Goal: Task Accomplishment & Management: Manage account settings

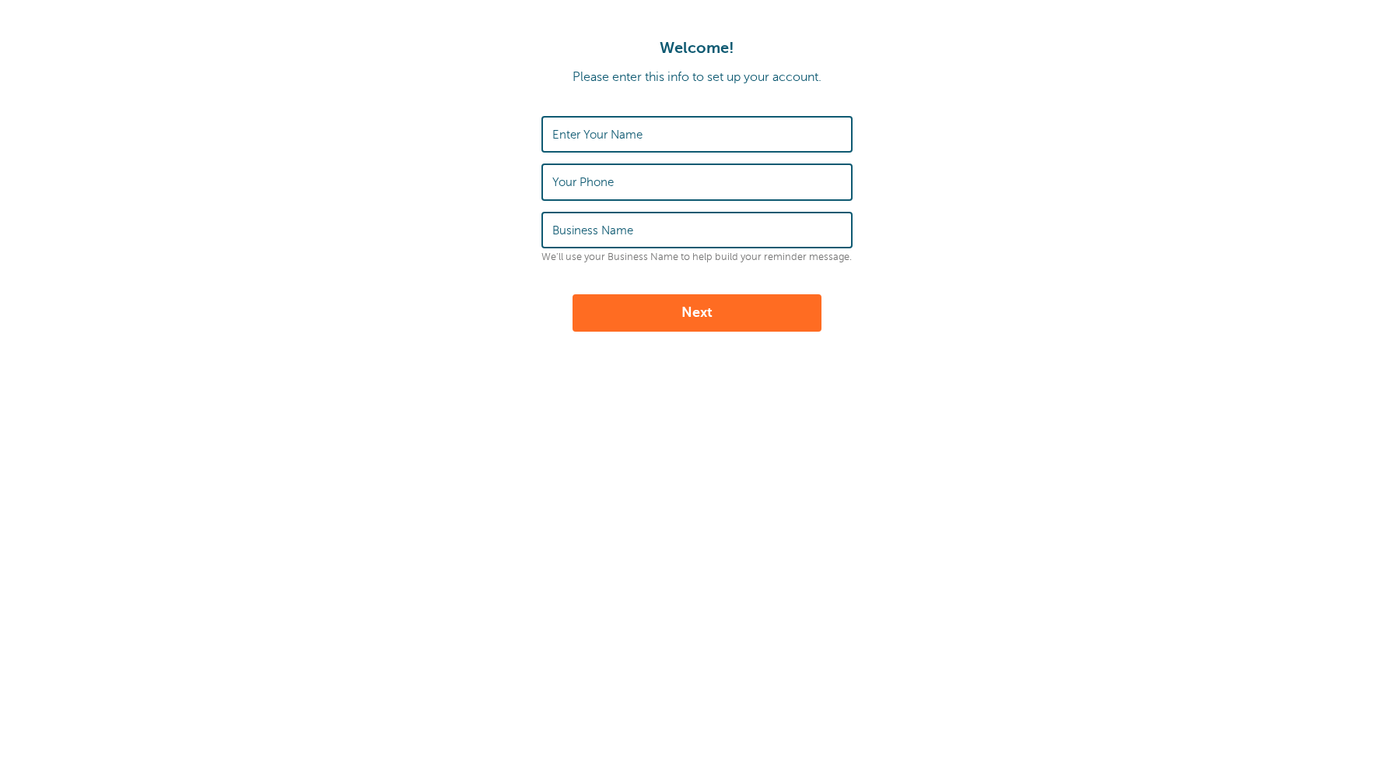
click at [654, 126] on input "Enter Your Name" at bounding box center [696, 133] width 289 height 33
type input "[PERSON_NAME]"
type input "07737459600"
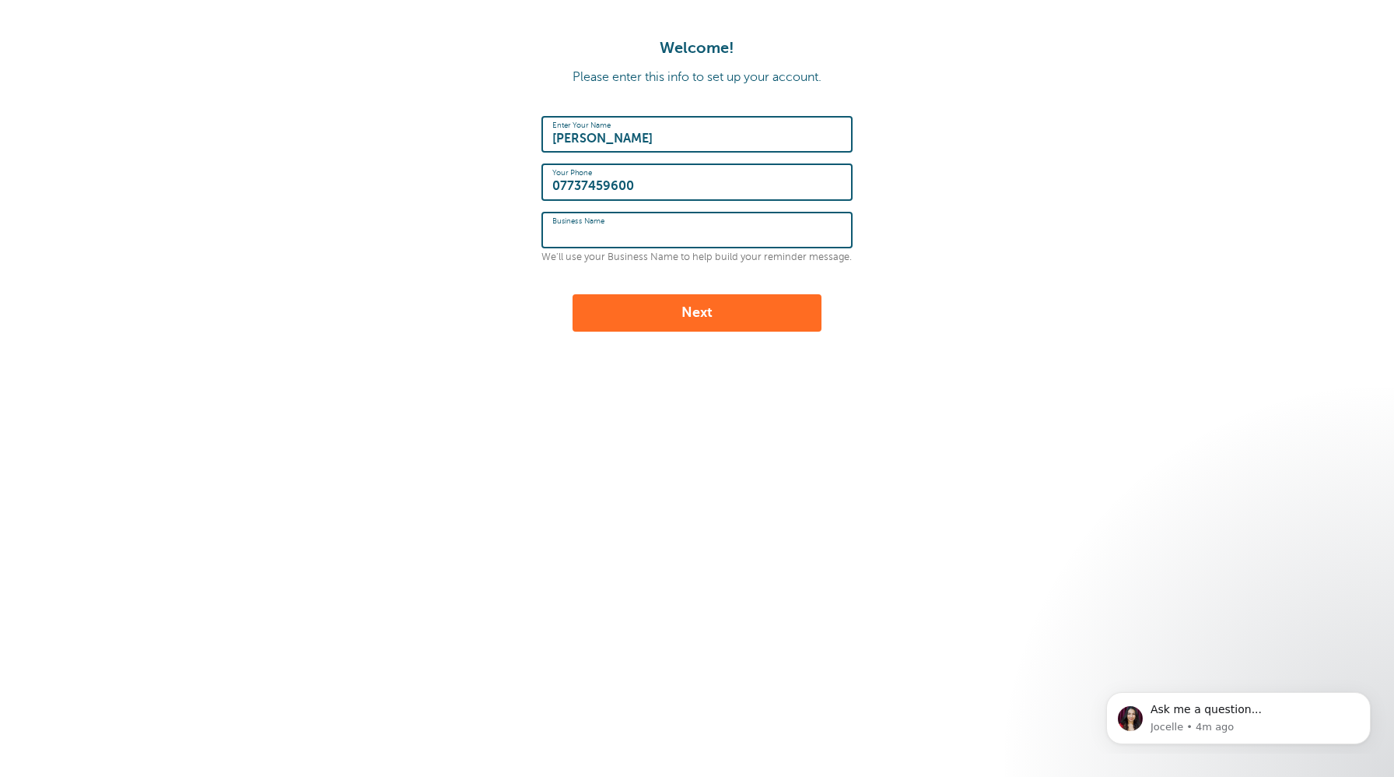
click at [657, 228] on input "Business Name" at bounding box center [696, 229] width 289 height 33
type input "BHS"
click at [714, 296] on button "Next" at bounding box center [697, 312] width 249 height 37
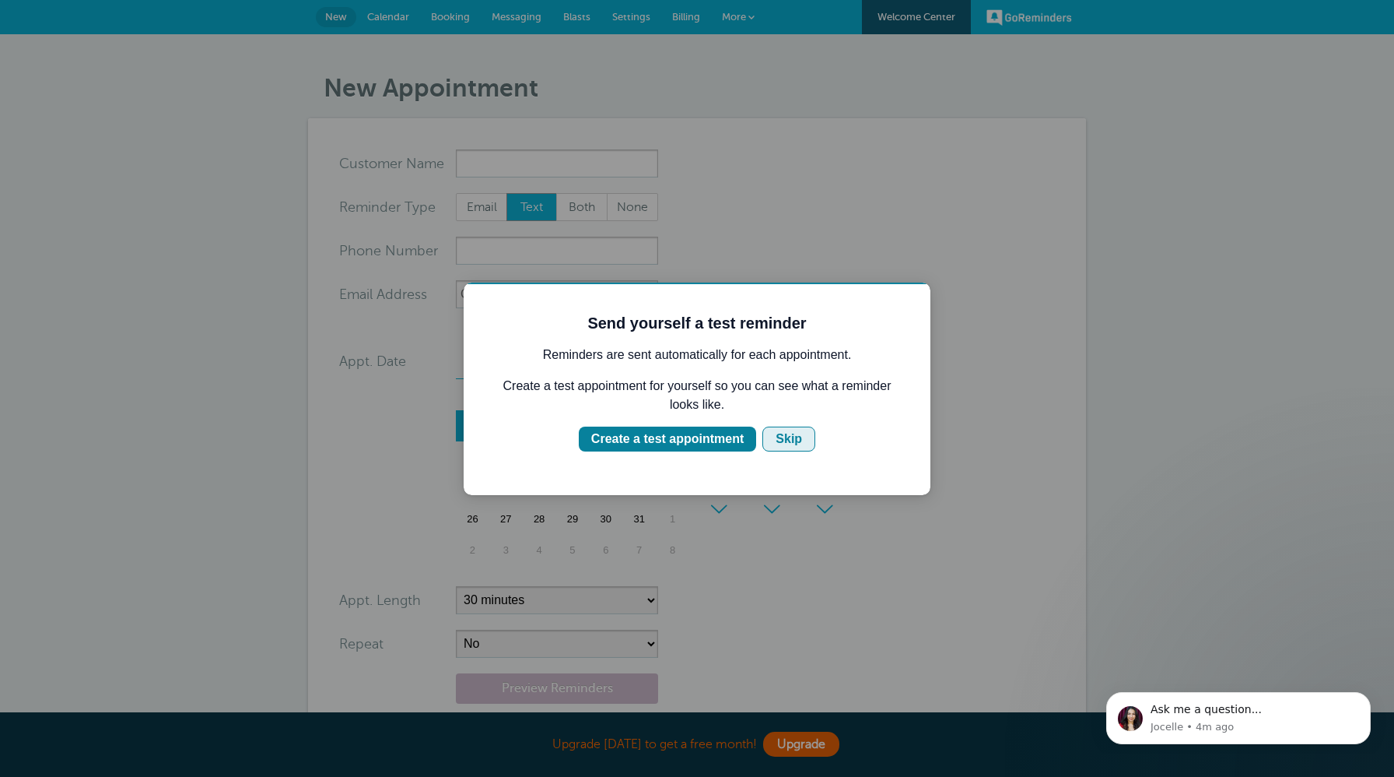
click at [789, 447] on div "Skip" at bounding box center [789, 439] width 26 height 19
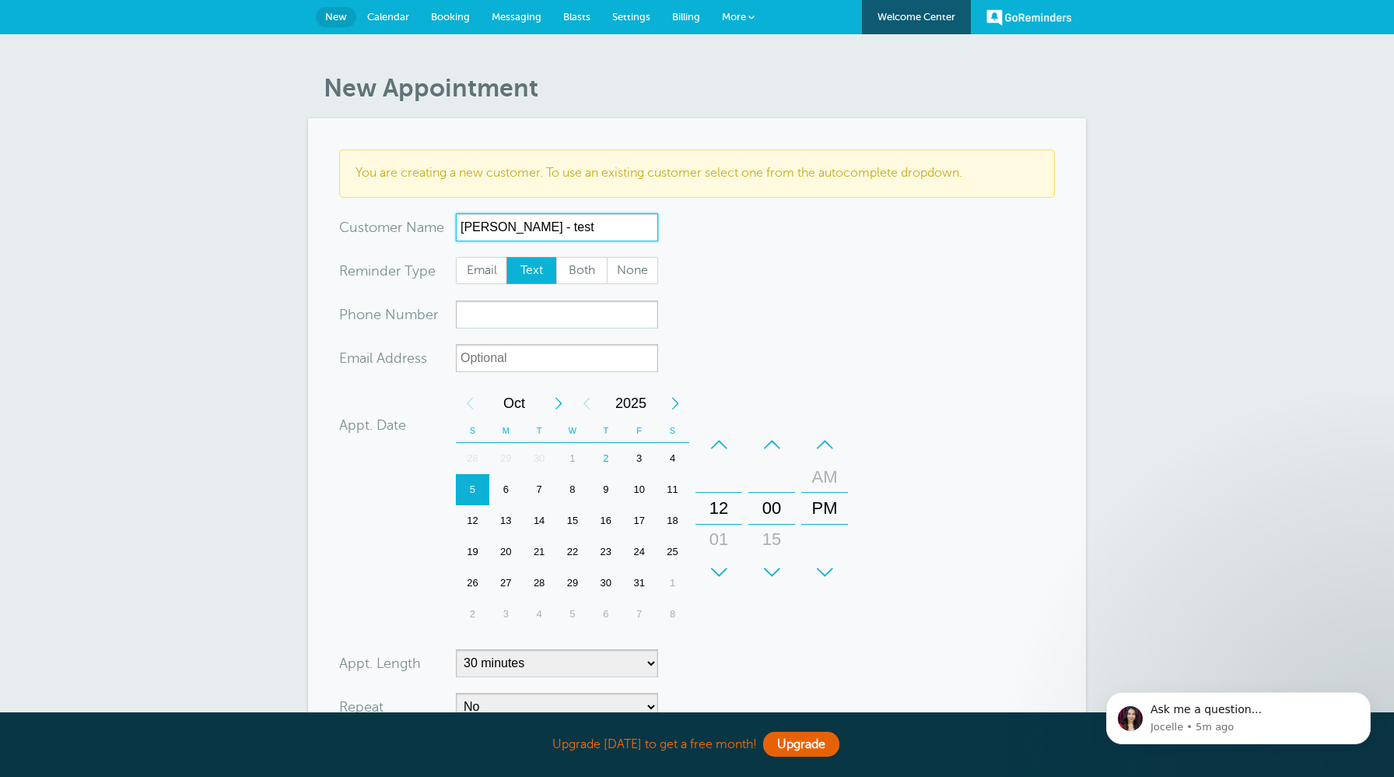
type input "[PERSON_NAME] - test"
click at [534, 270] on span "Text" at bounding box center [532, 271] width 50 height 26
click at [507, 257] on input "Text" at bounding box center [506, 256] width 1 height 1
click at [516, 319] on input "xxx-no-autofill" at bounding box center [557, 314] width 202 height 28
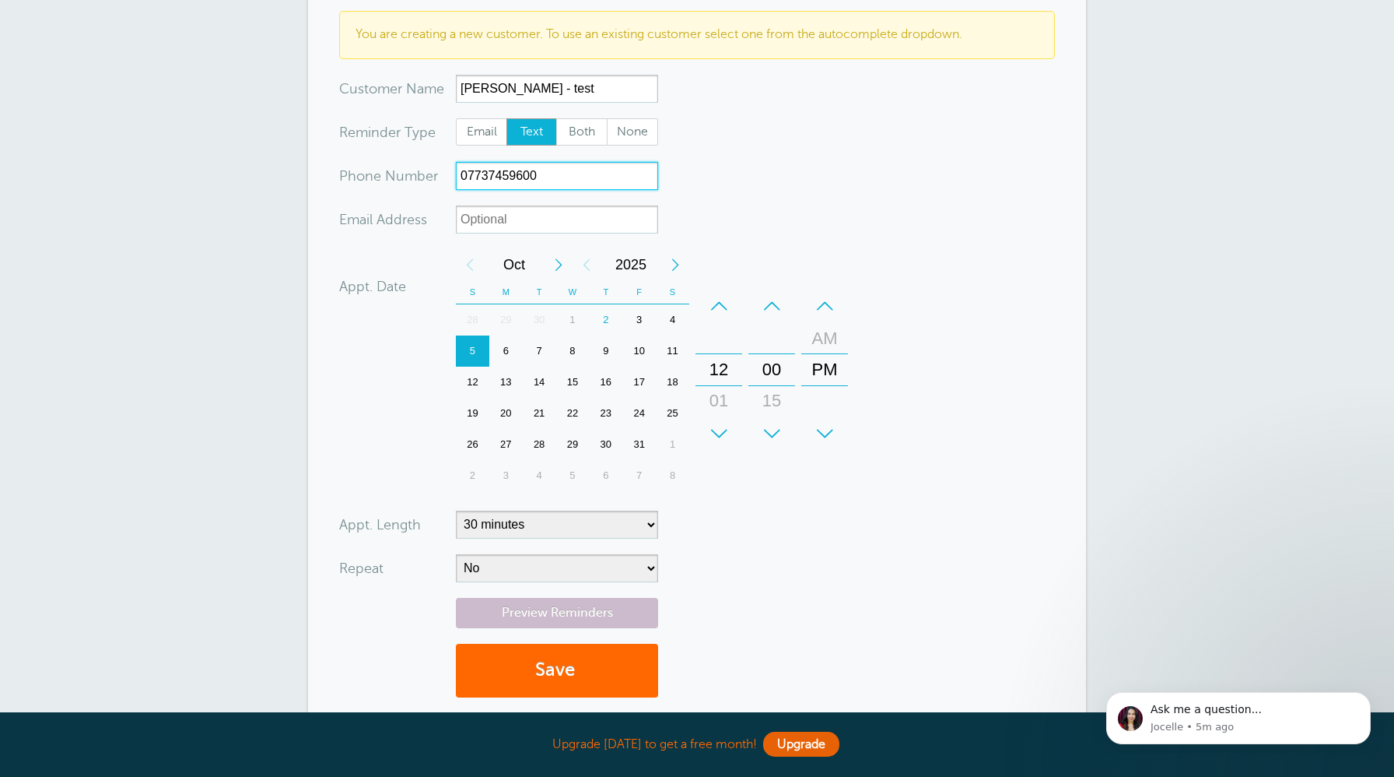
scroll to position [140, 0]
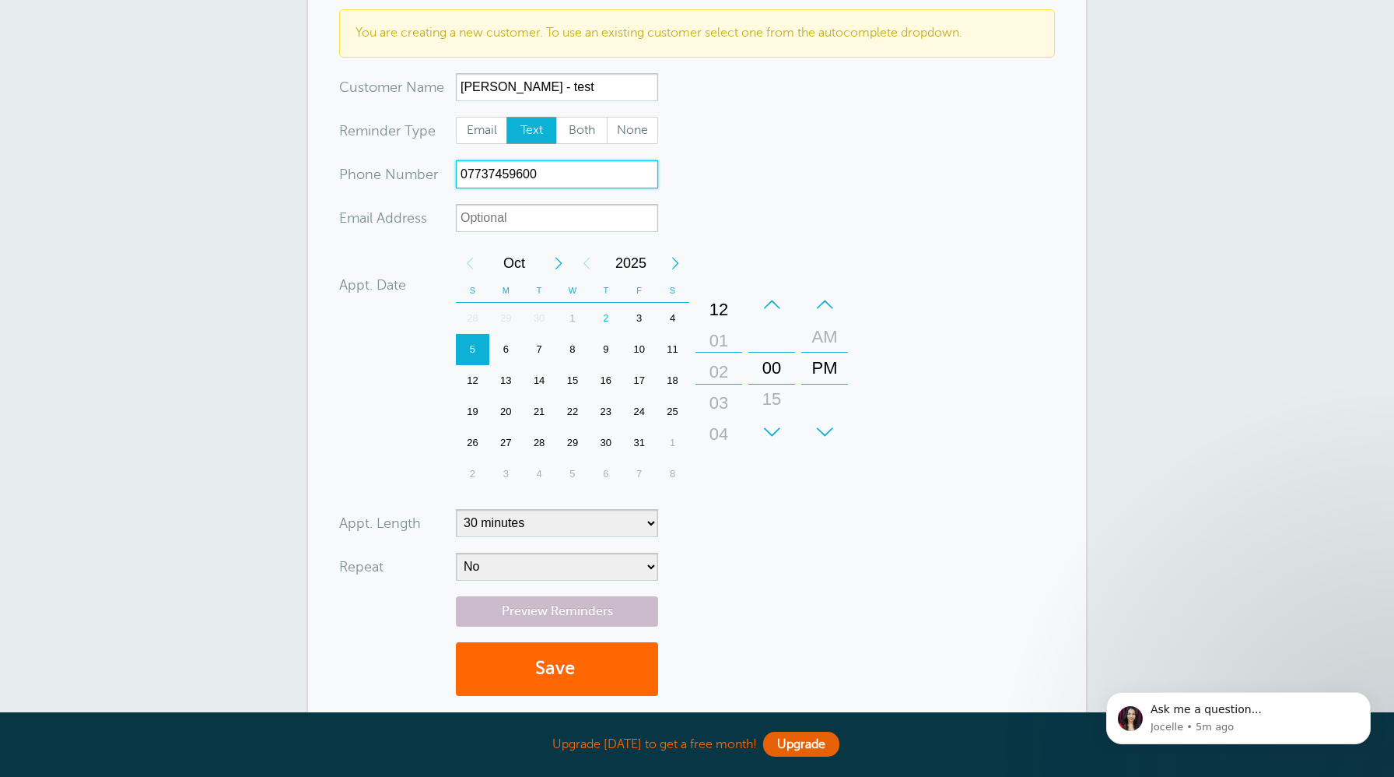
drag, startPoint x: 725, startPoint y: 365, endPoint x: 734, endPoint y: 307, distance: 59.0
click at [734, 307] on div "+ – Hours 12 01 02 03 04 05 06 07 08 09 10 11" at bounding box center [719, 368] width 47 height 159
drag, startPoint x: 714, startPoint y: 374, endPoint x: 732, endPoint y: 229, distance: 146.7
click at [732, 229] on form "You are creating a new customer. To use an existing customer select one from th…" at bounding box center [697, 359] width 716 height 701
drag, startPoint x: 717, startPoint y: 368, endPoint x: 724, endPoint y: 230, distance: 138.7
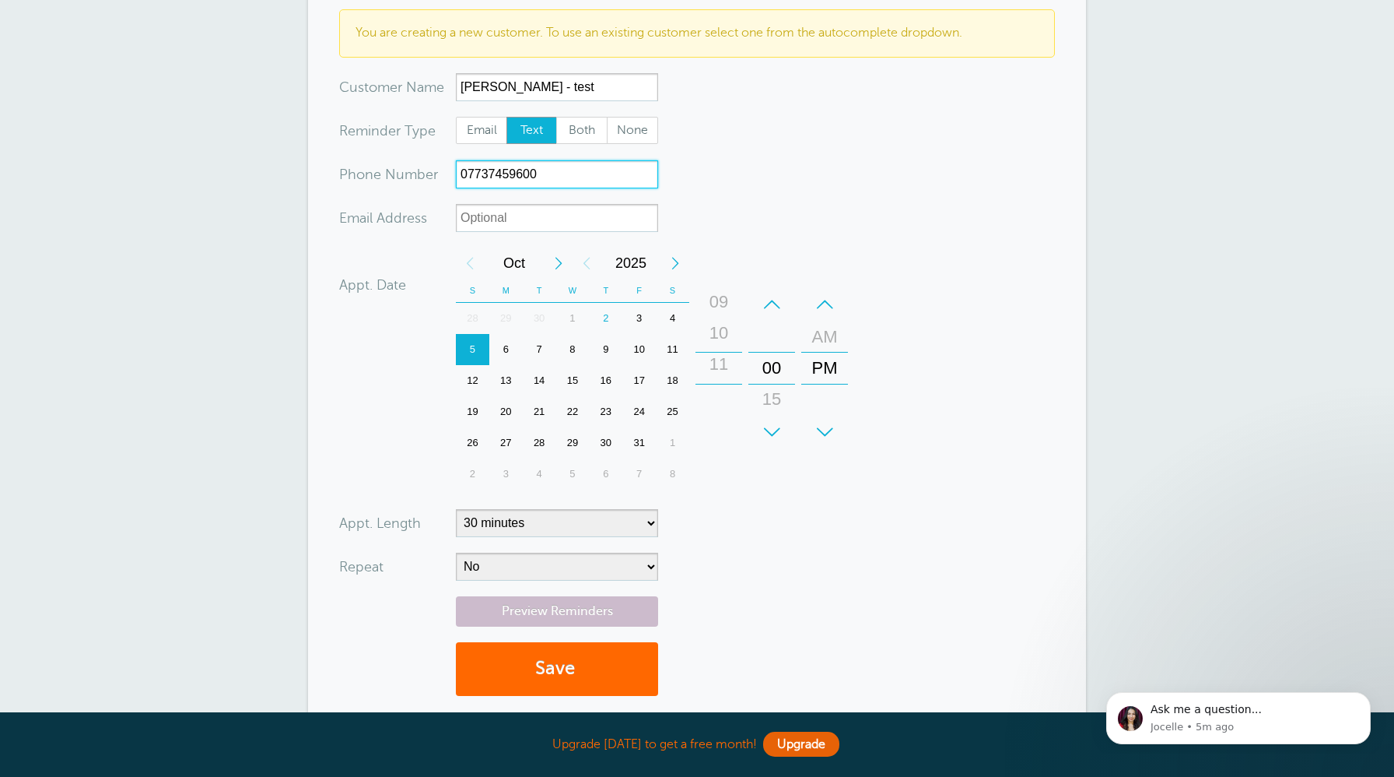
click at [724, 230] on form "You are creating a new customer. To use an existing customer select one from th…" at bounding box center [697, 359] width 716 height 701
drag, startPoint x: 721, startPoint y: 401, endPoint x: 714, endPoint y: 534, distance: 132.4
click at [714, 534] on form "You are creating a new customer. To use an existing customer select one from th…" at bounding box center [697, 359] width 716 height 701
drag, startPoint x: 722, startPoint y: 352, endPoint x: 724, endPoint y: 405, distance: 52.2
click at [724, 411] on div "07" at bounding box center [718, 426] width 37 height 31
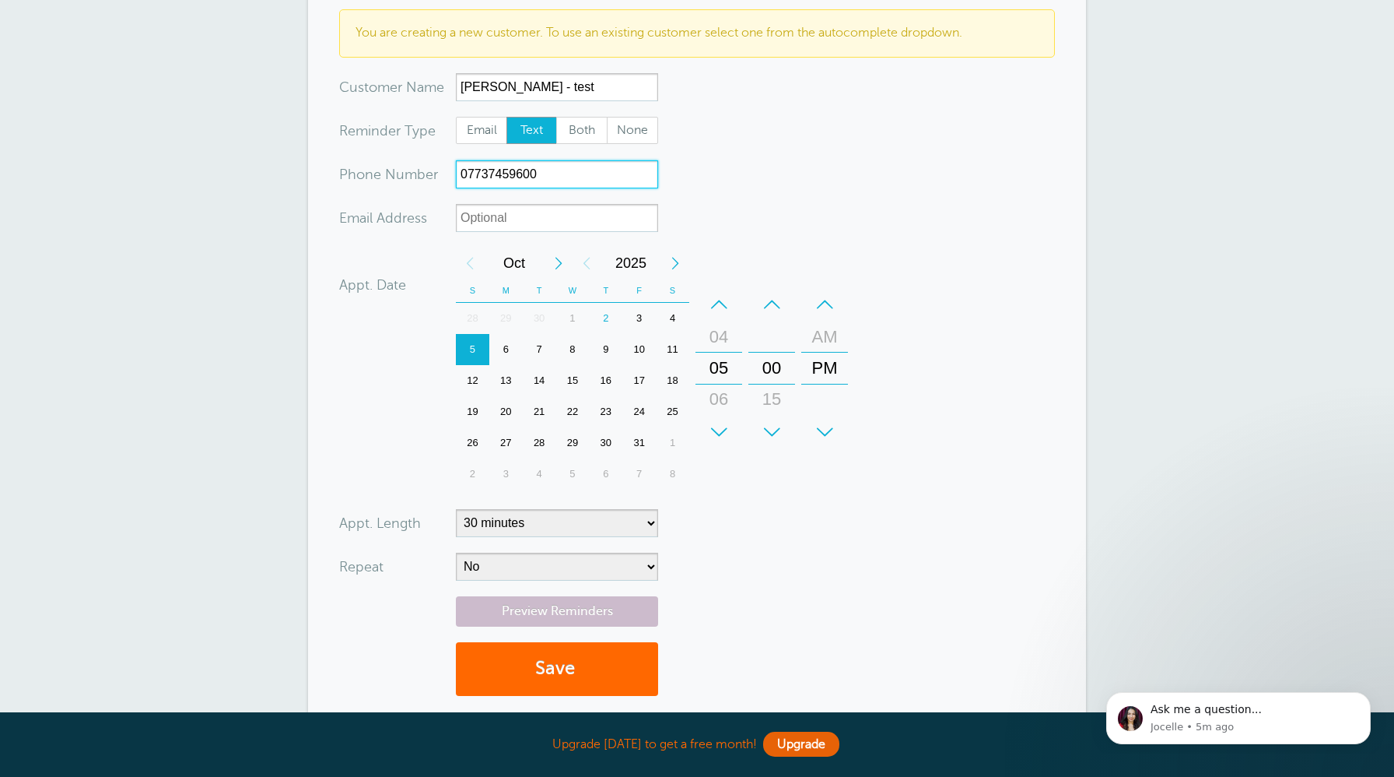
type input "07737459600"
click at [907, 528] on form "You are creating a new customer. To use an existing customer select one from th…" at bounding box center [697, 359] width 716 height 701
click at [607, 317] on div "2" at bounding box center [605, 318] width 33 height 31
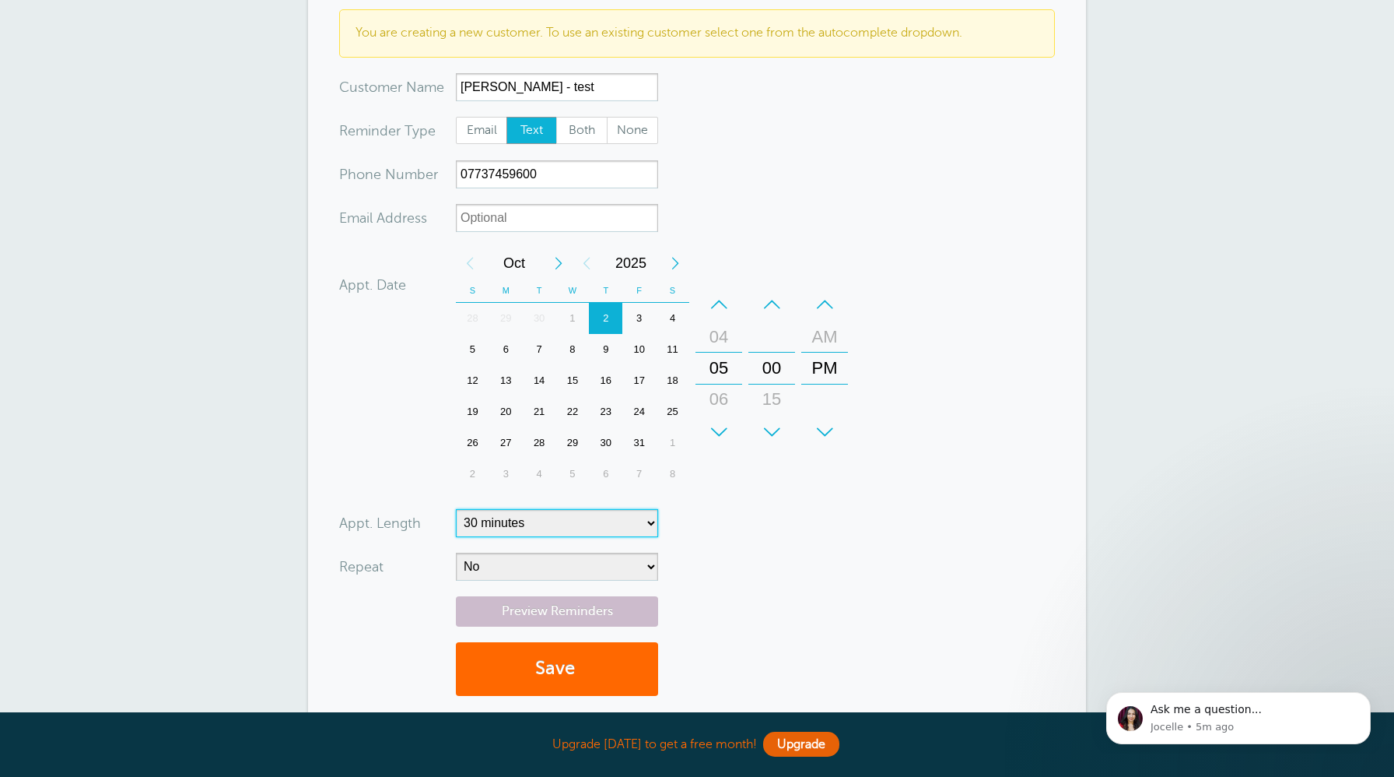
click at [642, 524] on select "5 minutes 10 minutes 15 minutes 20 minutes 25 minutes 30 minutes 35 minutes 40 …" at bounding box center [557, 523] width 202 height 28
select select "120"
click at [573, 566] on select "No Daily Weekly Every 2 weeks Every 3 weeks Every 4 weeks Monthly Every 5 weeks…" at bounding box center [557, 566] width 202 height 28
select select "RRULE:FREQ=WEEKLY"
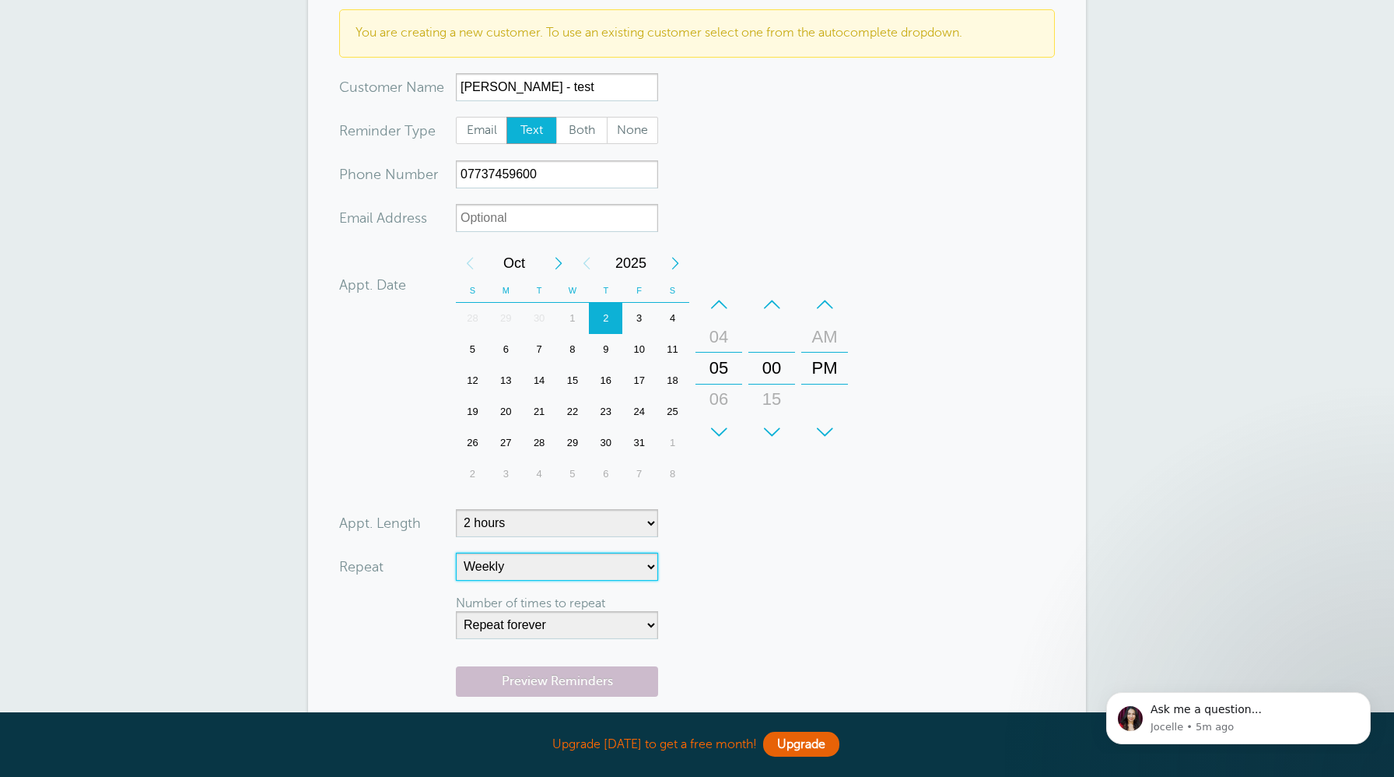
click at [551, 569] on select "No Daily Weekly Every 2 weeks Every 3 weeks Every 4 weeks Monthly Every 5 weeks…" at bounding box center [557, 566] width 202 height 28
select select
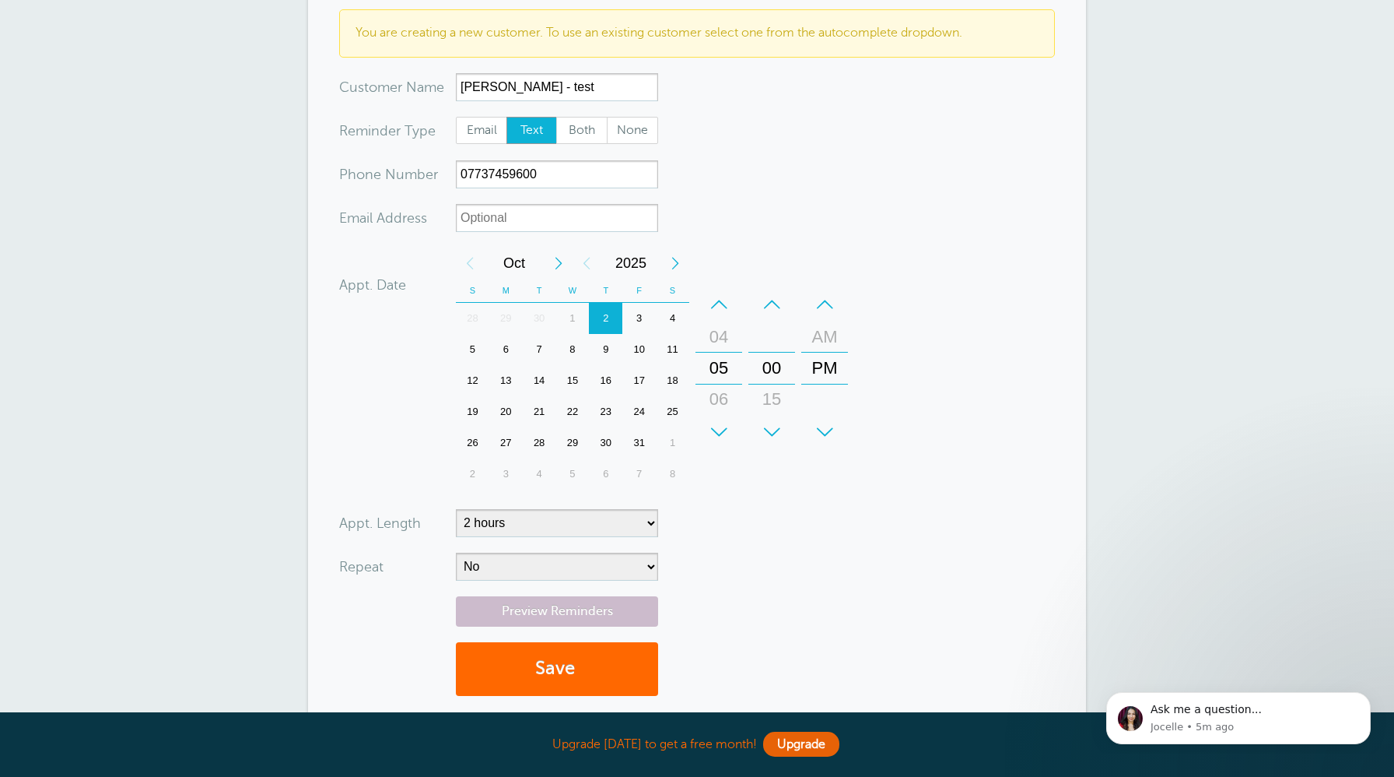
click at [760, 559] on form "You are creating a new customer. To use an existing customer select one from th…" at bounding box center [697, 359] width 716 height 701
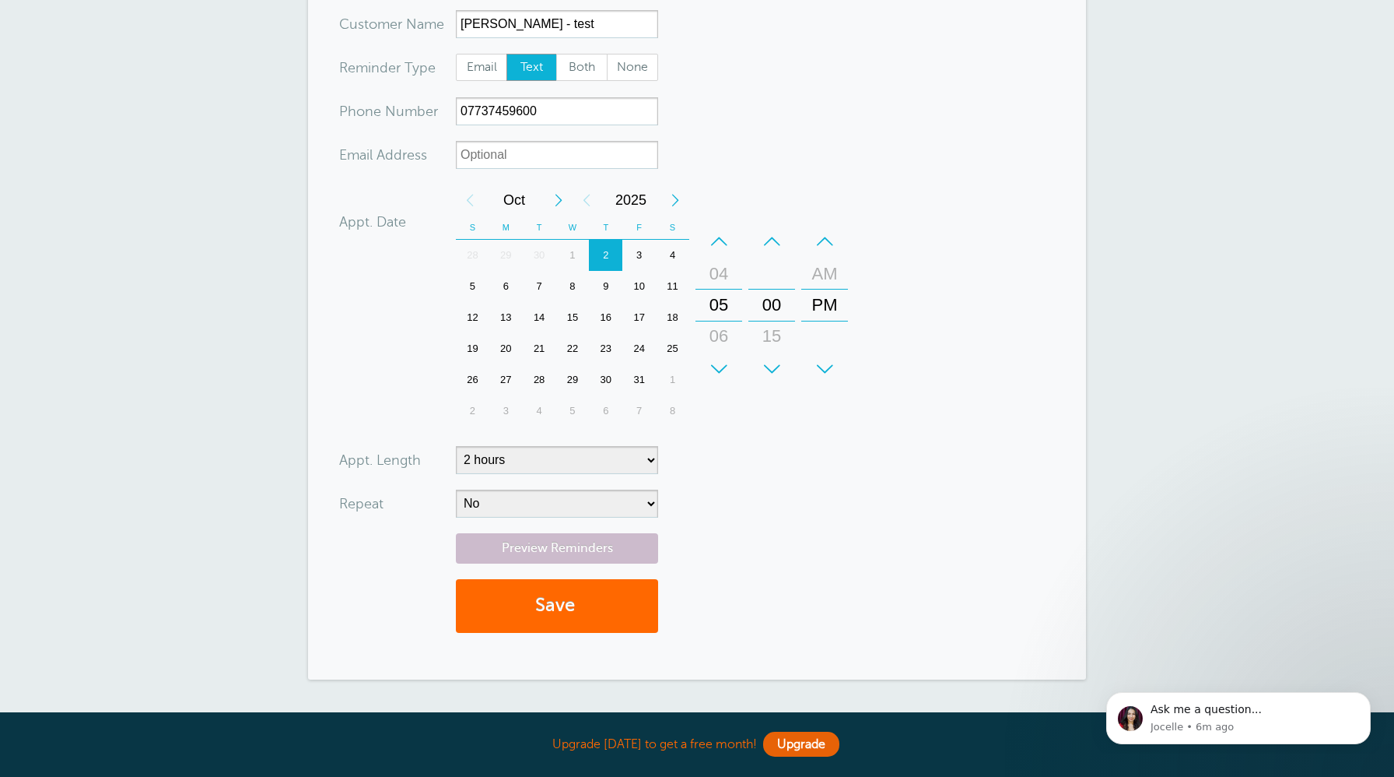
scroll to position [205, 0]
click at [579, 545] on link "Preview Reminders" at bounding box center [557, 546] width 202 height 30
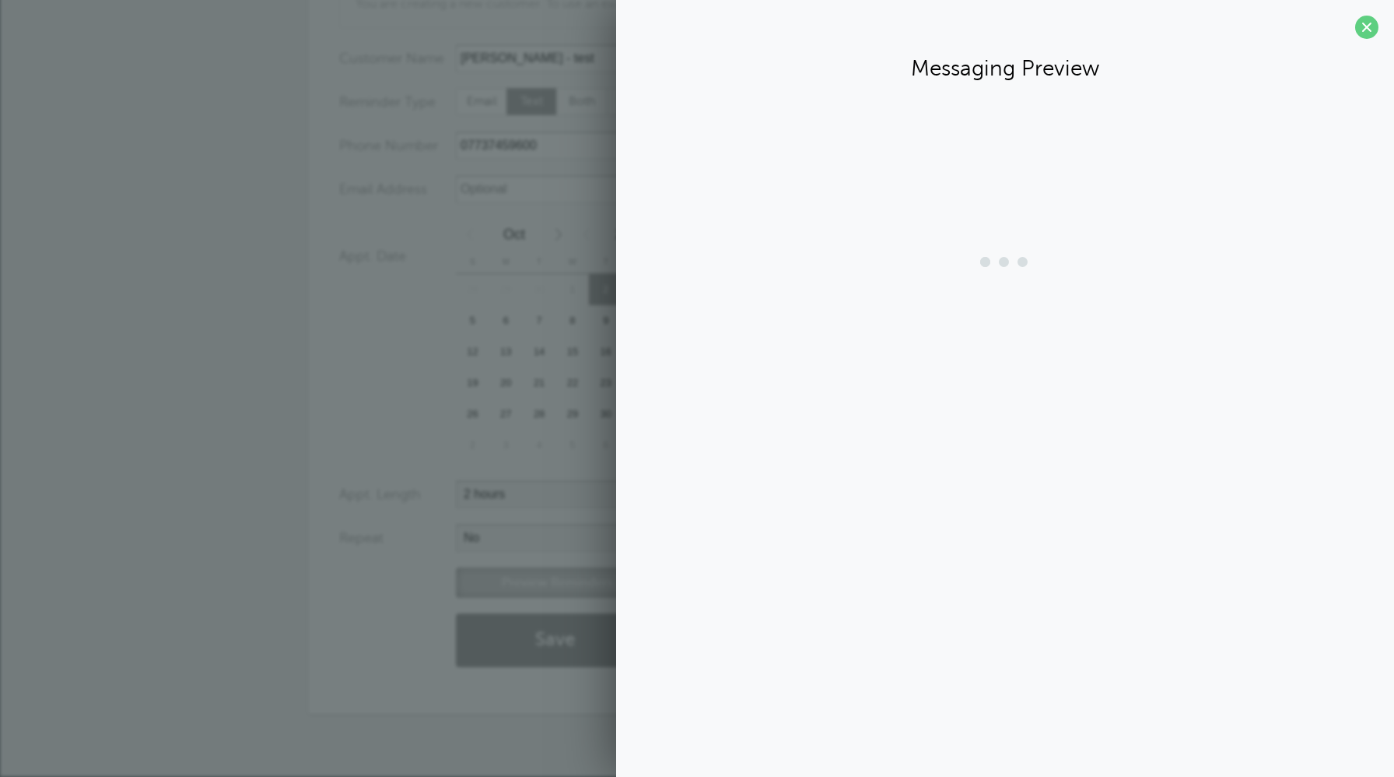
scroll to position [168, 0]
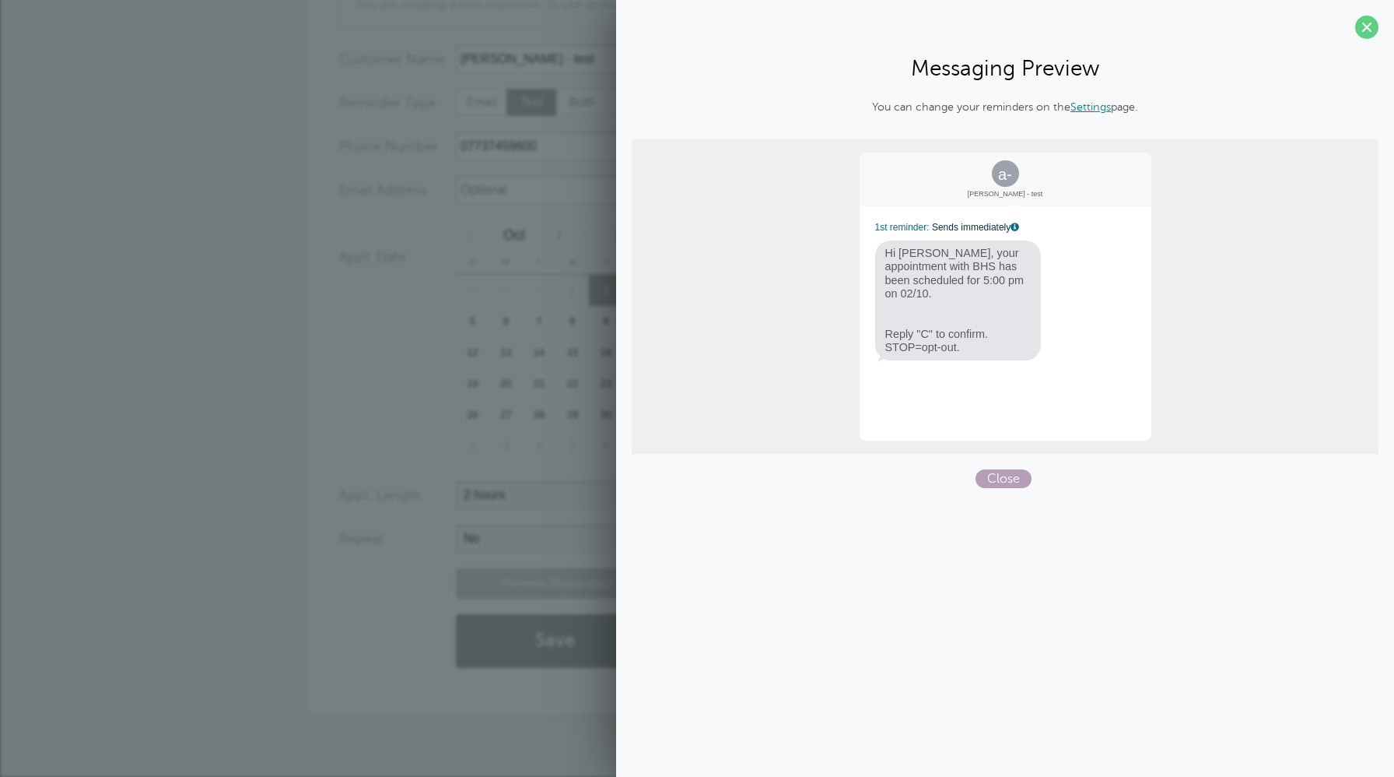
click at [1008, 480] on span "Close" at bounding box center [1004, 478] width 56 height 19
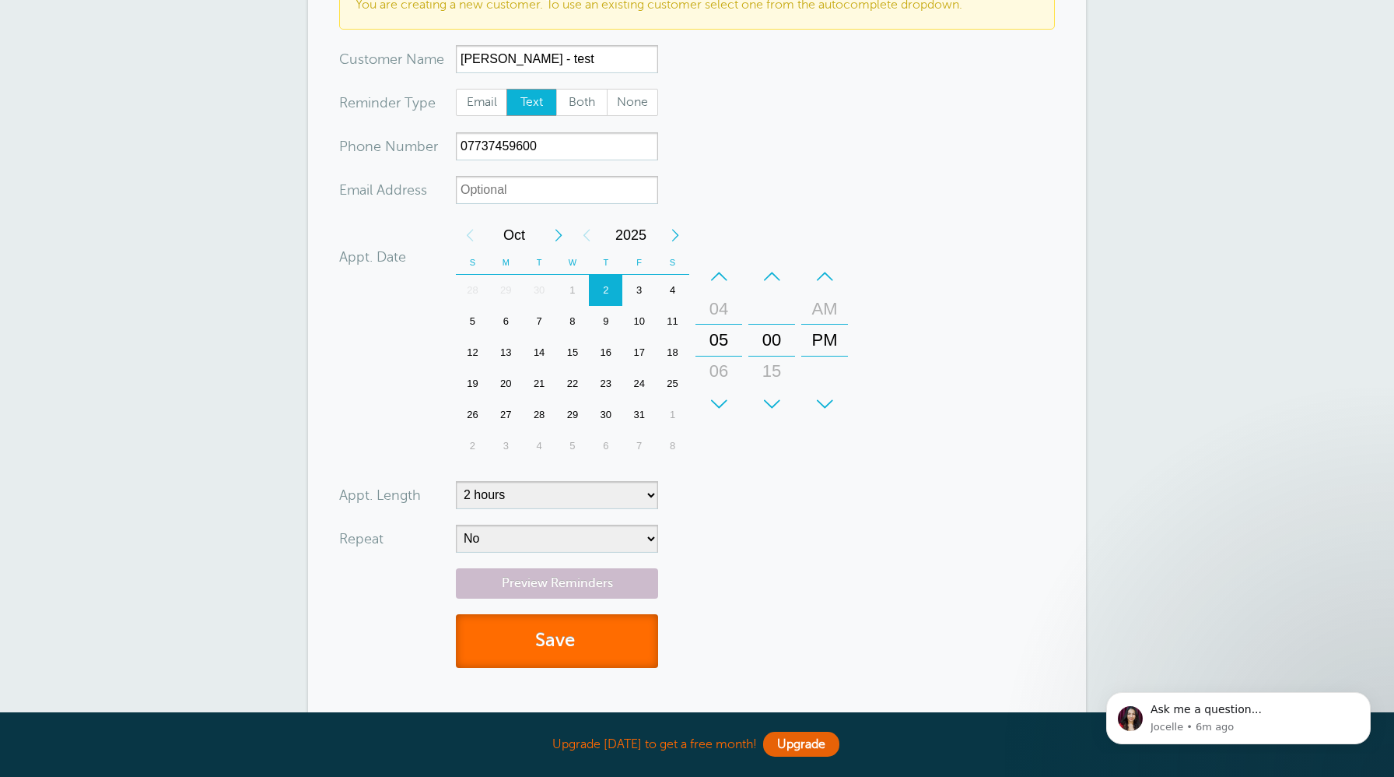
click at [590, 647] on button "Save" at bounding box center [557, 641] width 202 height 54
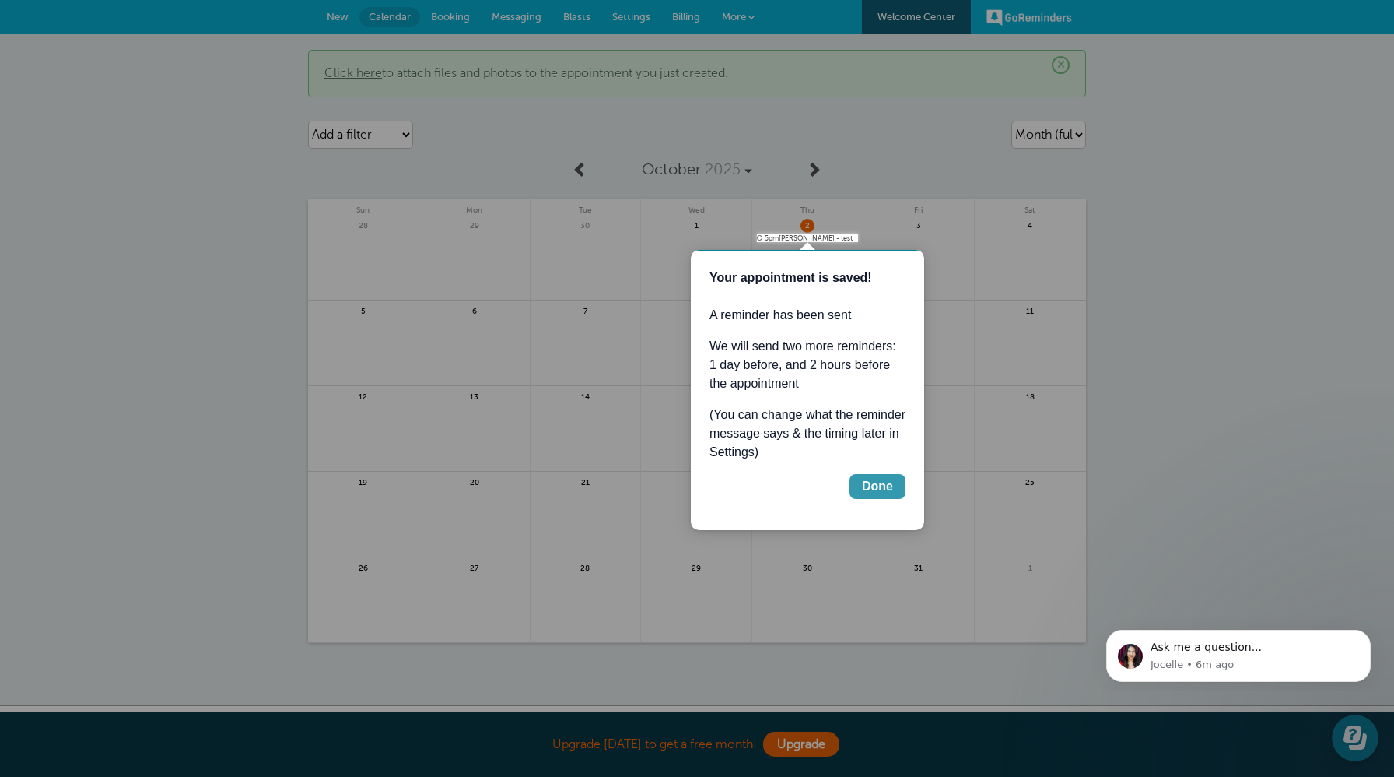
click at [871, 487] on div "Done" at bounding box center [877, 486] width 31 height 19
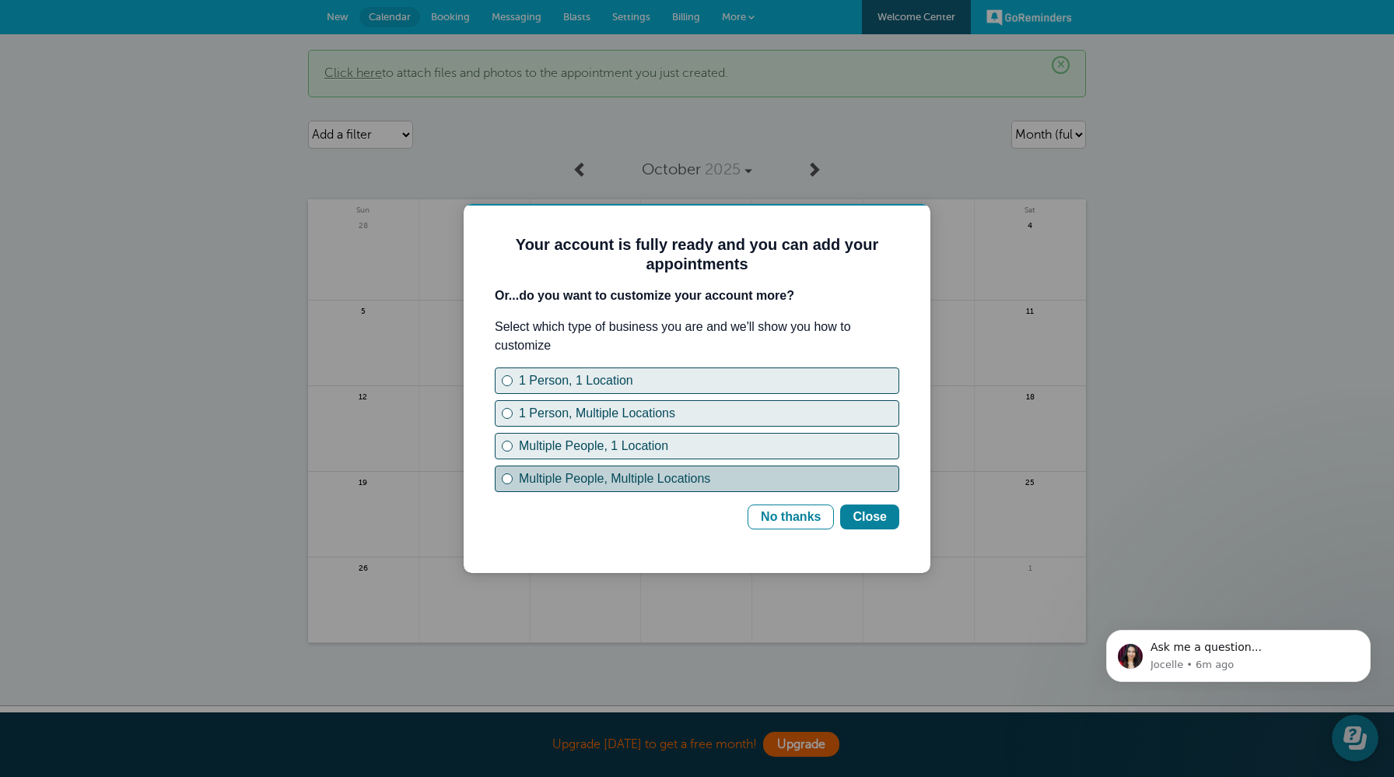
click at [506, 473] on div "Multiple People, Multiple Locations" at bounding box center [507, 478] width 11 height 11
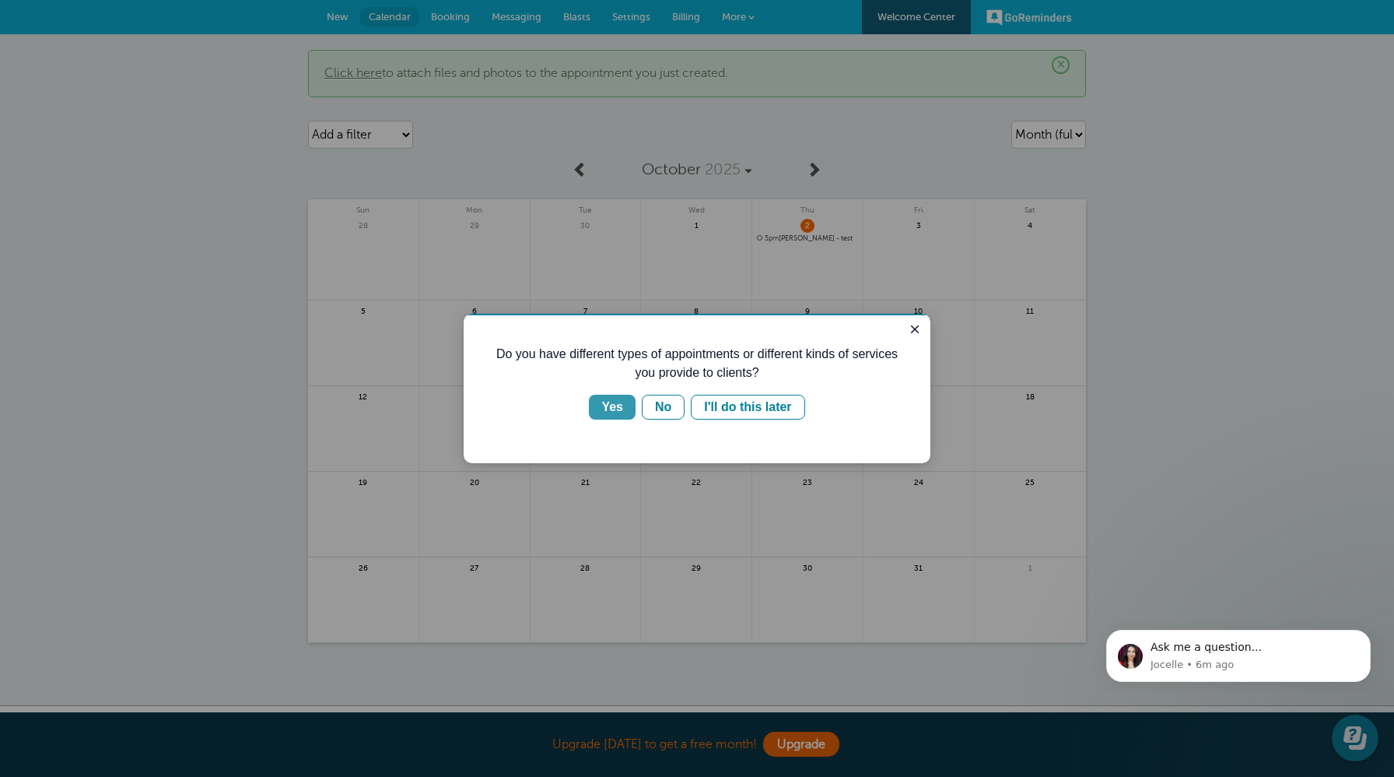
click at [619, 405] on div "Yes" at bounding box center [612, 407] width 22 height 19
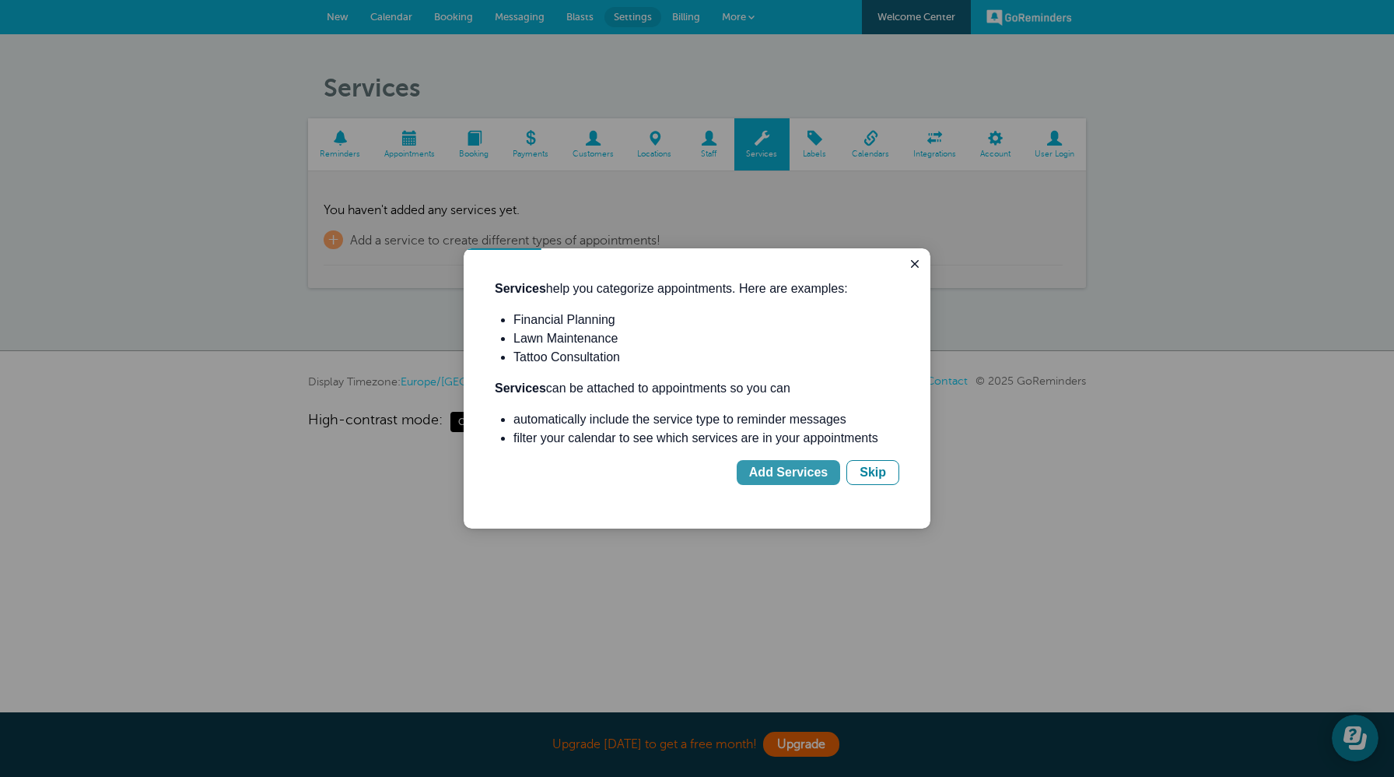
click at [777, 472] on div "Add Services" at bounding box center [788, 472] width 79 height 19
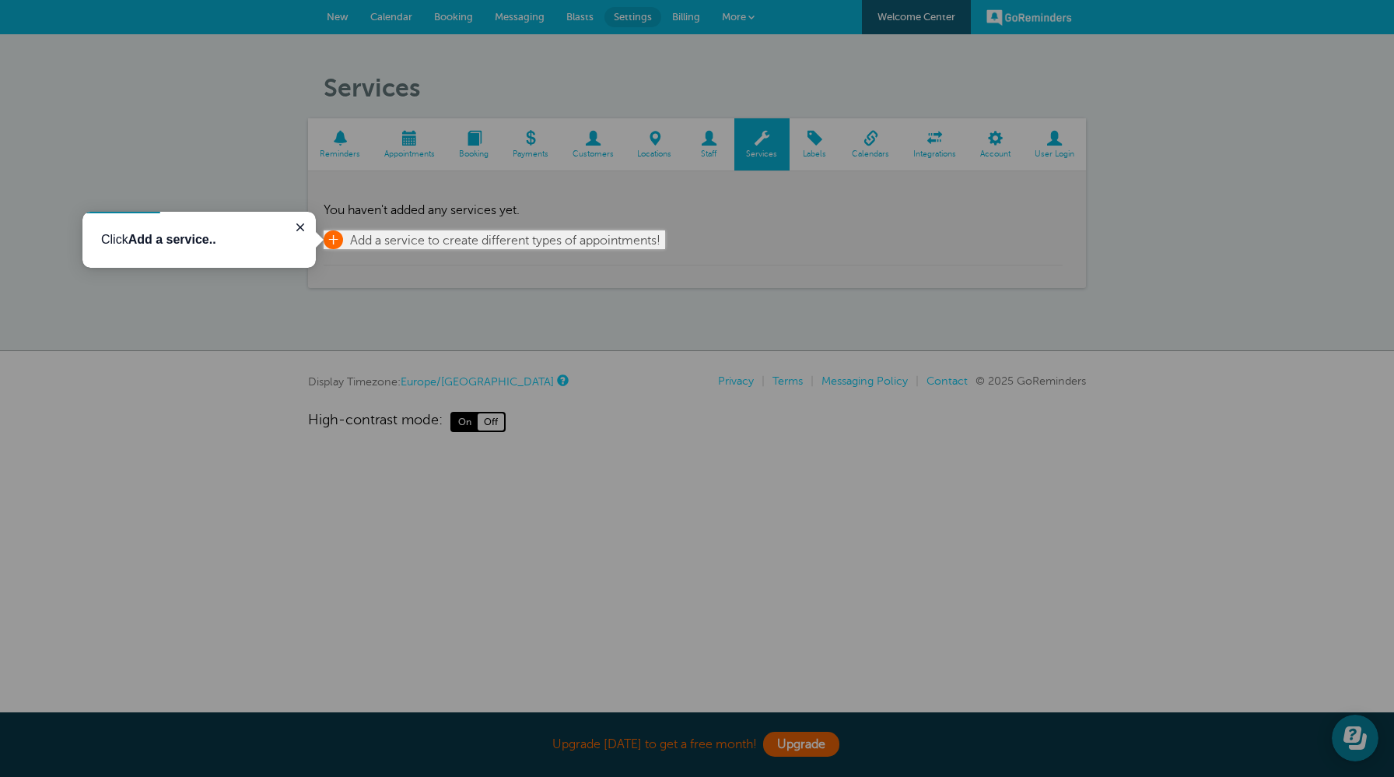
click at [332, 237] on span "+" at bounding box center [333, 239] width 19 height 19
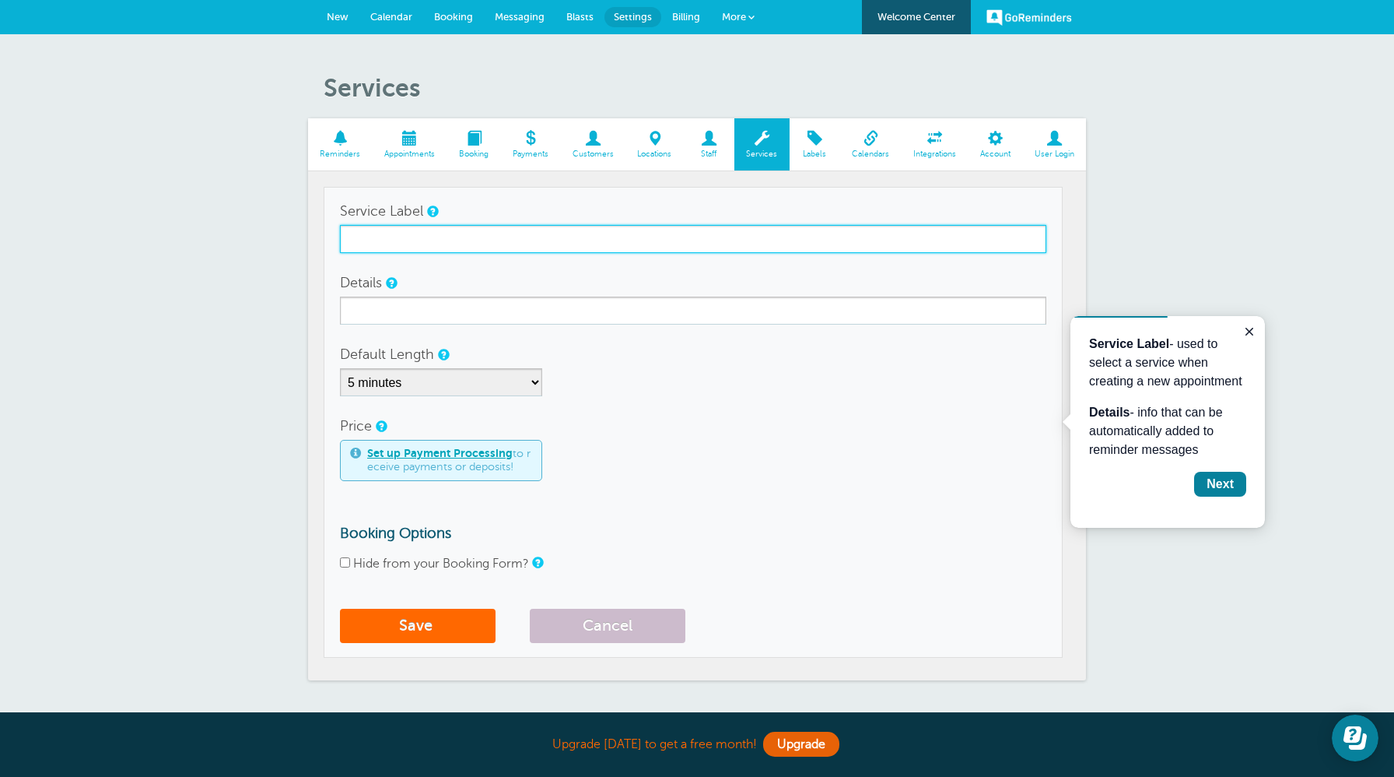
click at [426, 240] on input "Service Label" at bounding box center [693, 239] width 707 height 28
type input "Regular Clean"
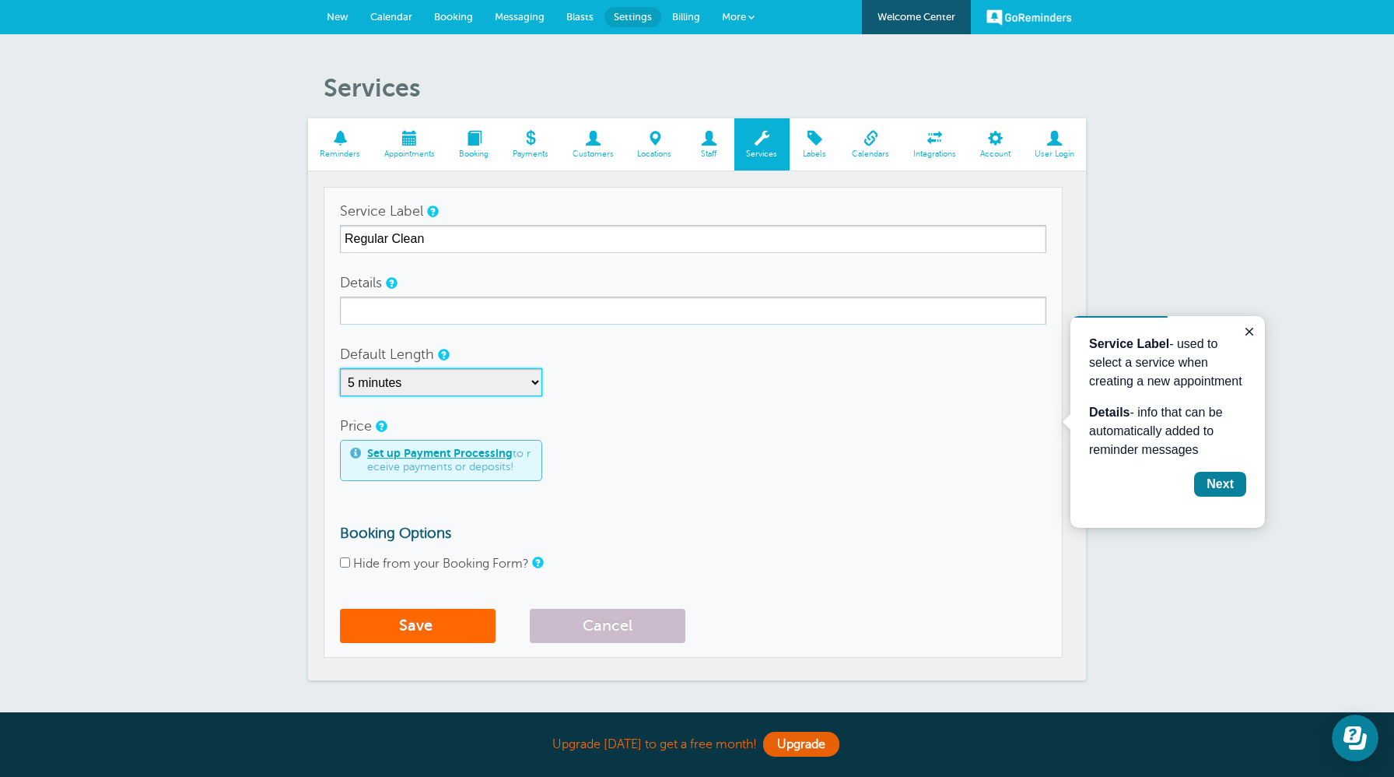
click at [535, 381] on select "5 minutes 10 minutes 15 minutes 20 minutes 25 minutes 30 minutes 35 minutes 40 …" at bounding box center [441, 382] width 202 height 28
select select "120"
click at [563, 398] on form "Service Label Regular Clean Details Default Length 5 minutes 10 minutes 15 minu…" at bounding box center [693, 424] width 707 height 454
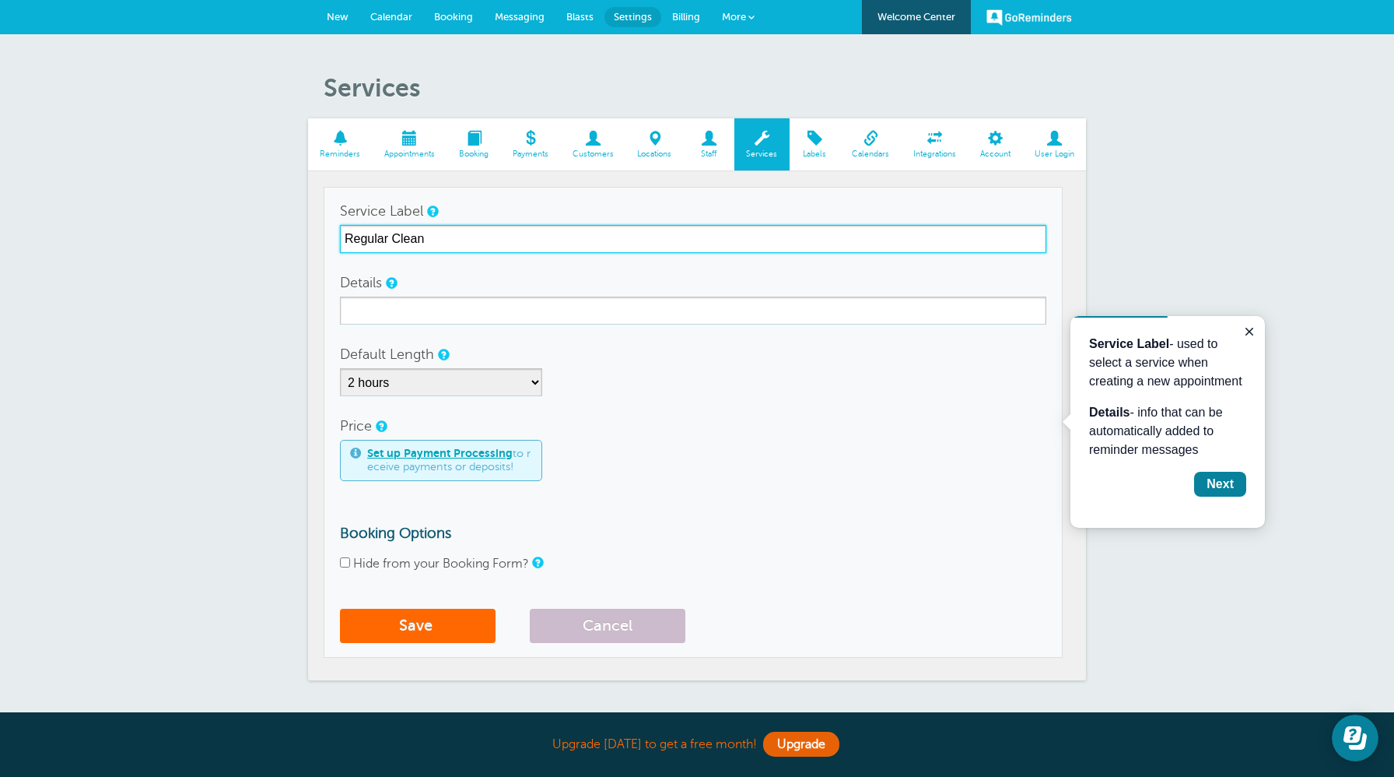
click at [462, 244] on input "Regular Clean" at bounding box center [693, 239] width 707 height 28
type input "Regular Cleanining"
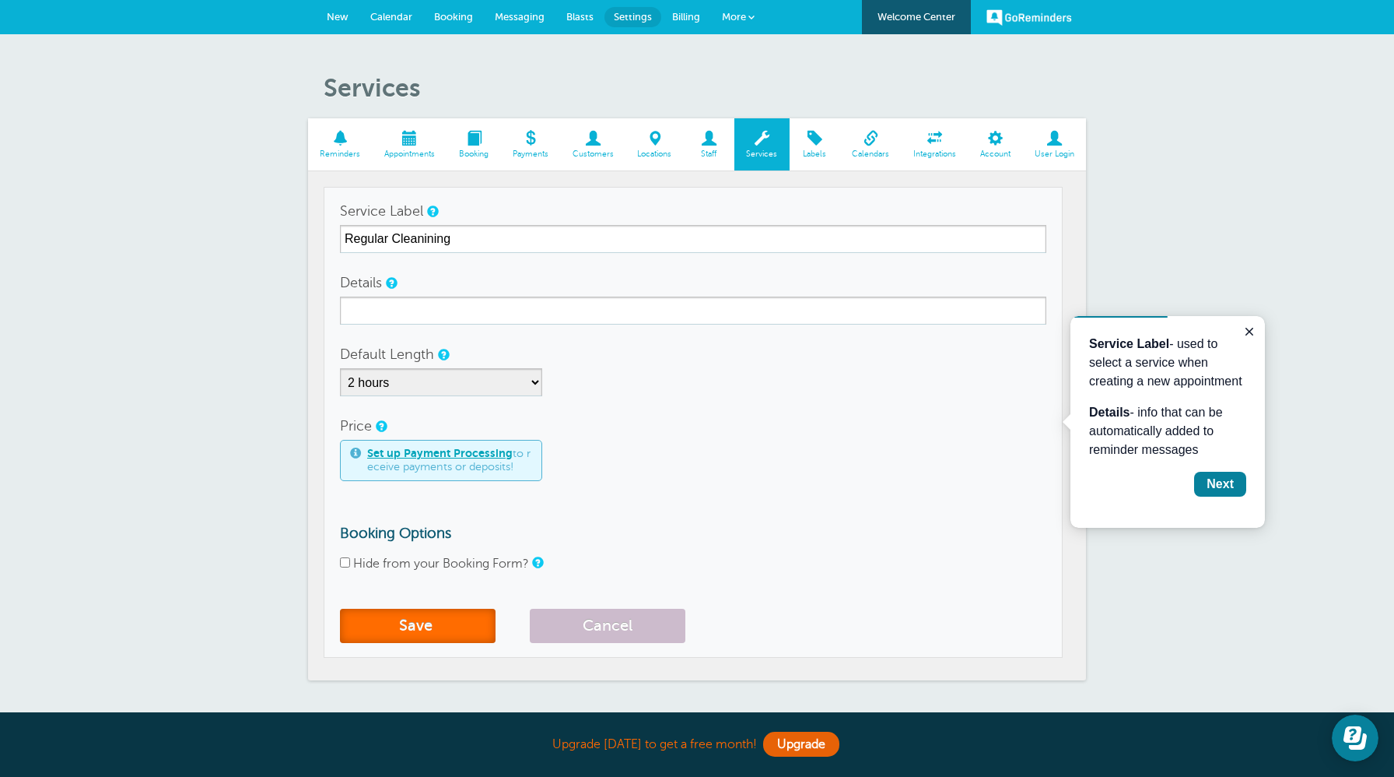
click at [437, 626] on span "submit" at bounding box center [435, 625] width 4 height 18
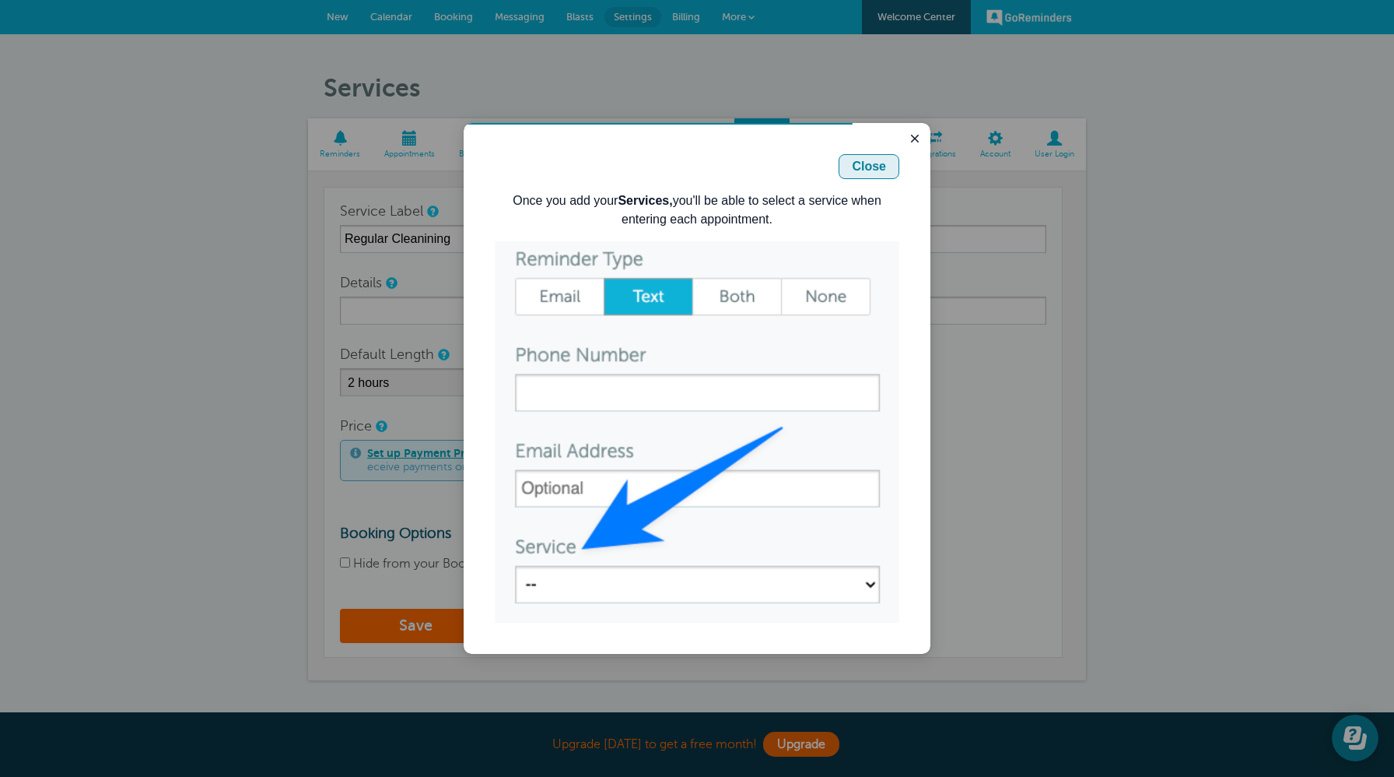
click at [867, 171] on div "Close" at bounding box center [869, 166] width 34 height 19
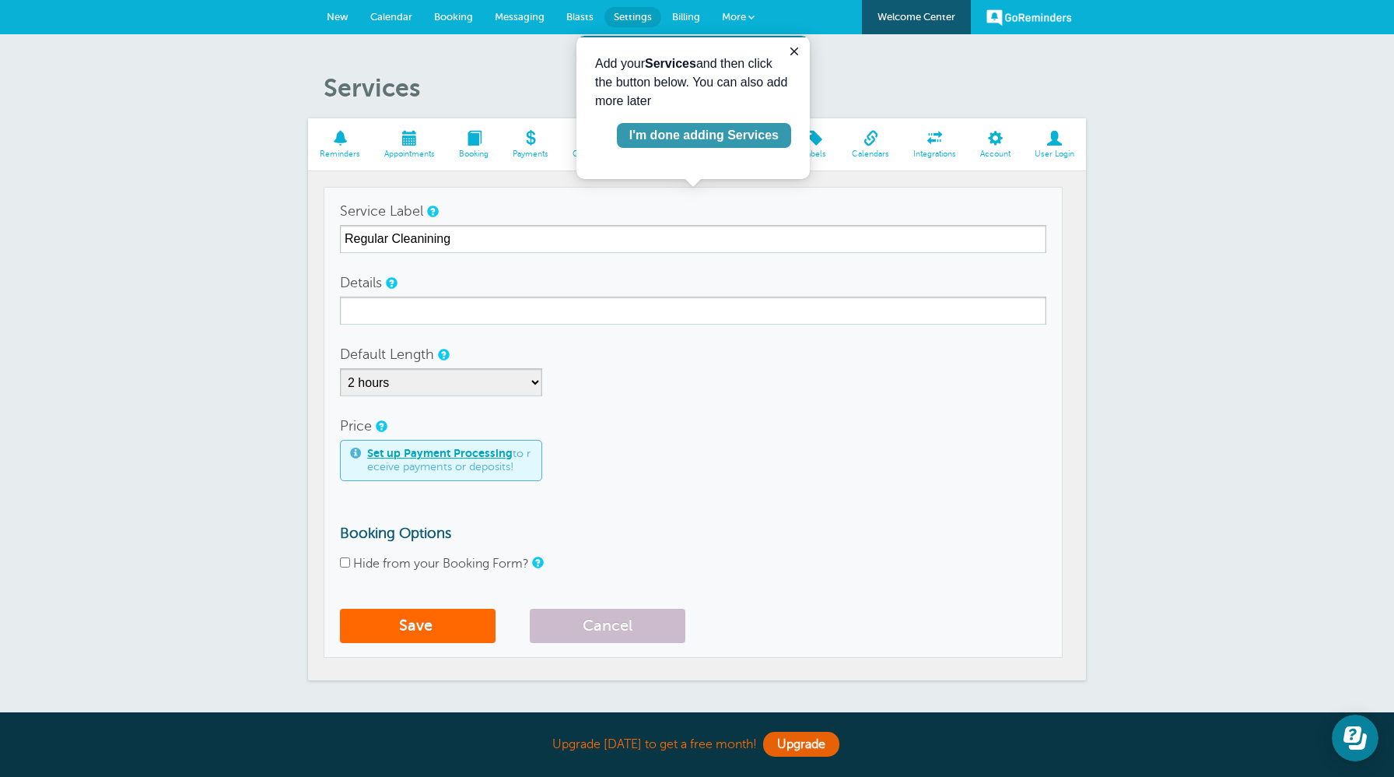
click at [721, 138] on div "I'm done adding Services" at bounding box center [703, 135] width 149 height 19
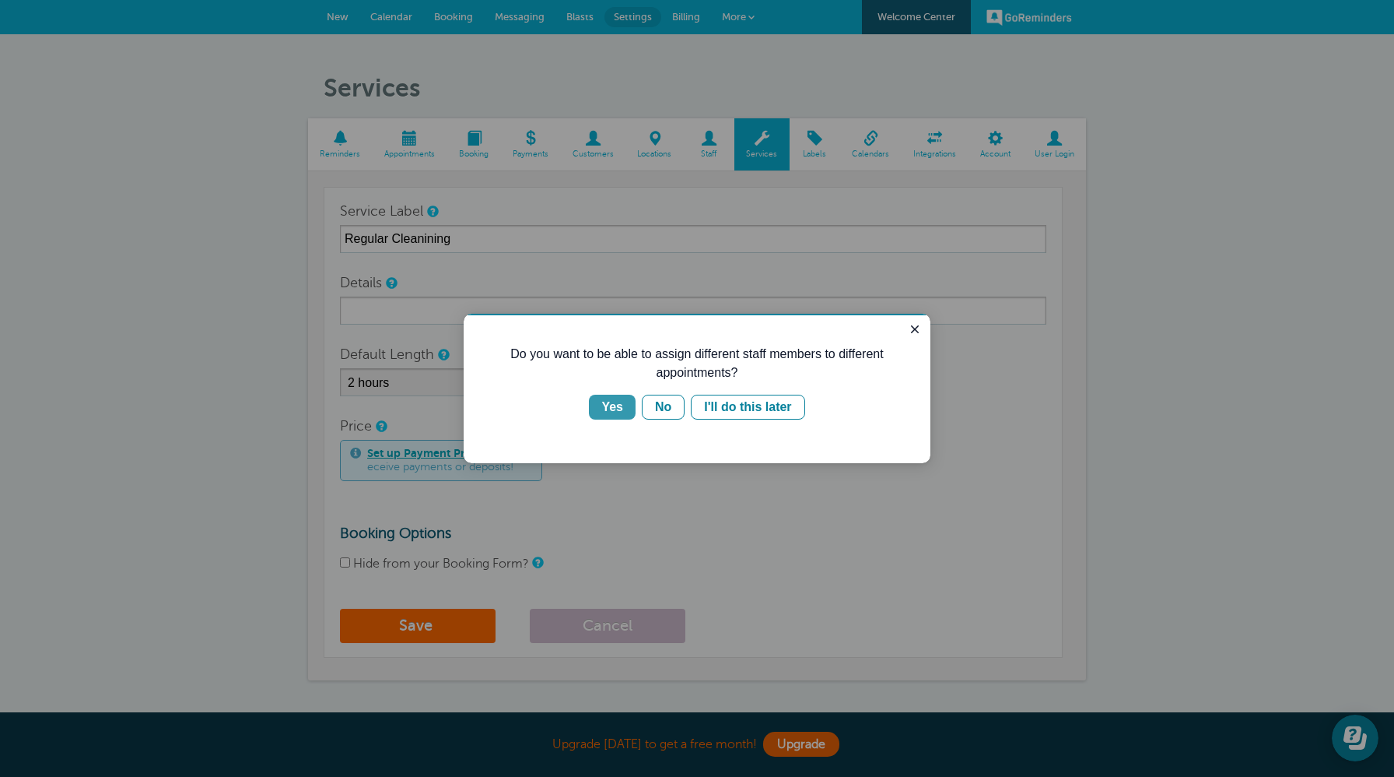
click at [615, 409] on div "Yes" at bounding box center [612, 407] width 22 height 19
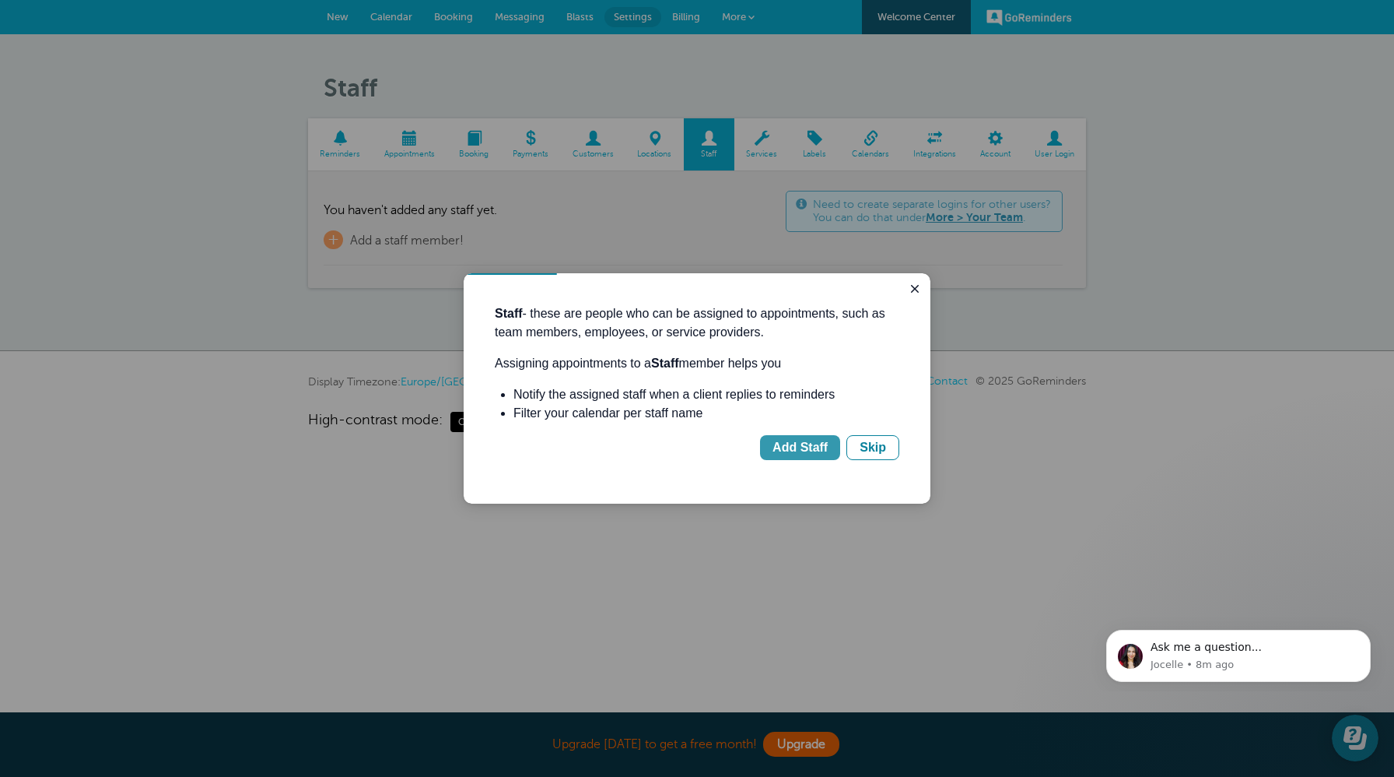
click at [787, 447] on div "Add Staff" at bounding box center [800, 447] width 55 height 19
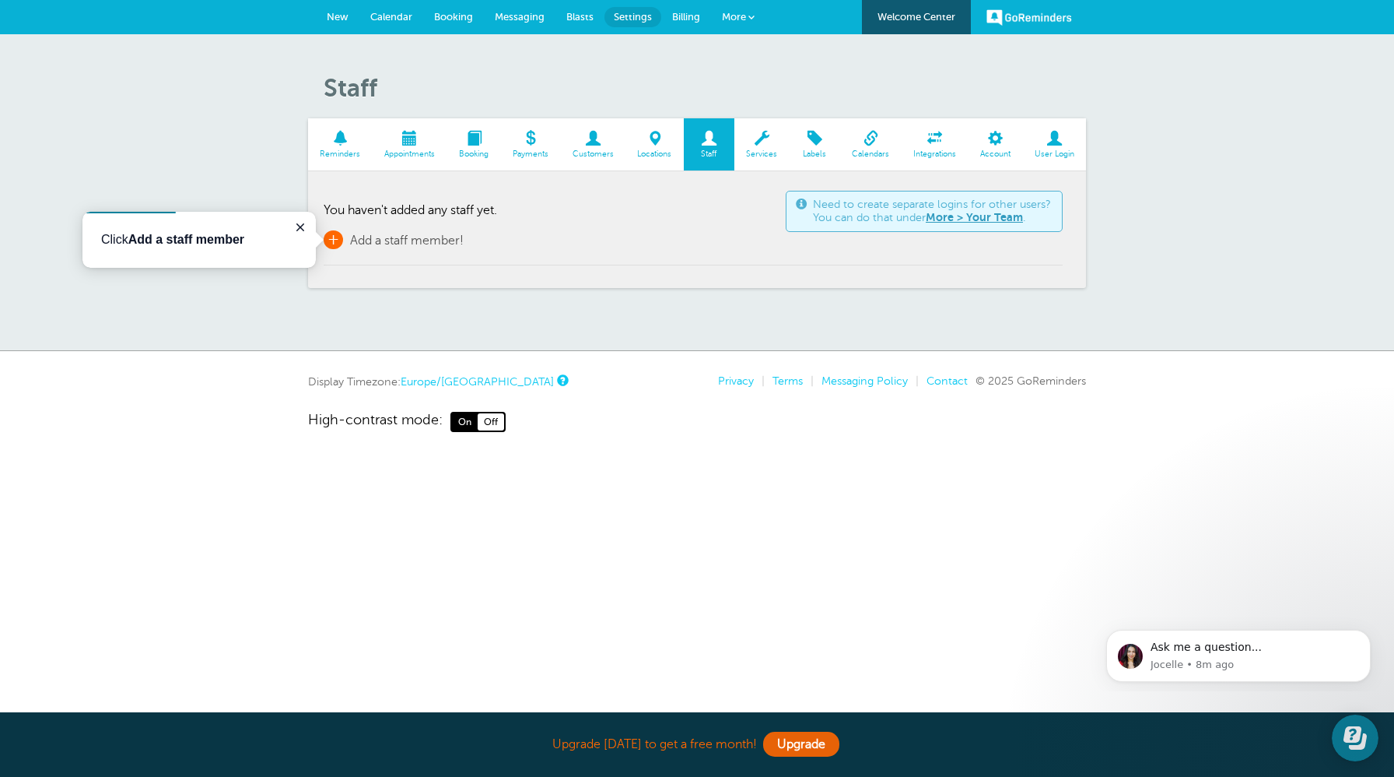
click at [339, 236] on span "+" at bounding box center [333, 239] width 19 height 19
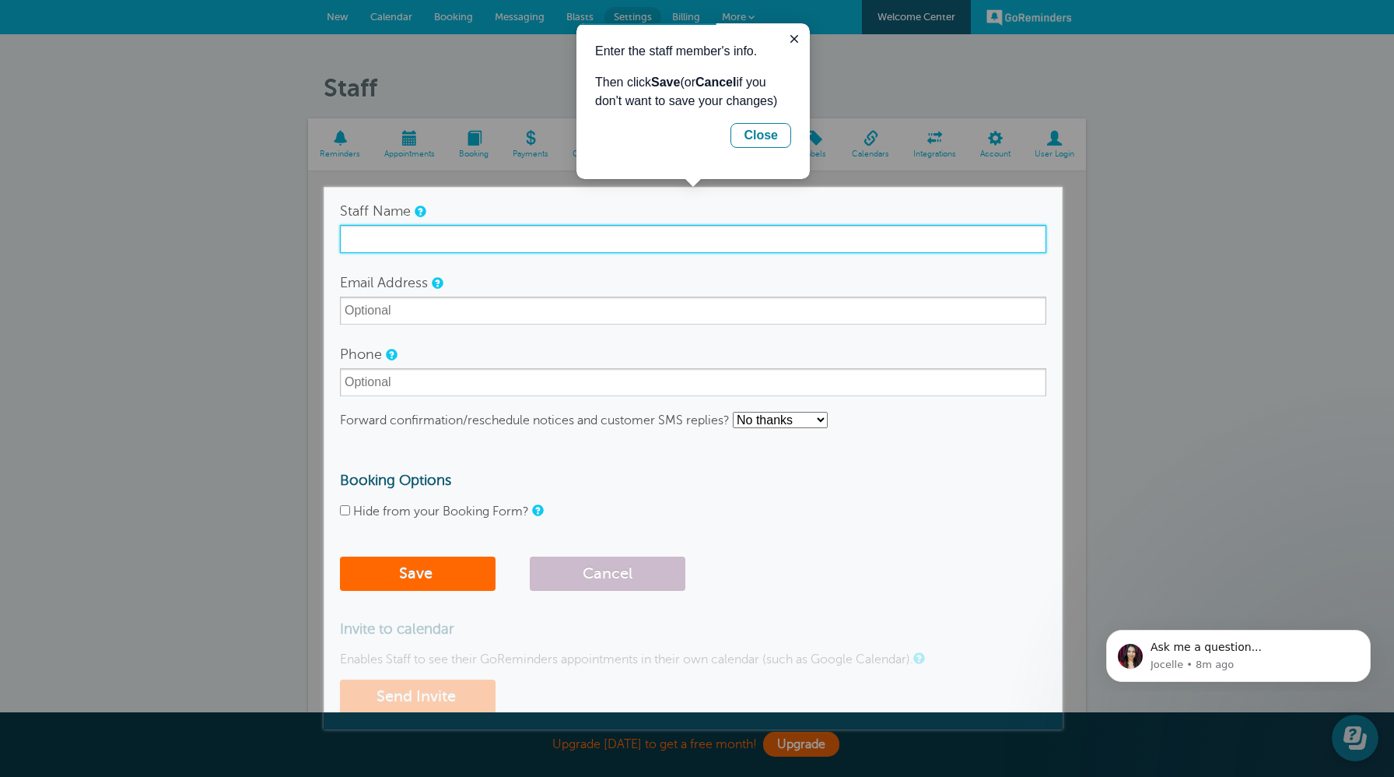
click at [385, 239] on input "Staff Name" at bounding box center [693, 239] width 707 height 28
type input "anna lewicka"
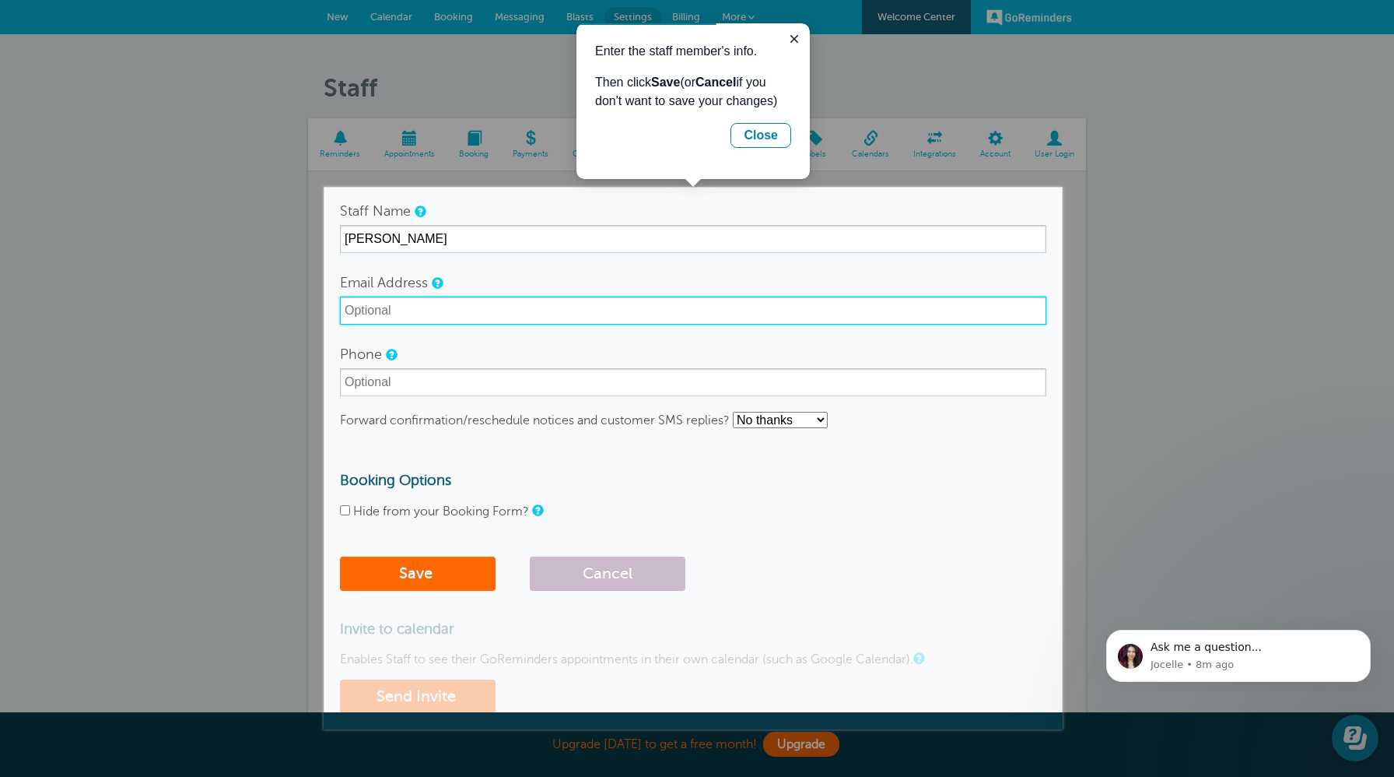
type input "zako.bulterier@yahoo.com"
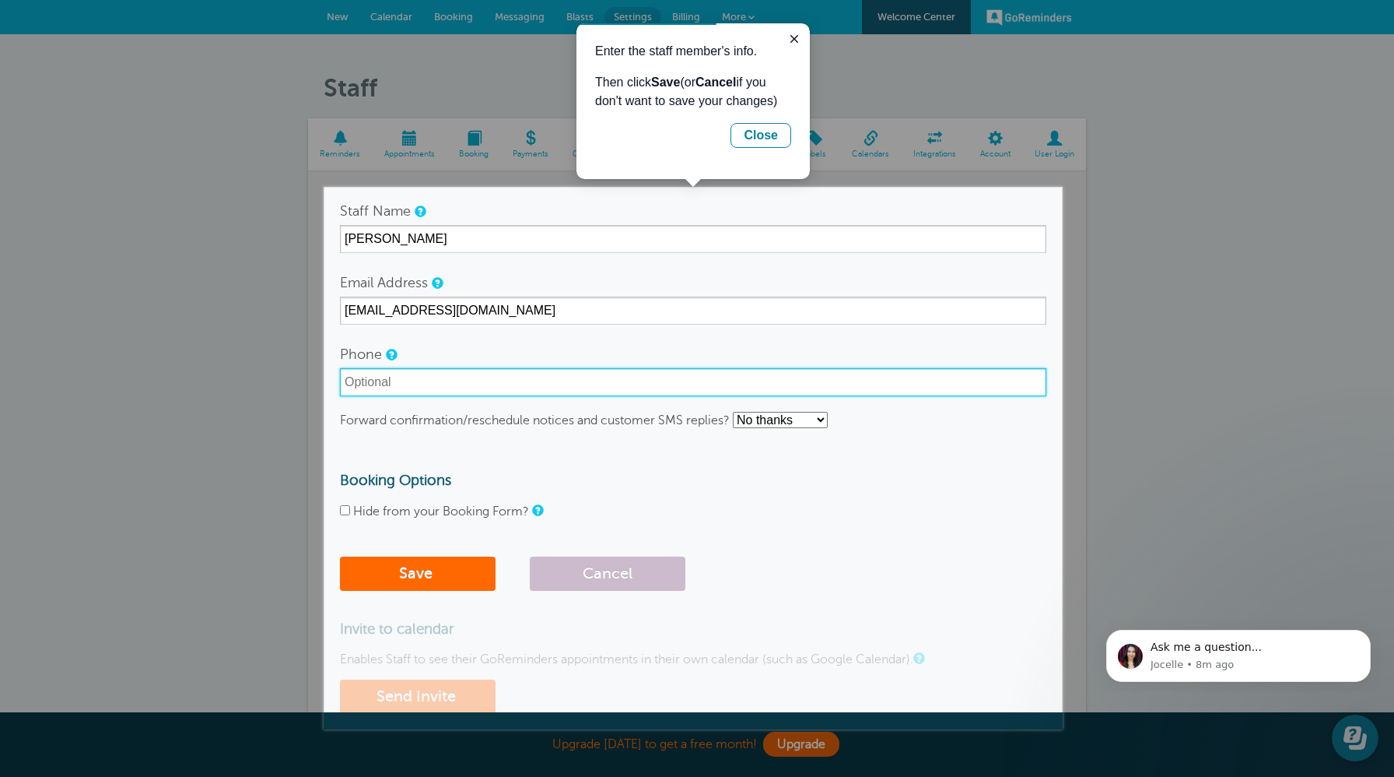
type input "07737459600"
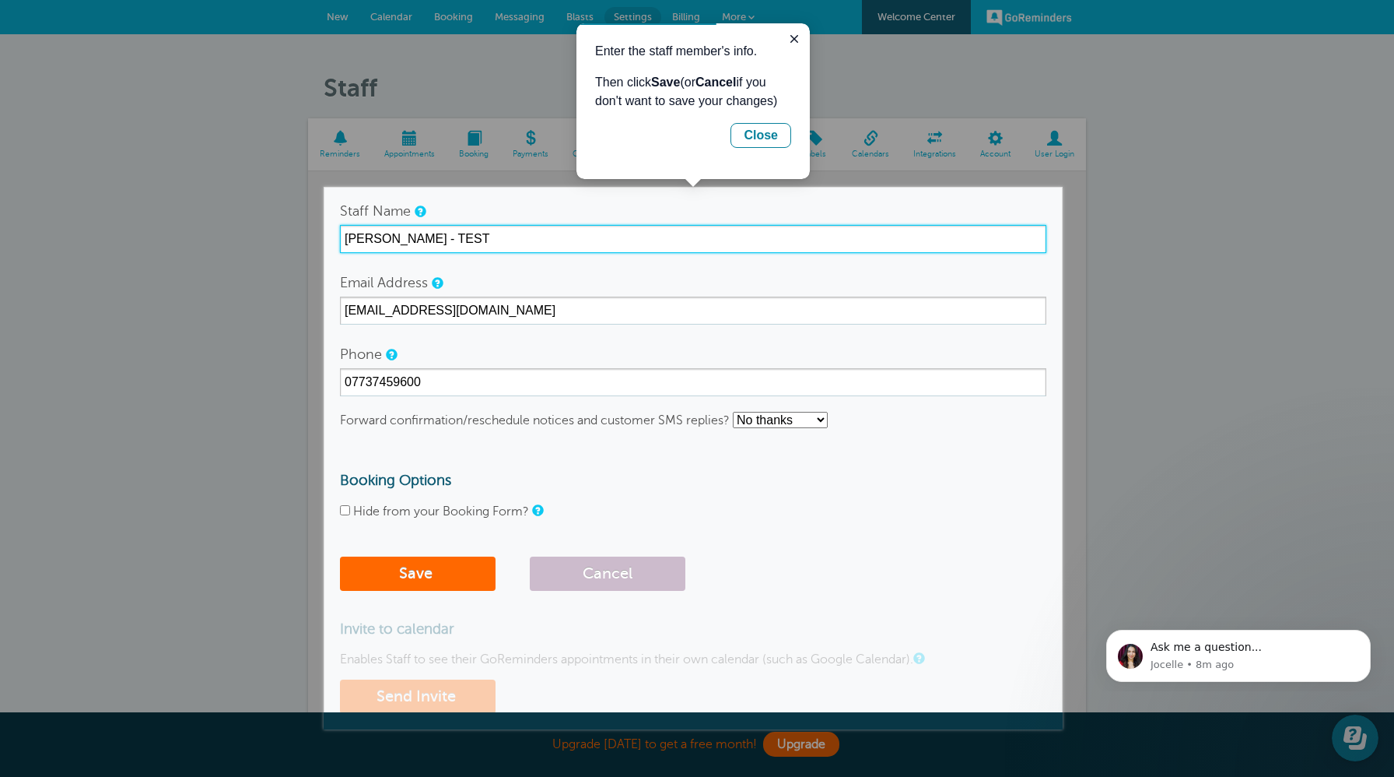
click at [344, 236] on input "anna - TEST" at bounding box center [693, 239] width 707 height 28
type input "STAFF anna - TEST"
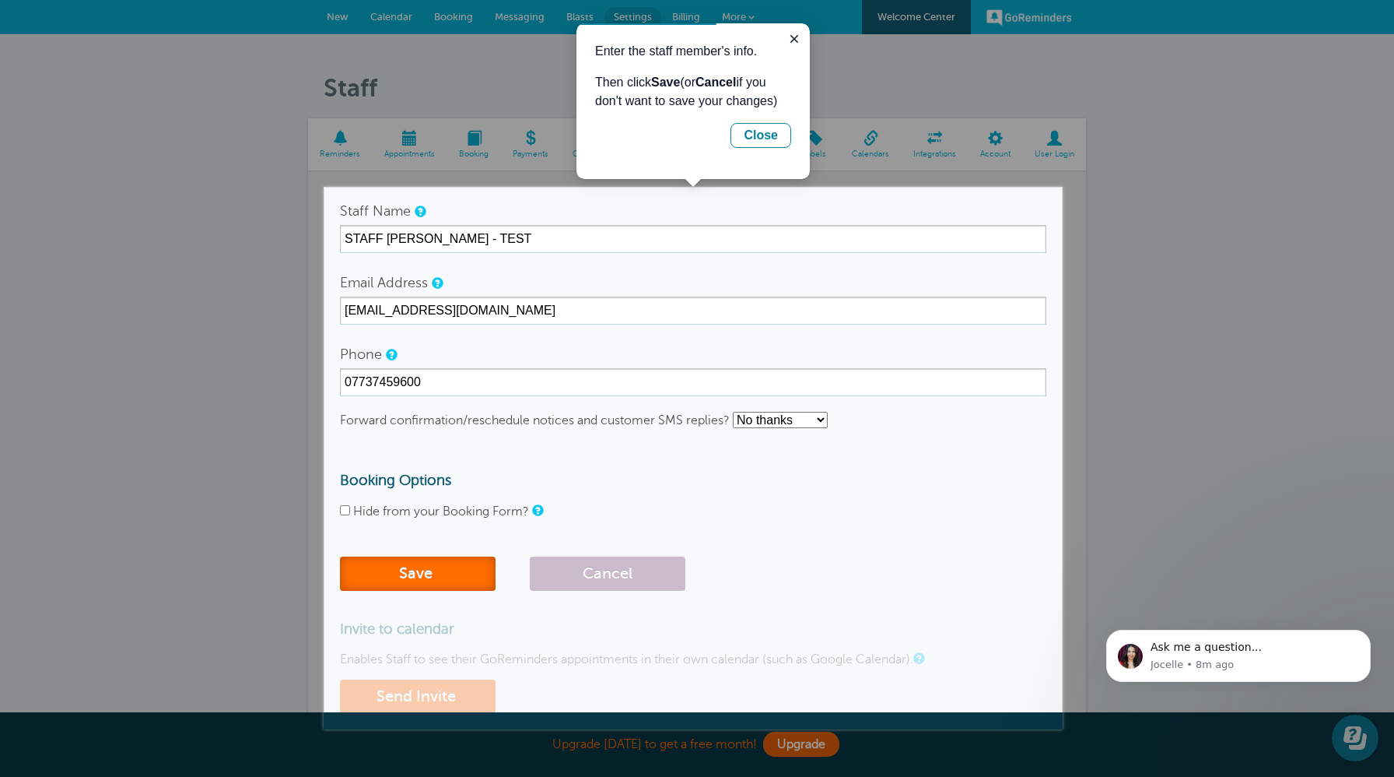
click at [393, 573] on button "Save" at bounding box center [418, 573] width 156 height 34
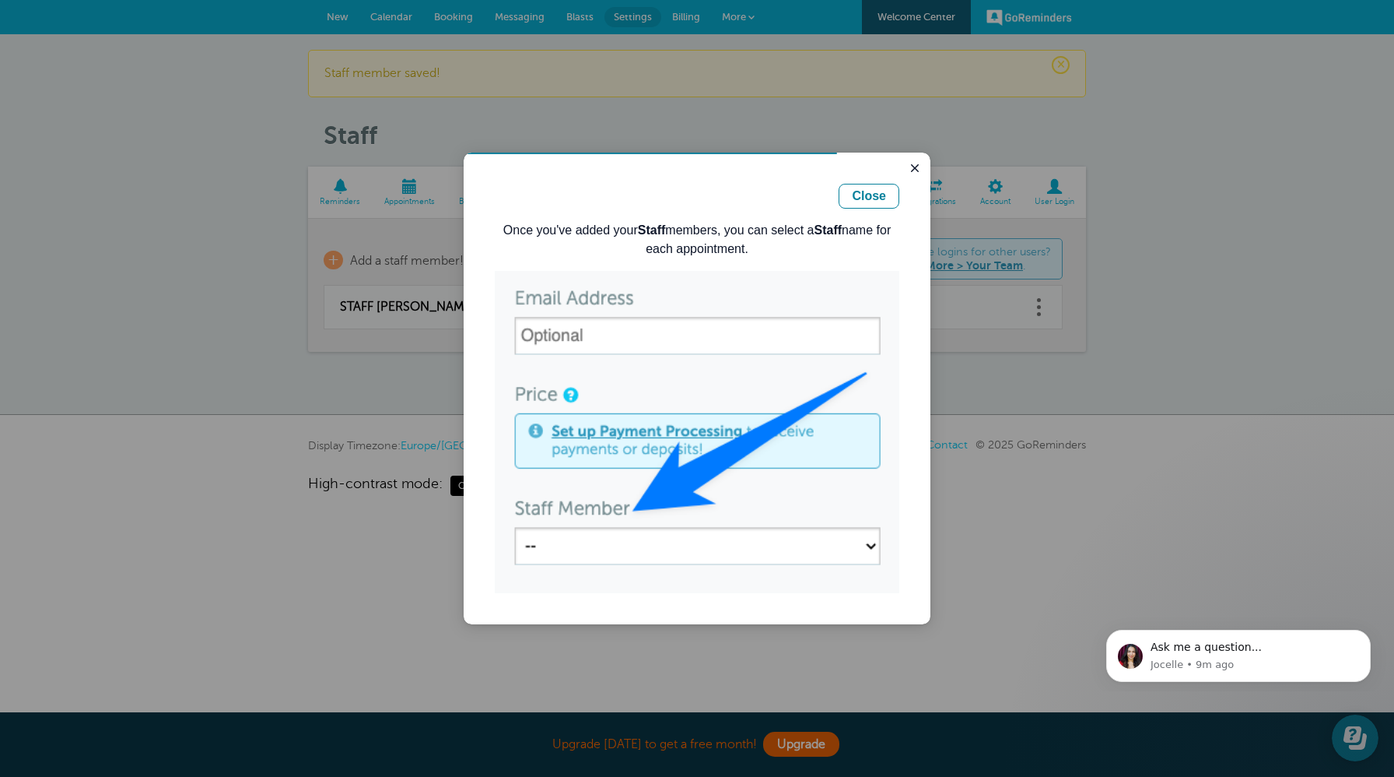
click at [676, 542] on img "Guide" at bounding box center [697, 432] width 405 height 322
click at [839, 527] on img "Guide" at bounding box center [697, 432] width 405 height 322
click at [871, 198] on div "Close" at bounding box center [869, 196] width 34 height 19
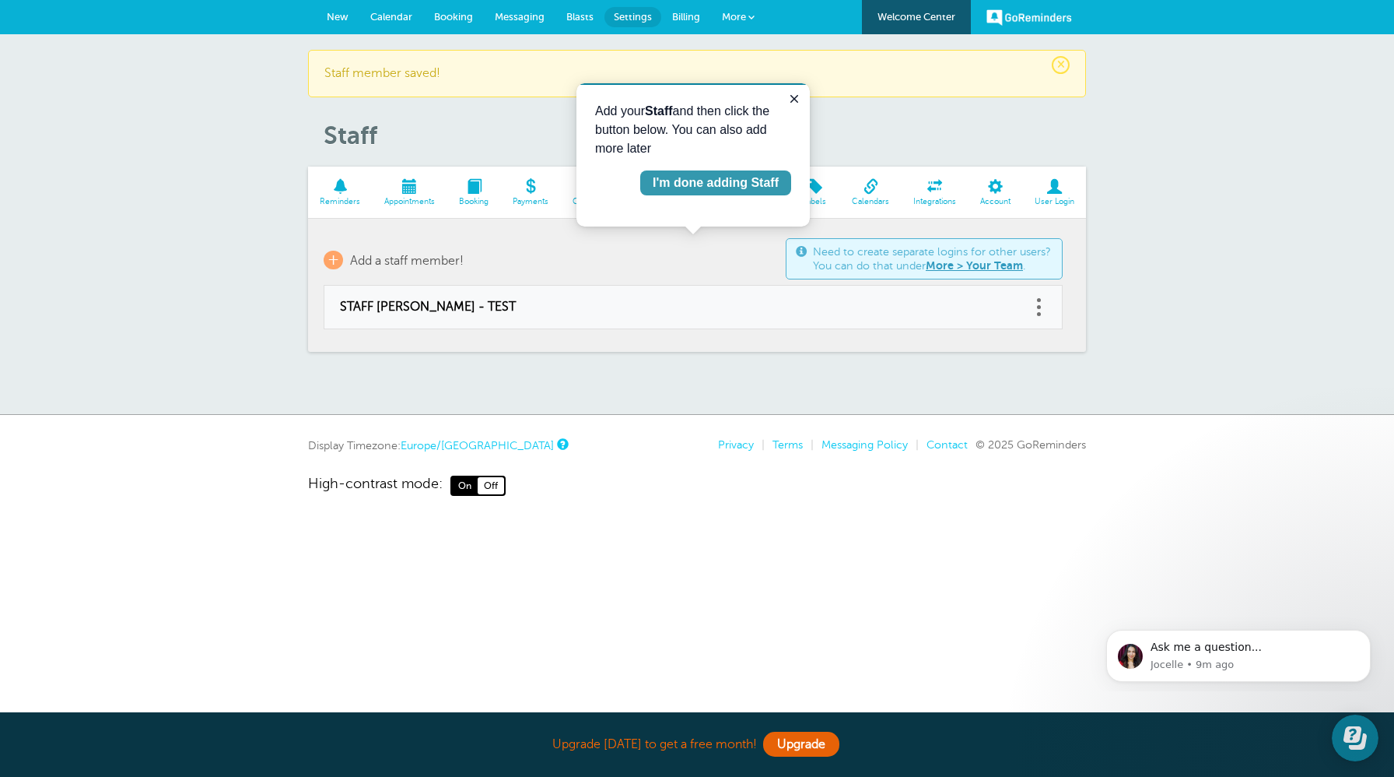
click at [745, 186] on div "I'm done adding Staff" at bounding box center [716, 183] width 126 height 19
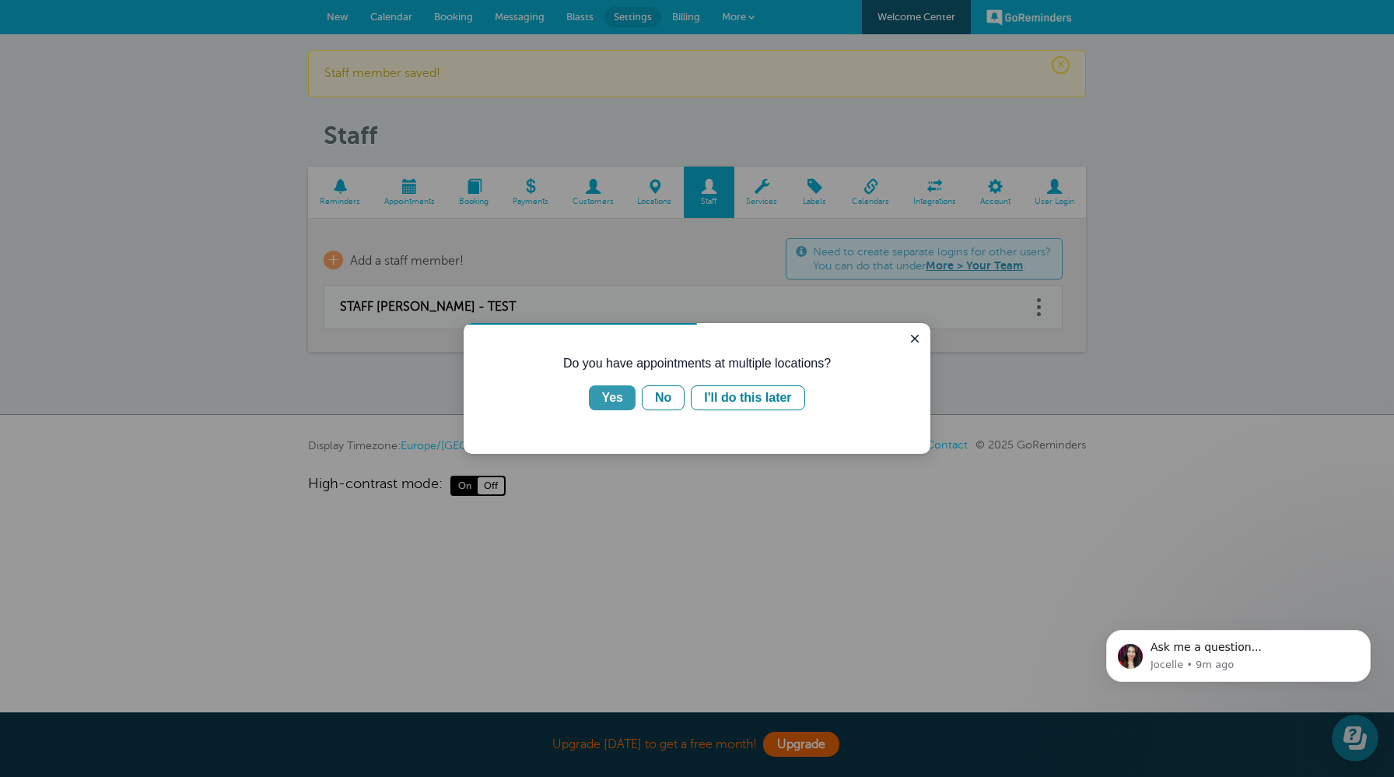
click at [628, 402] on button "Yes" at bounding box center [612, 397] width 47 height 25
click at [745, 400] on div "I travel to clients" at bounding box center [770, 397] width 98 height 19
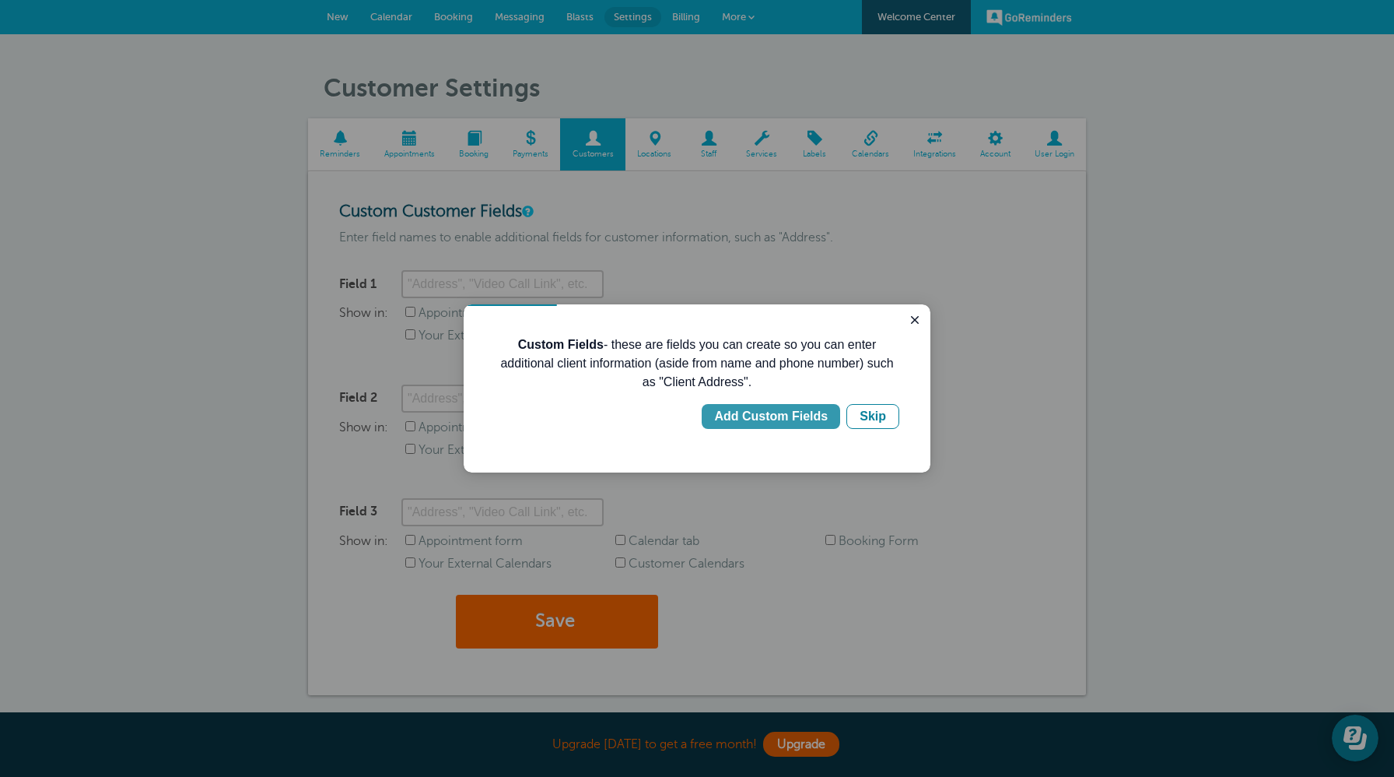
click at [802, 419] on div "Add Custom Fields" at bounding box center [771, 416] width 114 height 19
type input "Client Address"
checkbox input "true"
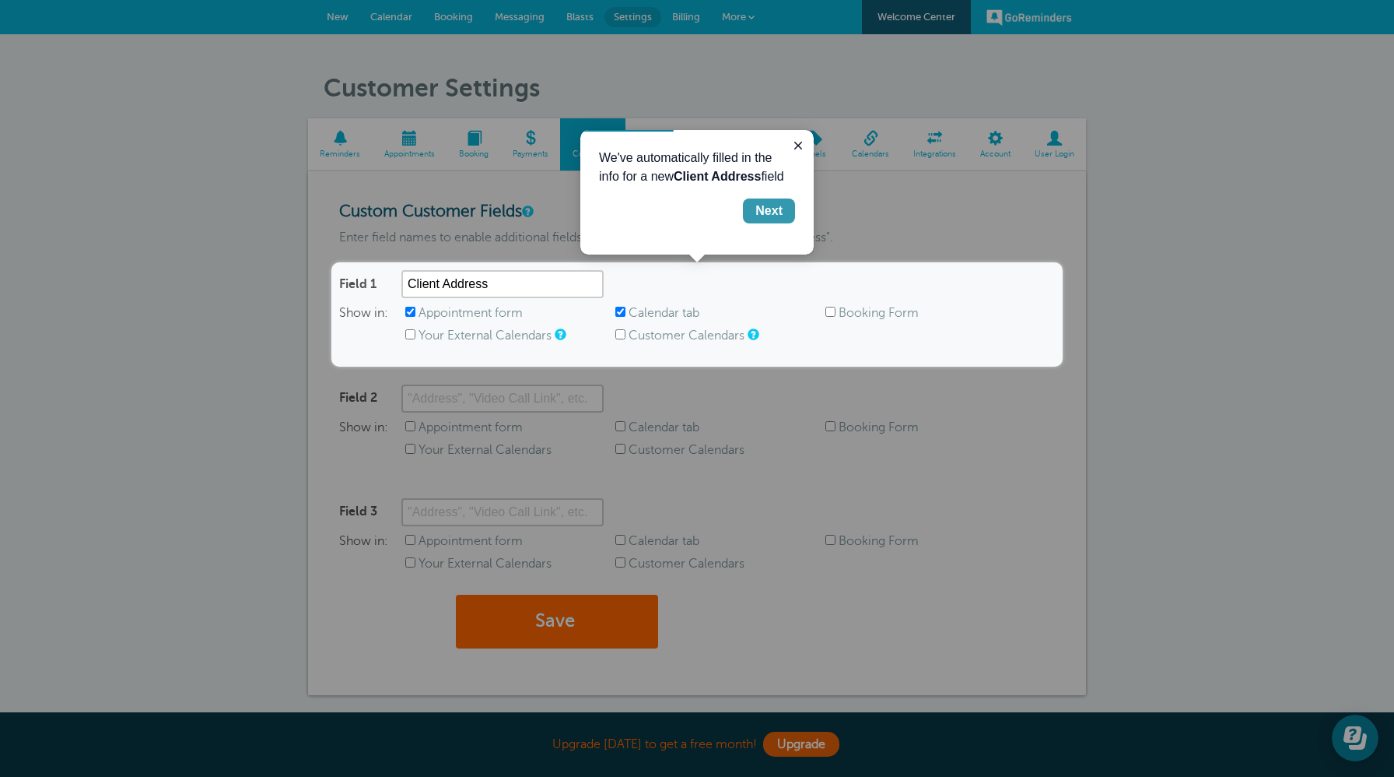
click at [779, 213] on div "Next" at bounding box center [769, 211] width 27 height 19
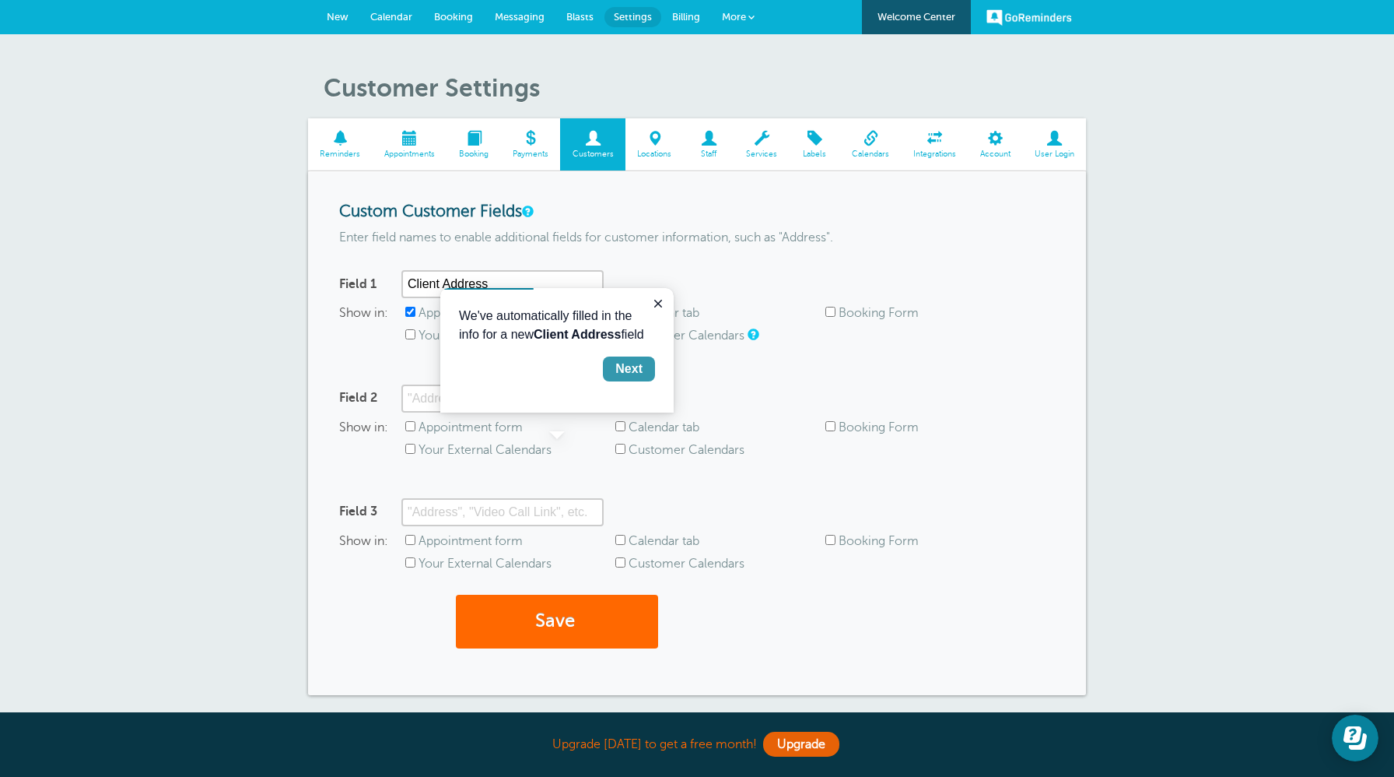
scroll to position [155, 0]
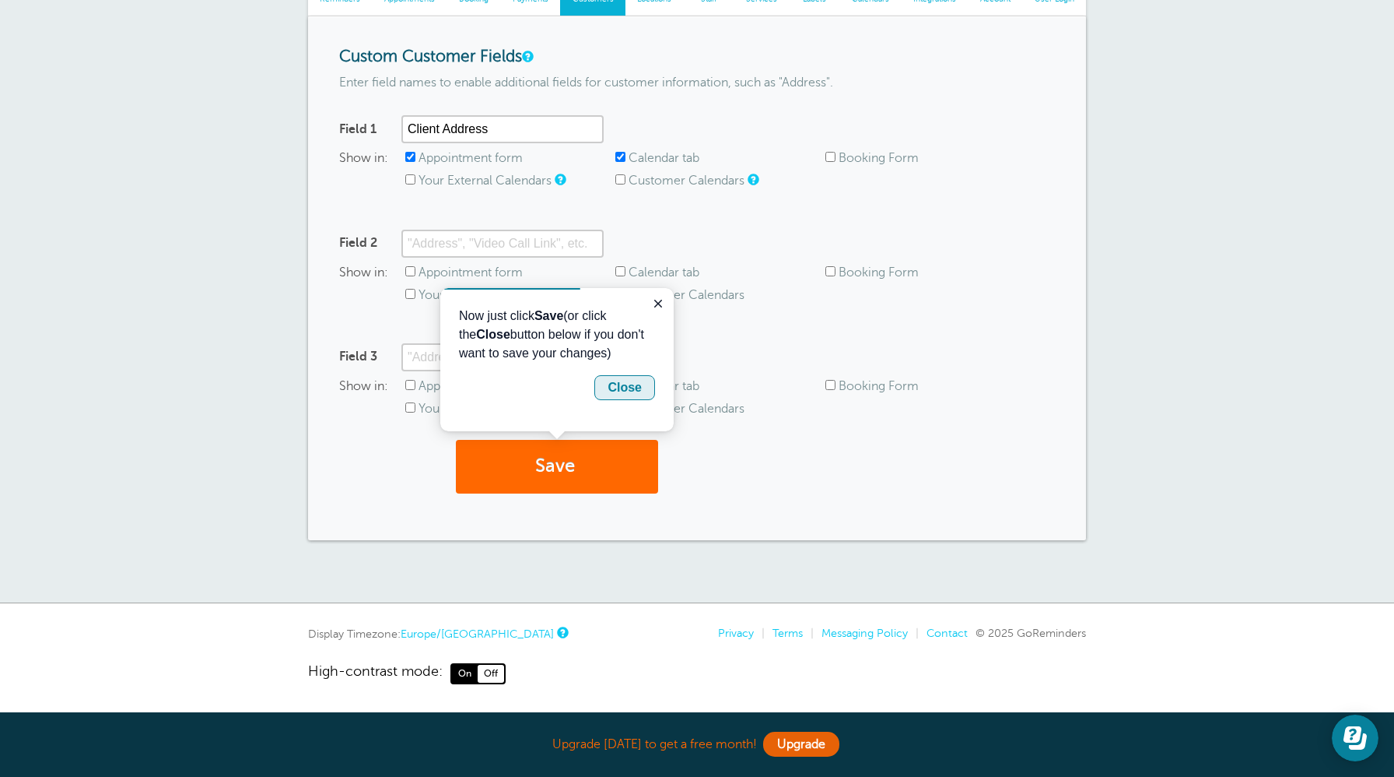
click at [636, 390] on div "Close" at bounding box center [625, 387] width 34 height 19
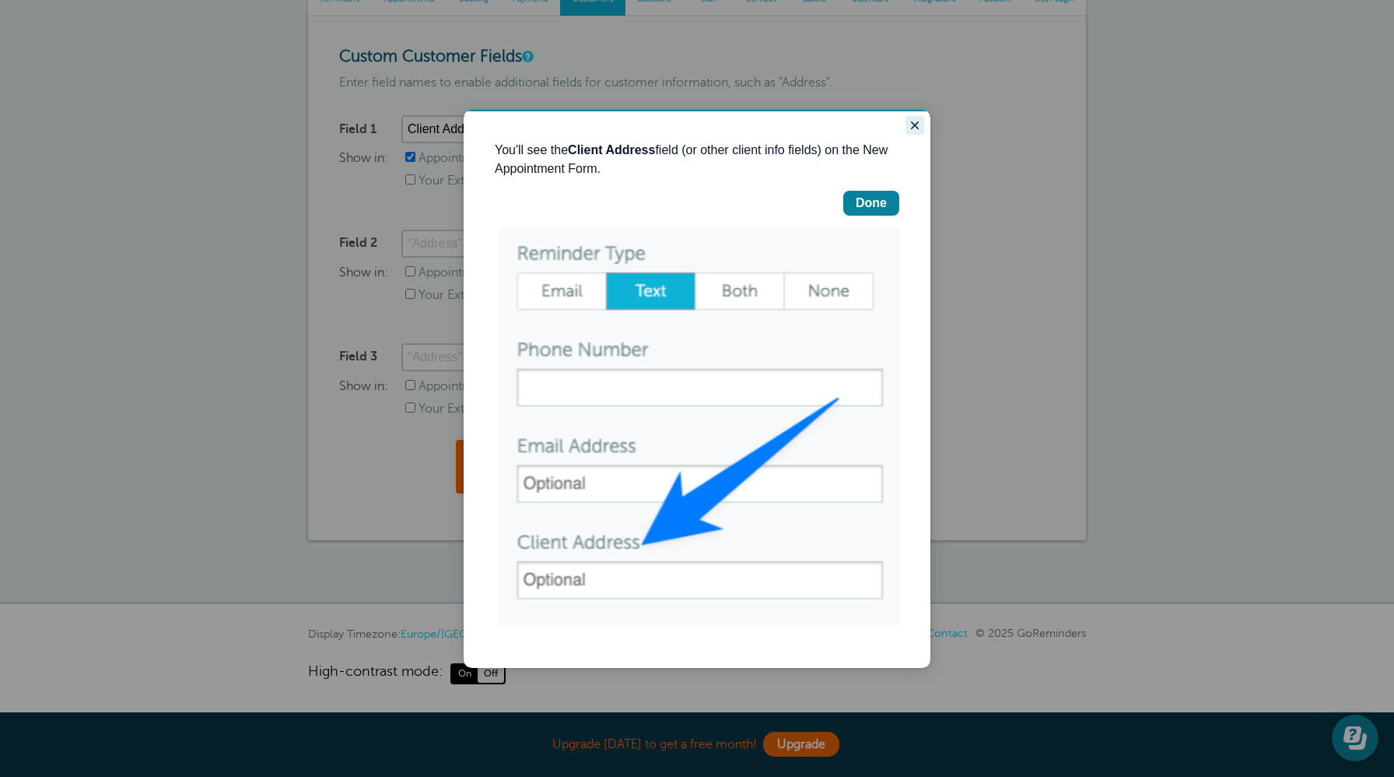
click at [912, 124] on icon "Close guide" at bounding box center [915, 125] width 12 height 12
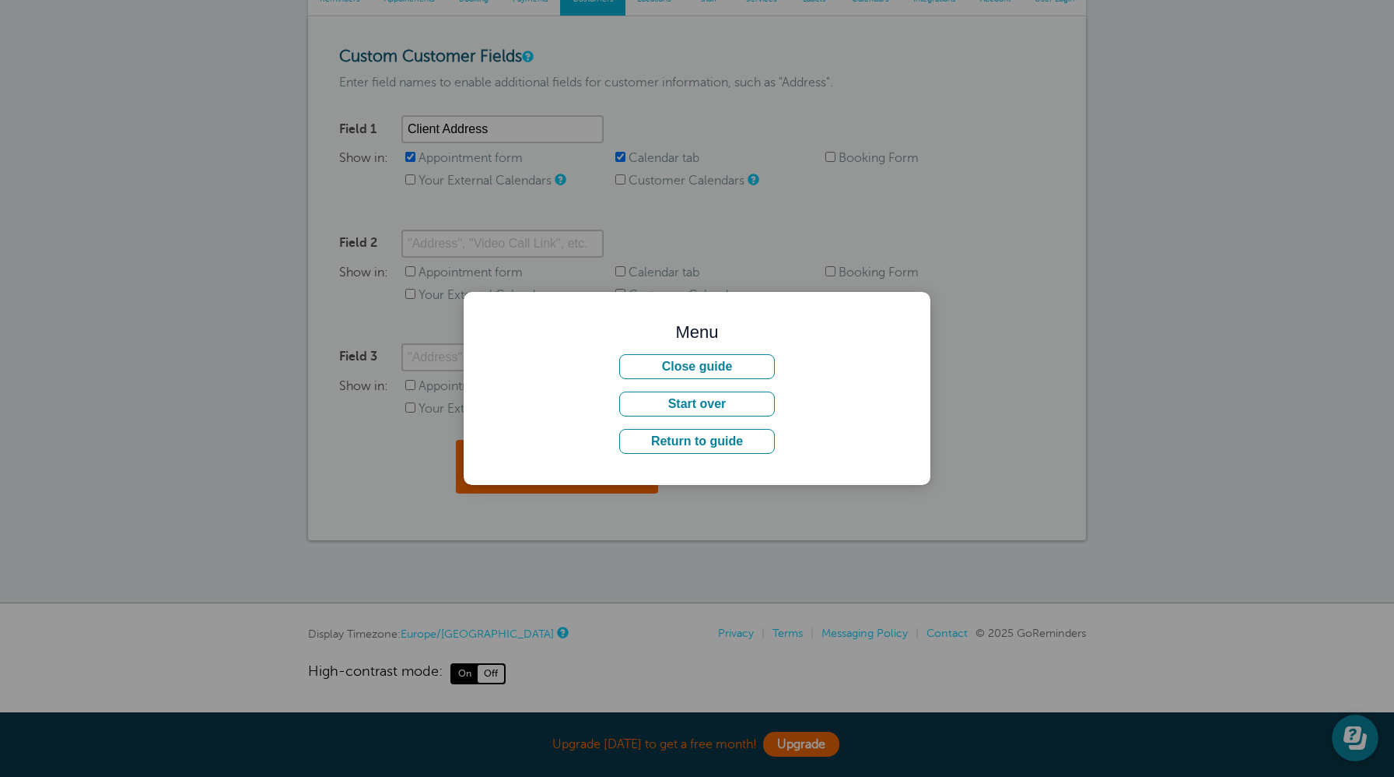
click at [706, 507] on div at bounding box center [697, 388] width 1394 height 777
click at [707, 369] on button "Close guide" at bounding box center [697, 366] width 156 height 25
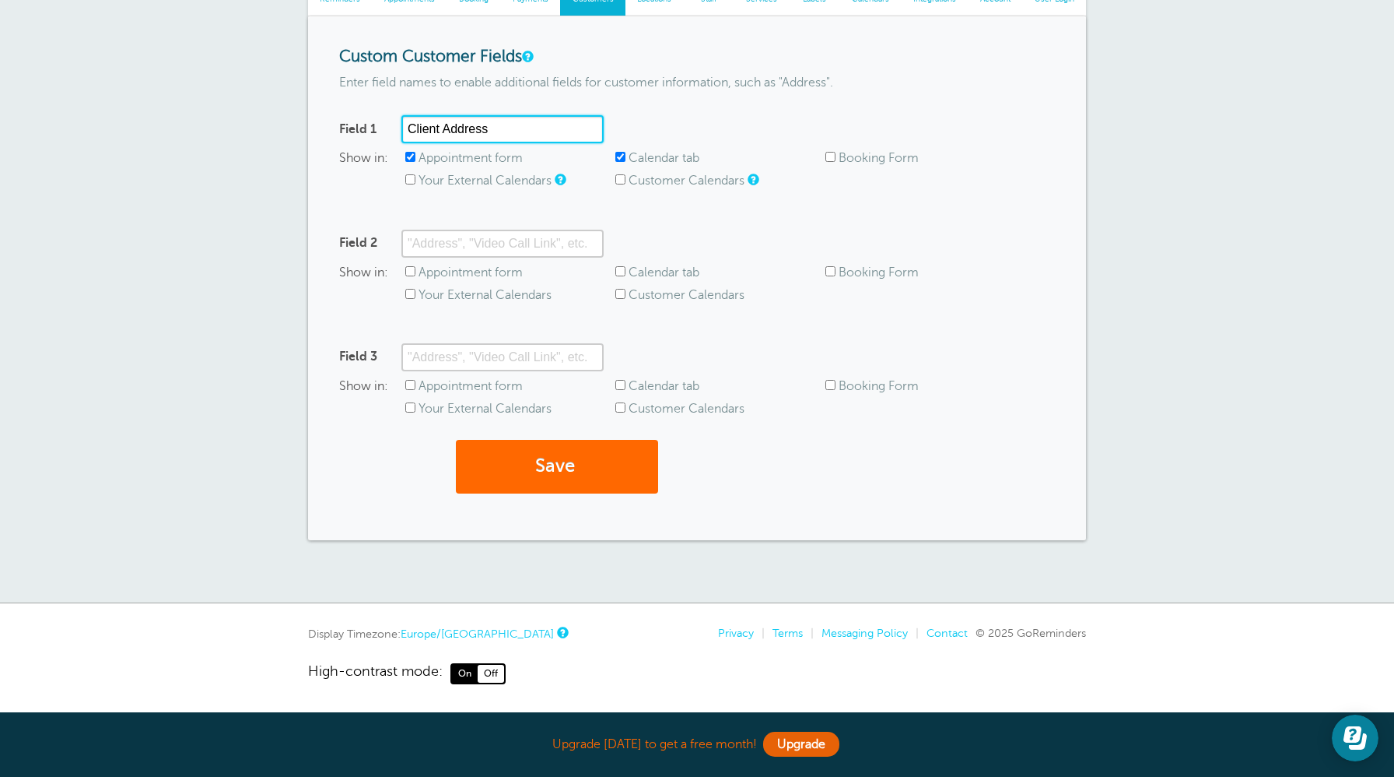
click at [548, 118] on input "Client Address" at bounding box center [502, 129] width 202 height 28
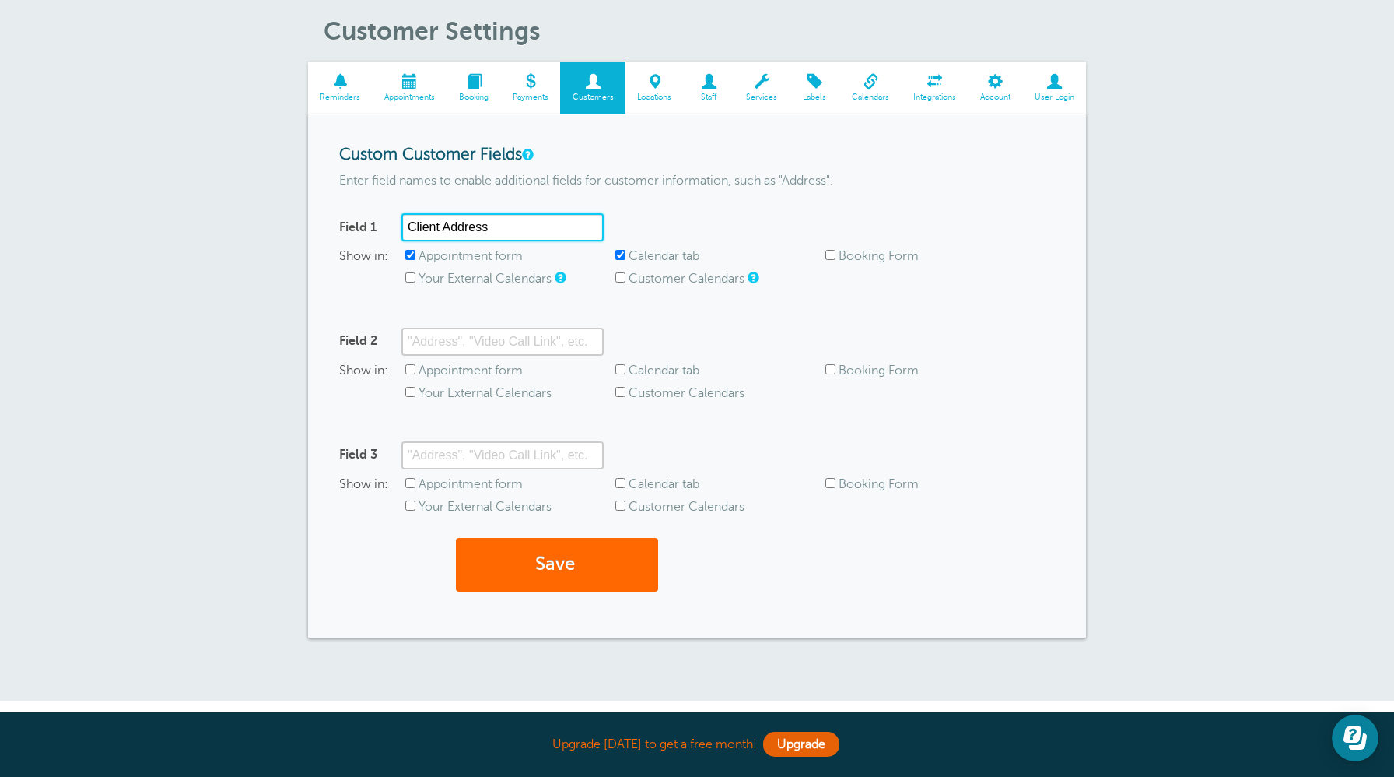
scroll to position [58, 0]
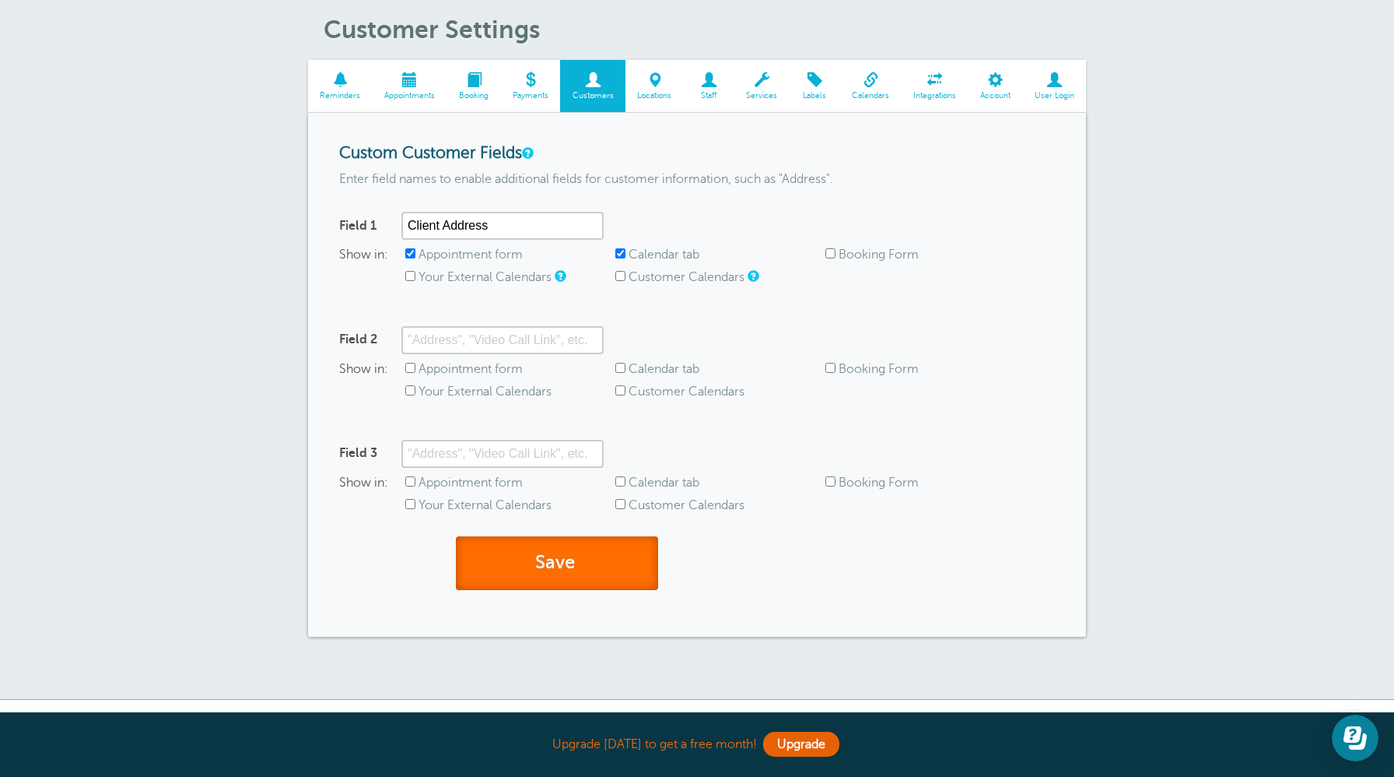
click at [514, 554] on button "Save" at bounding box center [557, 563] width 202 height 54
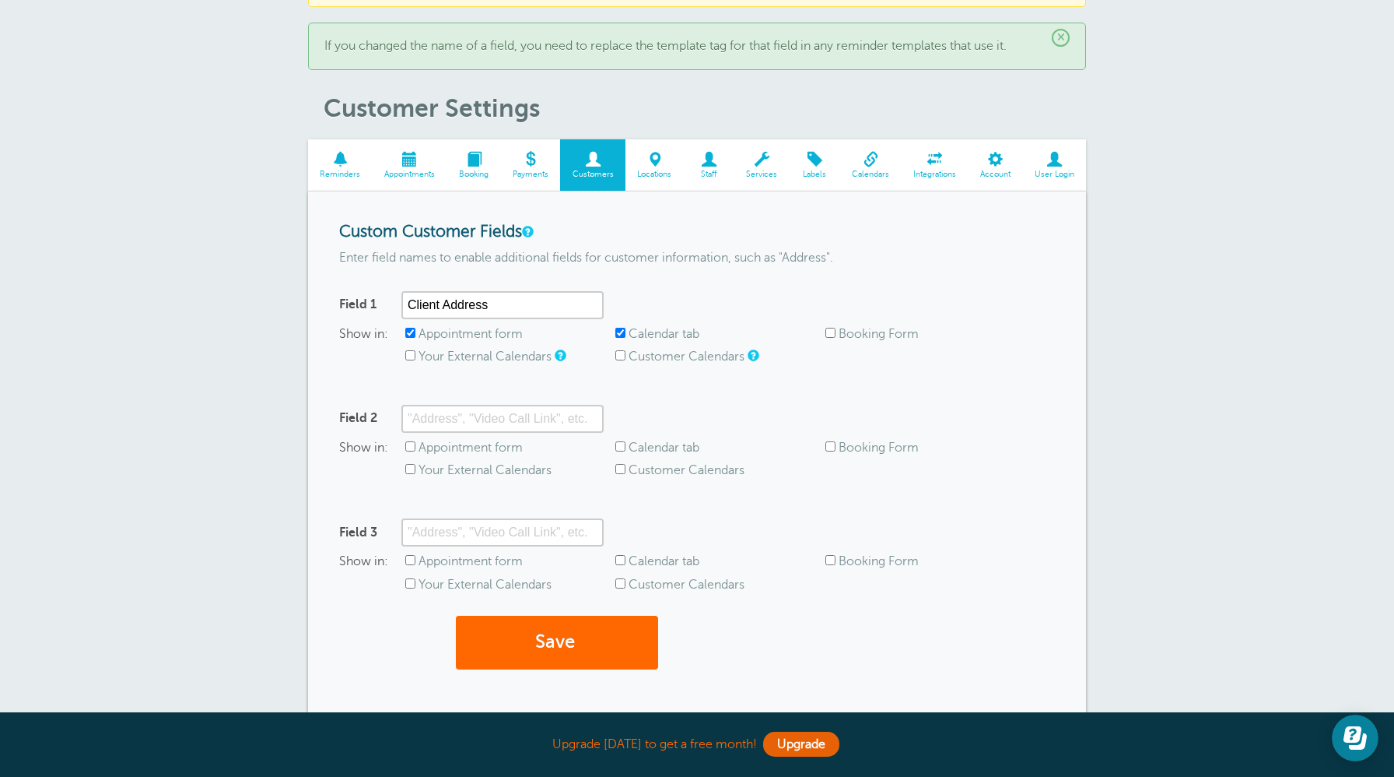
scroll to position [92, 0]
click at [559, 650] on button "Save" at bounding box center [557, 641] width 202 height 54
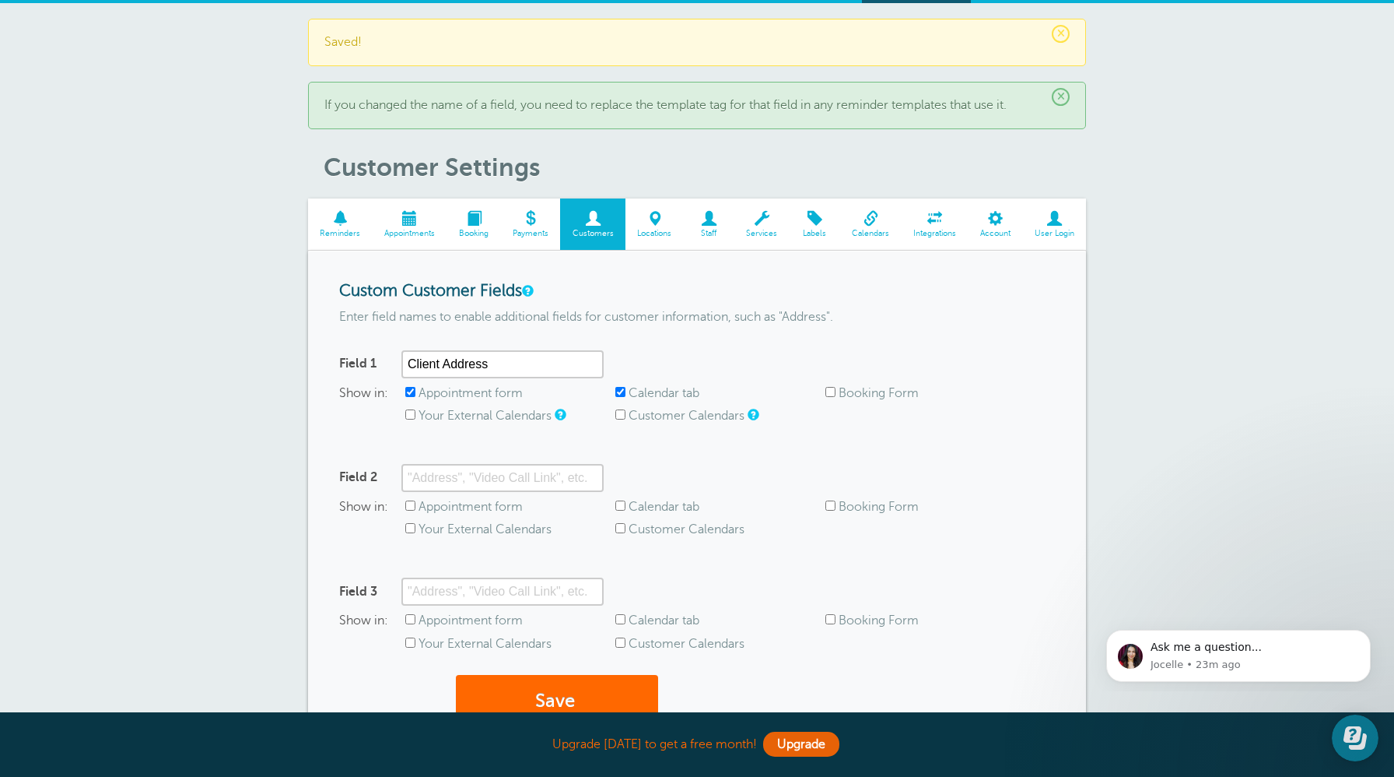
scroll to position [37, 0]
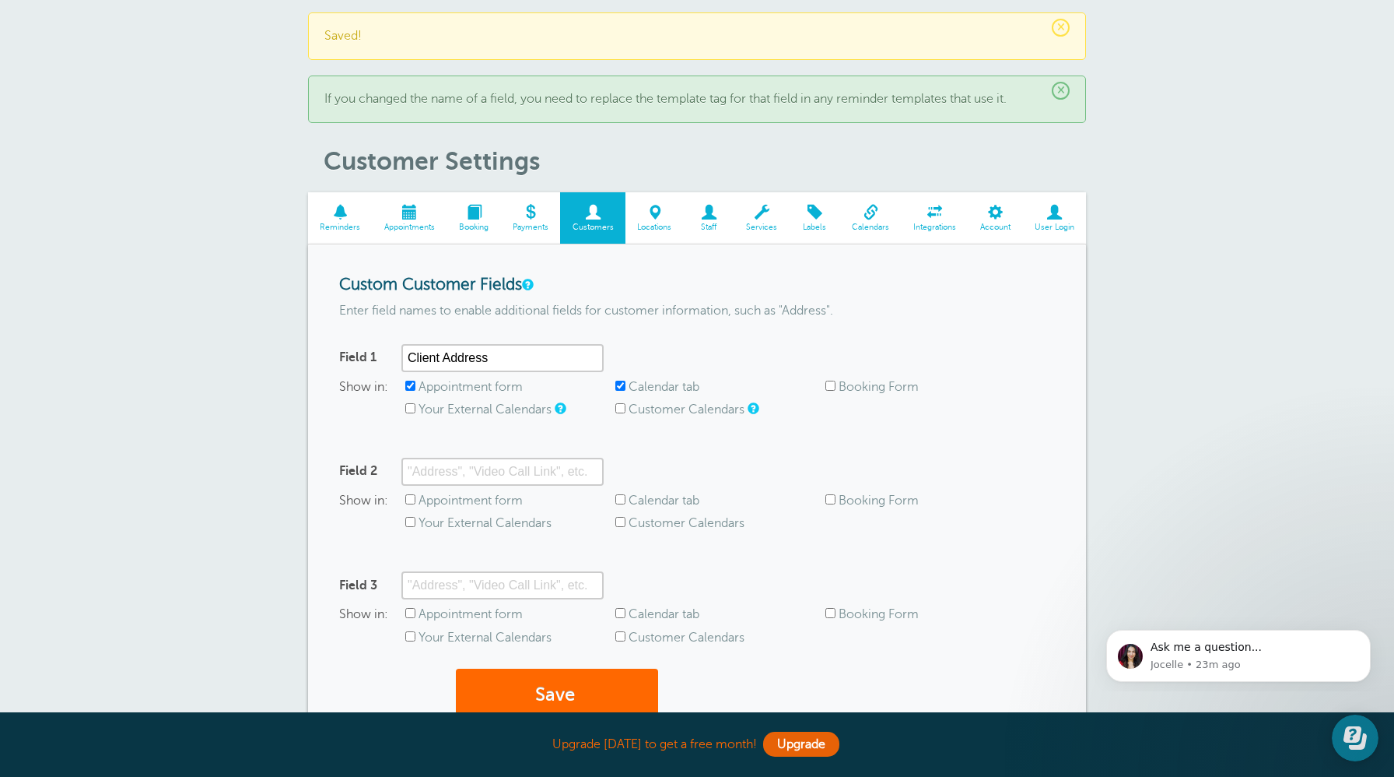
click at [1064, 90] on span "×" at bounding box center [1061, 91] width 18 height 18
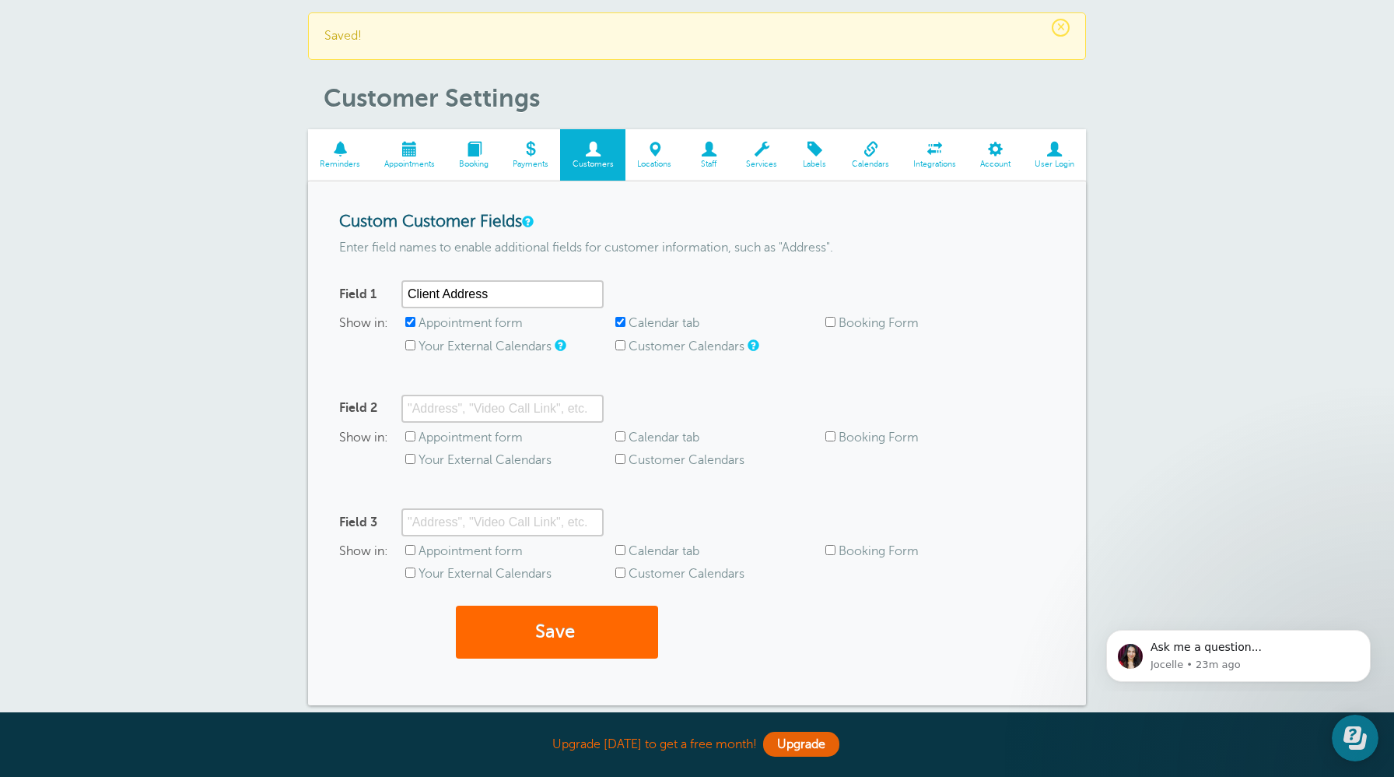
click at [1061, 27] on span "×" at bounding box center [1061, 28] width 18 height 18
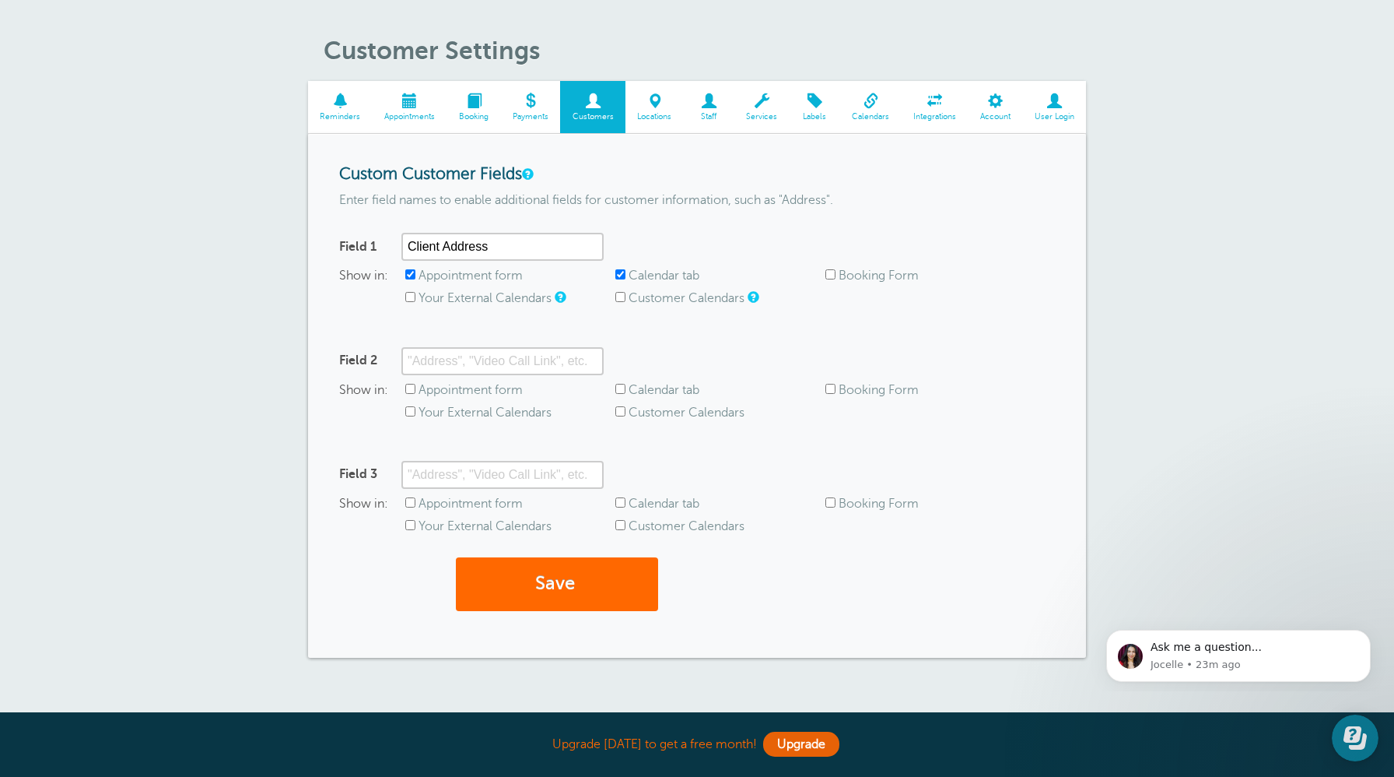
click at [661, 119] on span "Locations" at bounding box center [654, 116] width 43 height 9
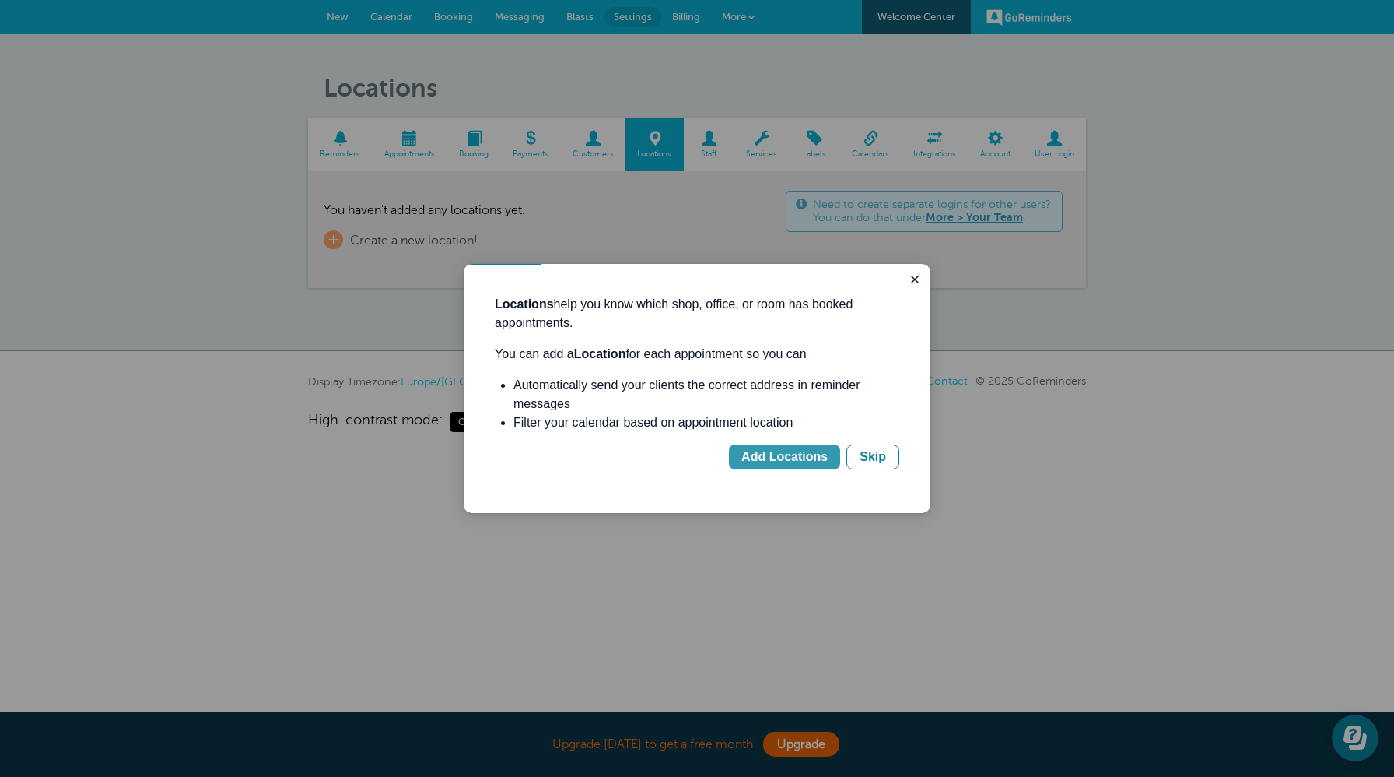
click at [780, 458] on div "Add Locations" at bounding box center [785, 456] width 86 height 19
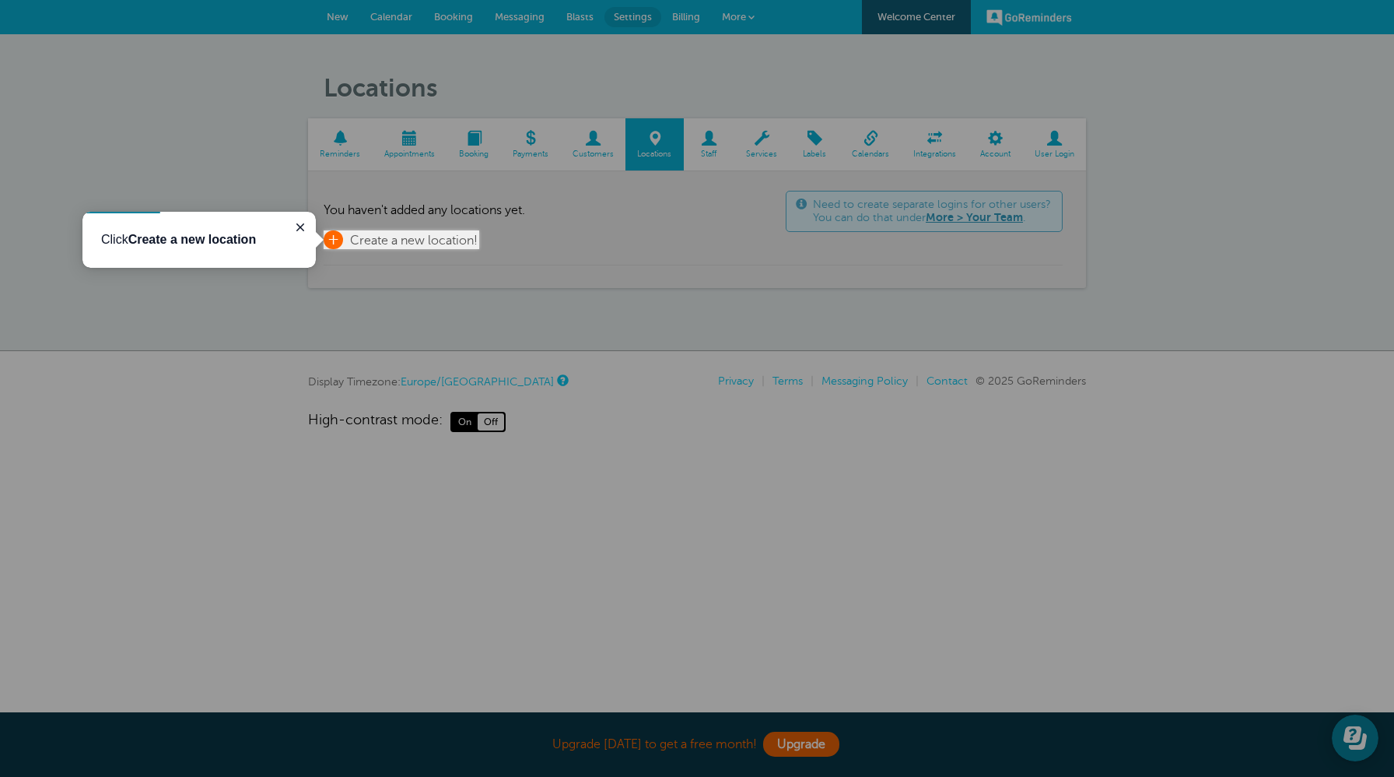
click at [333, 238] on span "+" at bounding box center [333, 239] width 19 height 19
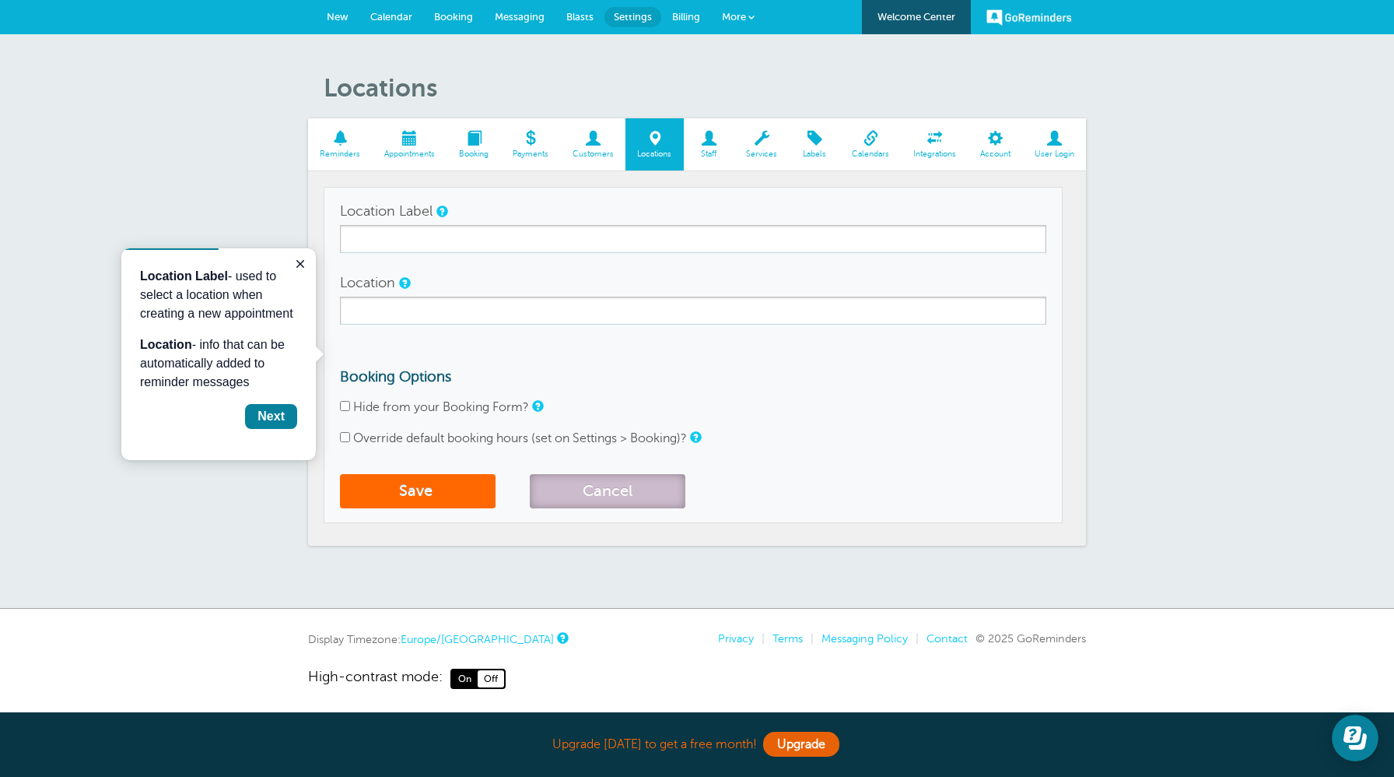
click at [624, 498] on button "Cancel" at bounding box center [608, 491] width 156 height 34
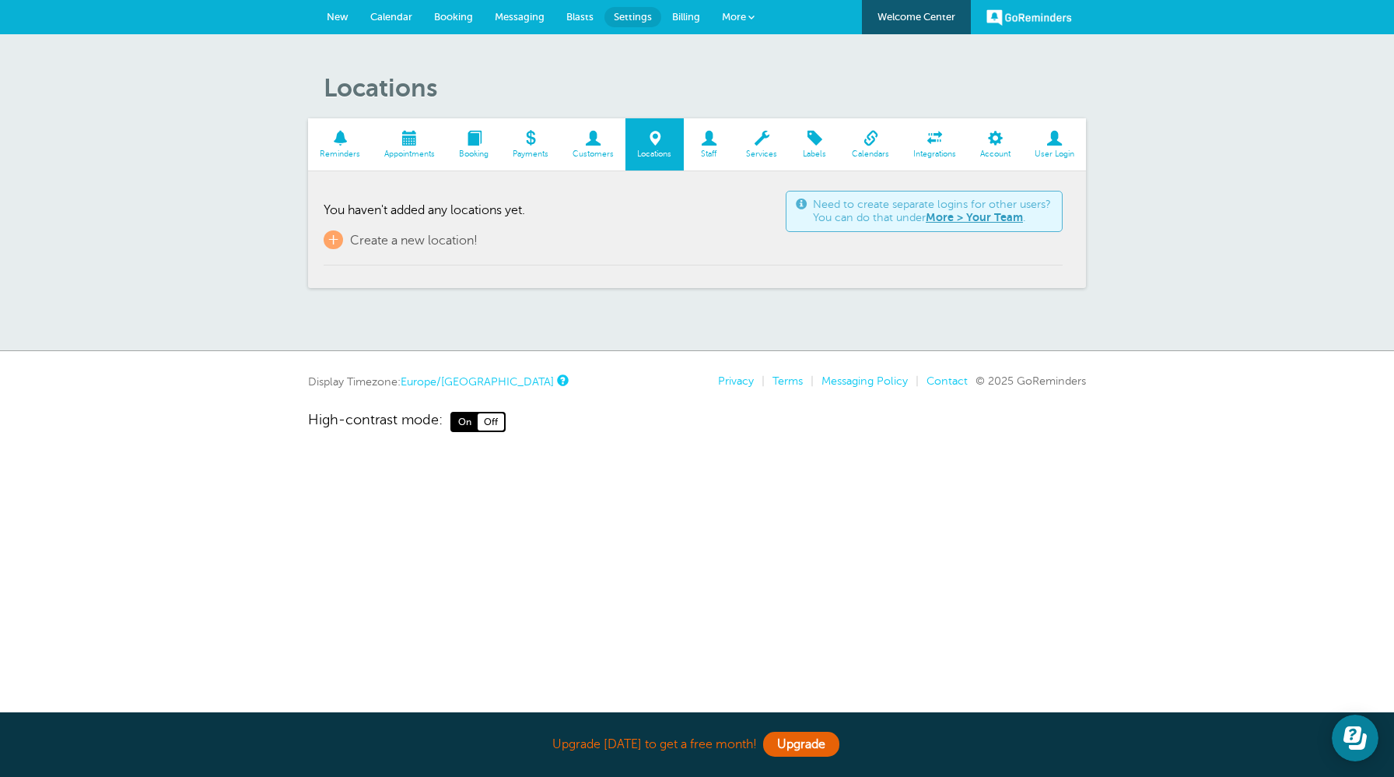
click at [403, 136] on span at bounding box center [410, 138] width 75 height 15
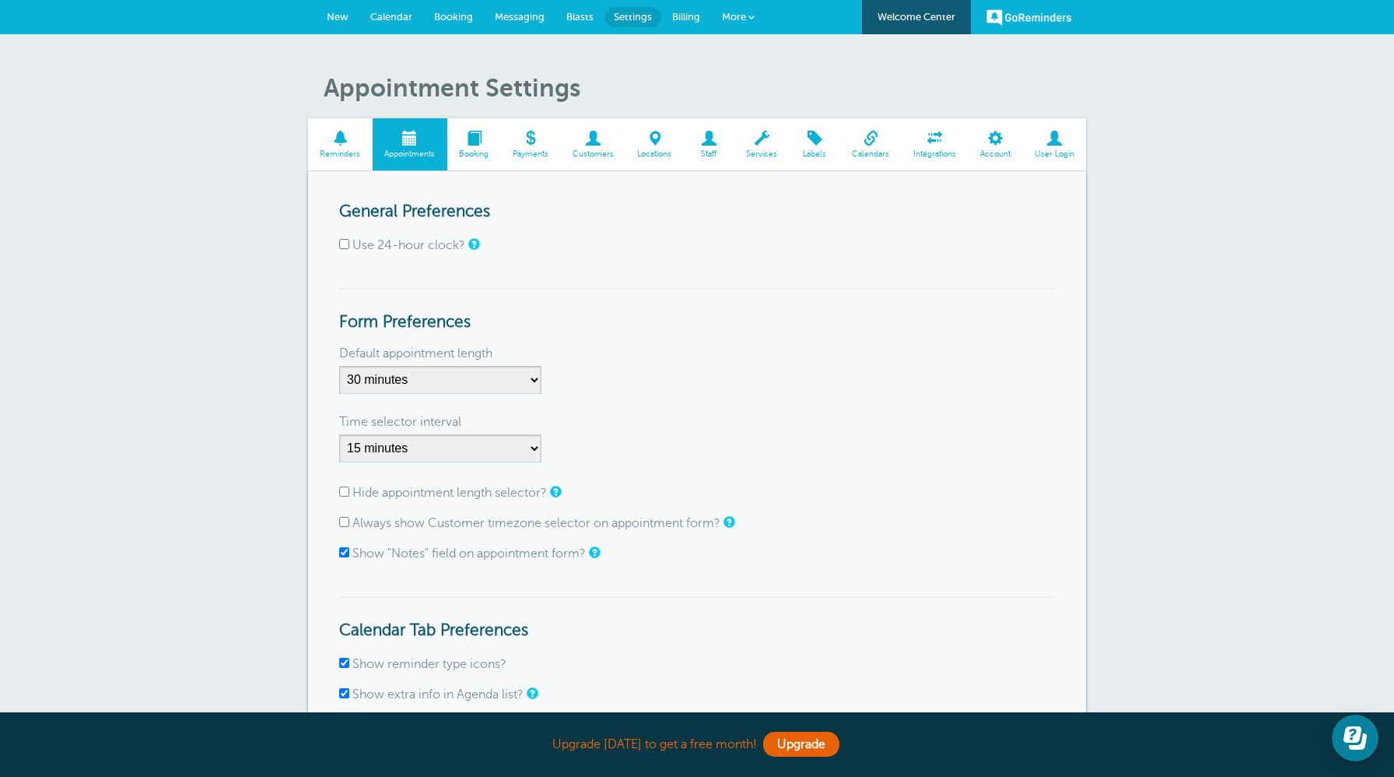
click at [875, 134] on span at bounding box center [870, 138] width 61 height 15
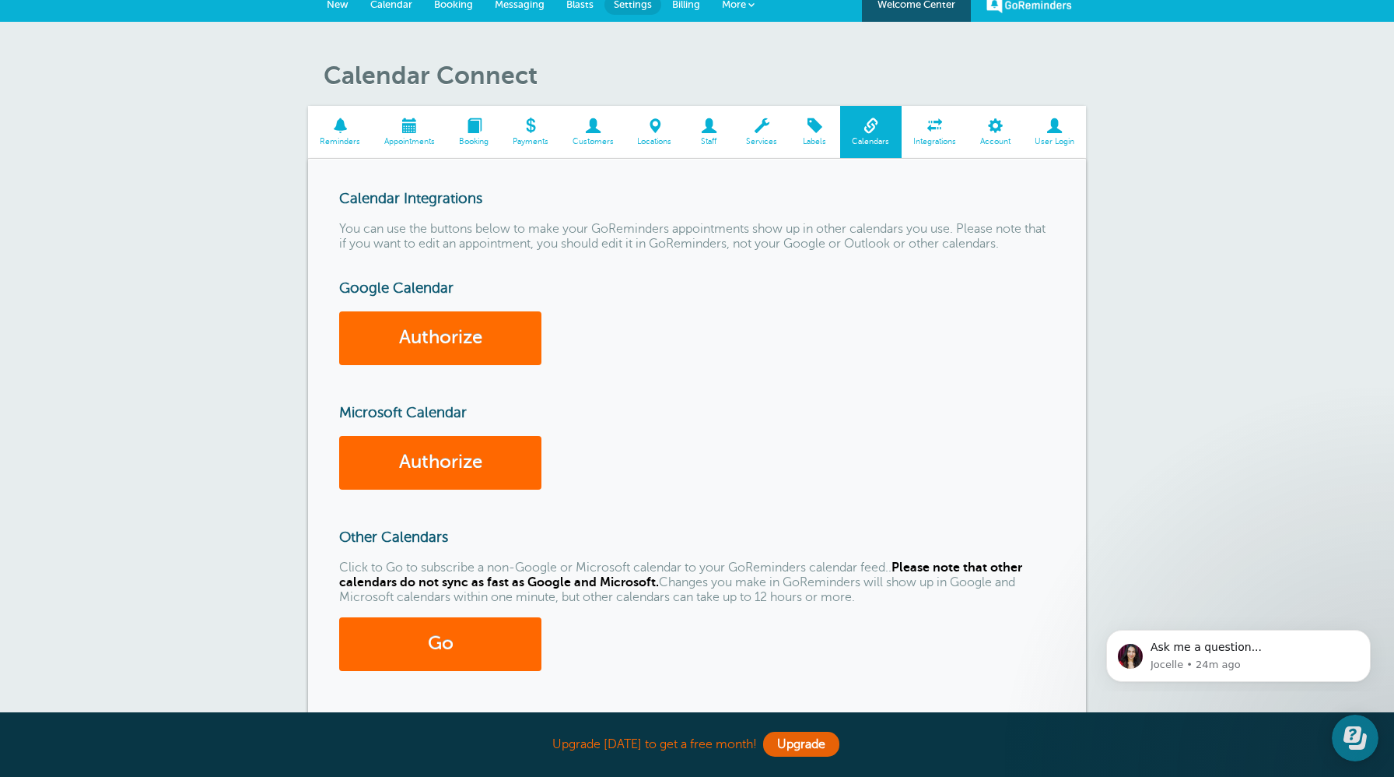
scroll to position [12, 0]
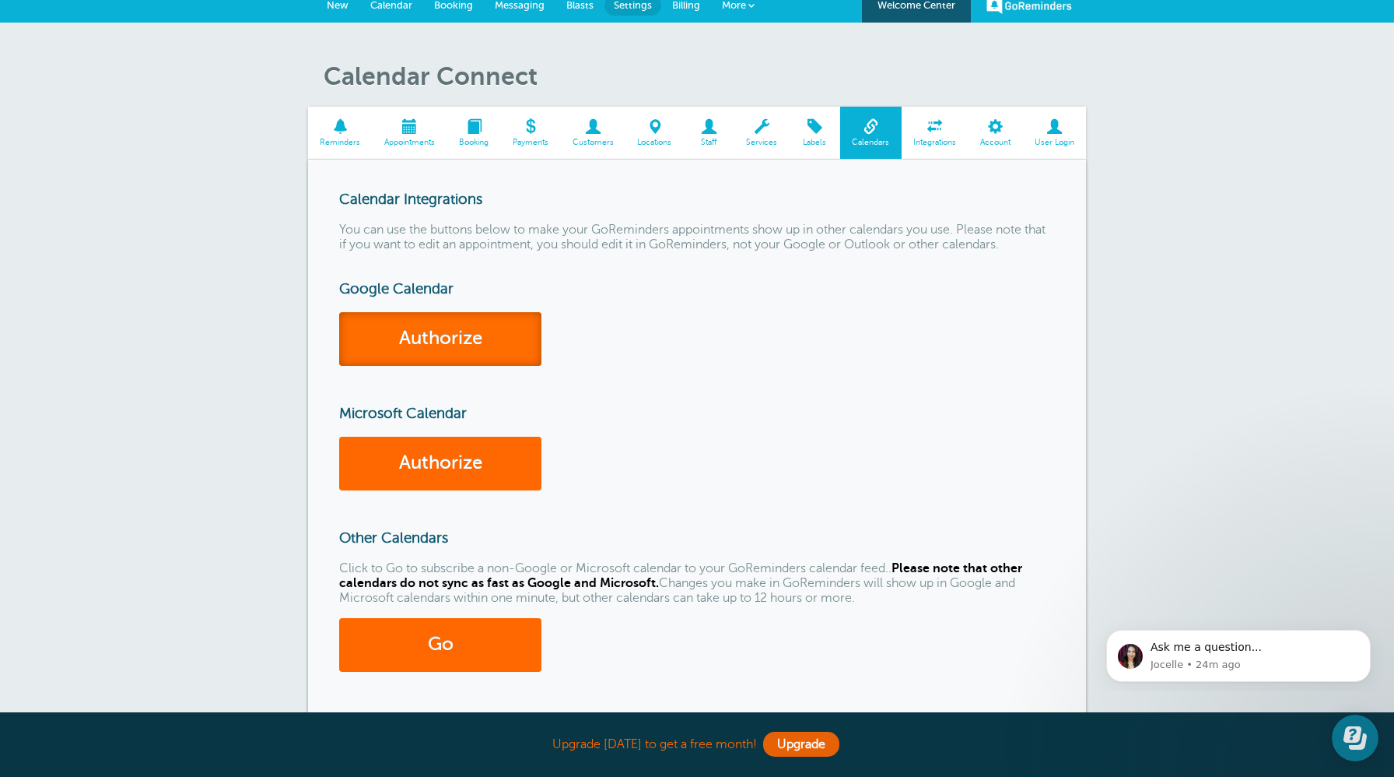
click at [454, 342] on link "Authorize" at bounding box center [440, 339] width 202 height 54
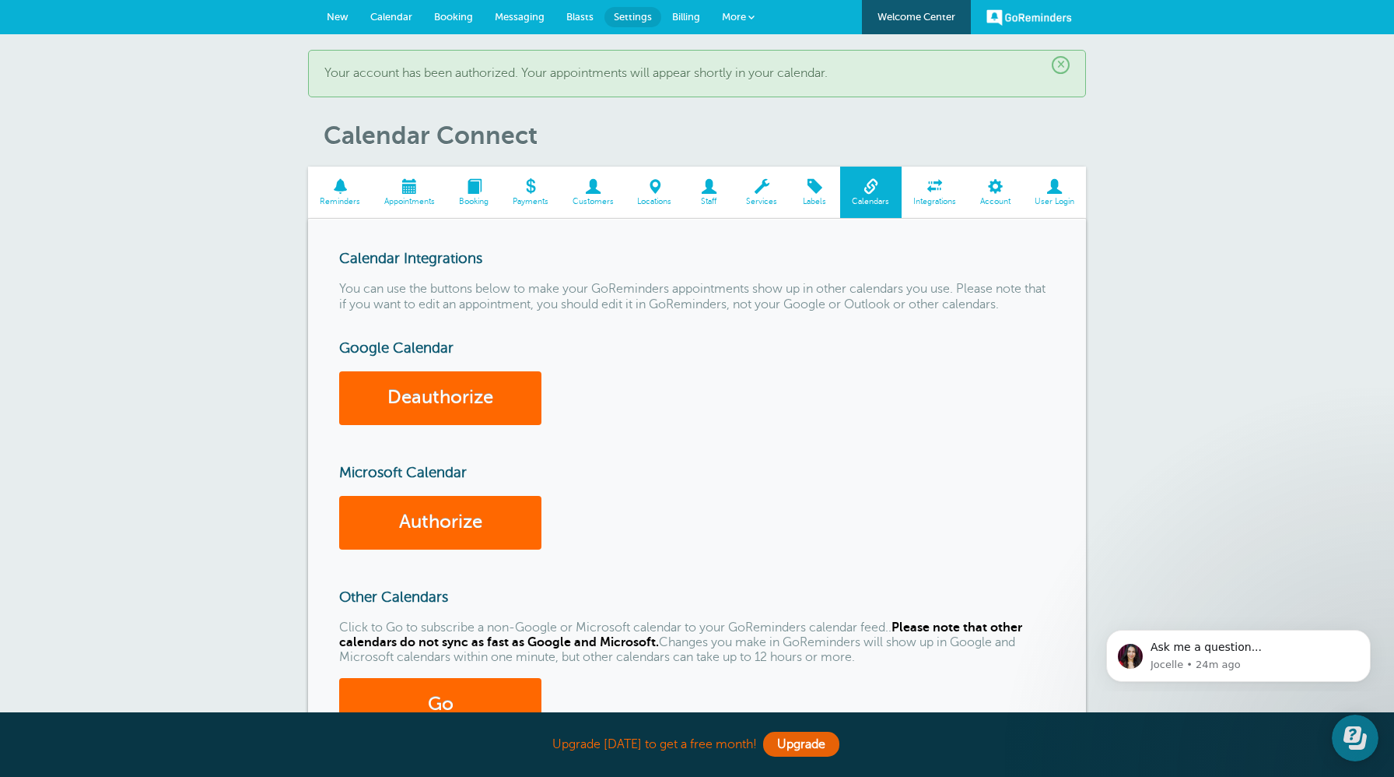
click at [339, 195] on link "Reminders" at bounding box center [340, 193] width 65 height 52
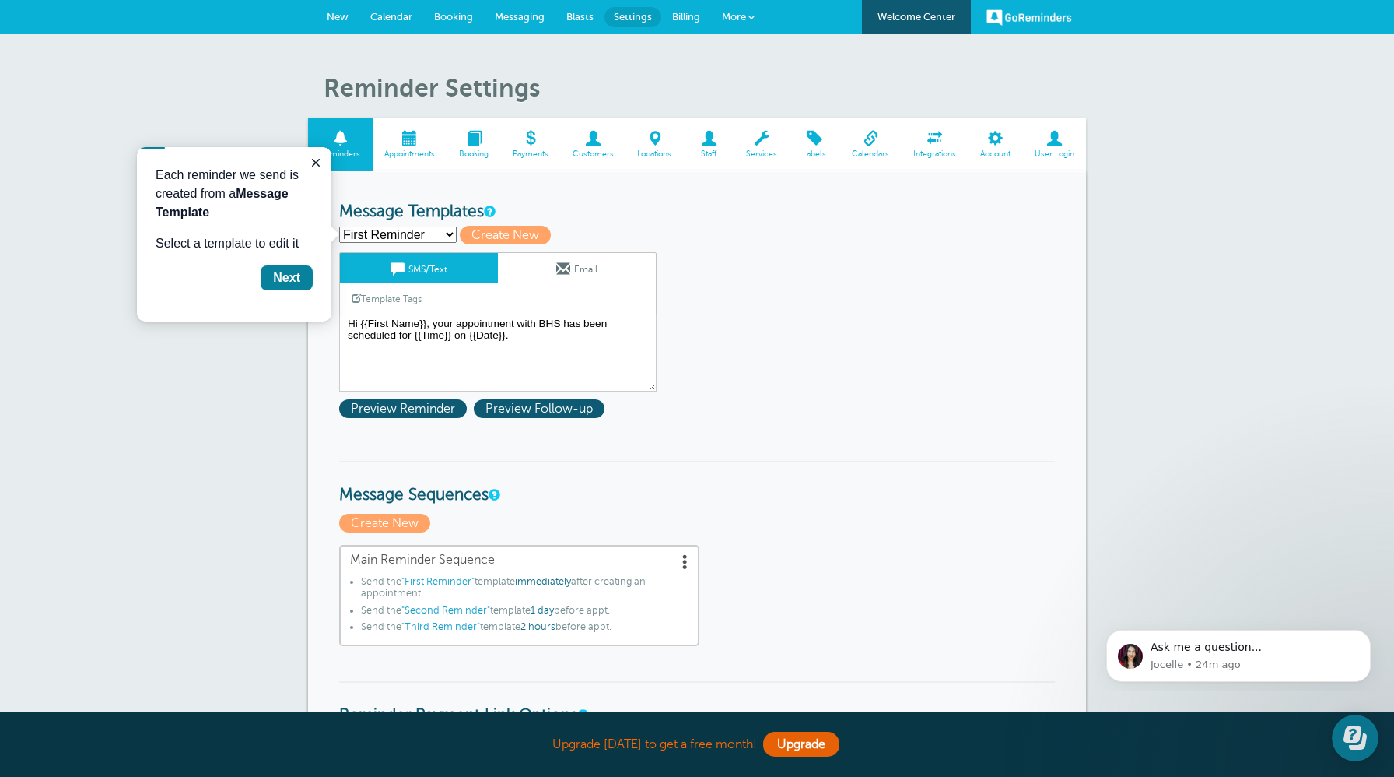
click at [406, 141] on span at bounding box center [410, 138] width 75 height 15
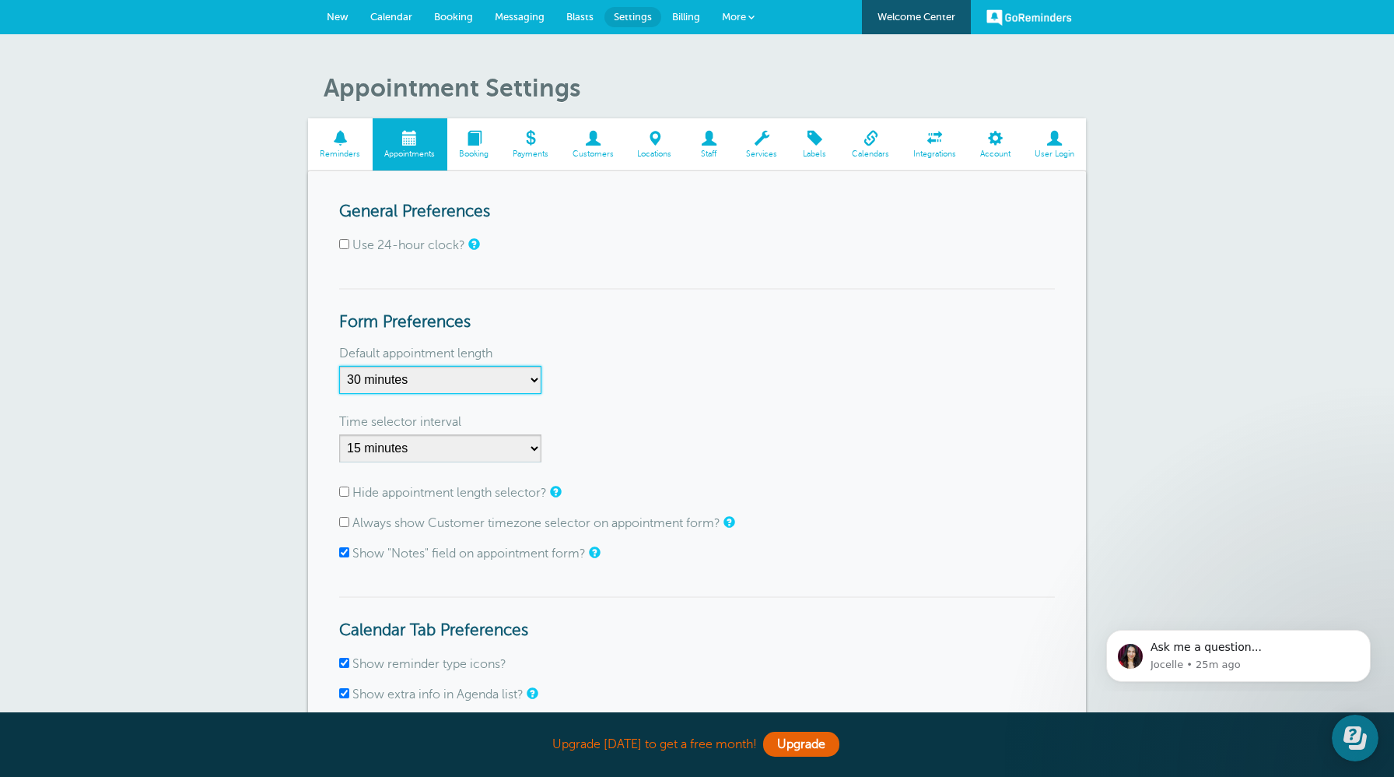
click at [528, 379] on select "5 minutes 10 minutes 15 minutes 20 minutes 25 minutes 30 minutes 35 minutes 40 …" at bounding box center [440, 380] width 202 height 28
select select "120"
click at [713, 361] on div "Default appointment length" at bounding box center [697, 353] width 716 height 25
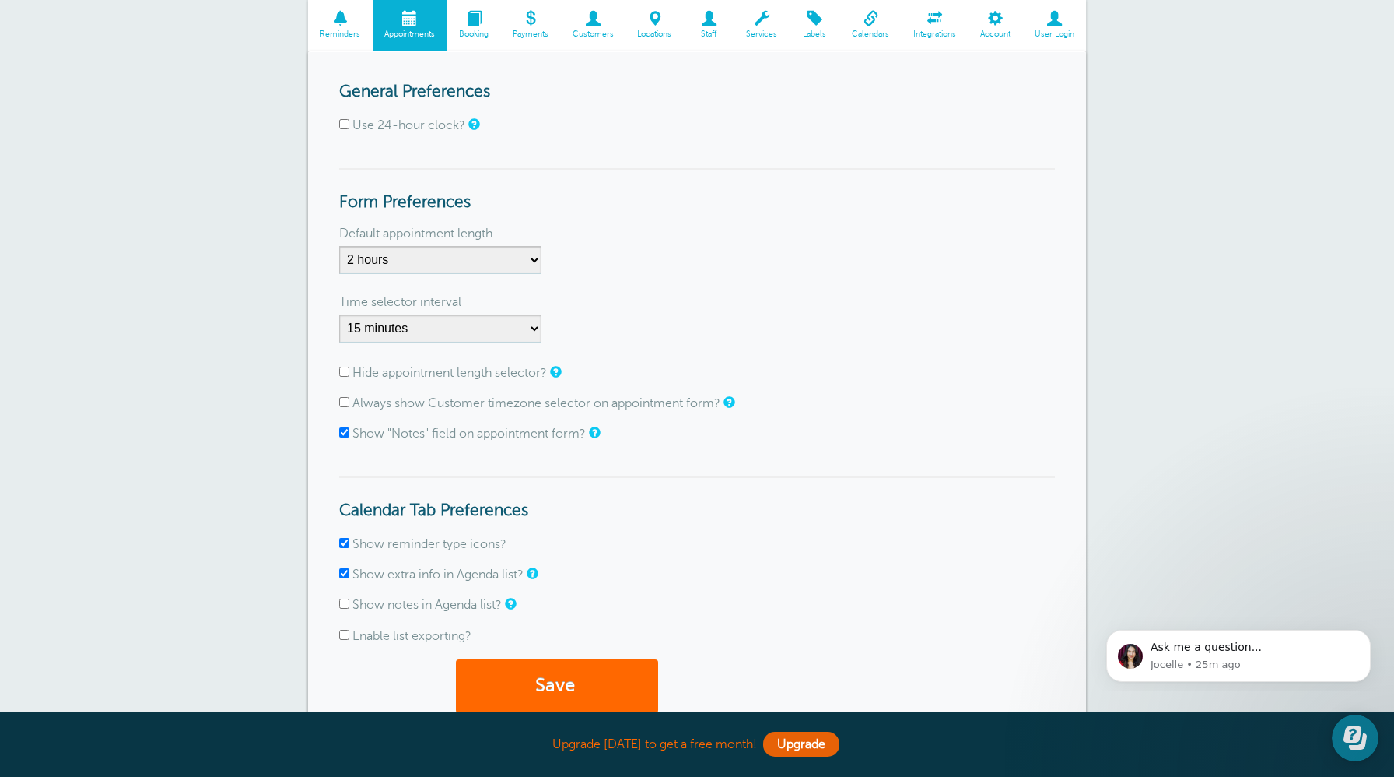
scroll to position [124, 0]
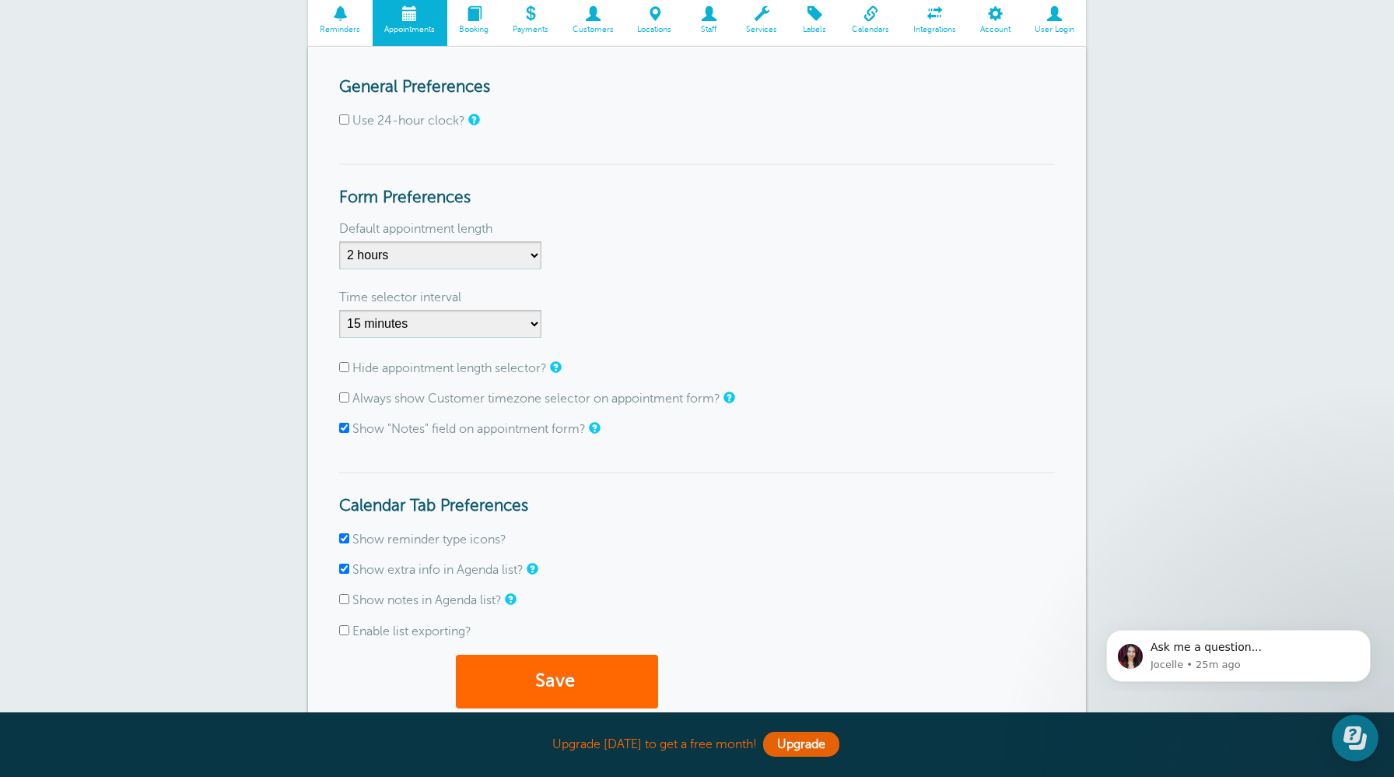
click at [345, 426] on input "Show "Notes" field on appointment form?" at bounding box center [344, 428] width 10 height 10
checkbox input "false"
click at [570, 671] on button "Save" at bounding box center [557, 681] width 202 height 54
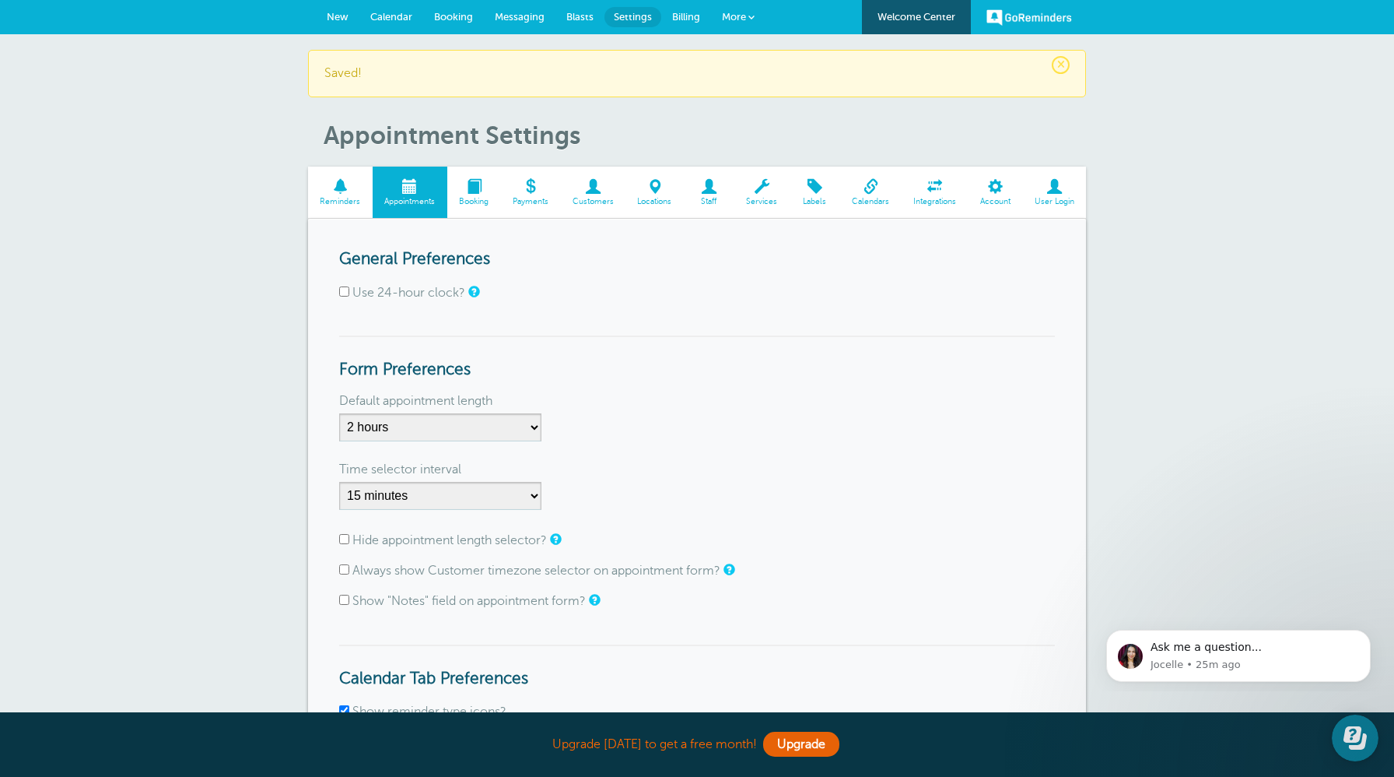
click at [401, 19] on span "Calendar" at bounding box center [391, 17] width 42 height 12
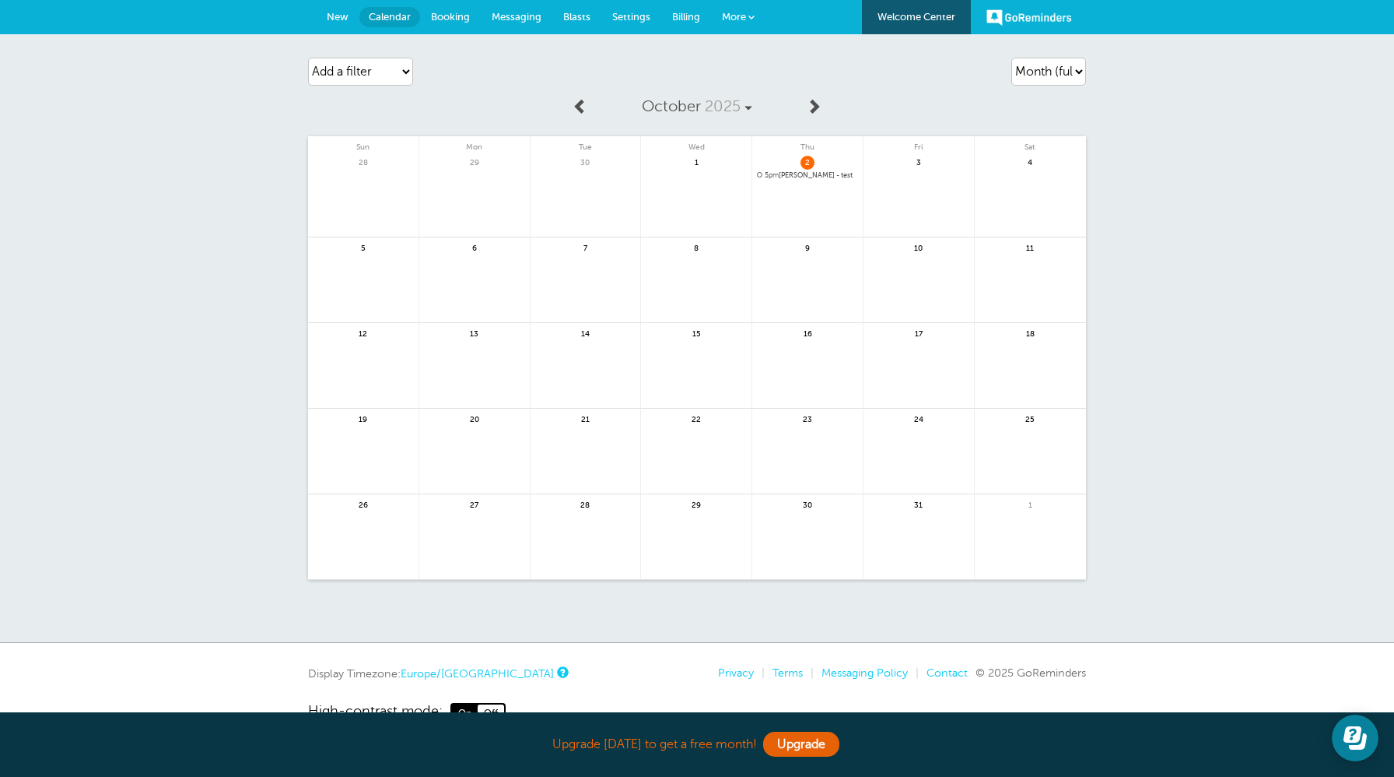
click at [454, 13] on span "Booking" at bounding box center [450, 17] width 39 height 12
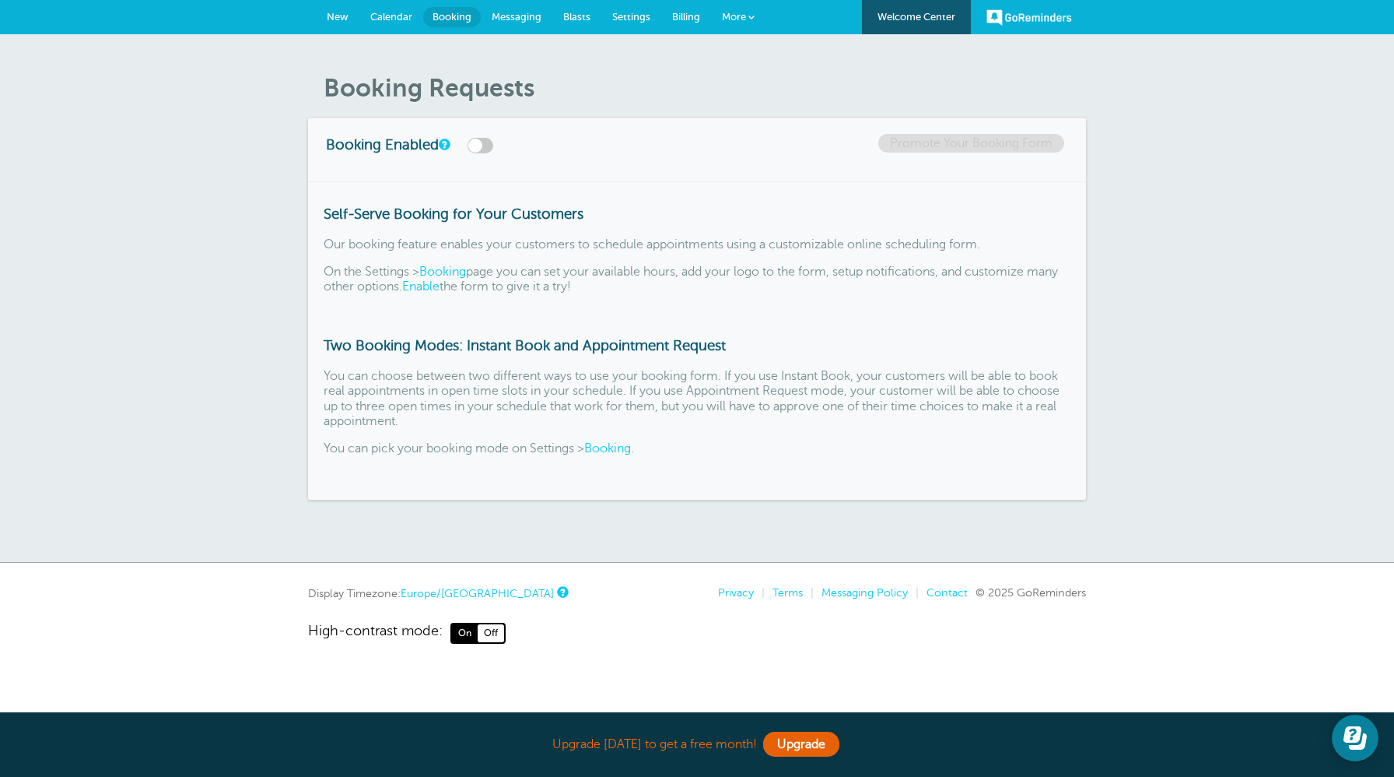
click at [517, 14] on span "Messaging" at bounding box center [517, 17] width 50 height 12
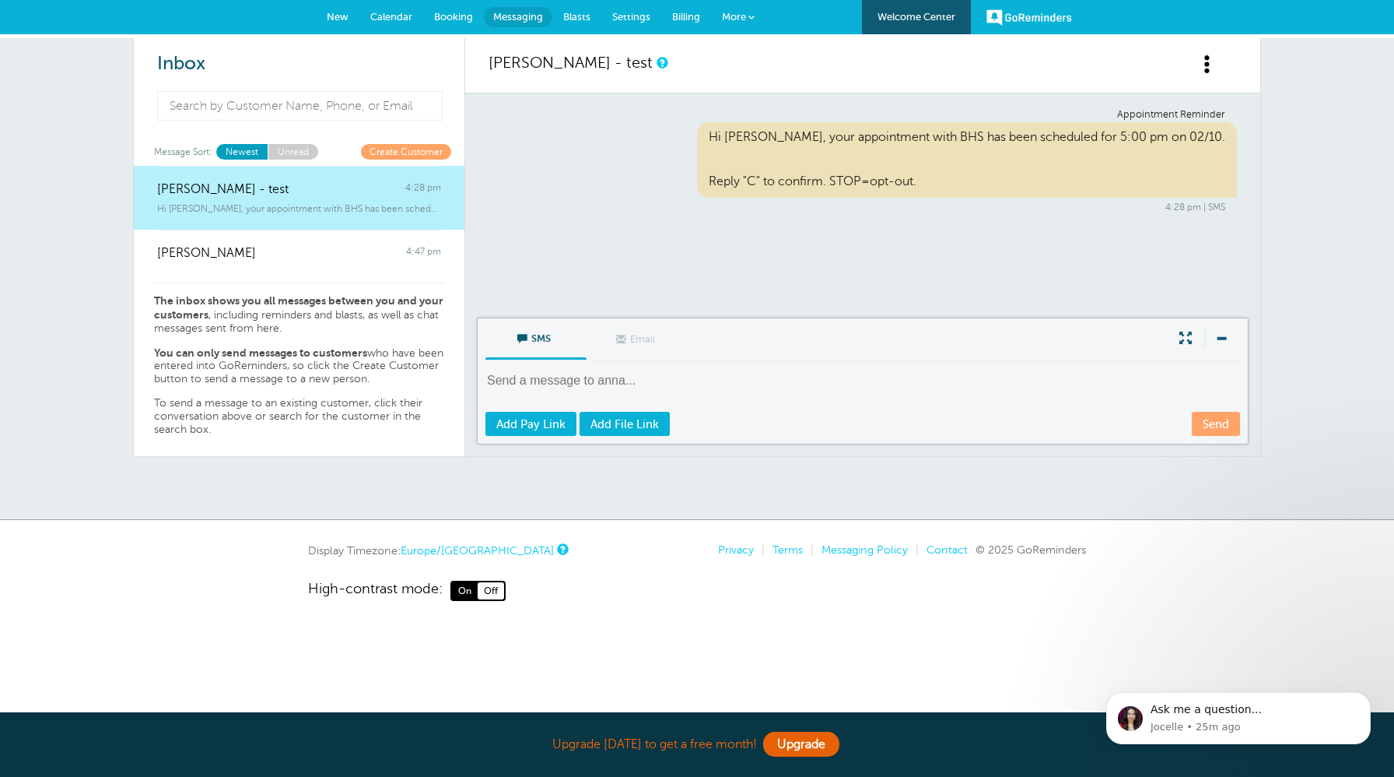
click at [579, 13] on span "Blasts" at bounding box center [576, 17] width 27 height 12
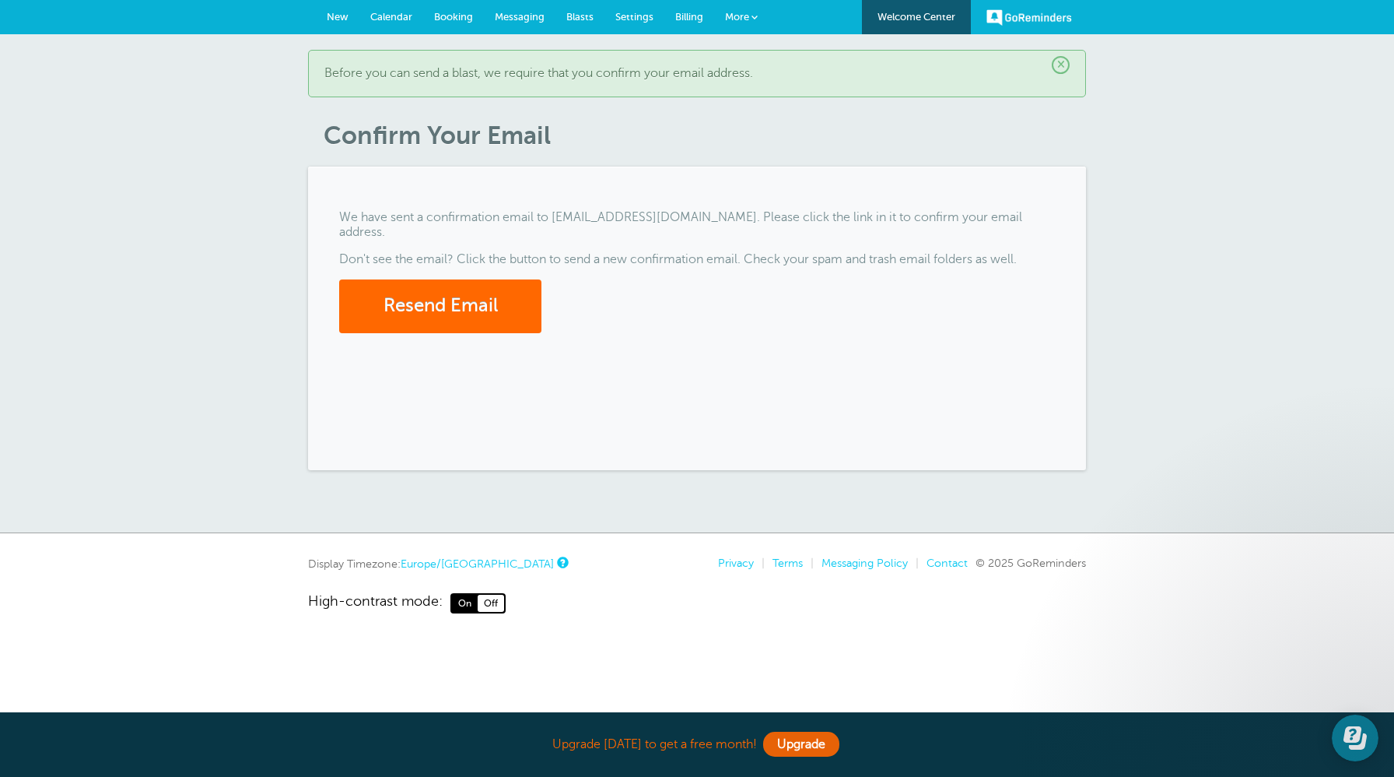
click at [625, 17] on span "Settings" at bounding box center [634, 17] width 38 height 12
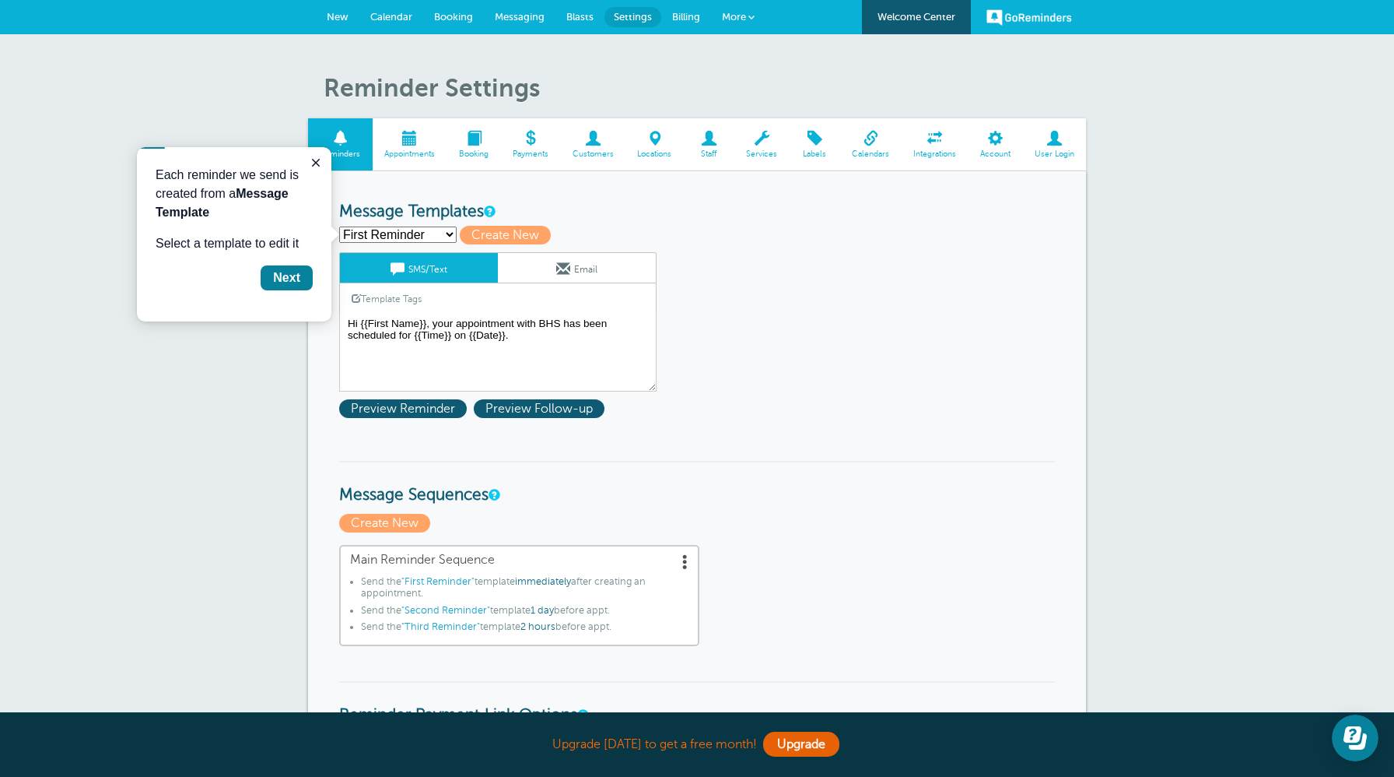
click at [694, 17] on span "Billing" at bounding box center [686, 17] width 28 height 12
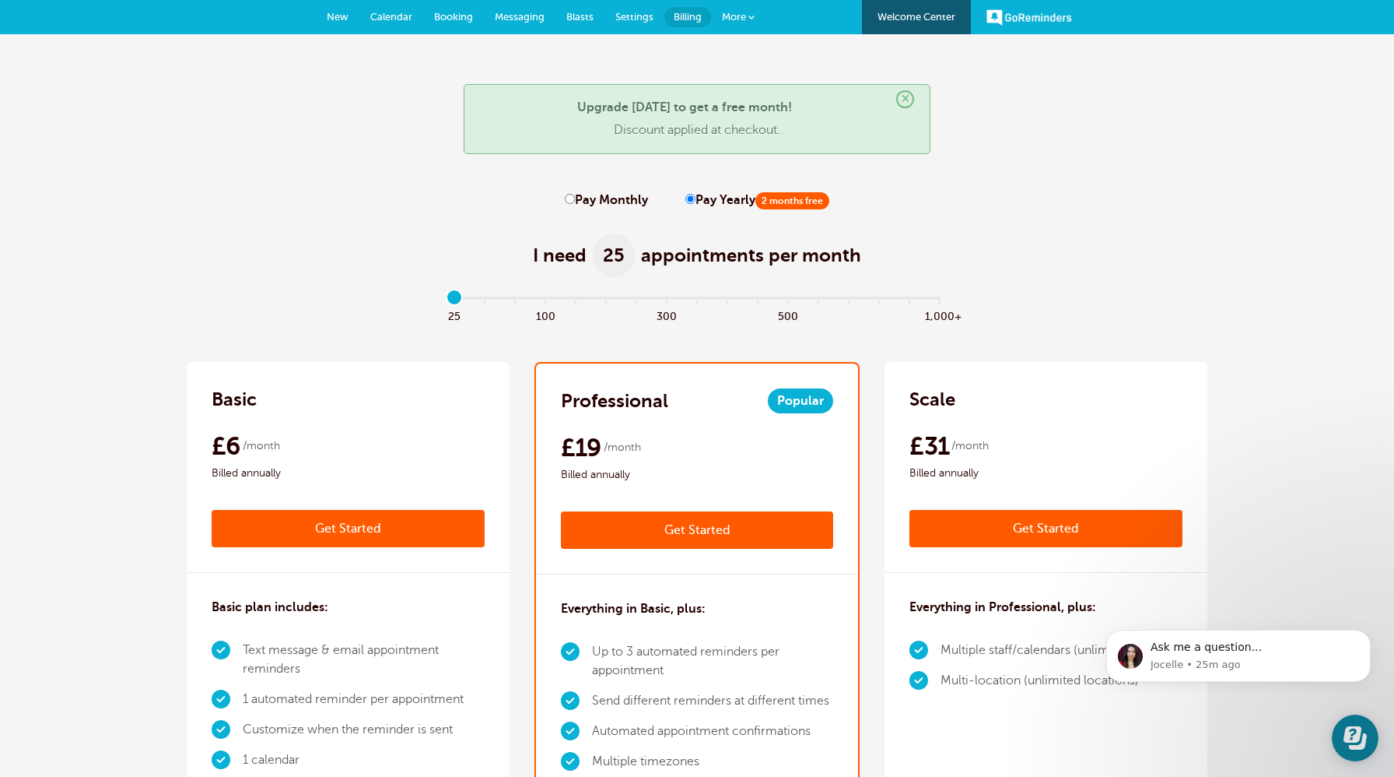
click at [664, 302] on input "range" at bounding box center [697, 300] width 503 height 3
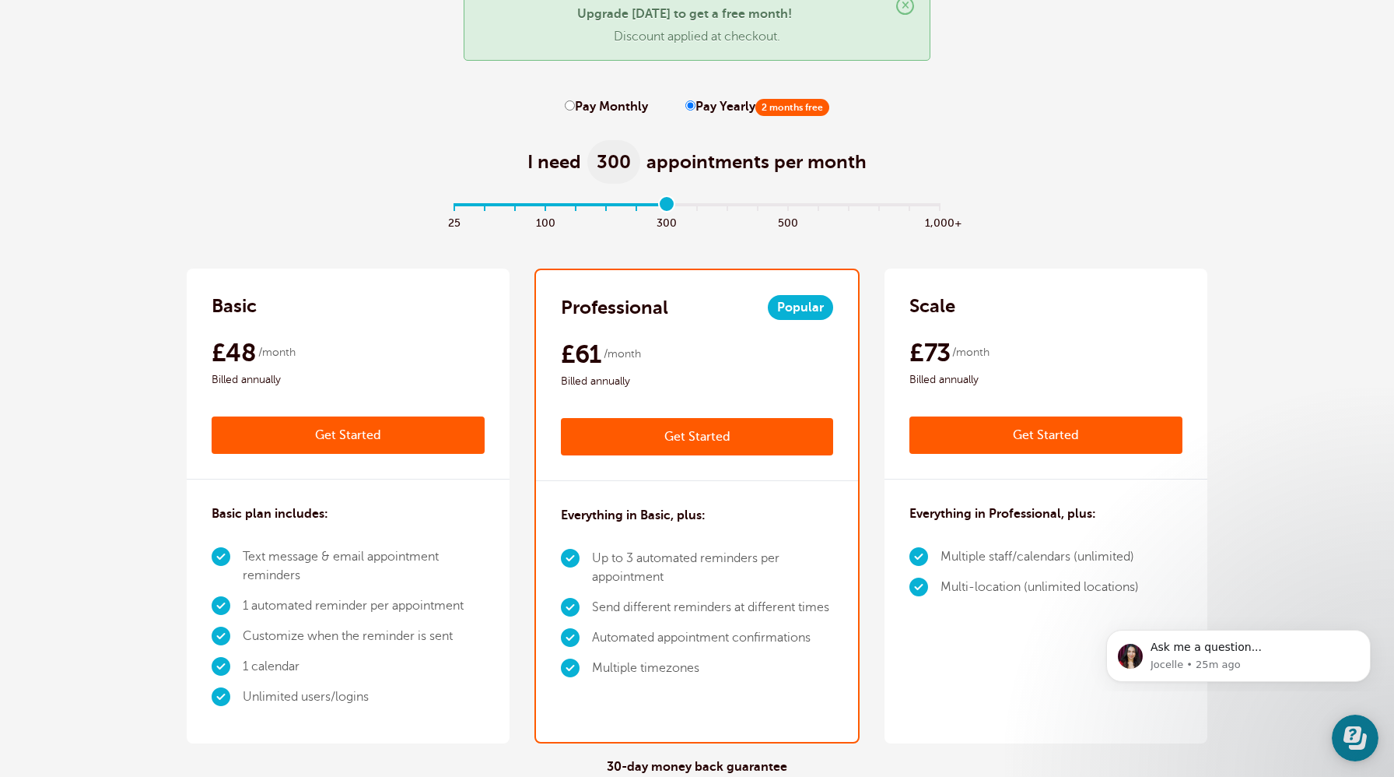
scroll to position [57, 0]
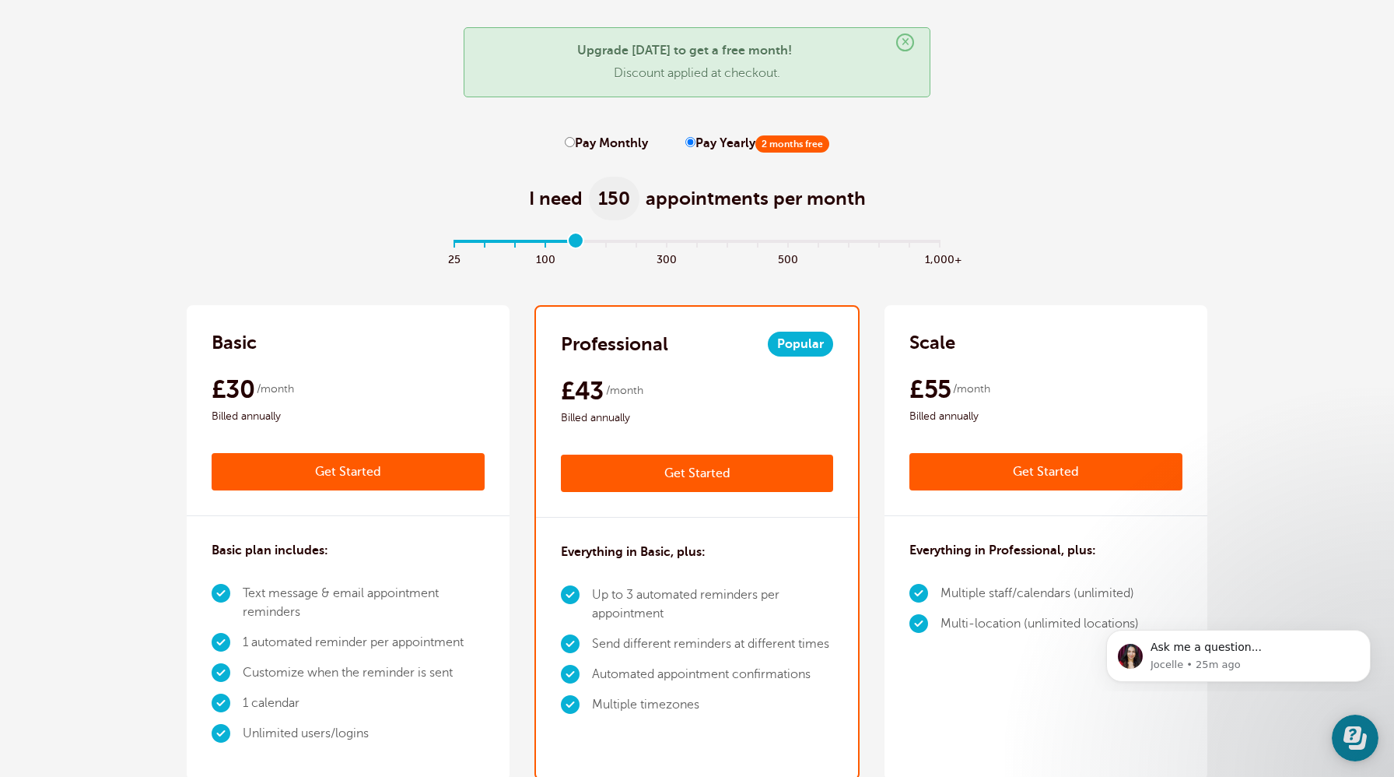
type input "4"
click at [576, 242] on input "range" at bounding box center [697, 243] width 503 height 3
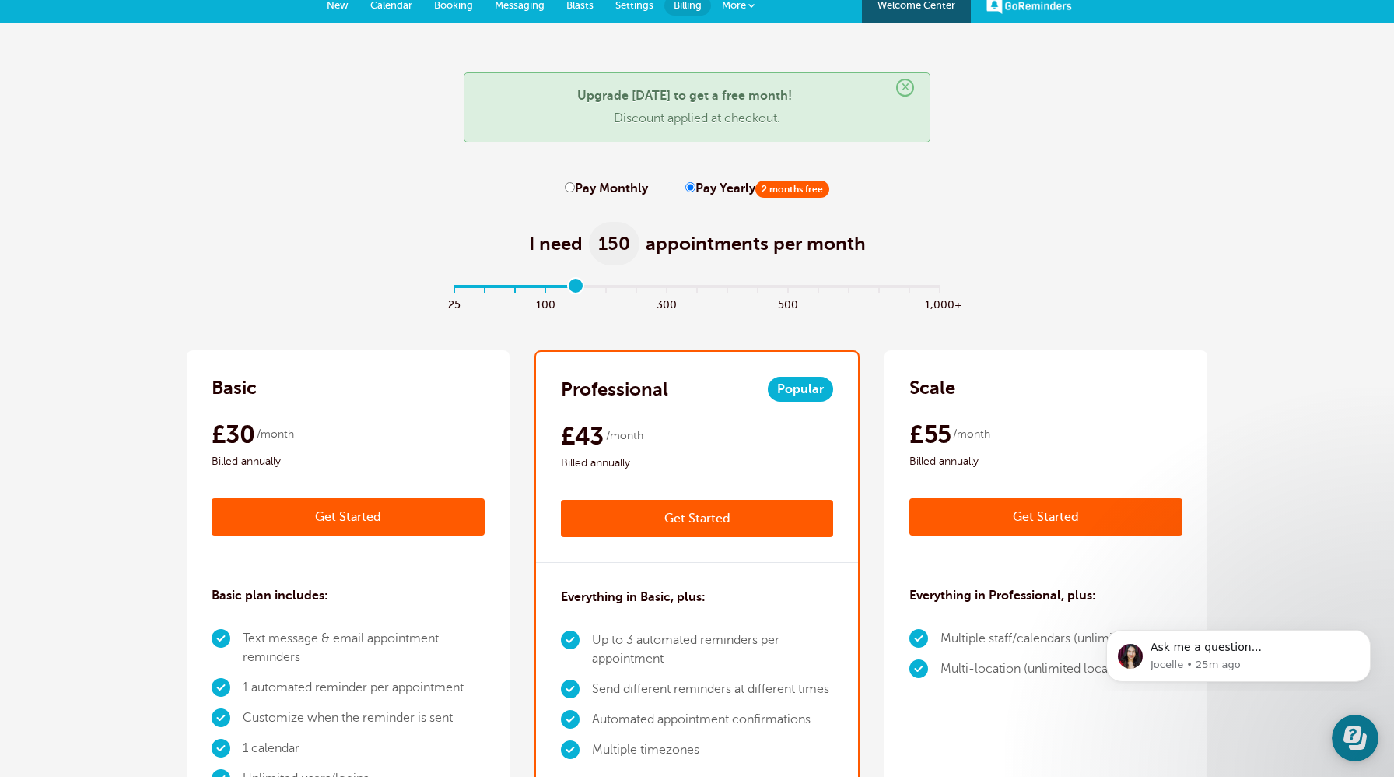
scroll to position [0, 0]
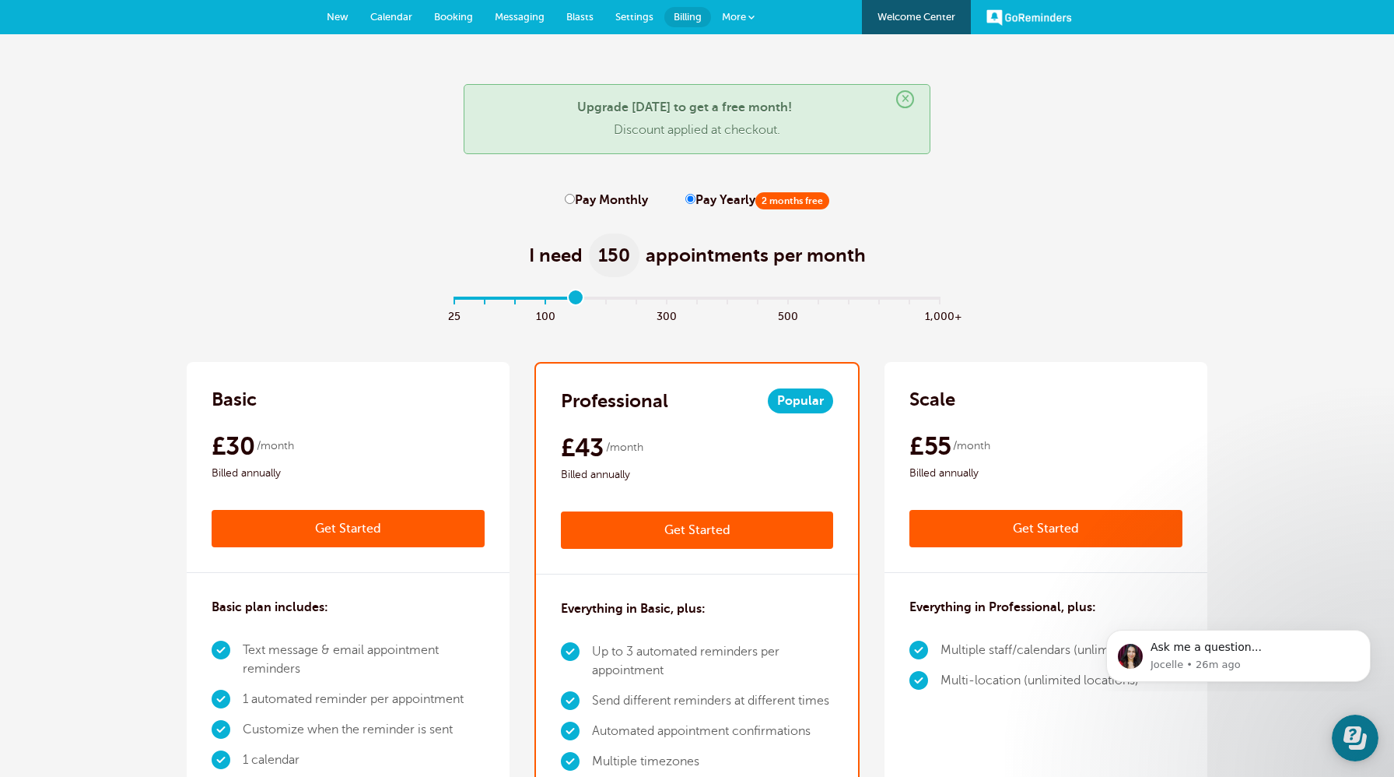
click at [633, 26] on link "Settings" at bounding box center [635, 17] width 60 height 34
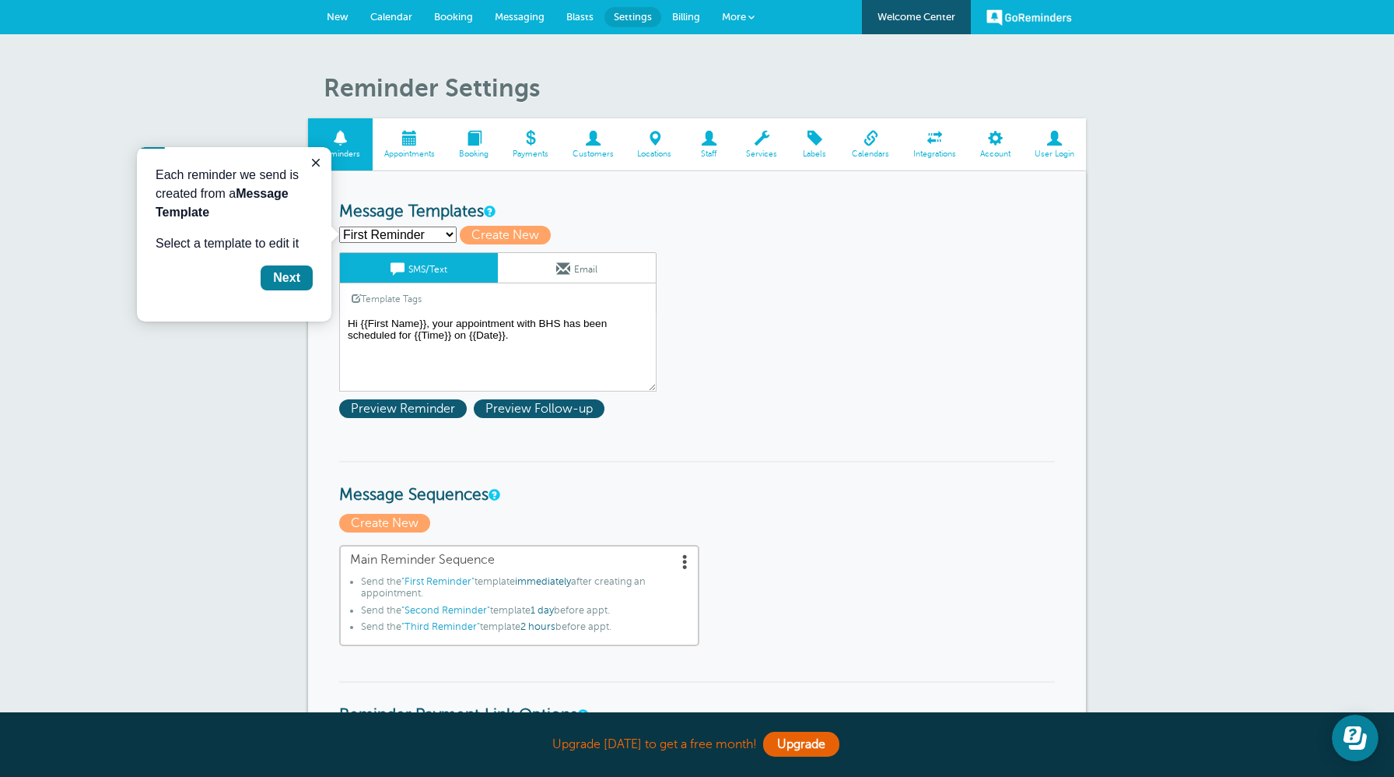
click at [749, 12] on link "More" at bounding box center [738, 17] width 54 height 35
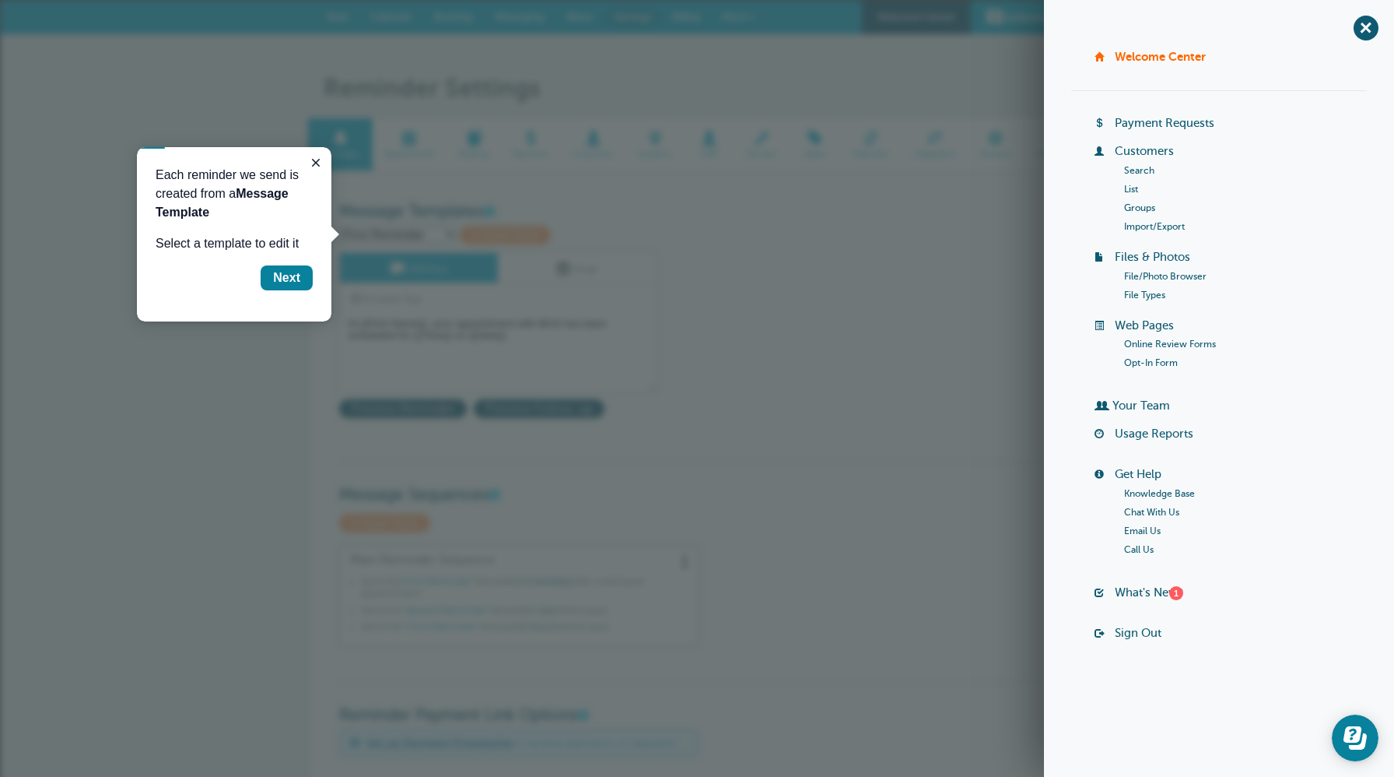
click at [754, 100] on h1 "Reminder Settings" at bounding box center [705, 88] width 763 height 30
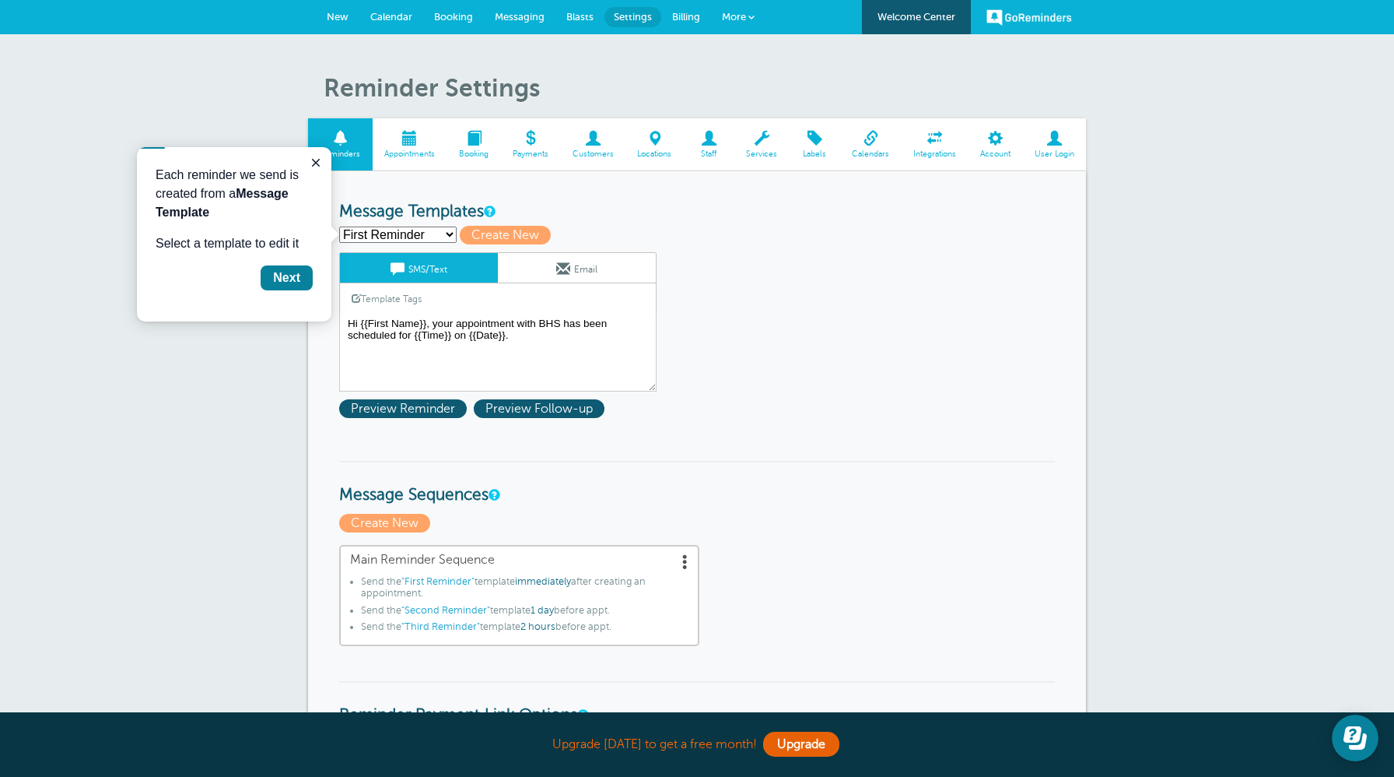
click at [348, 17] on link "New" at bounding box center [338, 17] width 44 height 34
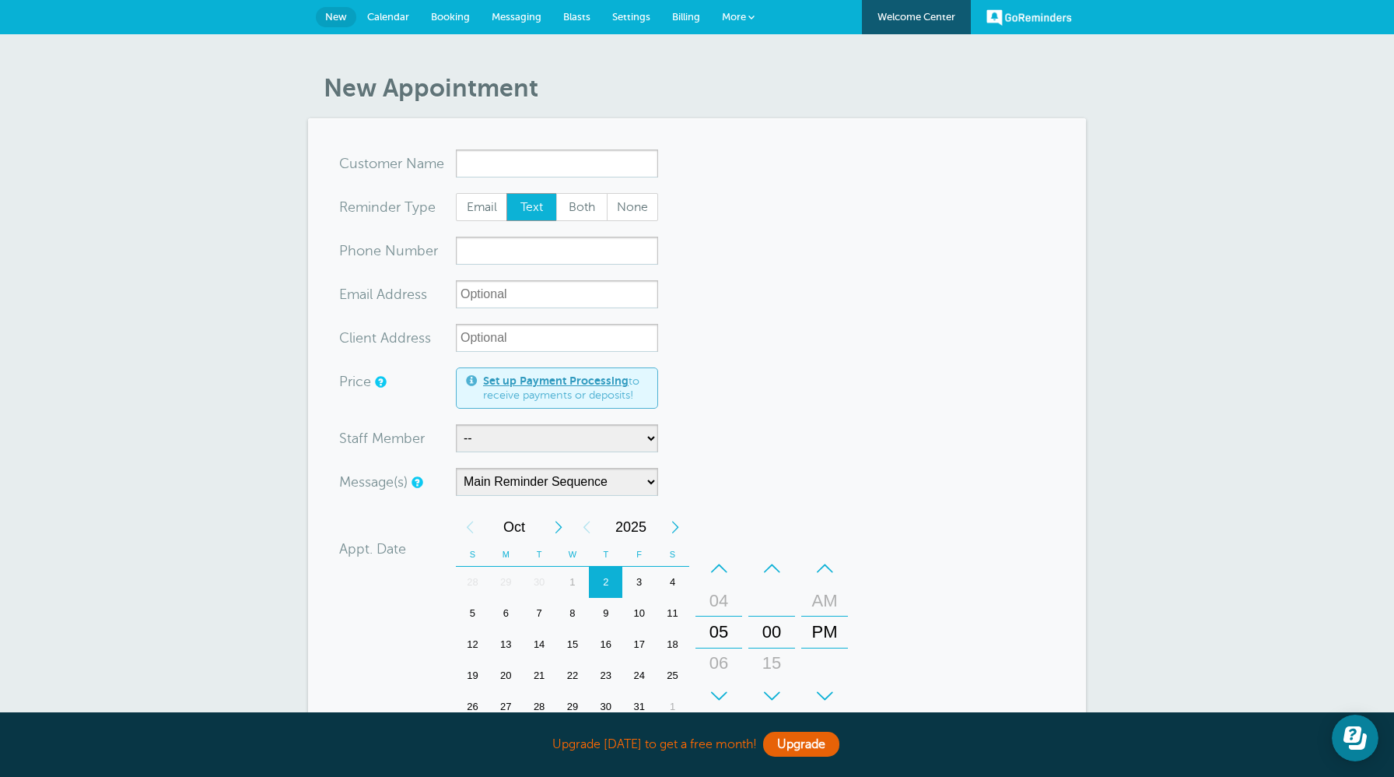
click at [387, 20] on span "Calendar" at bounding box center [388, 17] width 42 height 12
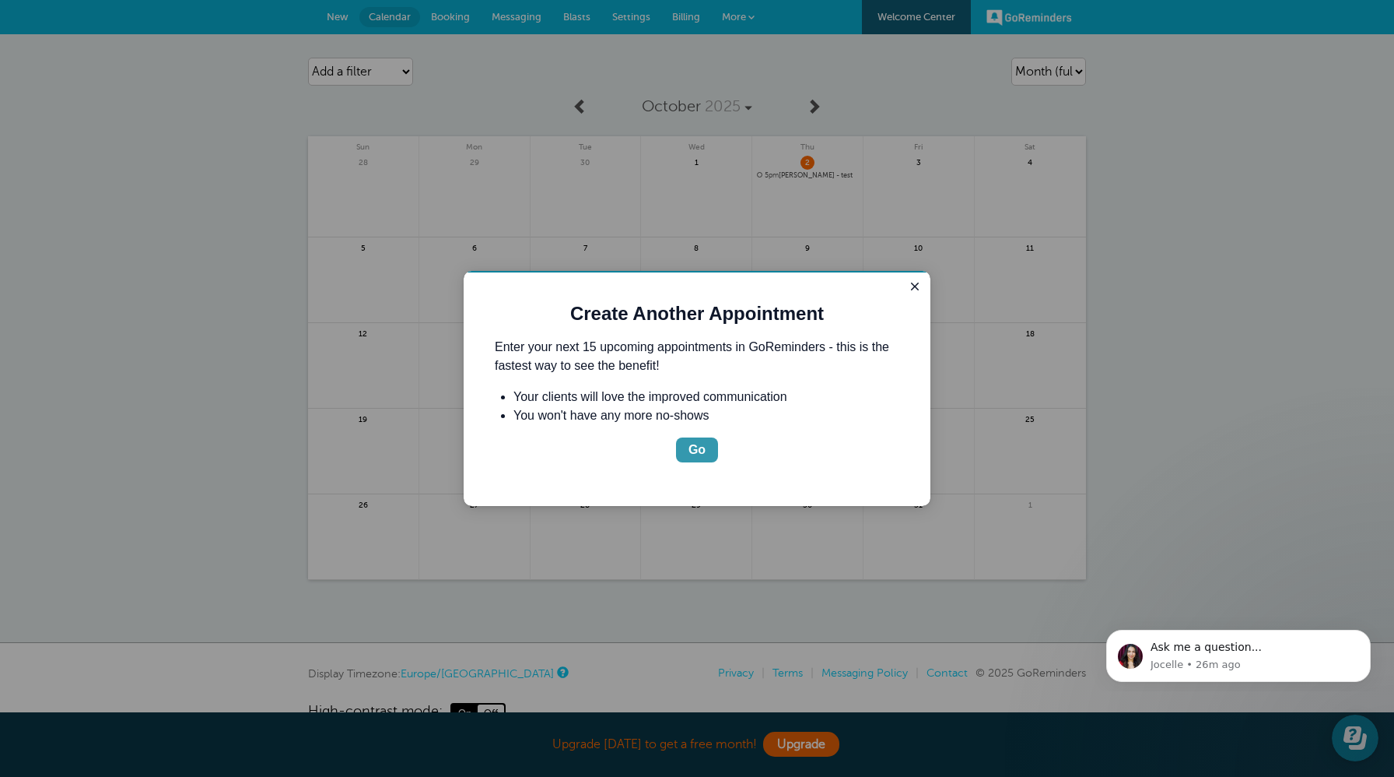
click at [700, 450] on div "Go" at bounding box center [697, 449] width 17 height 19
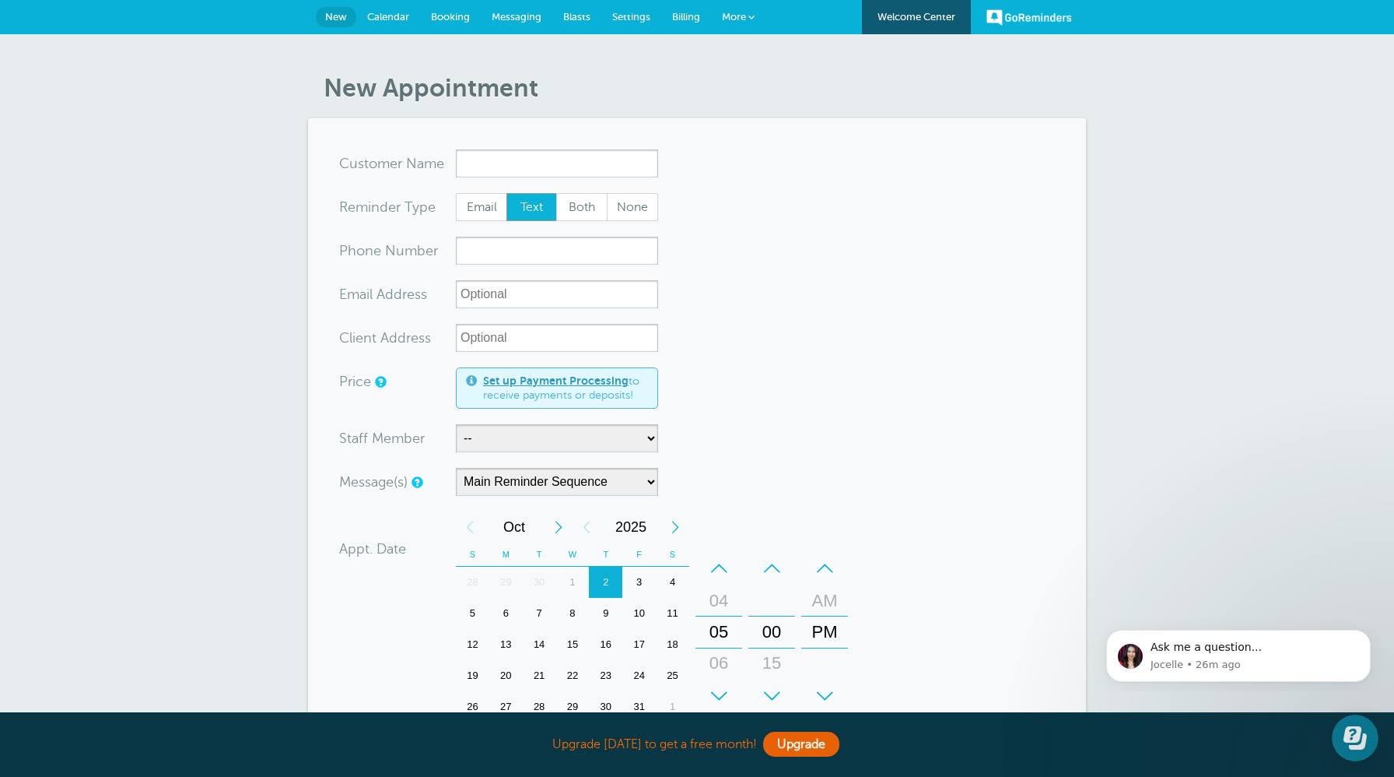
click at [459, 10] on link "Booking" at bounding box center [450, 17] width 61 height 34
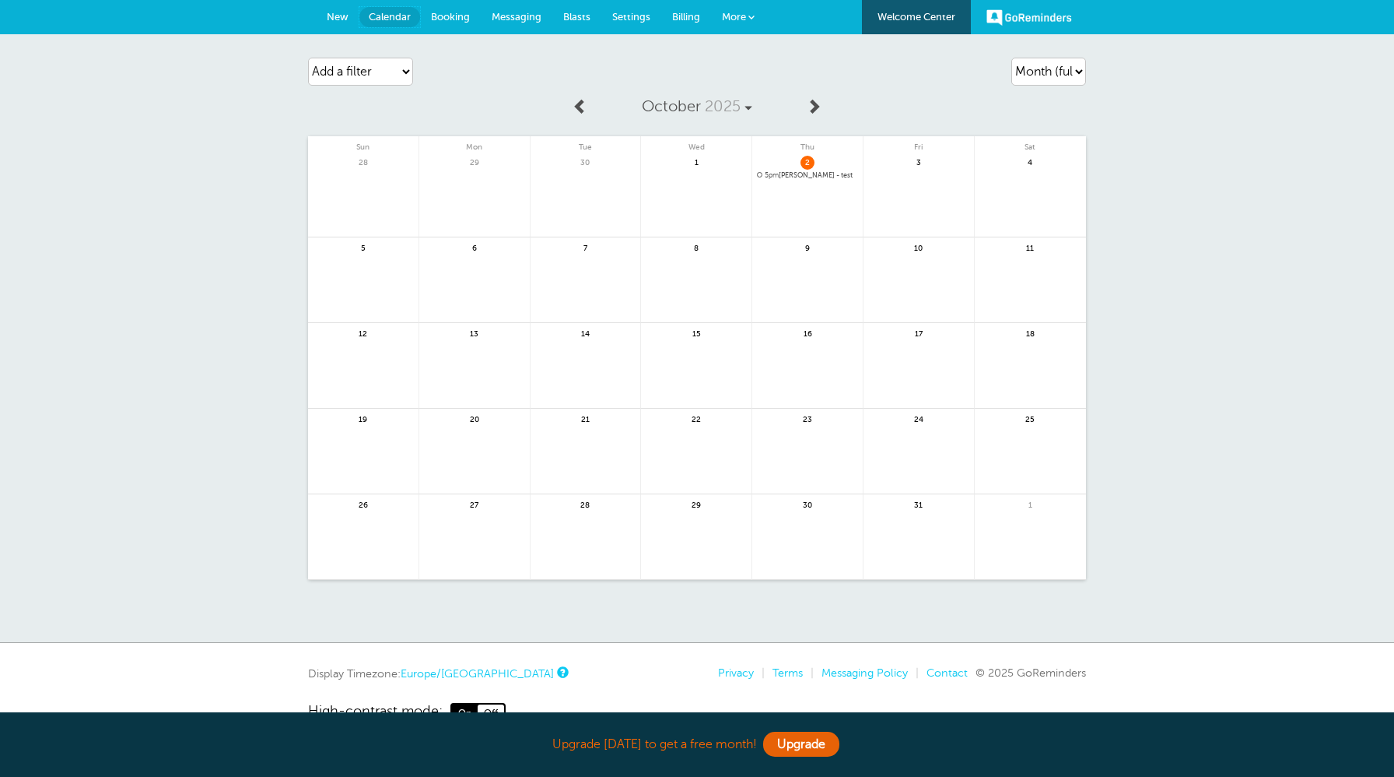
click at [398, 18] on span "Calendar" at bounding box center [390, 17] width 42 height 12
click at [458, 15] on span "Booking" at bounding box center [450, 17] width 39 height 12
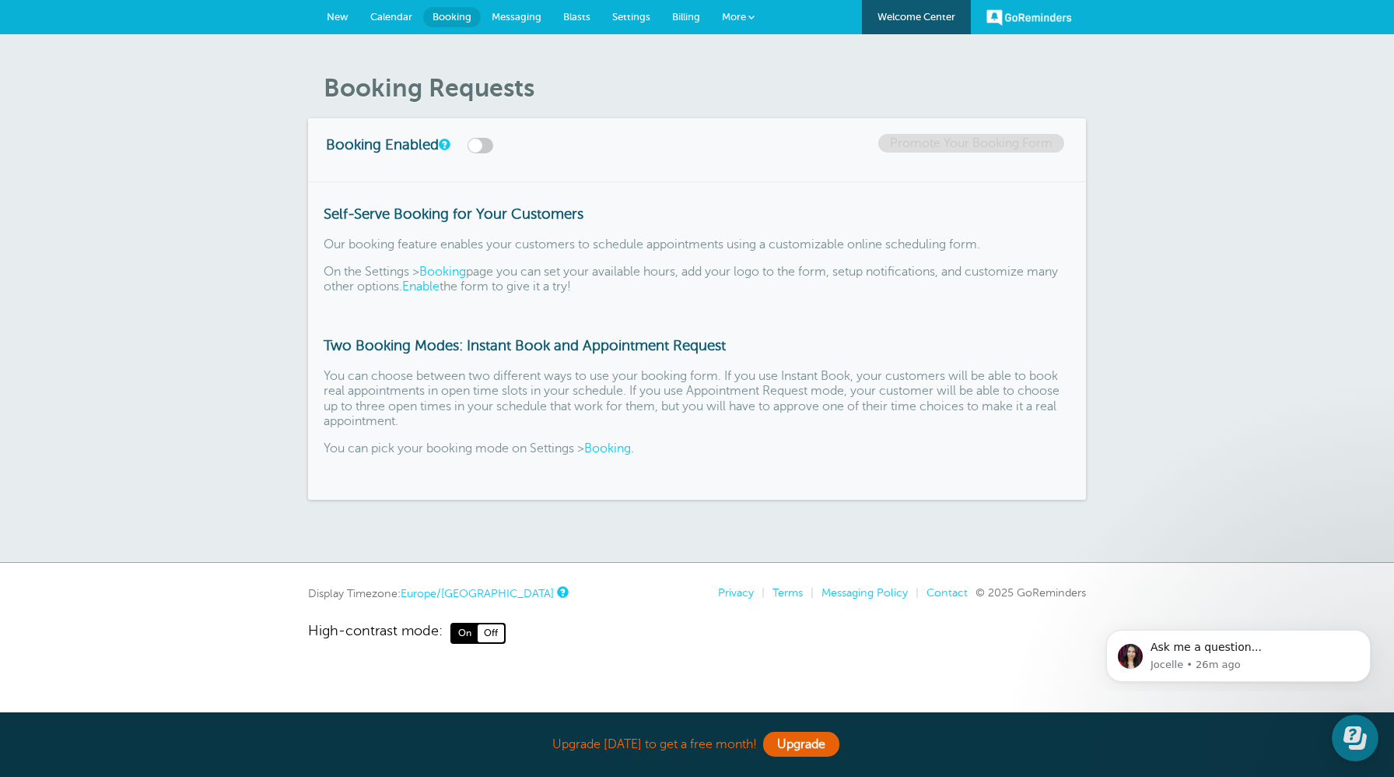
click at [511, 11] on span "Messaging" at bounding box center [517, 17] width 50 height 12
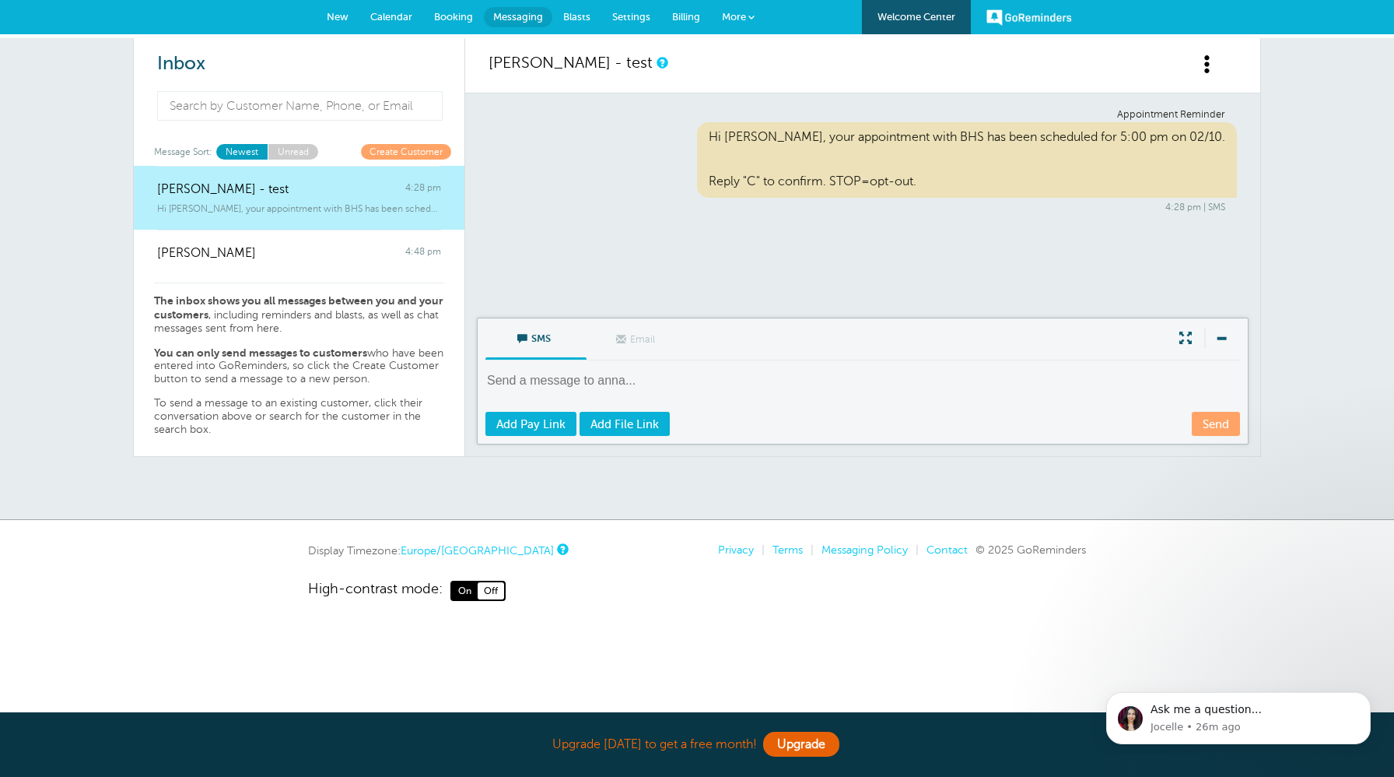
click at [577, 19] on span "Blasts" at bounding box center [576, 17] width 27 height 12
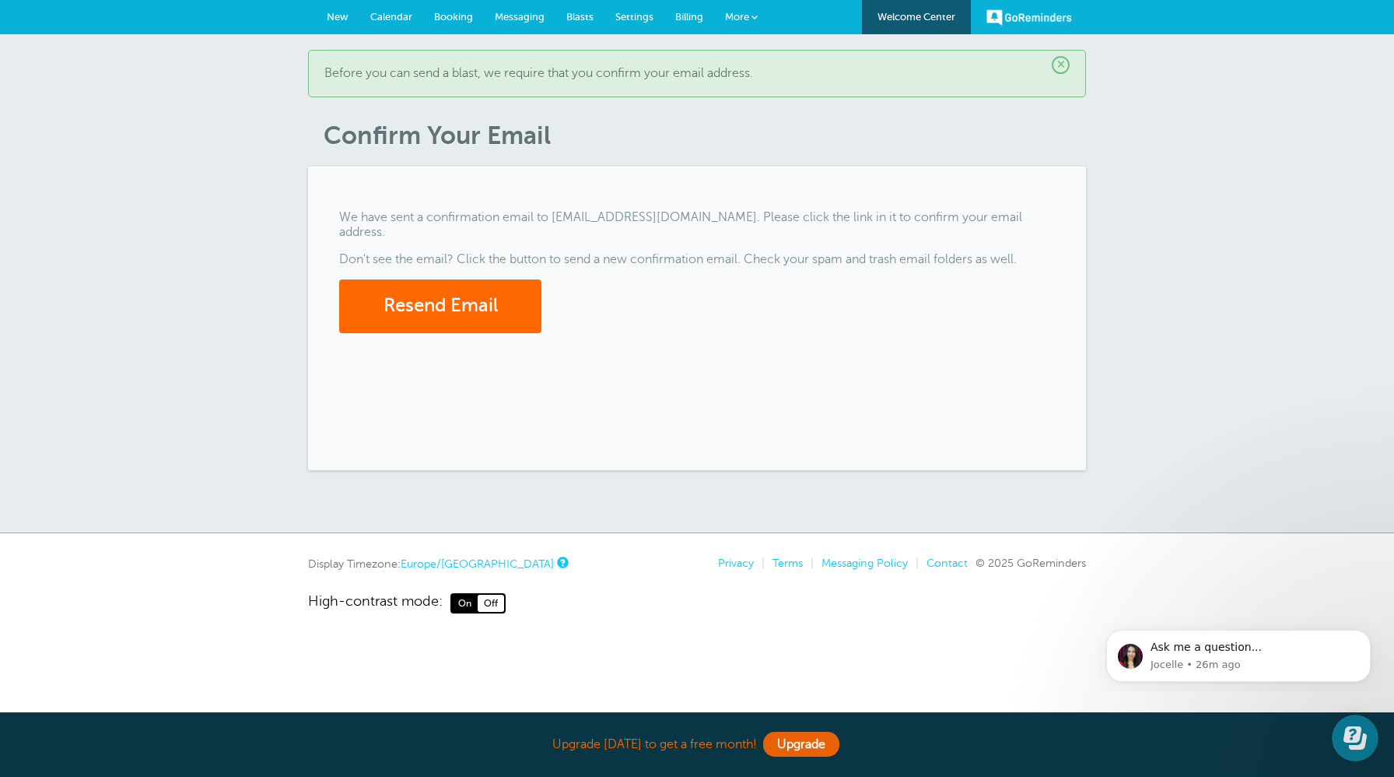
click at [645, 14] on span "Settings" at bounding box center [634, 17] width 38 height 12
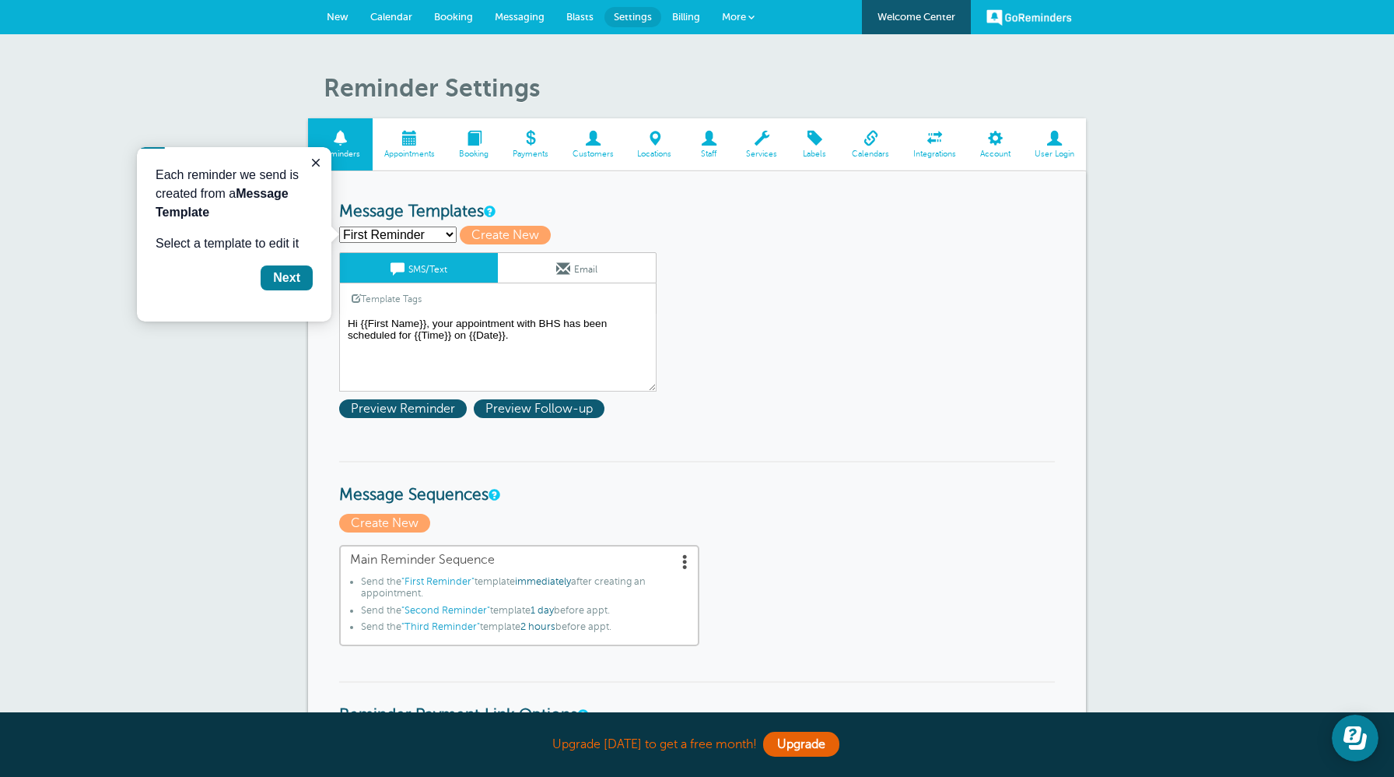
click at [934, 140] on span at bounding box center [935, 138] width 67 height 15
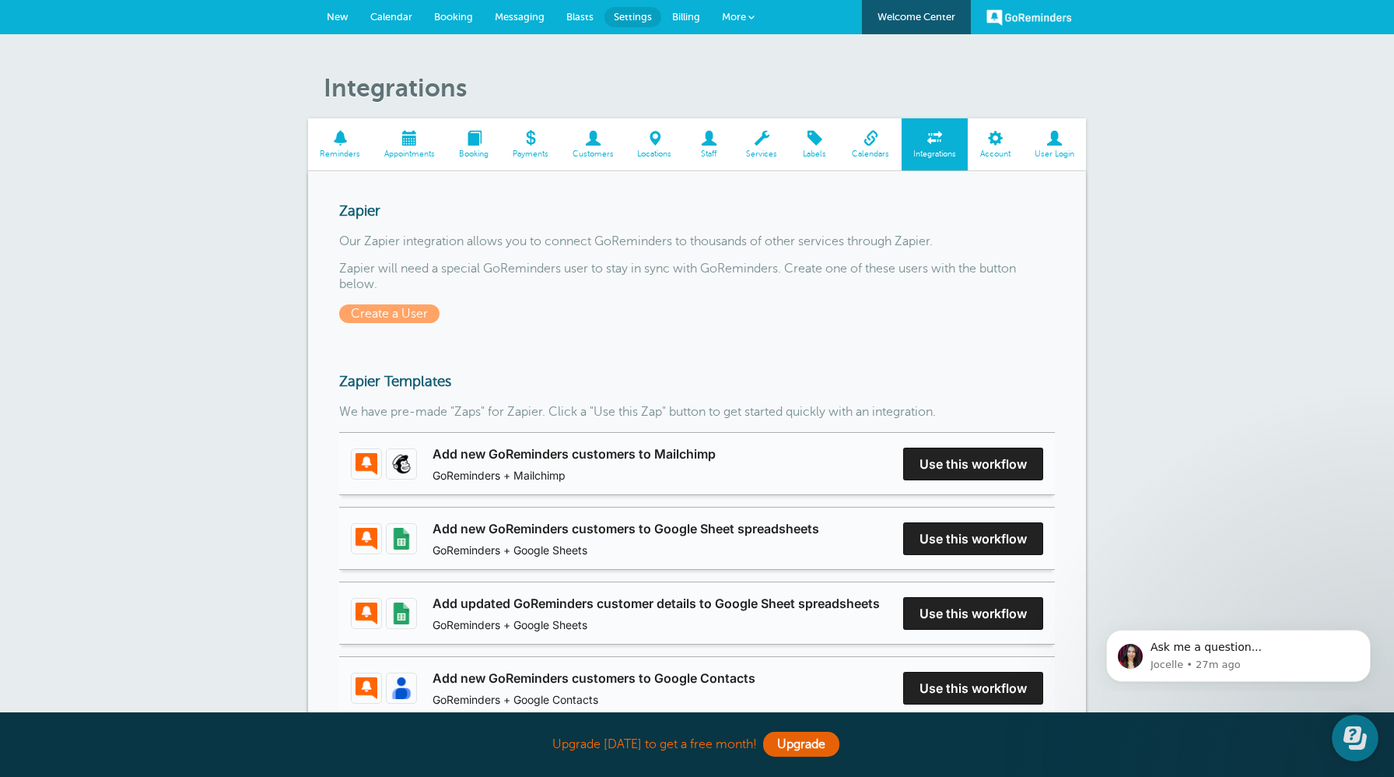
click at [868, 148] on link "Calendars" at bounding box center [870, 144] width 61 height 52
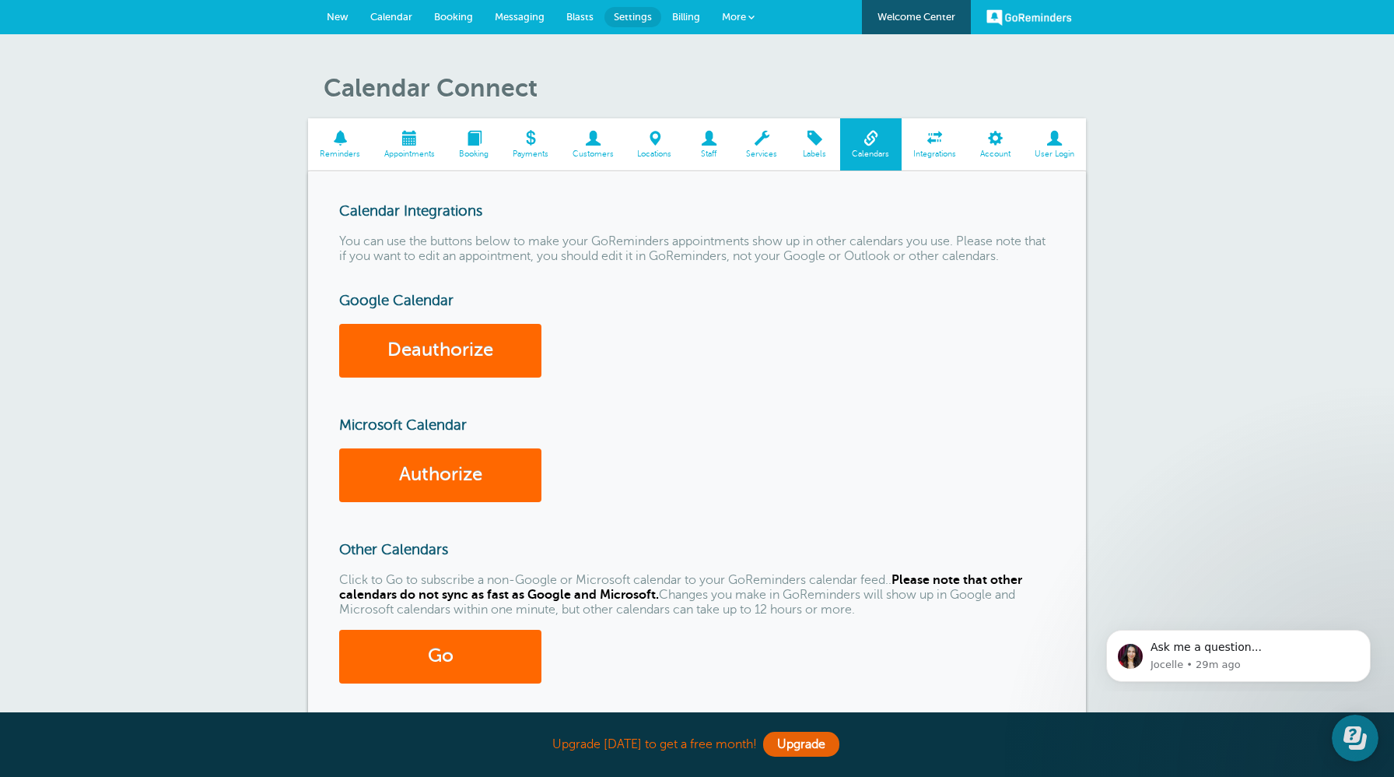
click at [391, 21] on span "Calendar" at bounding box center [391, 17] width 42 height 12
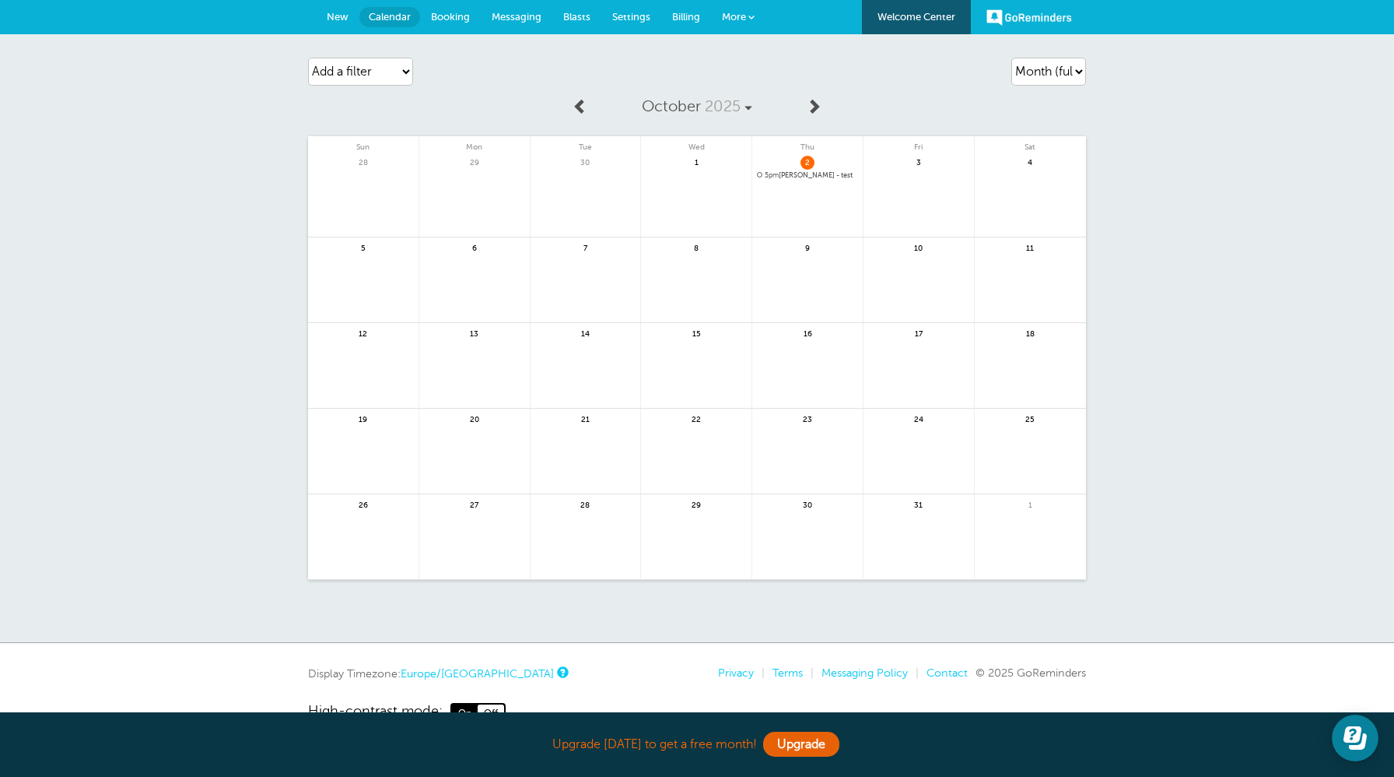
click at [621, 17] on span "Settings" at bounding box center [631, 17] width 38 height 12
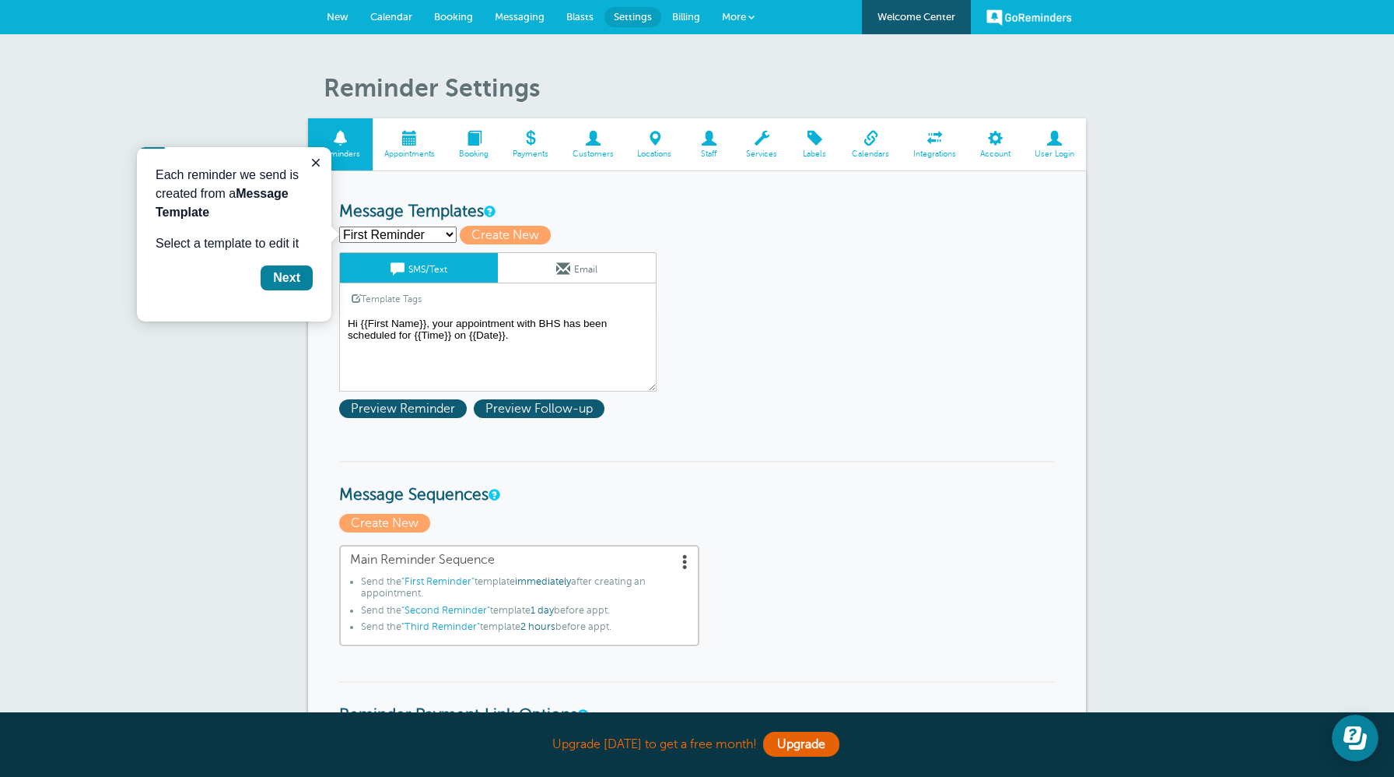
click at [880, 137] on span at bounding box center [870, 138] width 61 height 15
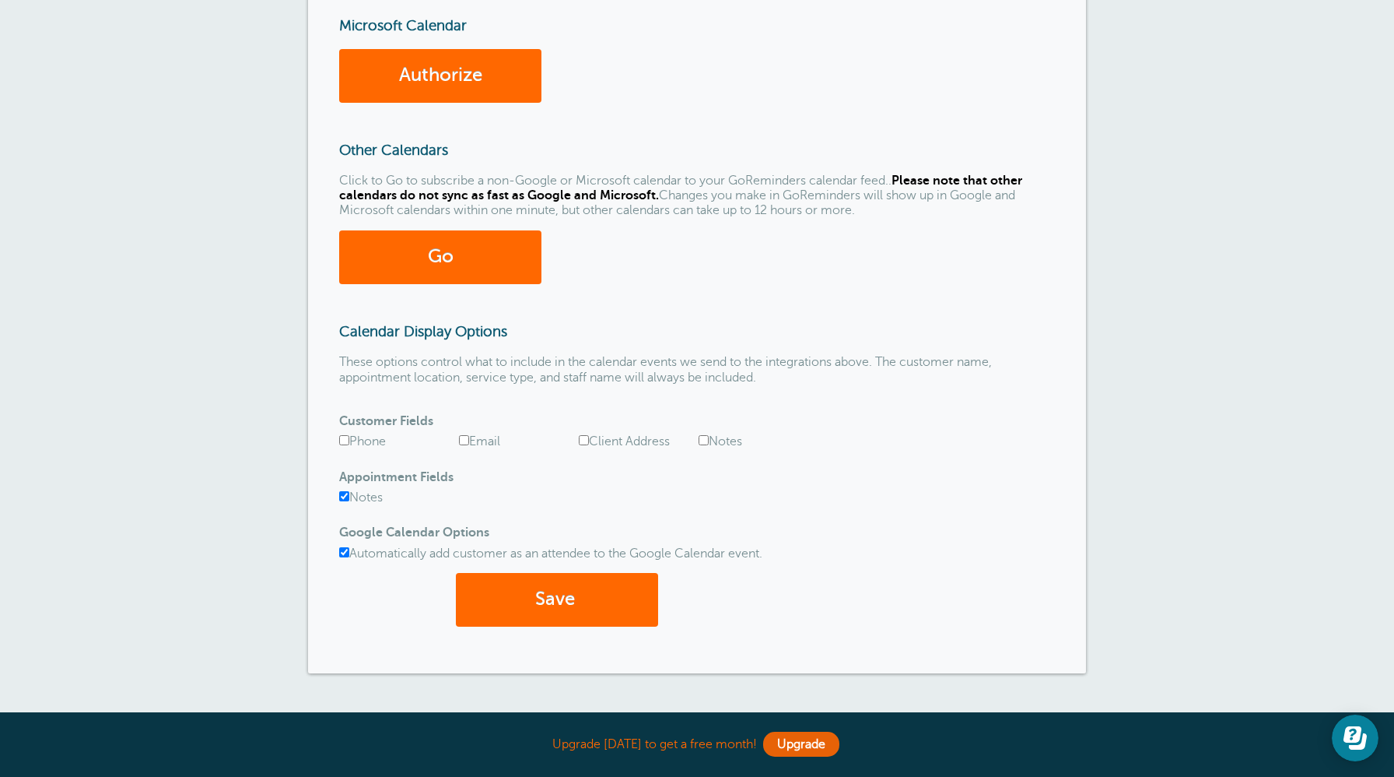
scroll to position [401, 0]
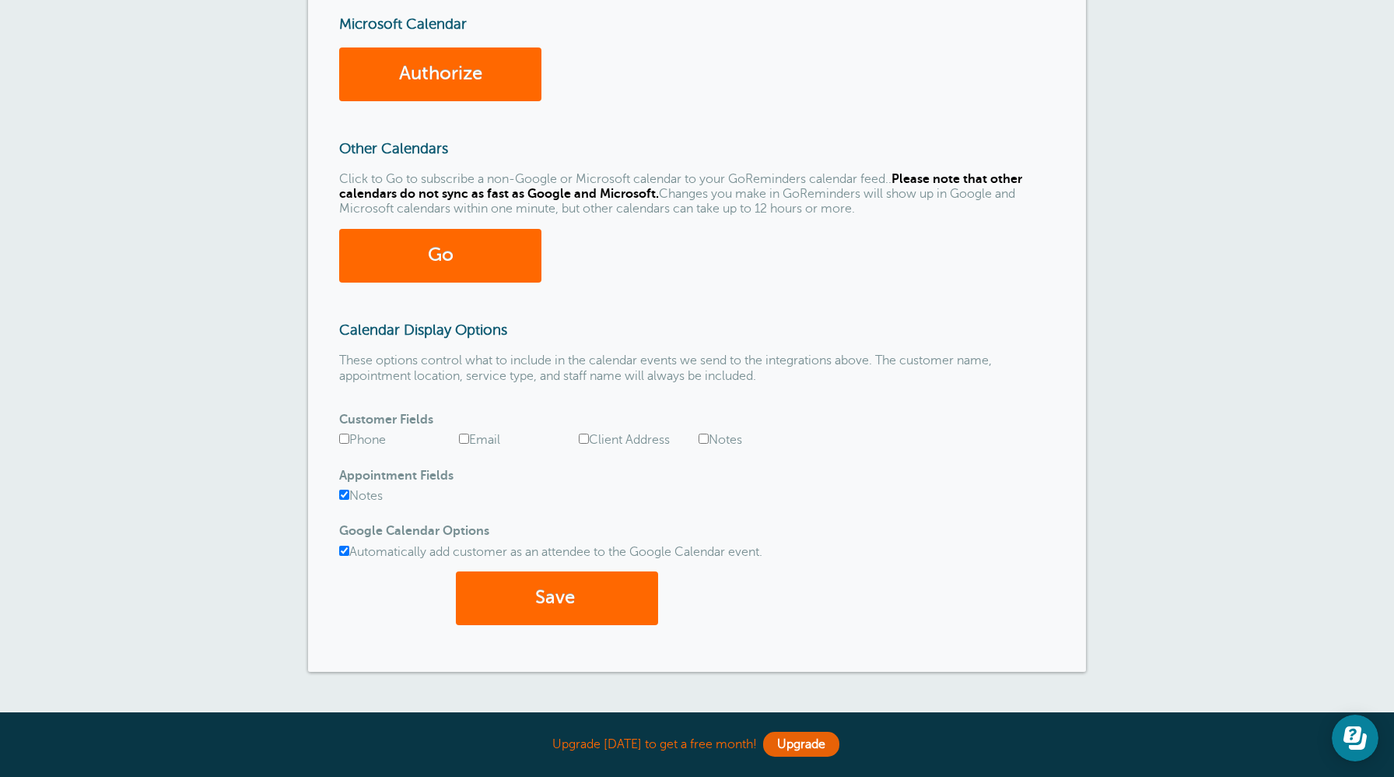
click at [586, 437] on input "Client Address" at bounding box center [584, 438] width 10 height 10
checkbox input "true"
click at [345, 437] on input "Phone" at bounding box center [344, 438] width 10 height 10
checkbox input "true"
click at [467, 441] on input "Email" at bounding box center [464, 438] width 10 height 10
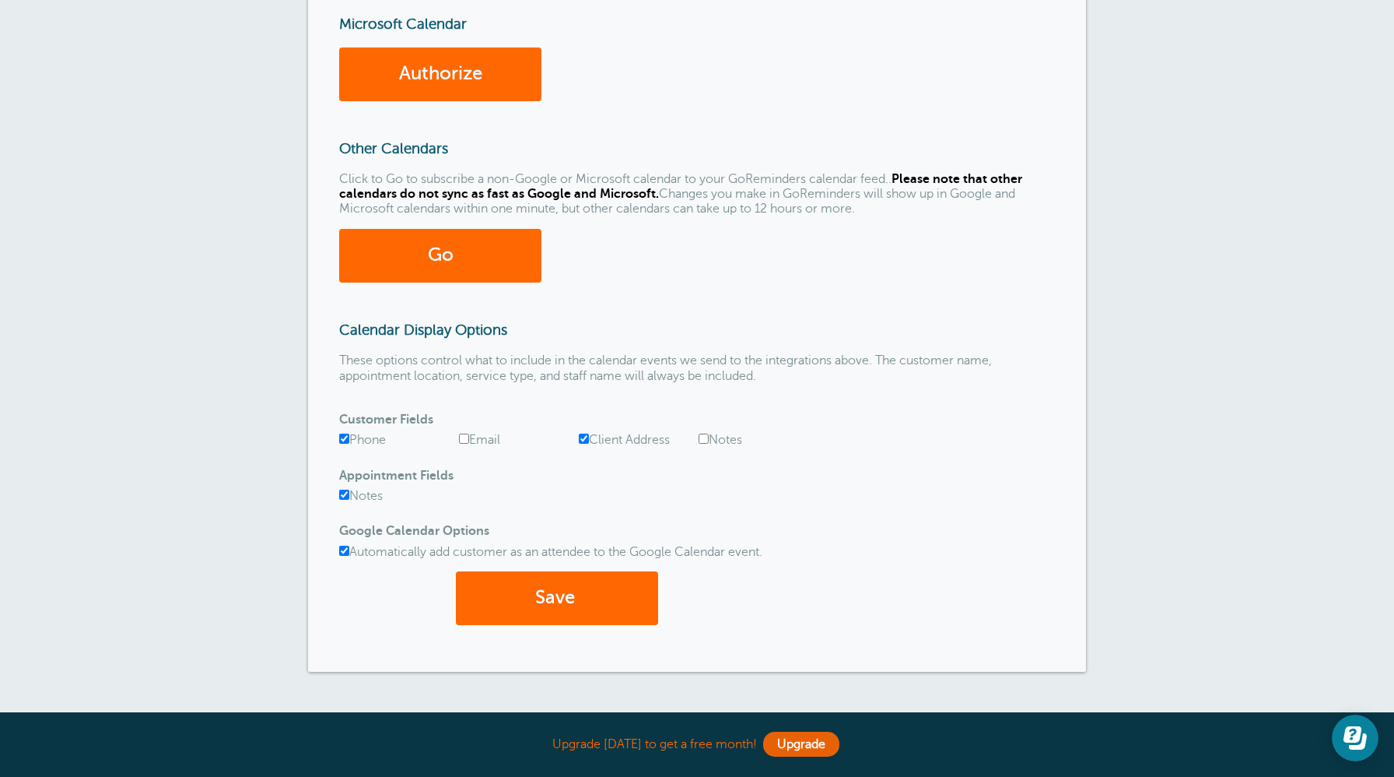
checkbox input "true"
click at [703, 440] on input "Notes" at bounding box center [704, 438] width 10 height 10
checkbox input "true"
click at [599, 584] on button "Save" at bounding box center [557, 598] width 202 height 54
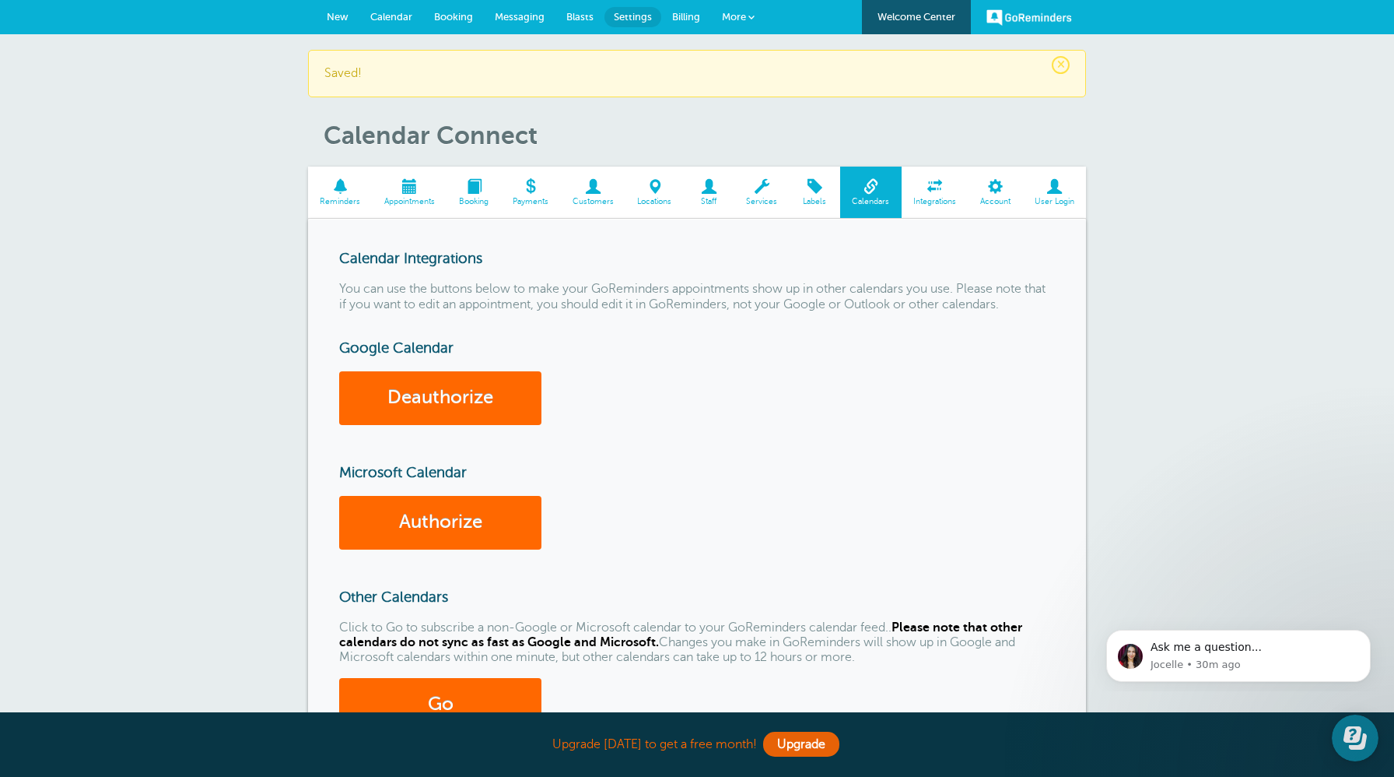
click at [756, 192] on span at bounding box center [762, 186] width 55 height 15
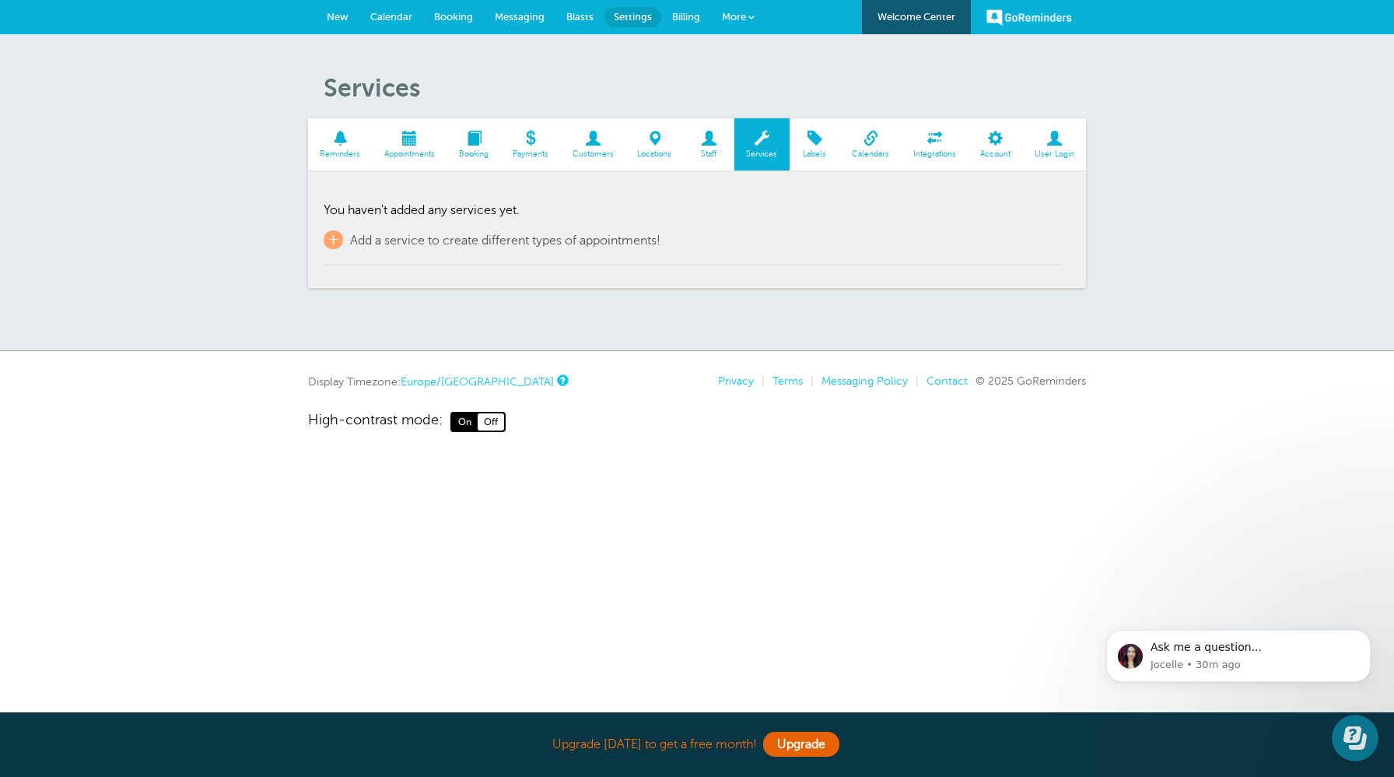
click at [812, 143] on span at bounding box center [815, 138] width 51 height 15
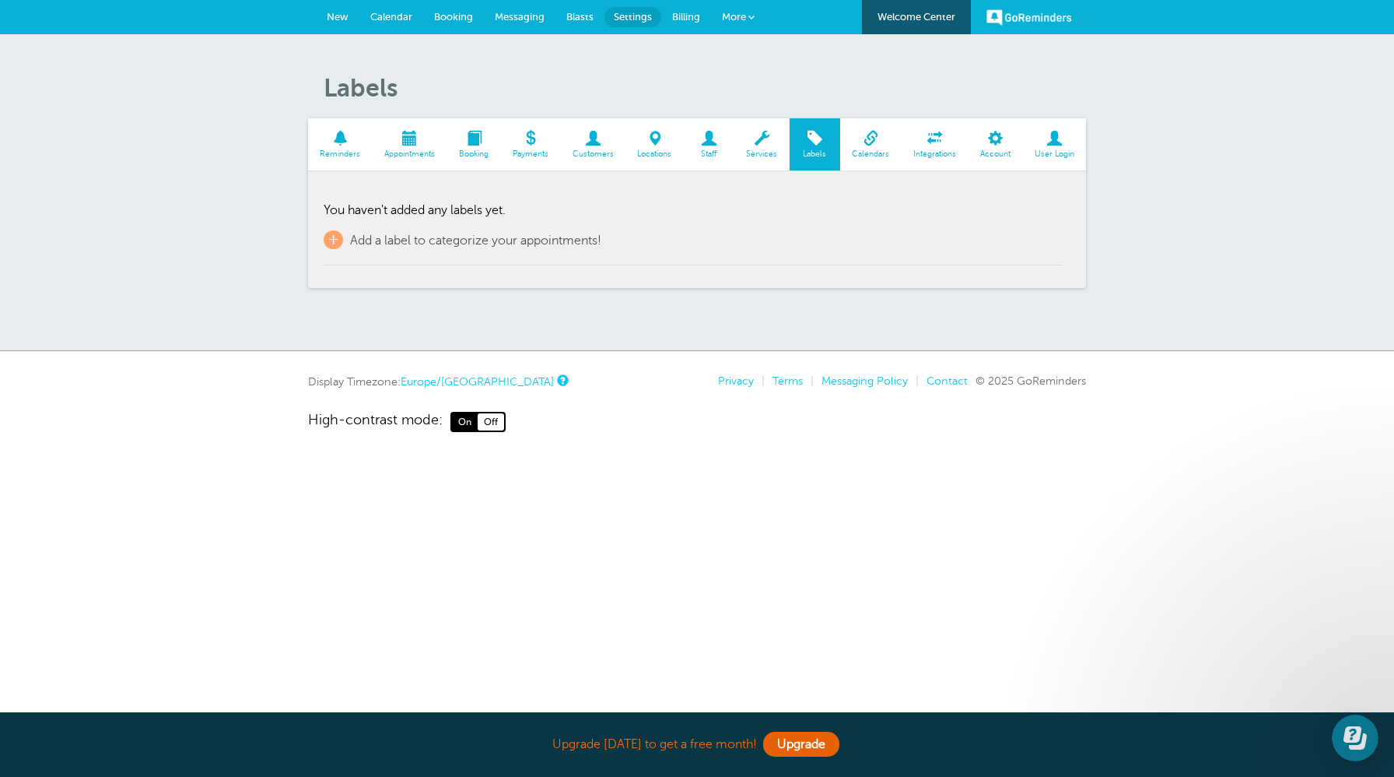
click at [766, 140] on span at bounding box center [762, 138] width 55 height 15
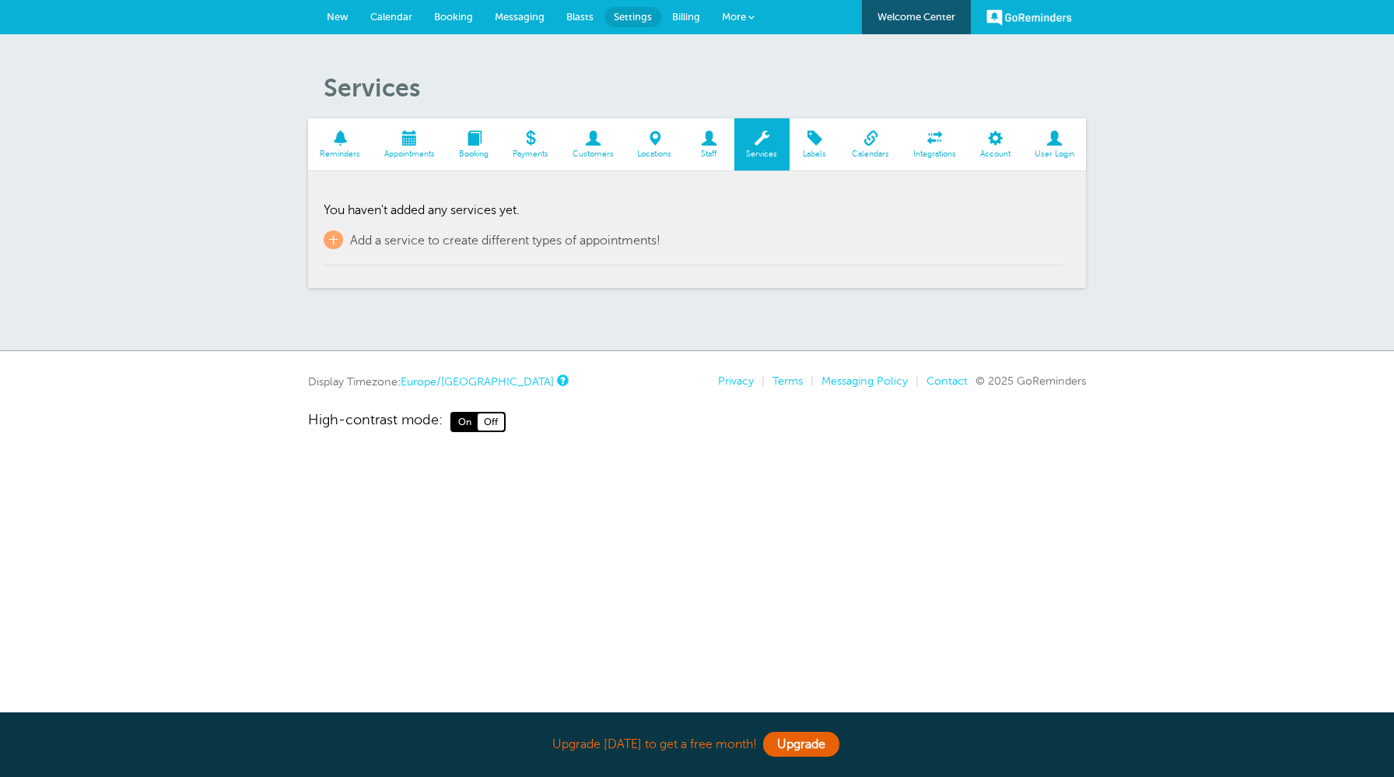
click at [338, 232] on span "+" at bounding box center [333, 239] width 19 height 19
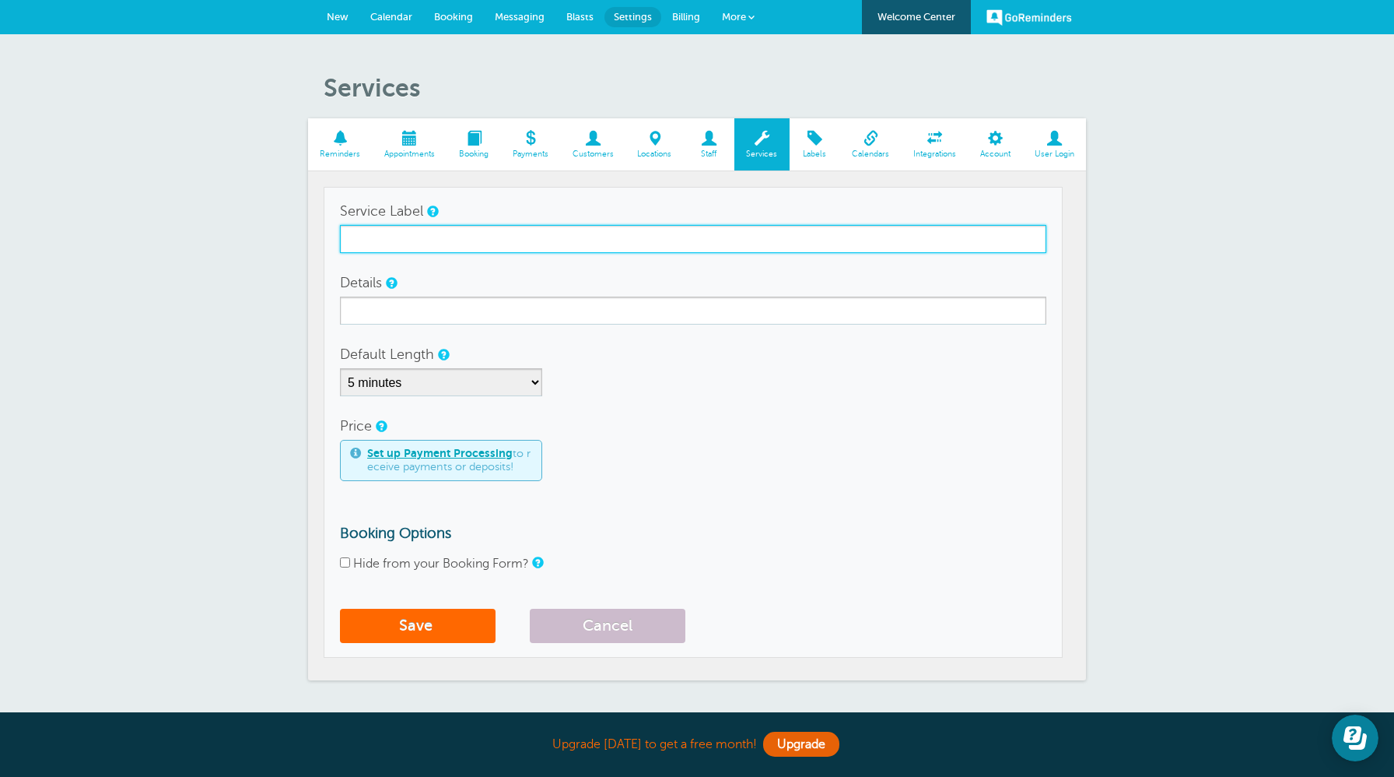
click at [414, 232] on input "Service Label" at bounding box center [693, 239] width 707 height 28
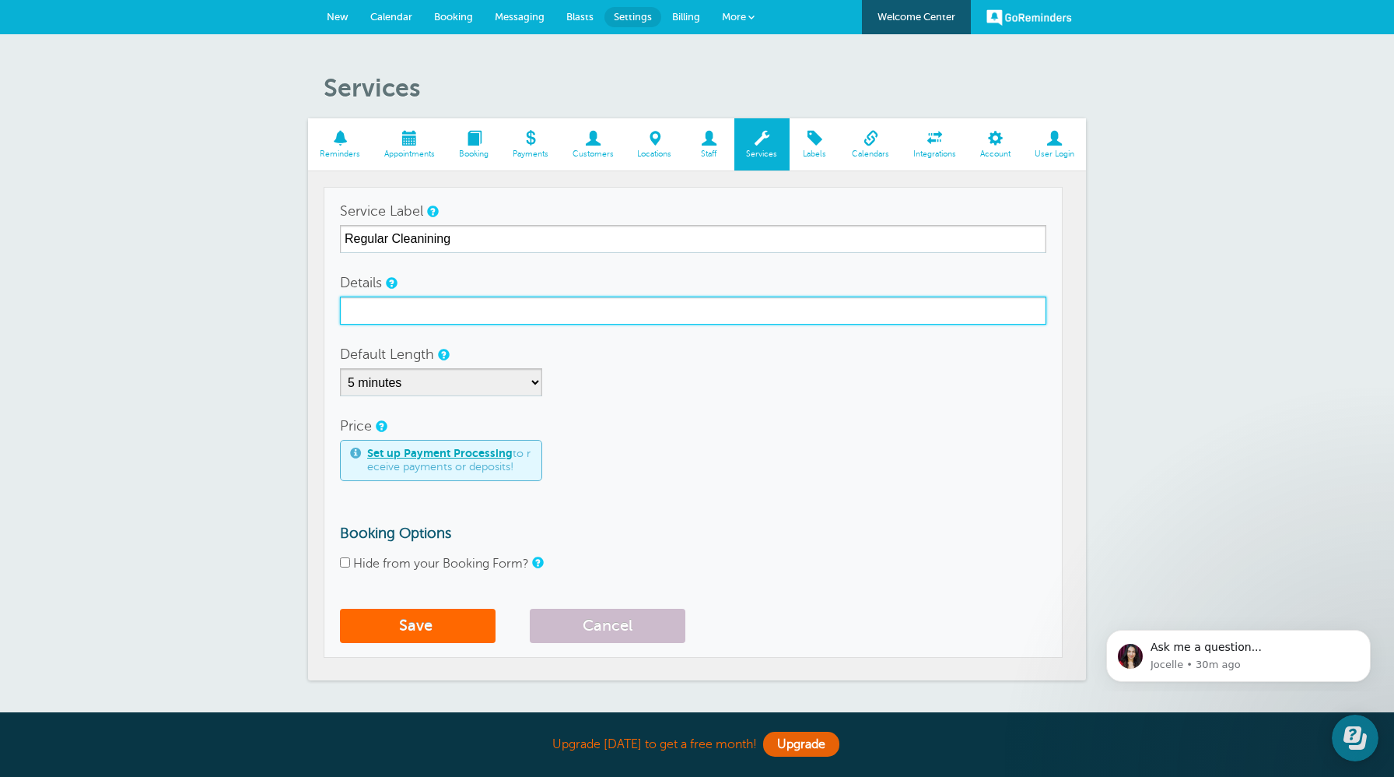
click at [621, 316] on input "Details" at bounding box center [693, 310] width 707 height 28
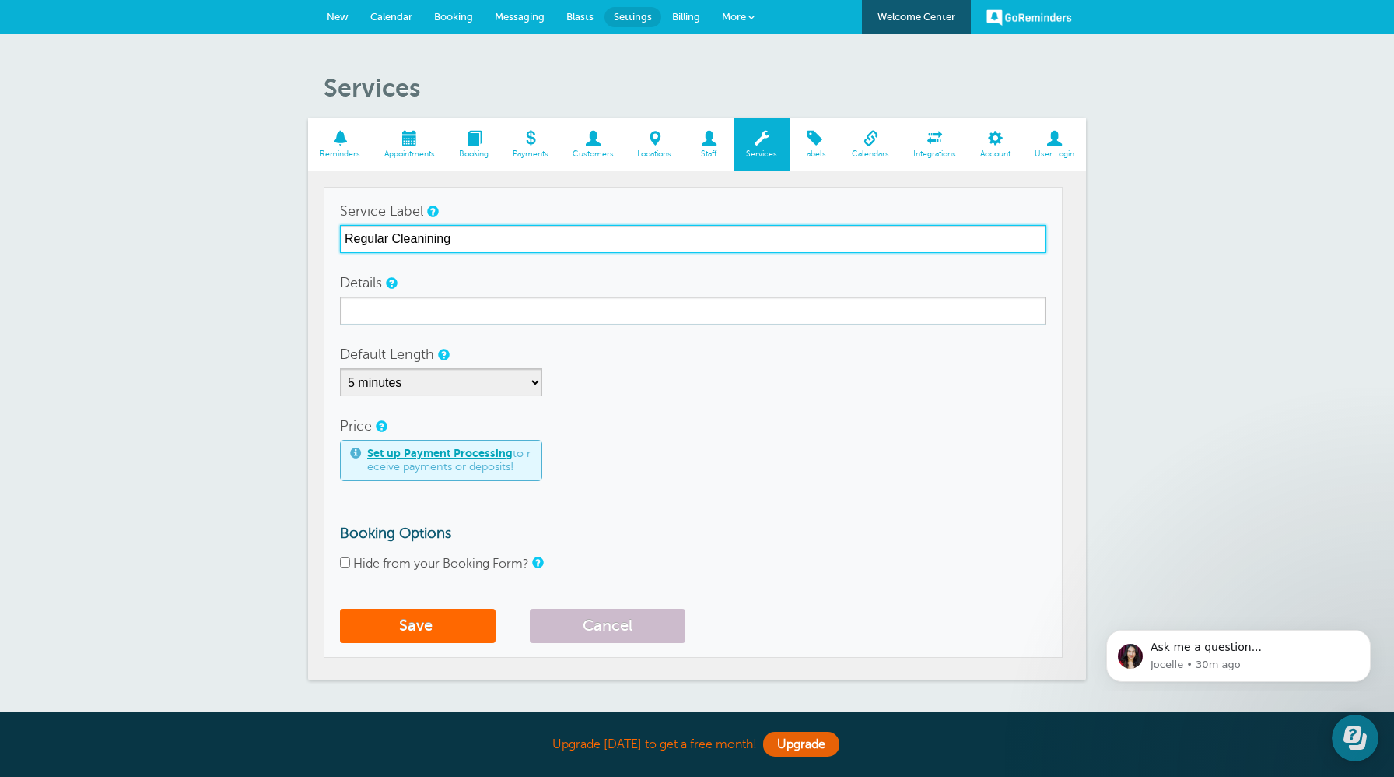
click at [435, 240] on input "Regular Cleanining" at bounding box center [693, 239] width 707 height 28
type input "Regular Cleaning"
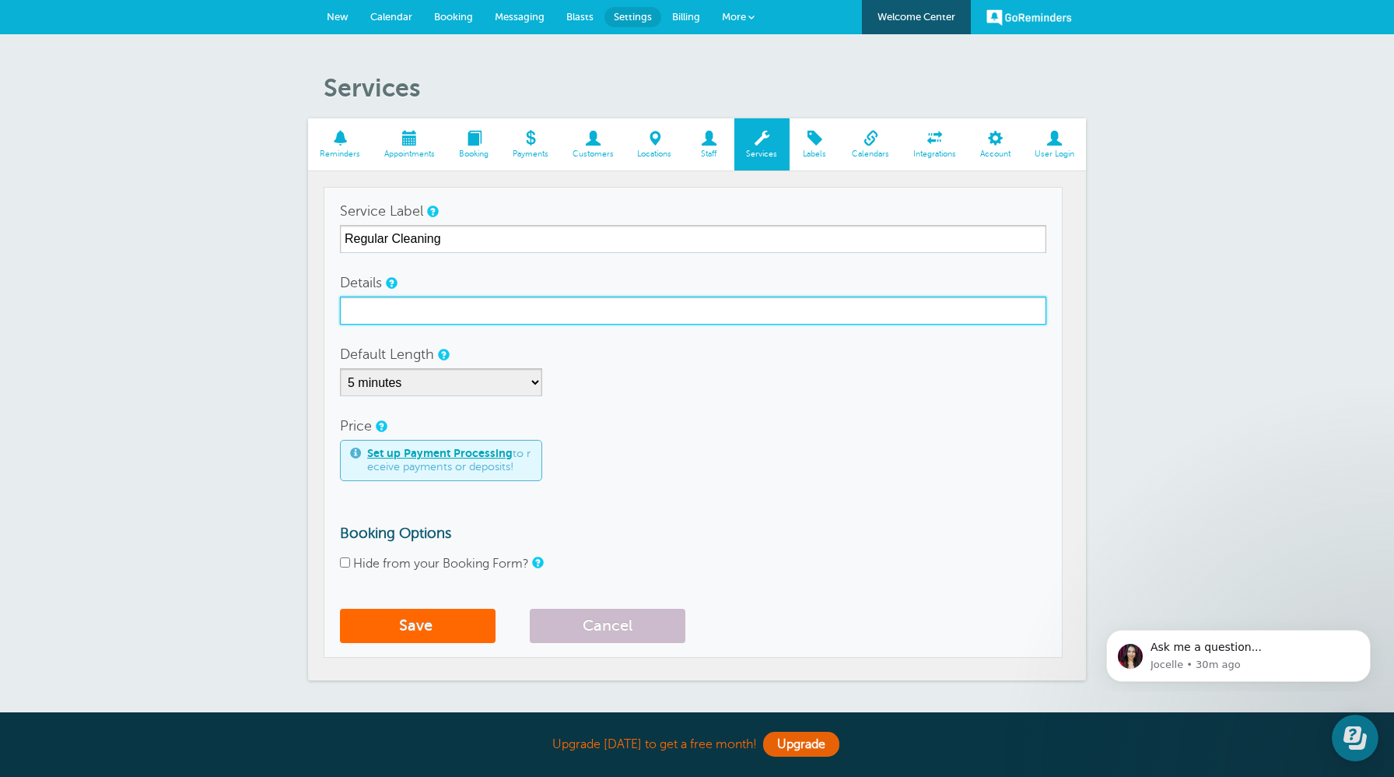
click at [446, 303] on input "Details" at bounding box center [693, 310] width 707 height 28
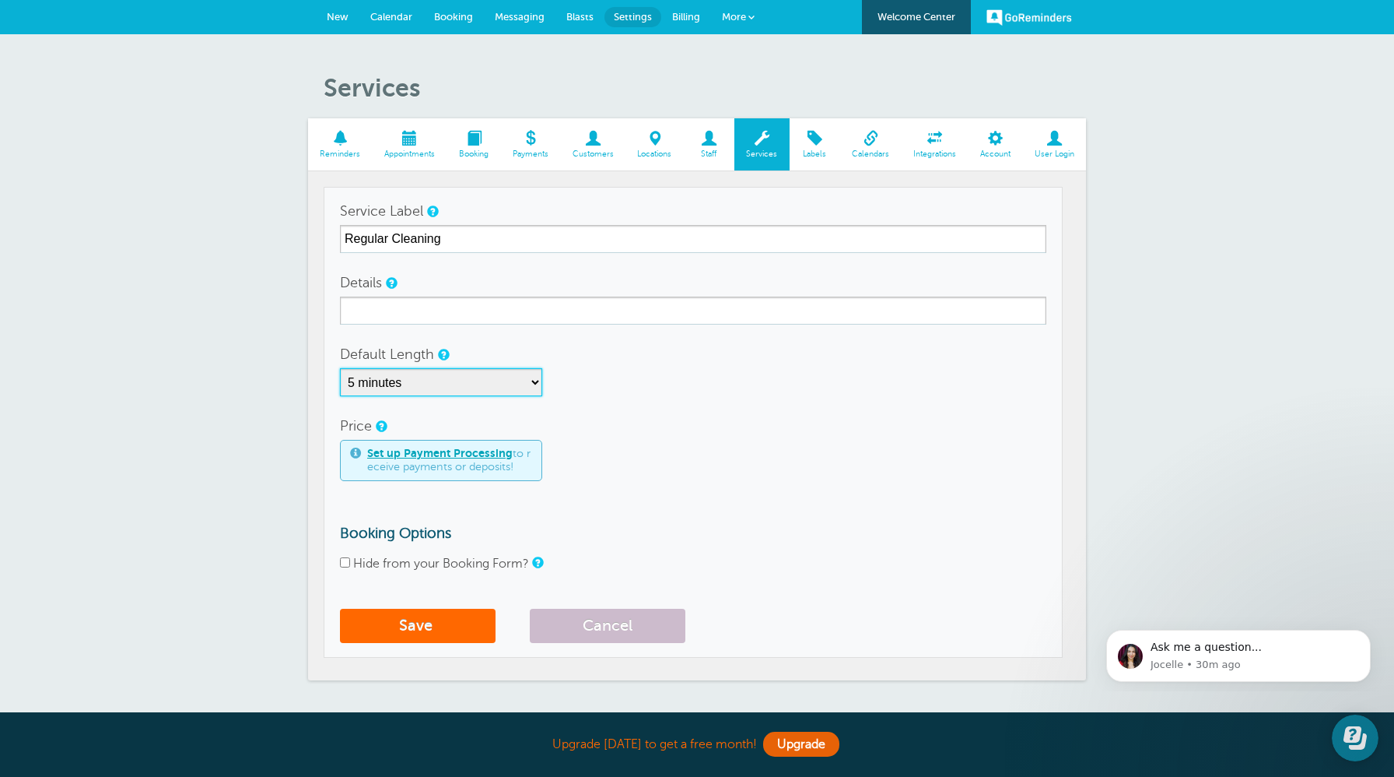
click at [528, 387] on select "5 minutes 10 minutes 15 minutes 20 minutes 25 minutes 30 minutes 35 minutes 40 …" at bounding box center [441, 382] width 202 height 28
select select "120"
click at [649, 482] on form "Service Label Regular Cleaning Details Default Length 5 minutes 10 minutes 15 m…" at bounding box center [693, 424] width 707 height 454
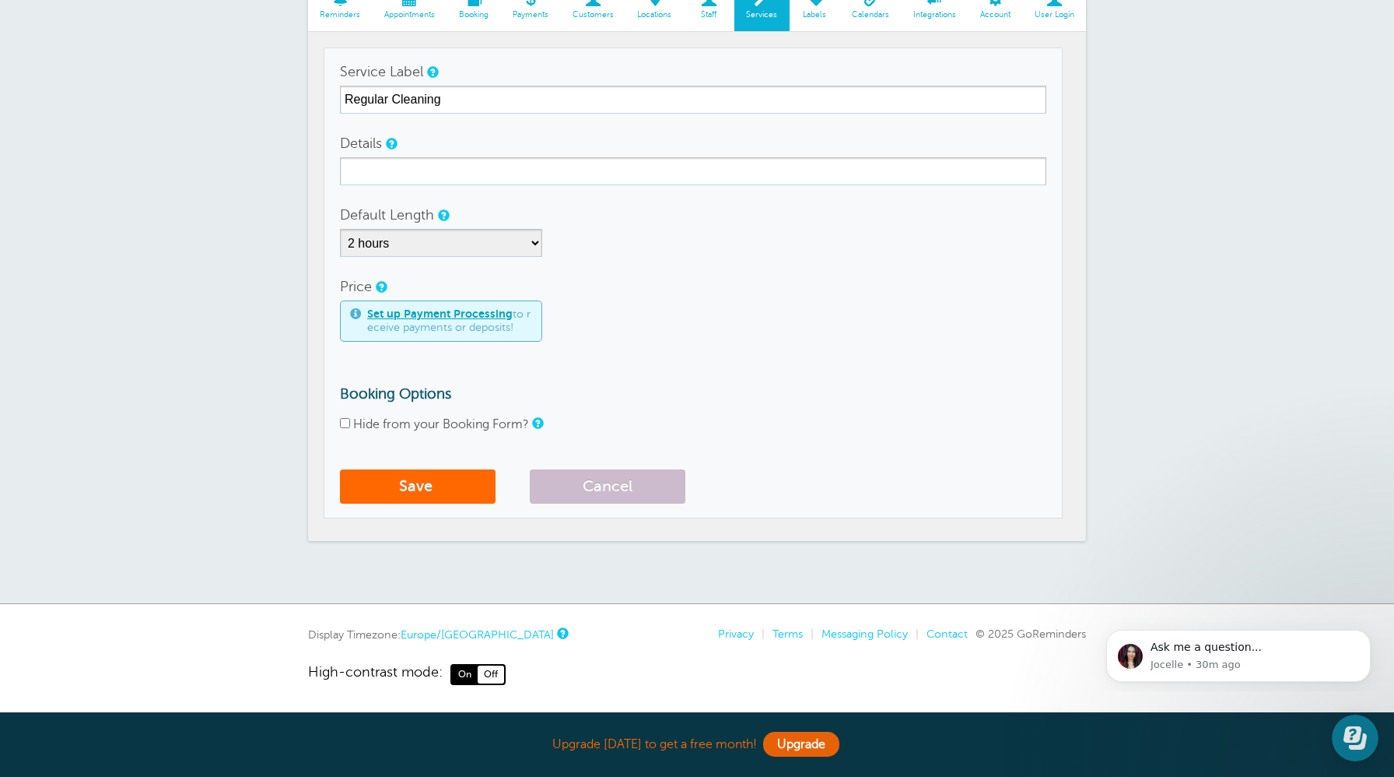
scroll to position [141, 0]
click at [410, 482] on button "Save" at bounding box center [418, 485] width 156 height 34
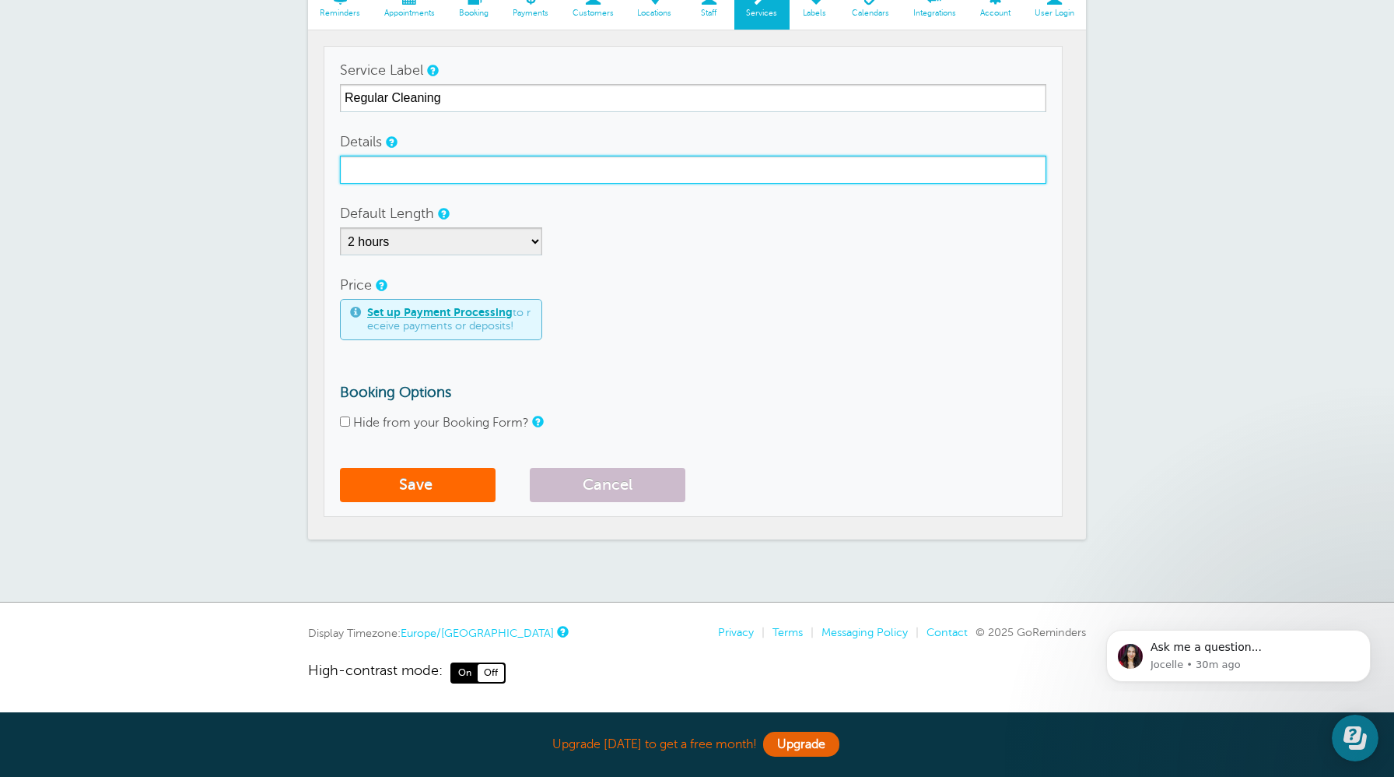
click at [423, 174] on input "Details" at bounding box center [693, 170] width 707 height 28
type input "2h"
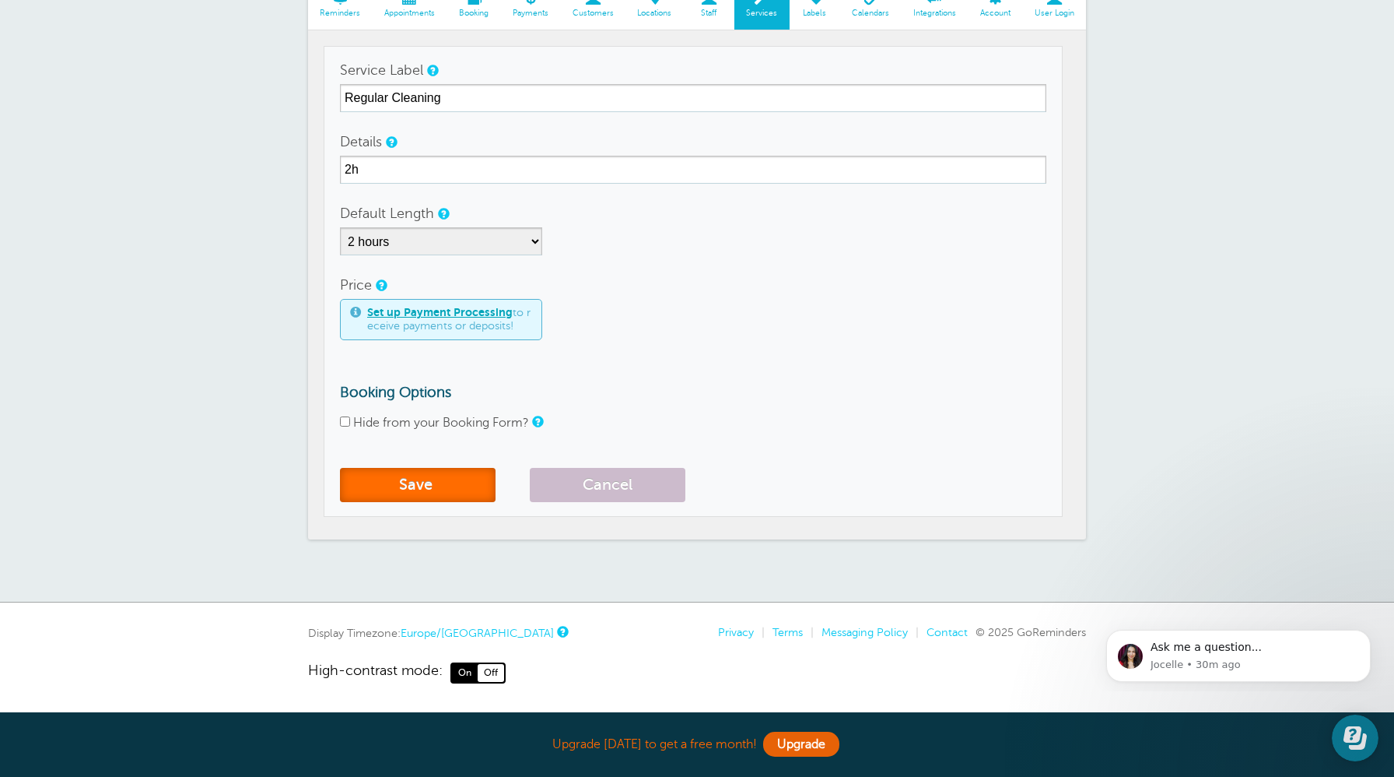
click at [406, 488] on button "Save" at bounding box center [418, 485] width 156 height 34
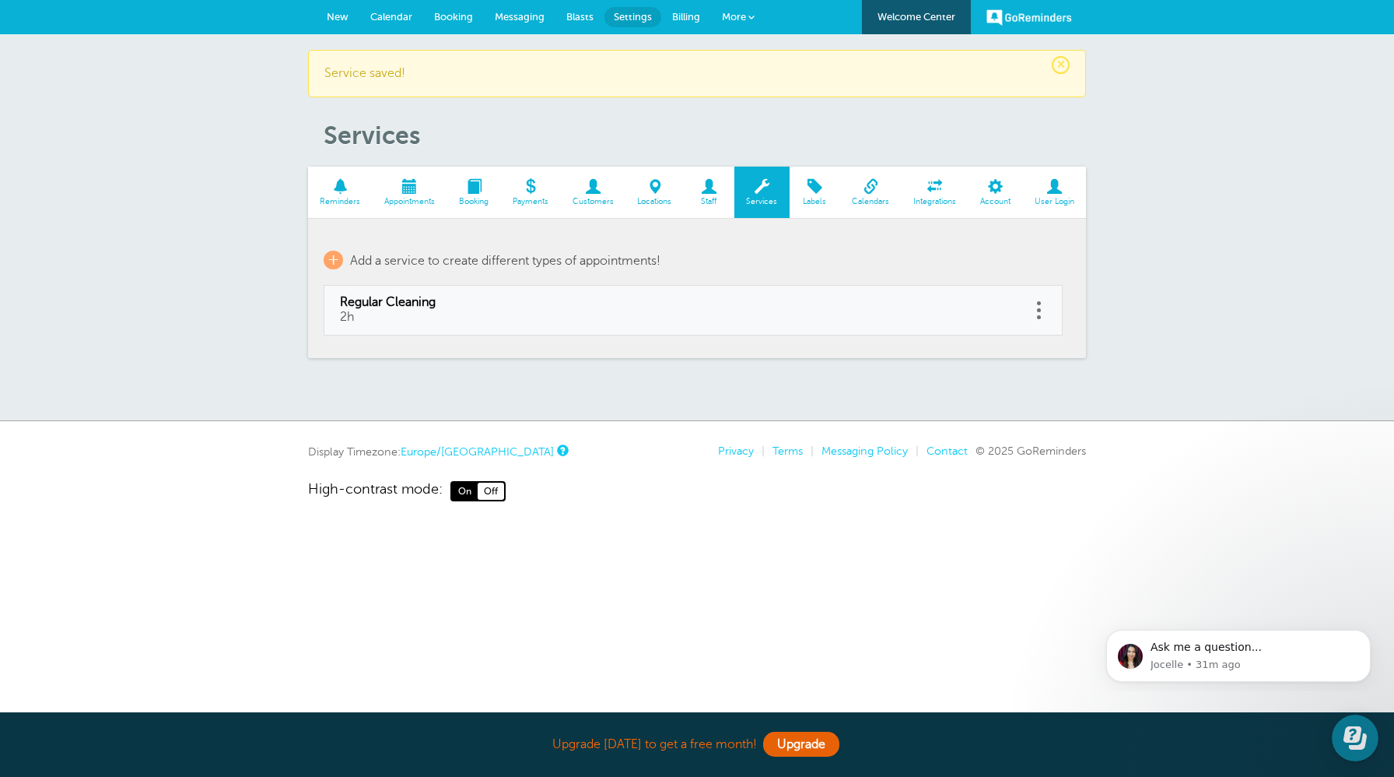
click at [999, 189] on span at bounding box center [995, 186] width 54 height 15
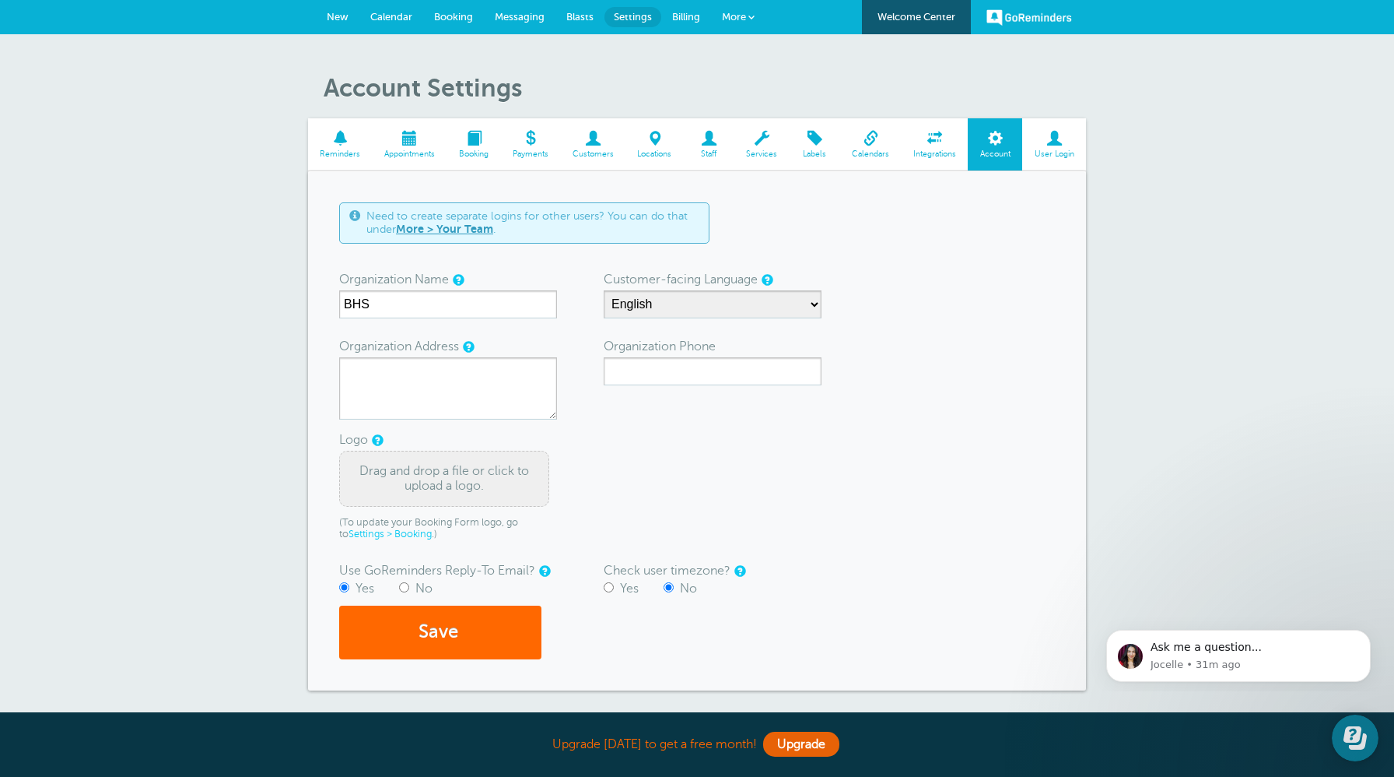
click at [709, 142] on span at bounding box center [709, 138] width 51 height 15
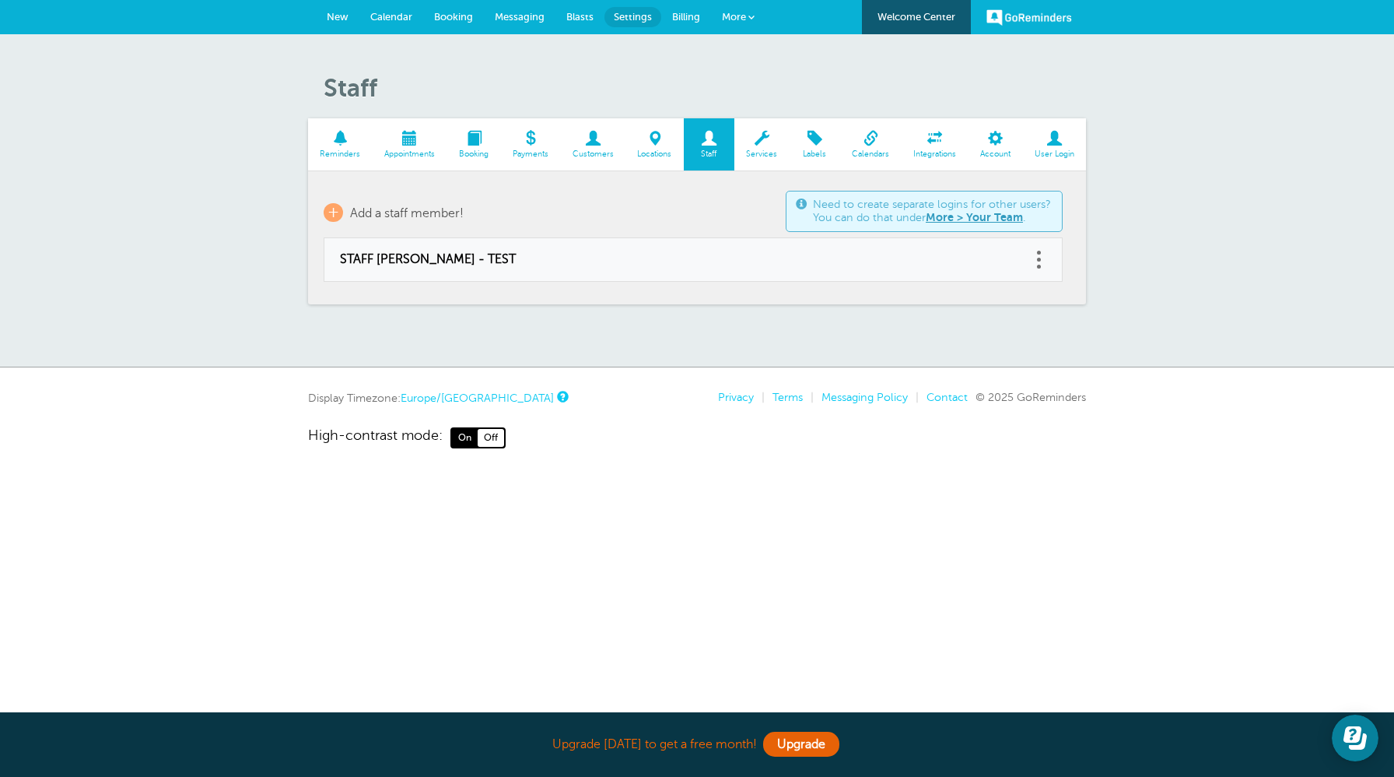
click at [657, 137] on span at bounding box center [655, 138] width 58 height 15
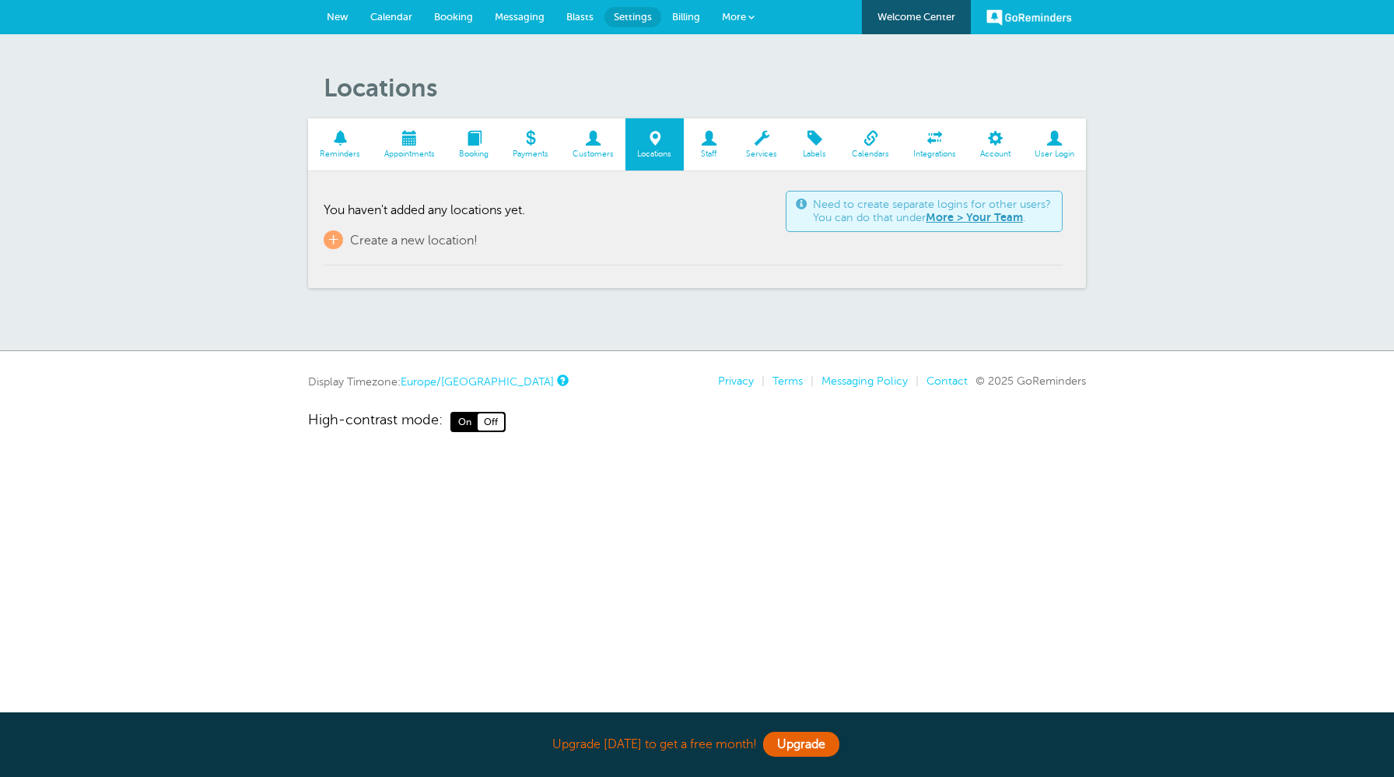
click at [391, 13] on span "Calendar" at bounding box center [391, 17] width 42 height 12
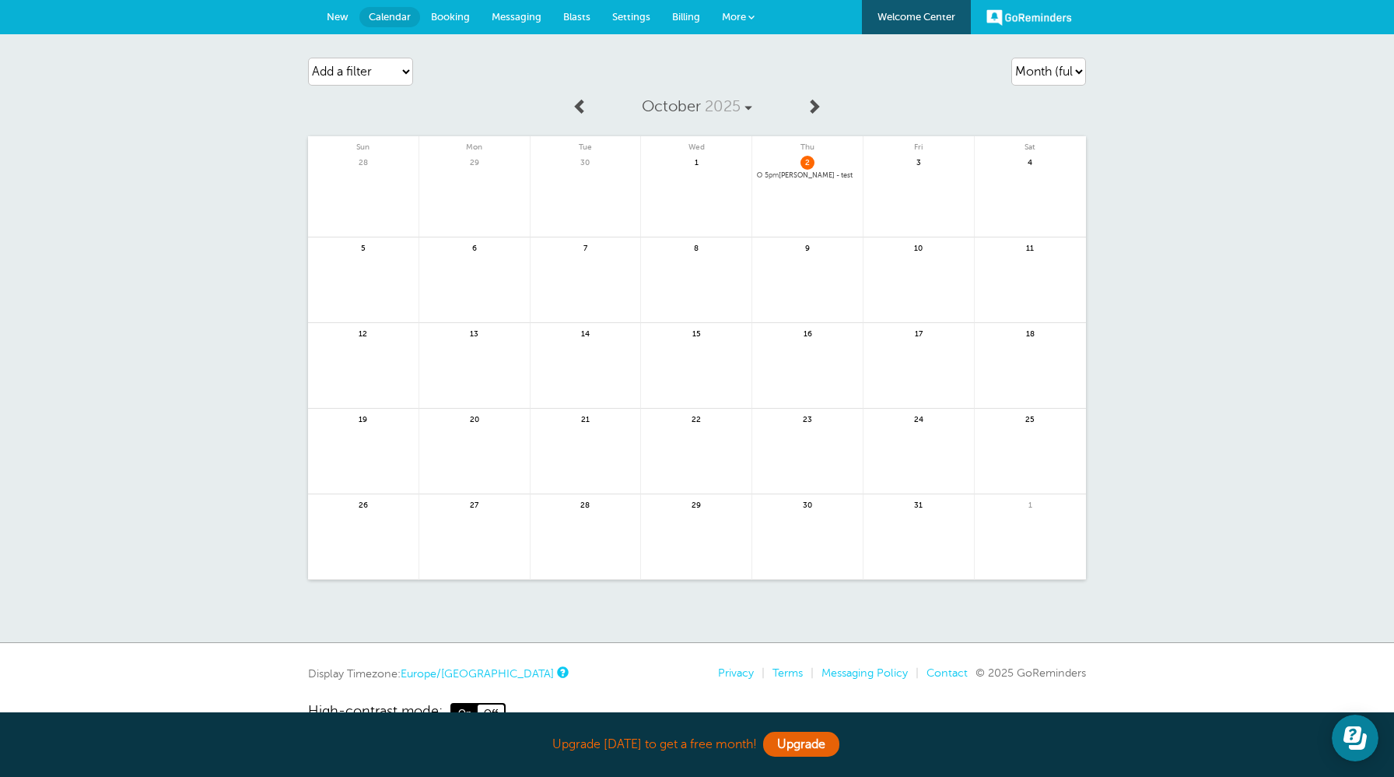
click at [803, 173] on span "5pm anna - test" at bounding box center [807, 175] width 101 height 9
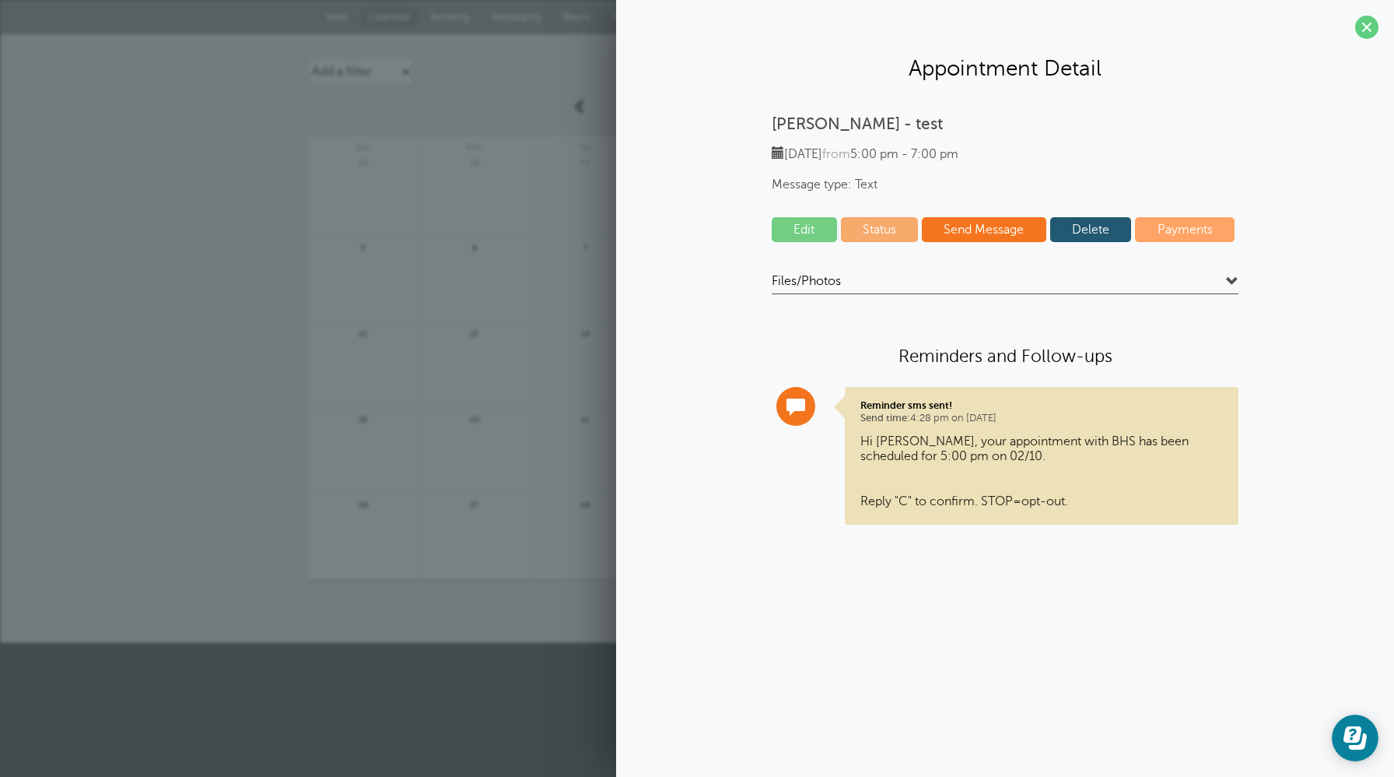
click at [1067, 138] on div "anna - test Thursday, 02/10 from 5:00 pm - 7:00 pm Message type: Text Edit Stat…" at bounding box center [1005, 331] width 747 height 435
click at [1368, 27] on span at bounding box center [1366, 27] width 23 height 23
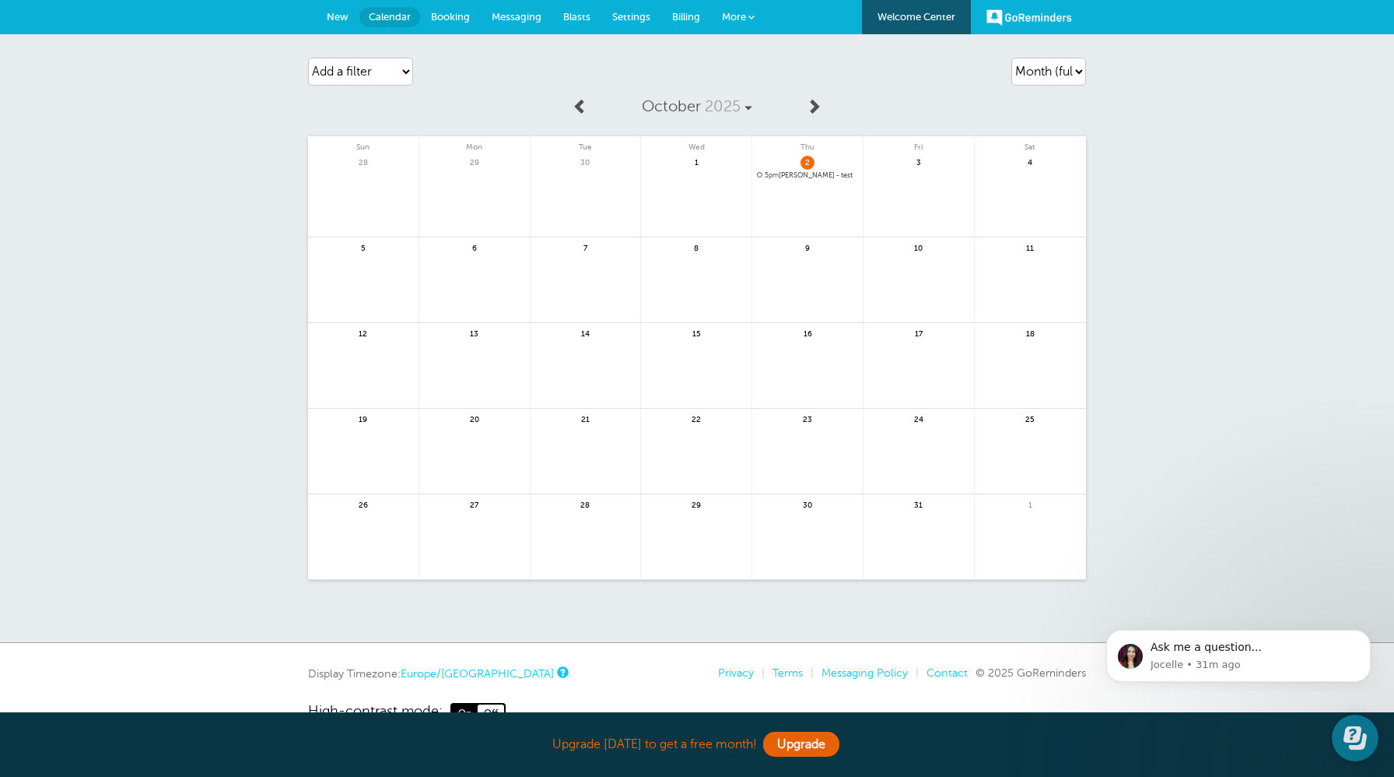
click at [452, 12] on span "Booking" at bounding box center [450, 17] width 39 height 12
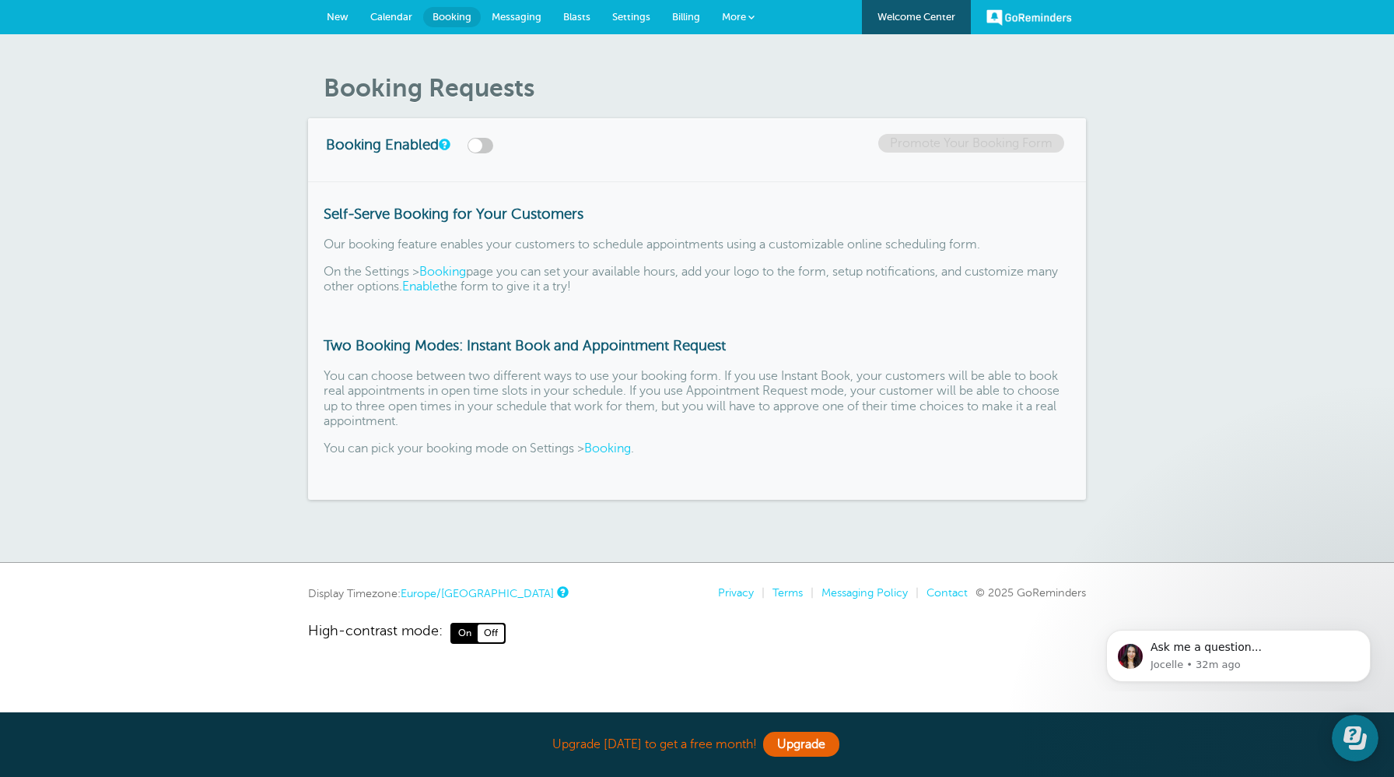
click at [391, 22] on span "Calendar" at bounding box center [391, 17] width 42 height 12
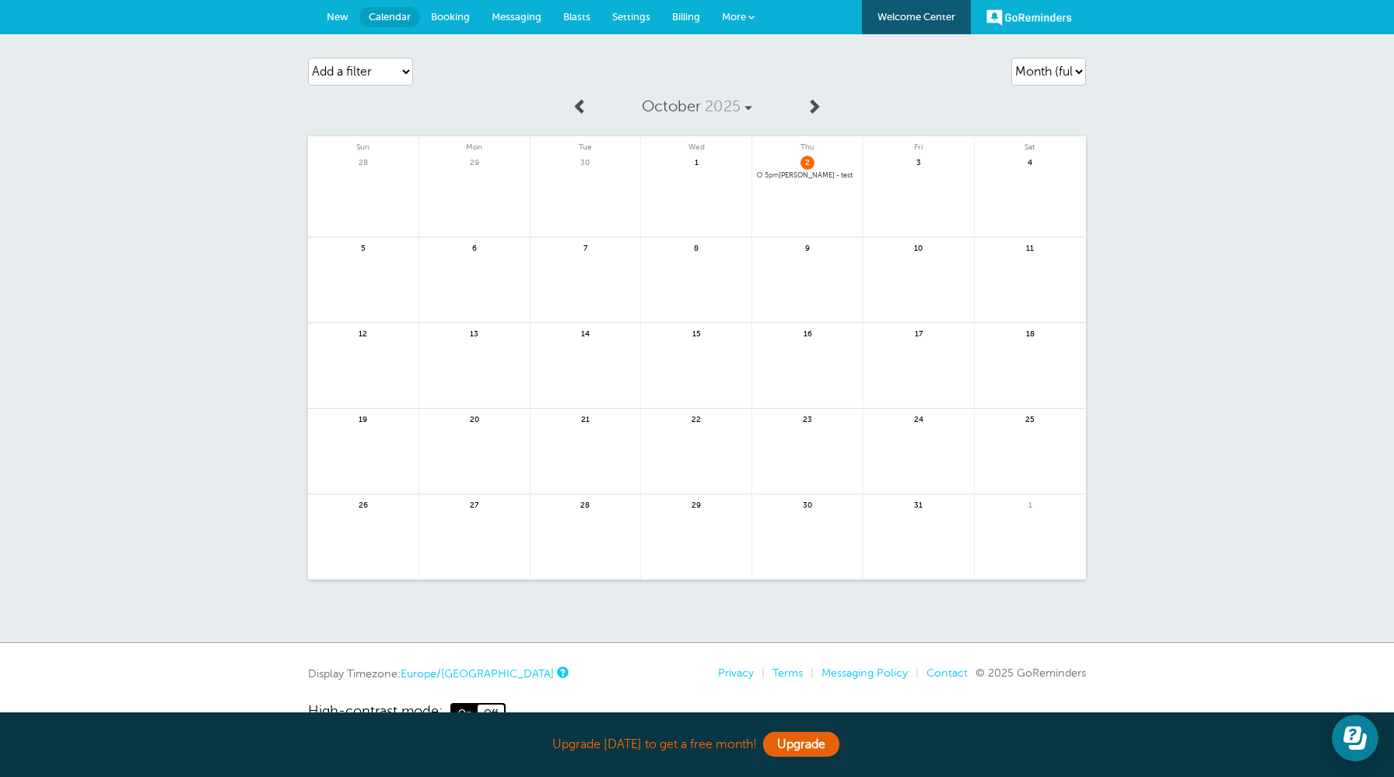
click at [810, 177] on span "5pm [PERSON_NAME] - test" at bounding box center [807, 175] width 101 height 9
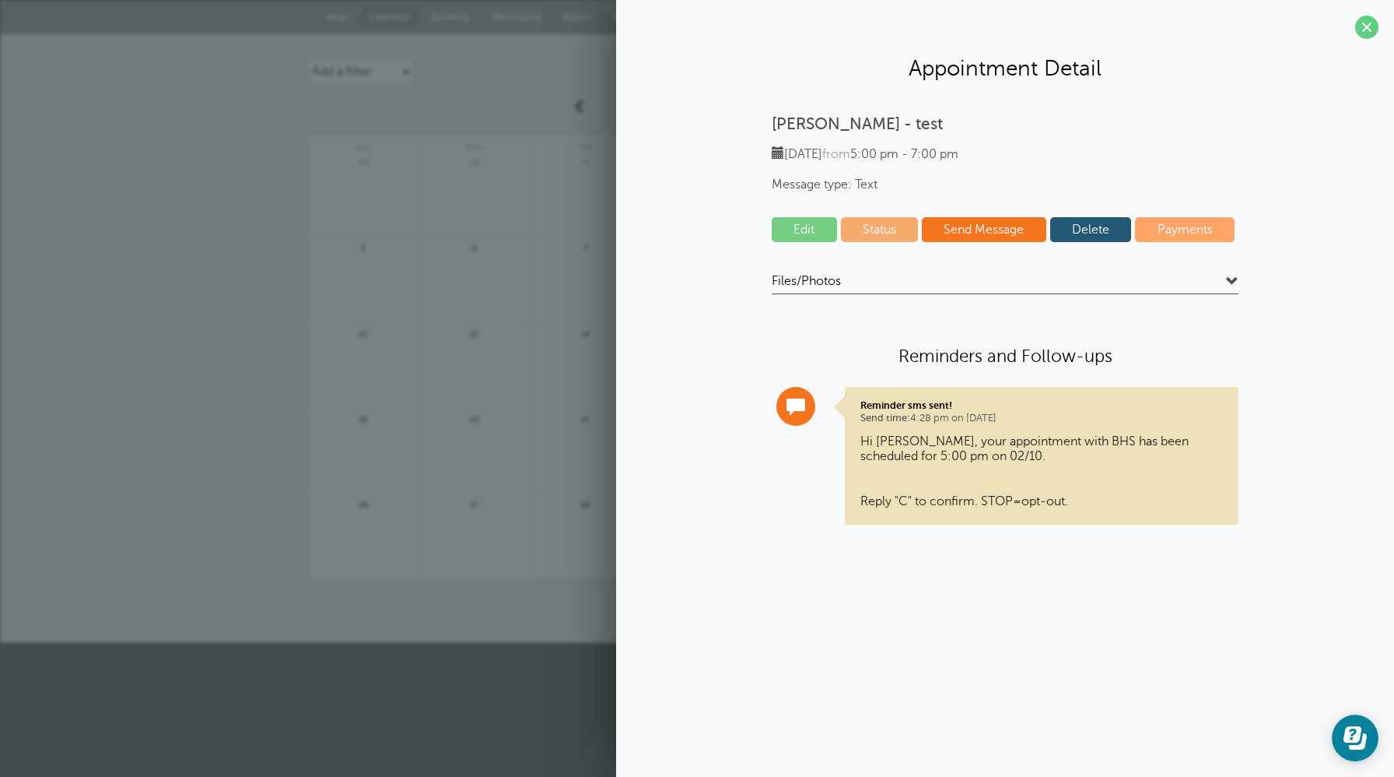
click at [812, 232] on link "Edit" at bounding box center [804, 229] width 65 height 25
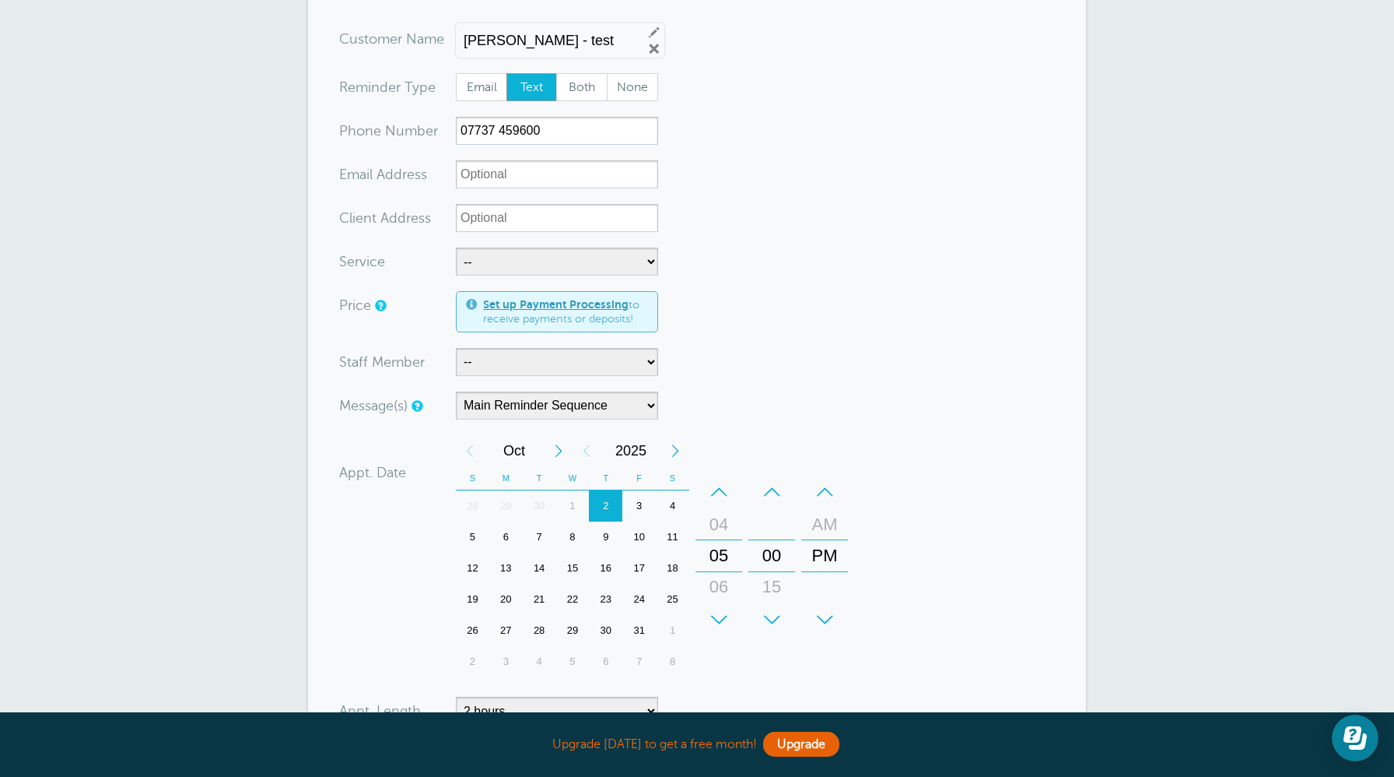
scroll to position [127, 0]
click at [651, 256] on select "-- Regular Cleaning" at bounding box center [557, 259] width 202 height 28
select select "28391"
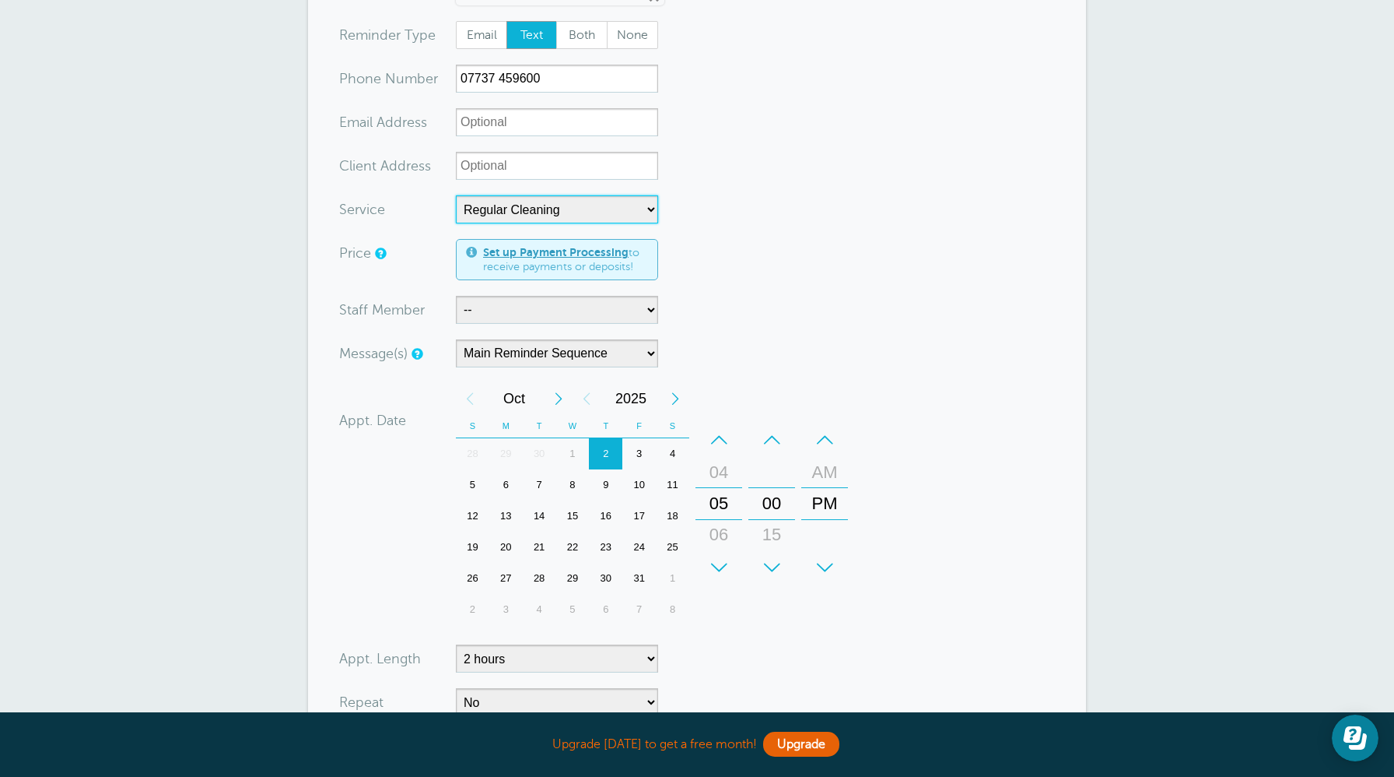
scroll to position [186, 0]
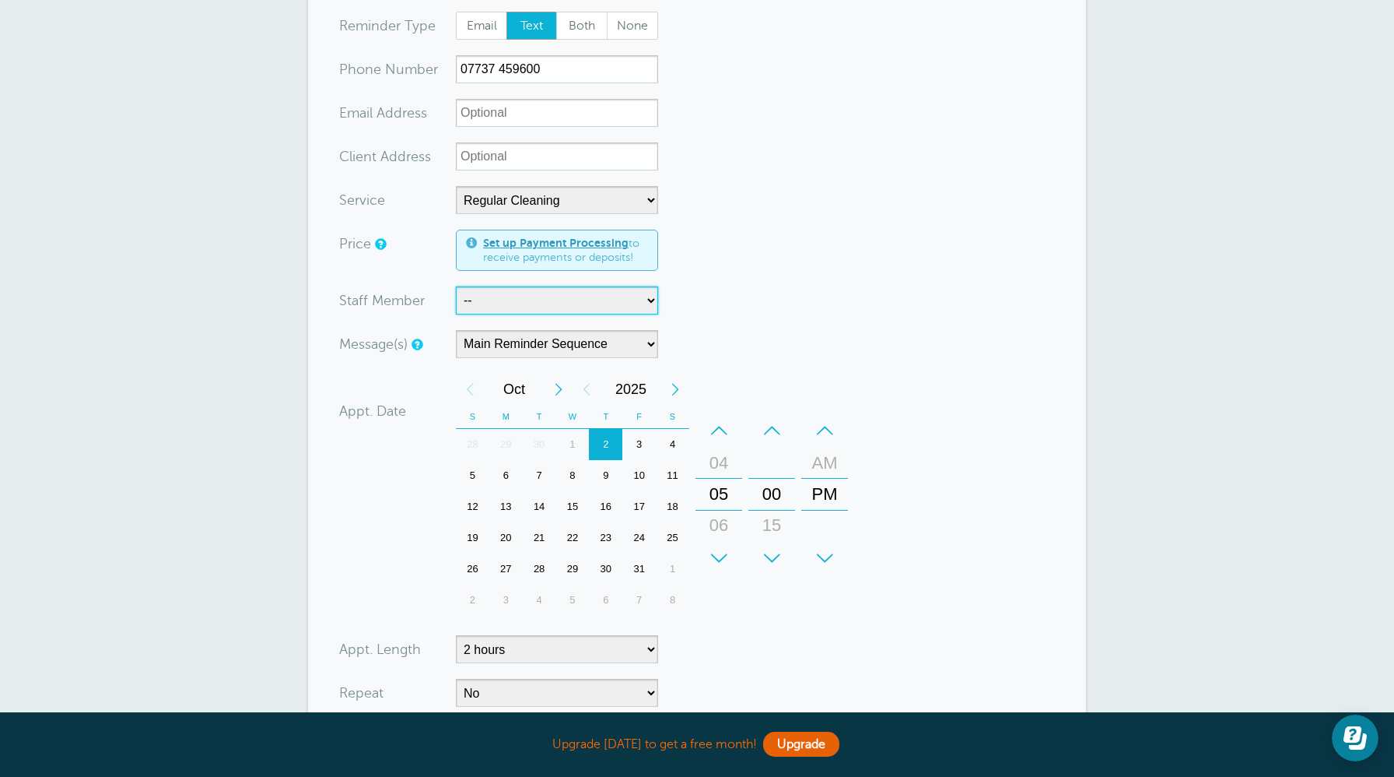
click at [640, 300] on select "-- STAFF anna - TEST" at bounding box center [557, 300] width 202 height 28
select select "21684"
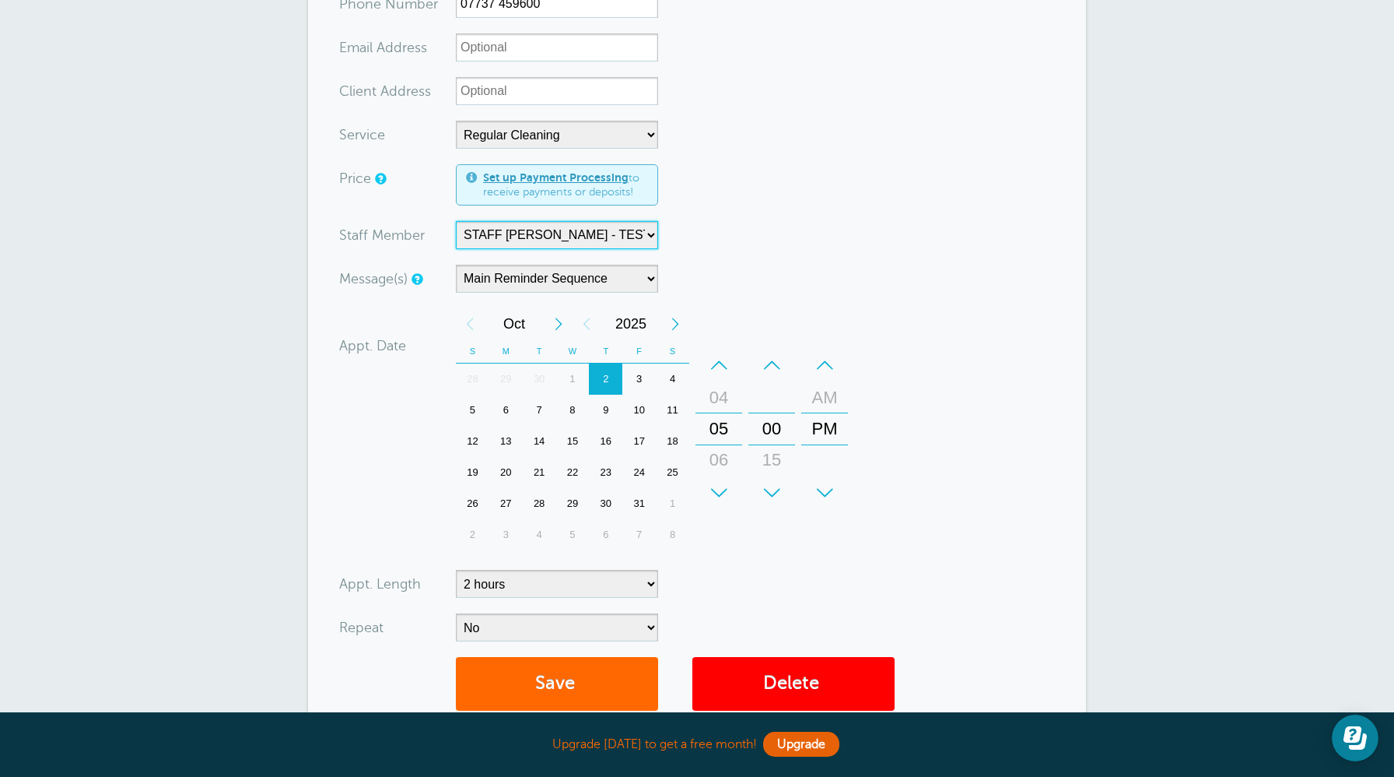
scroll to position [250, 0]
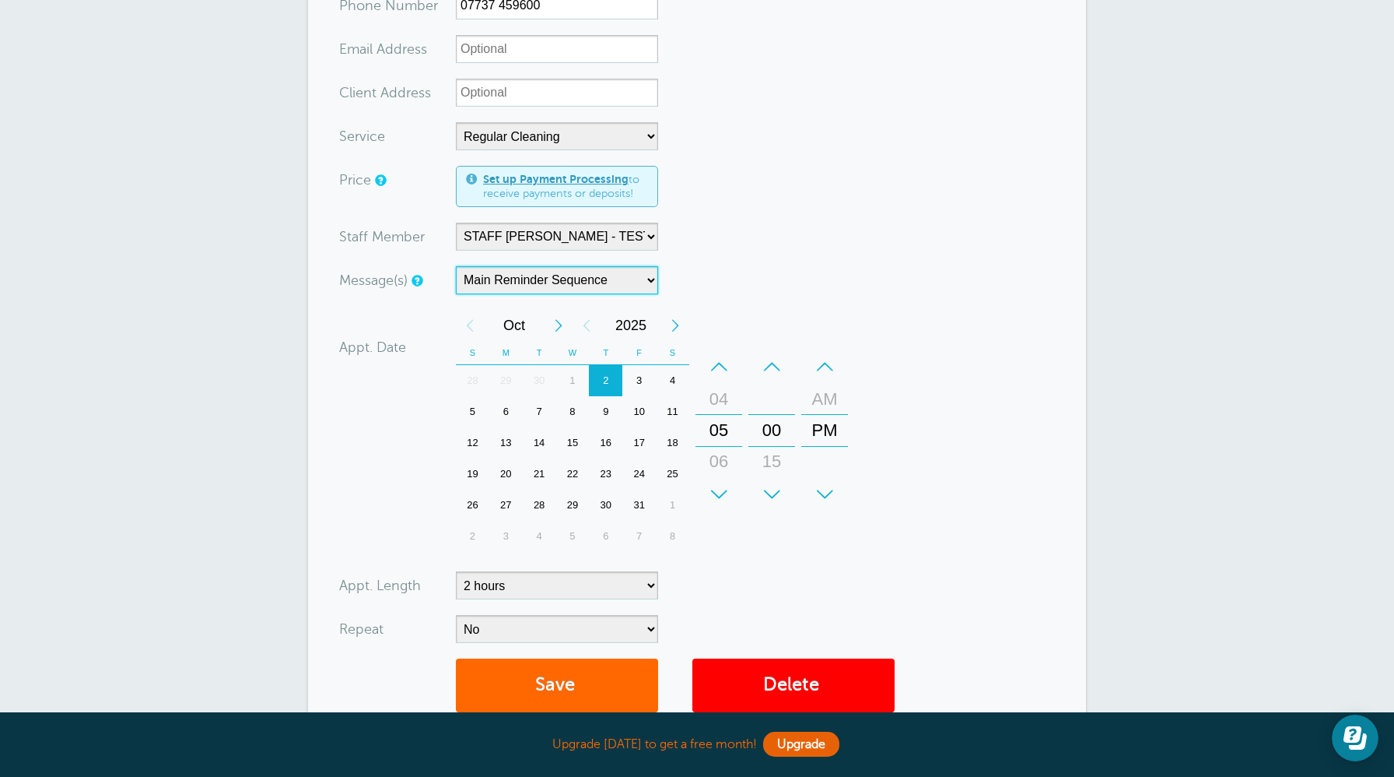
click at [650, 278] on select "Main Reminder Sequence" at bounding box center [557, 280] width 202 height 28
click at [743, 272] on div "Message(s) Main Reminder Sequence Custom Message Start with First Reminder Seco…" at bounding box center [592, 280] width 506 height 28
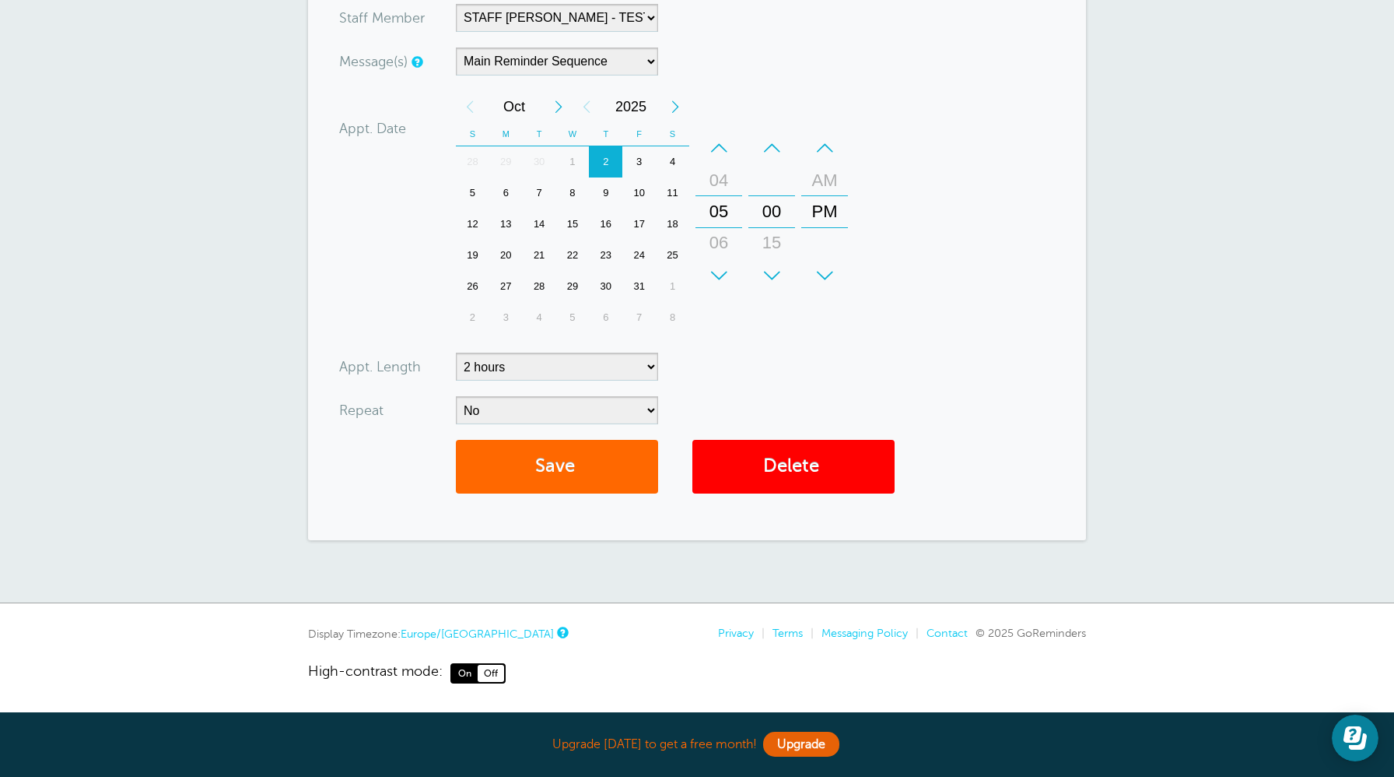
scroll to position [468, 0]
click at [648, 408] on select "No Daily Weekly Every 2 weeks Every 3 weeks Every 4 weeks Monthly Every 5 weeks…" at bounding box center [557, 410] width 202 height 28
select select "RRULE:FREQ=DAILY"
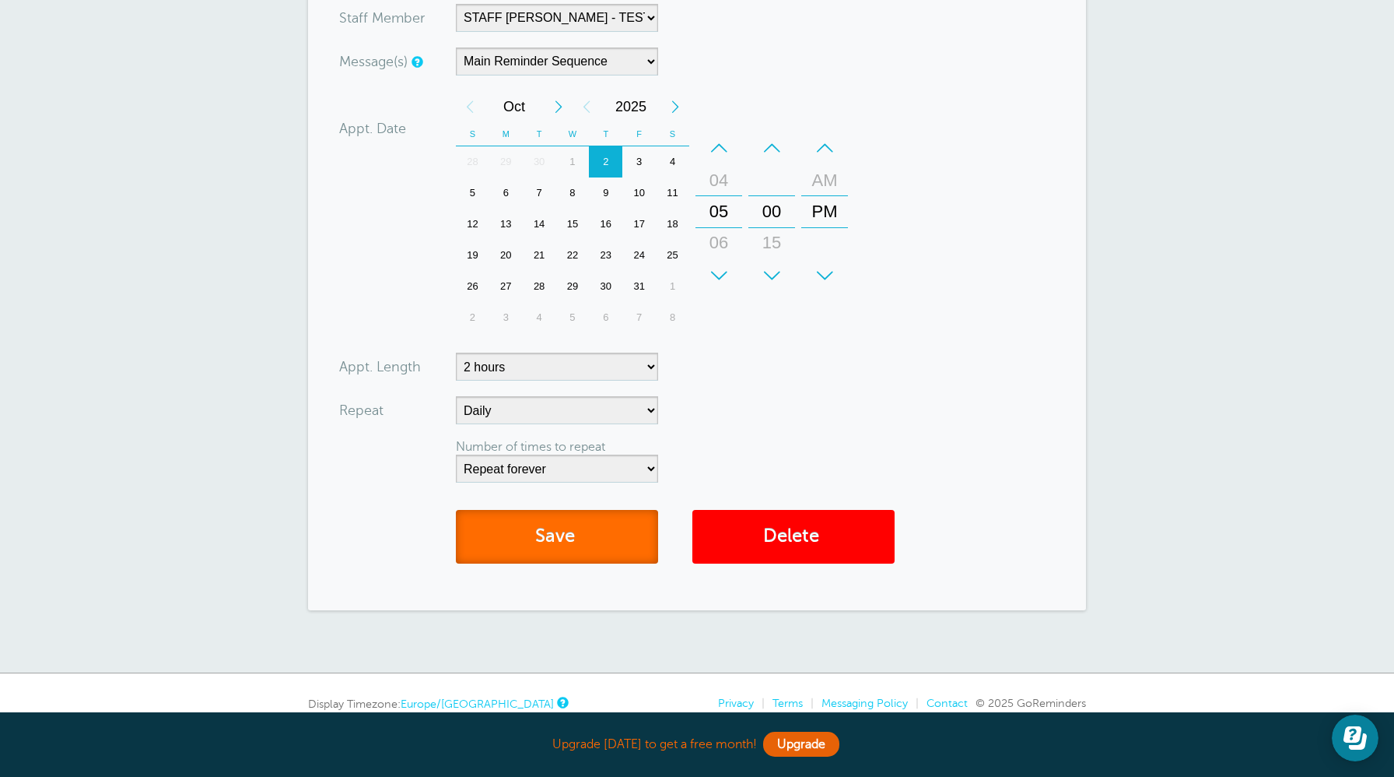
click at [594, 545] on button "Save" at bounding box center [557, 537] width 202 height 54
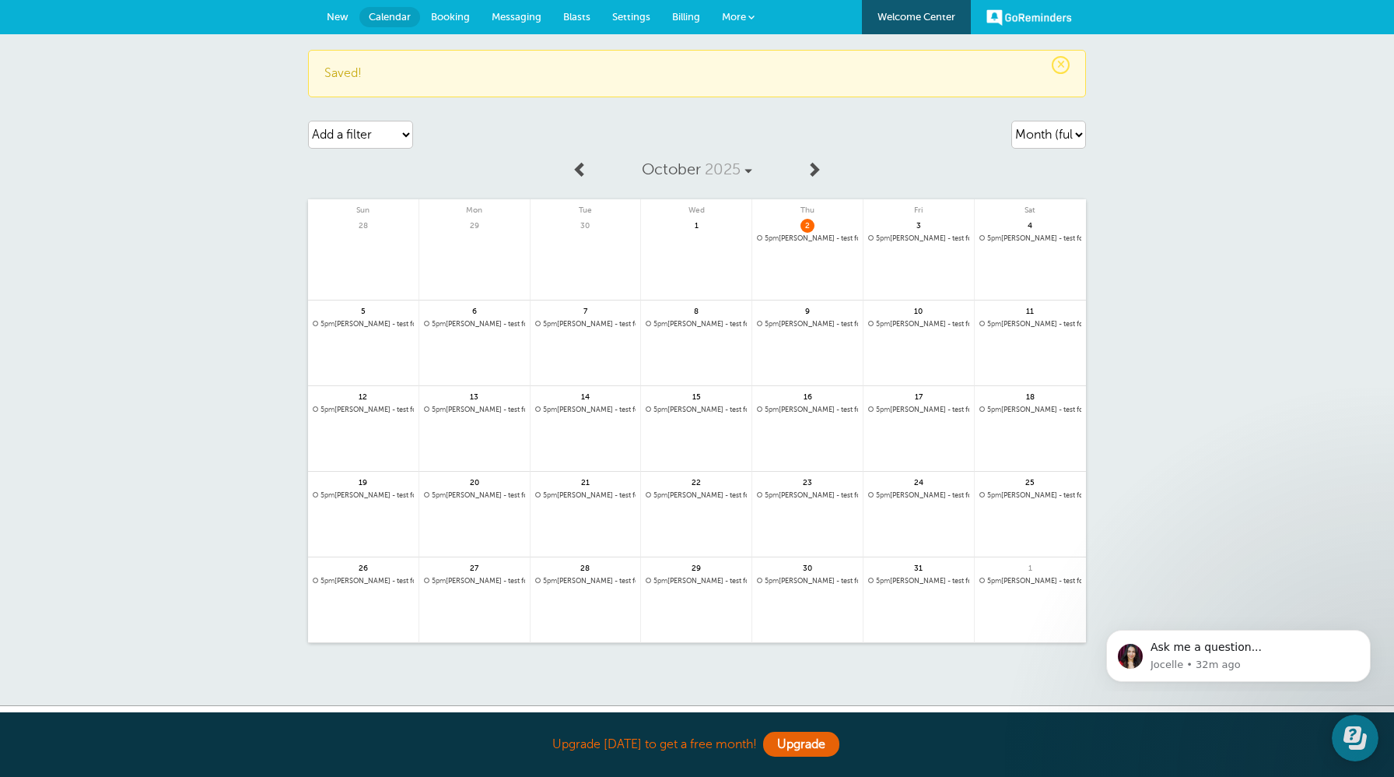
click at [832, 254] on link at bounding box center [807, 279] width 110 height 68
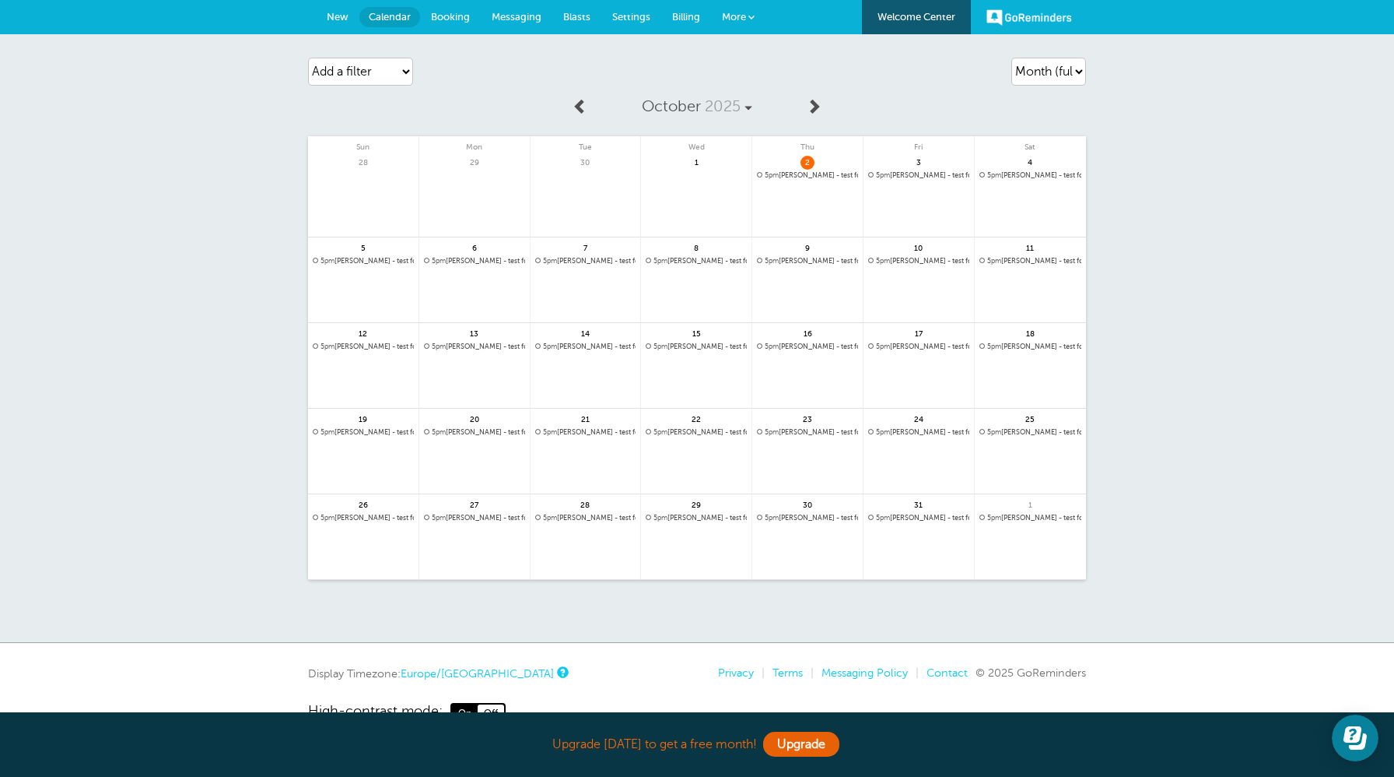
click at [784, 173] on span "5pm [PERSON_NAME] - test for Regular Cleaning with STAFF [PERSON_NAME] - TEST |…" at bounding box center [807, 175] width 101 height 9
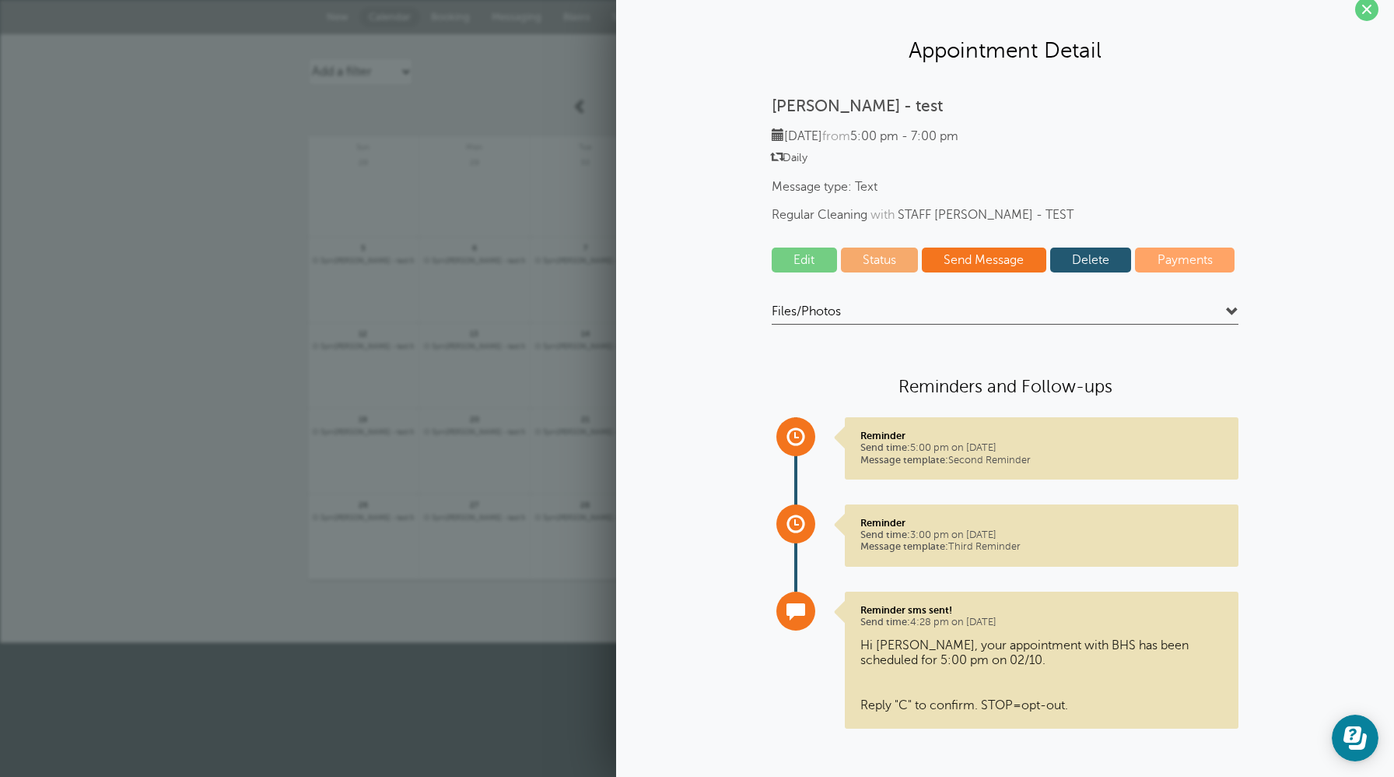
scroll to position [19, 0]
click at [478, 67] on div "Add a filter Customer Search Staff Service Appointment Status Payment Status Cl…" at bounding box center [432, 72] width 249 height 44
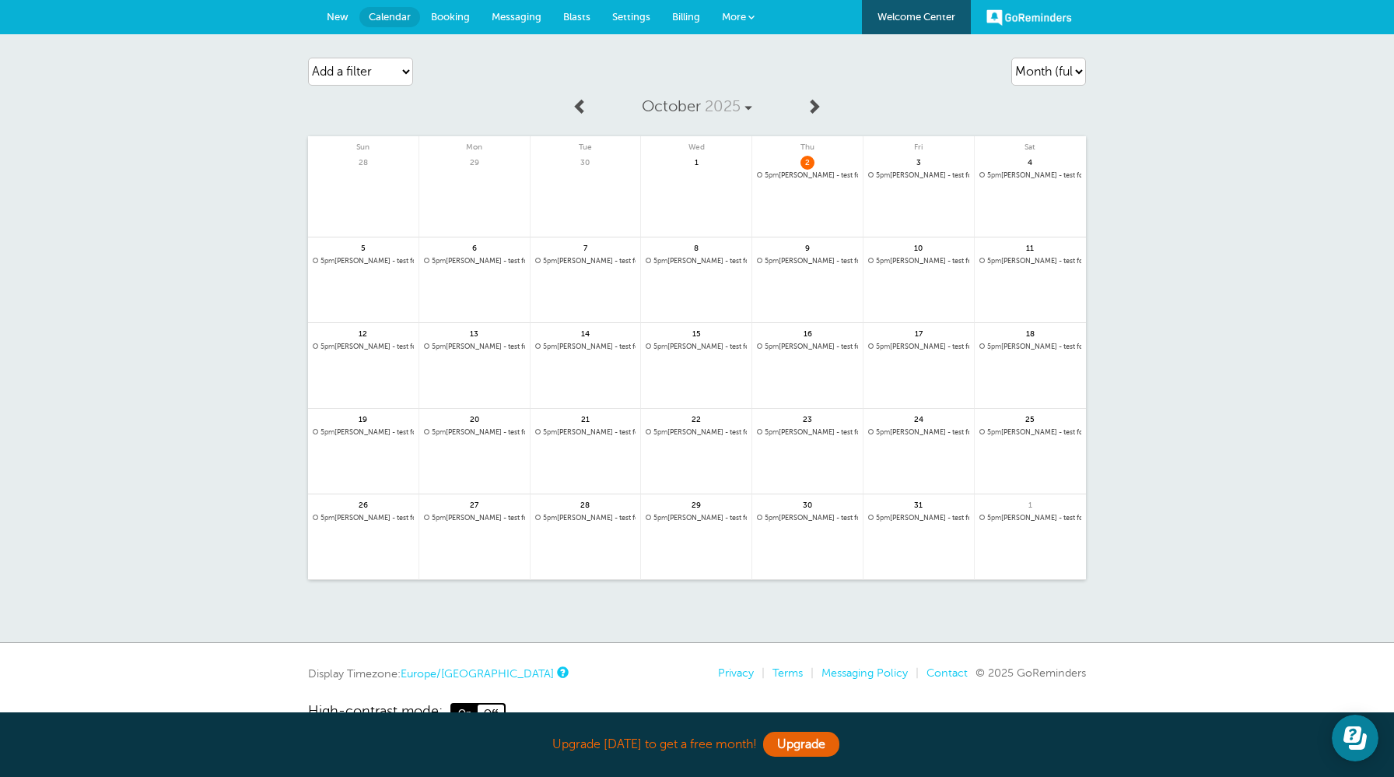
click at [505, 14] on span "Messaging" at bounding box center [517, 17] width 50 height 12
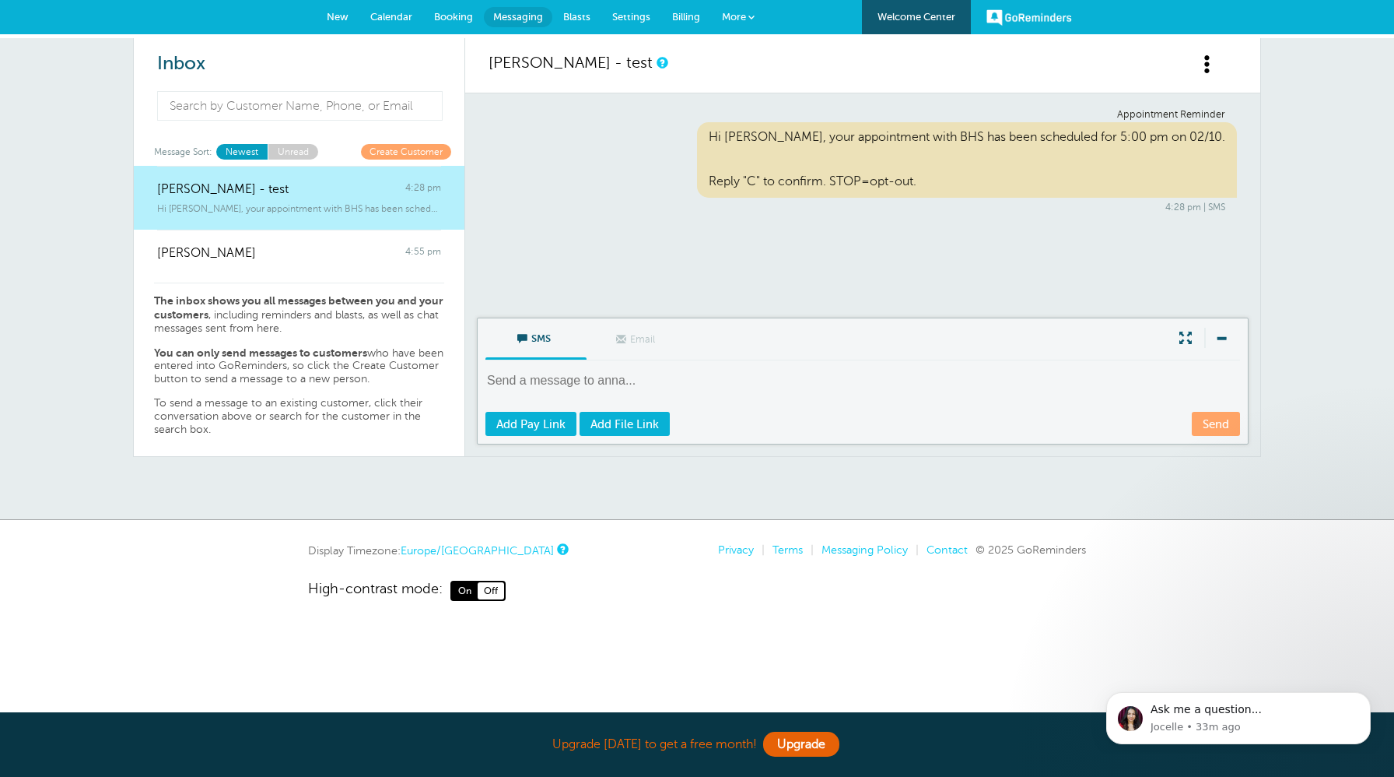
click at [641, 19] on span "Settings" at bounding box center [631, 17] width 38 height 12
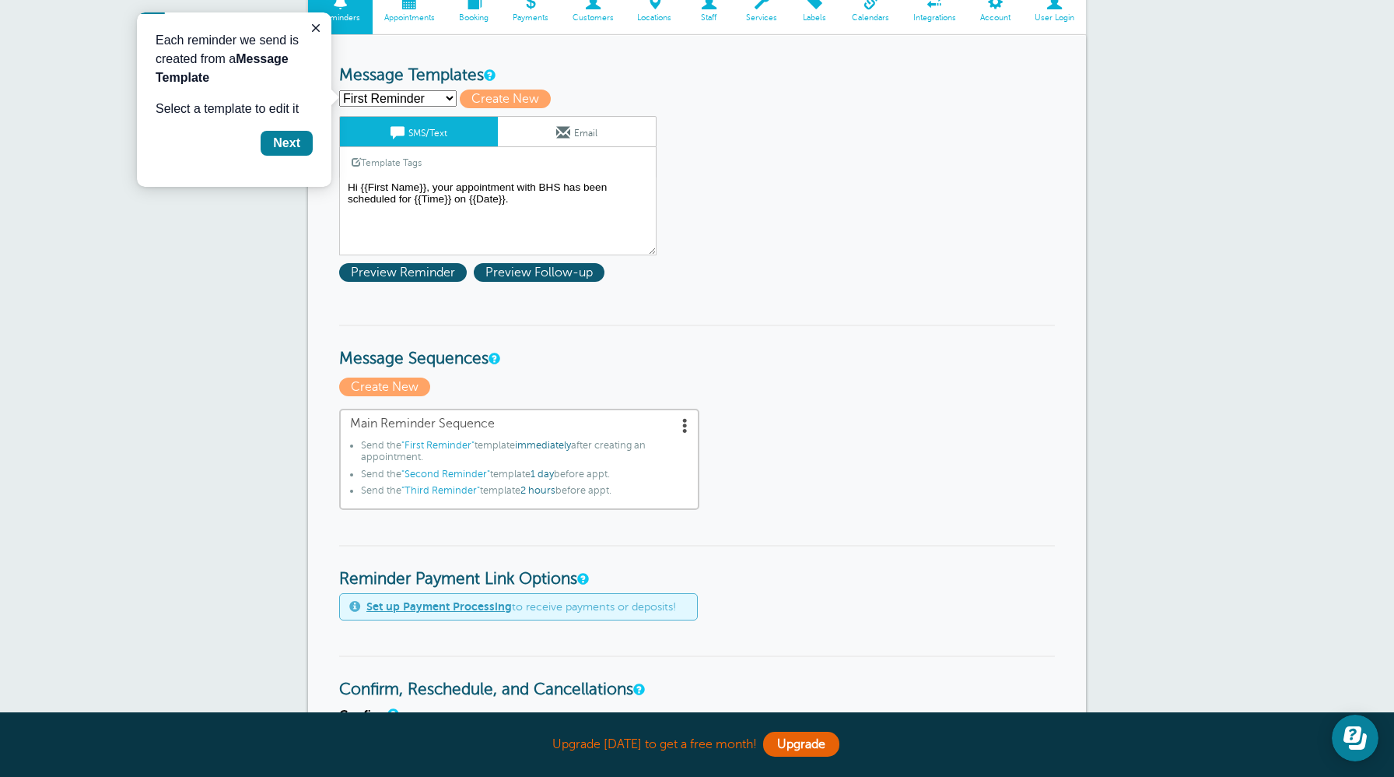
scroll to position [138, 0]
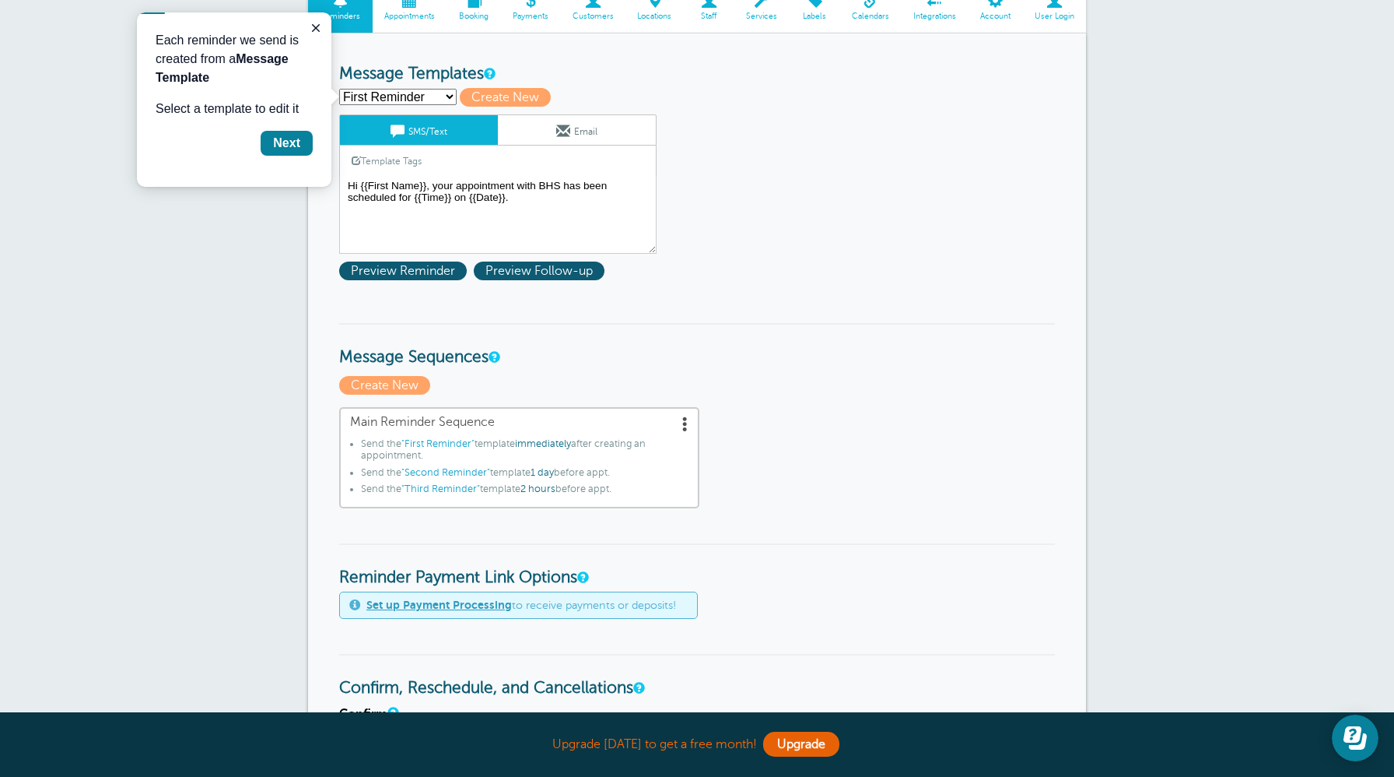
click at [447, 92] on select "First Reminder Second Reminder Third Reminder Create new..." at bounding box center [397, 97] width 117 height 16
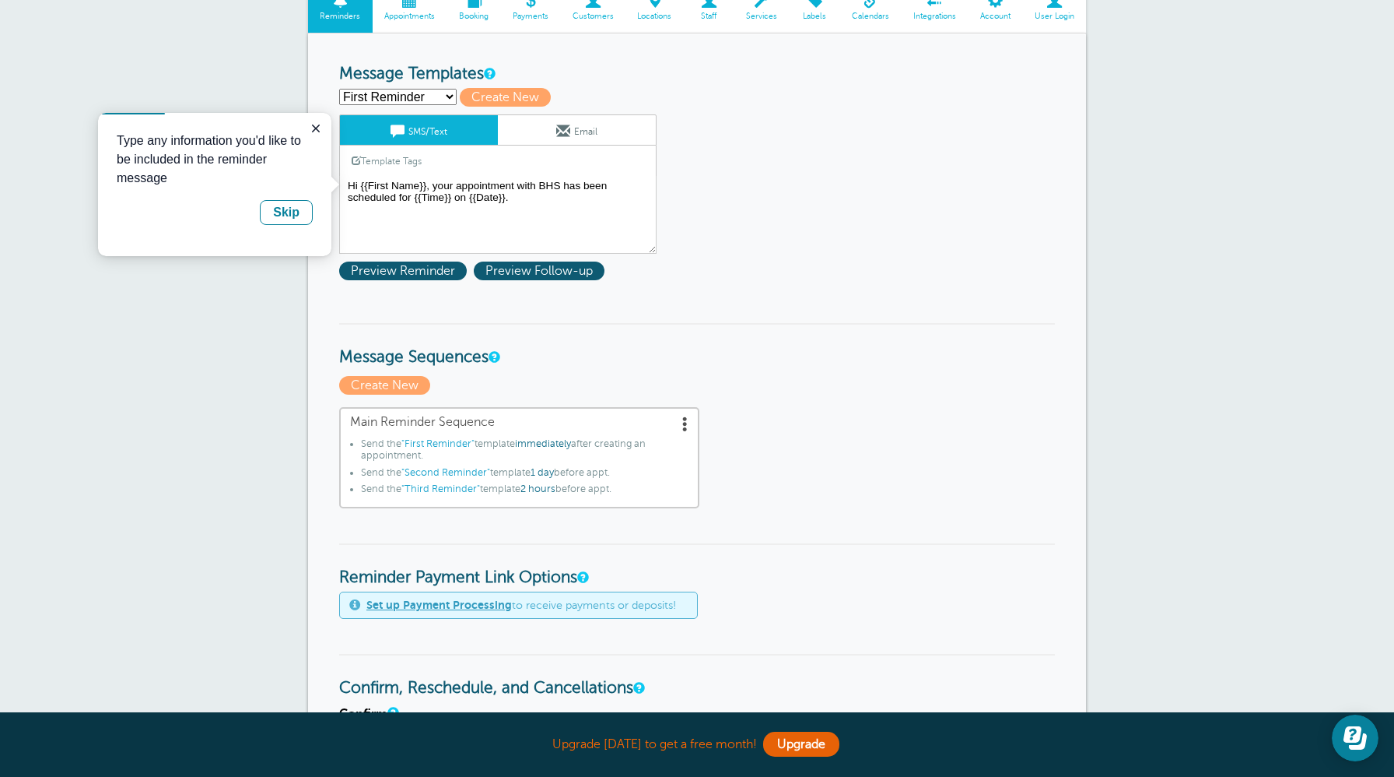
click at [601, 86] on form "Reminder Schedule 1st reminder: Immediately 1 2 3 4 5 6 7 8 9 10 11 12 13 14 15…" at bounding box center [697, 750] width 716 height 1371
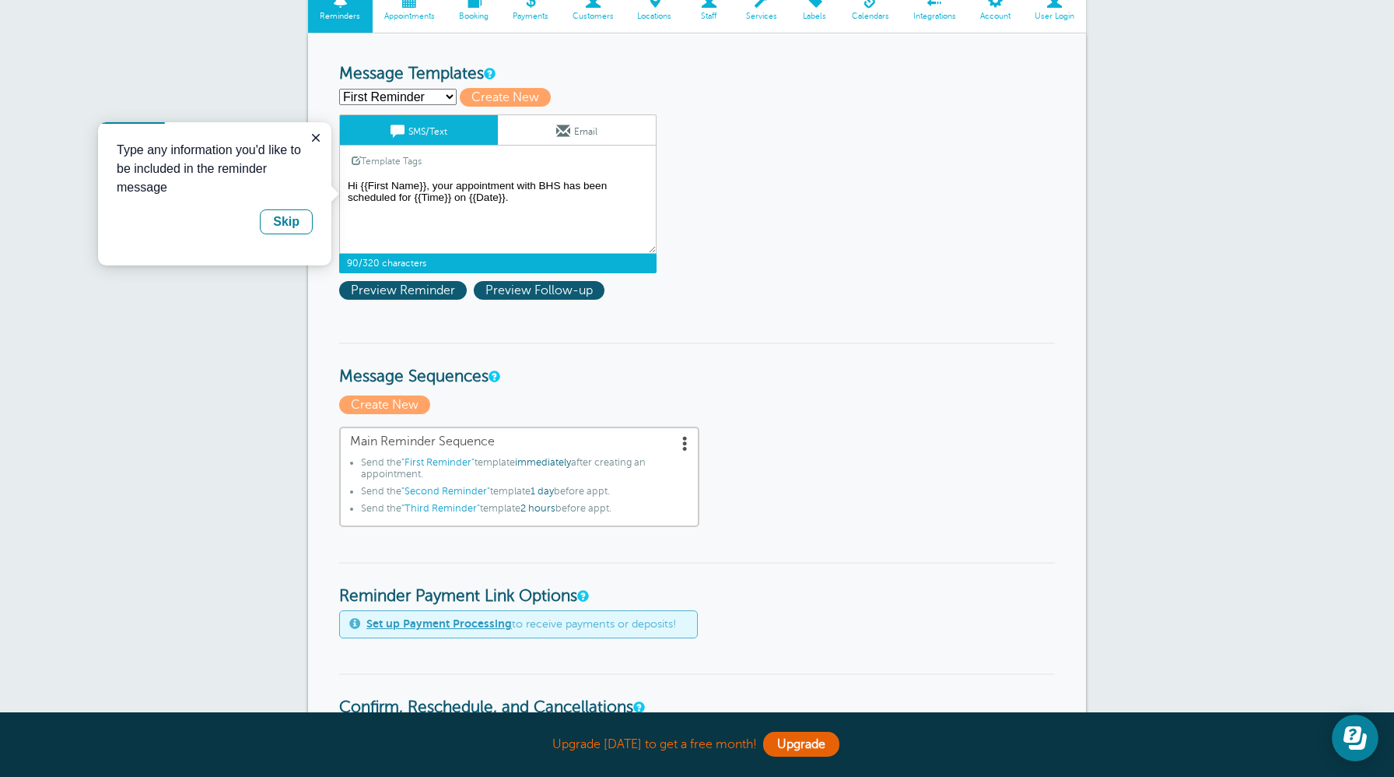
click at [528, 209] on textarea "Hi {{First Name}}, your appointment with BHS has been scheduled for {{Time}} on…" at bounding box center [497, 215] width 317 height 78
click at [528, 207] on textarea "Hi {{First Name}}, your appointment with BHS has been scheduled for {{Time}} on…" at bounding box center [497, 215] width 317 height 78
click at [442, 293] on span "Preview Reminder" at bounding box center [403, 290] width 128 height 19
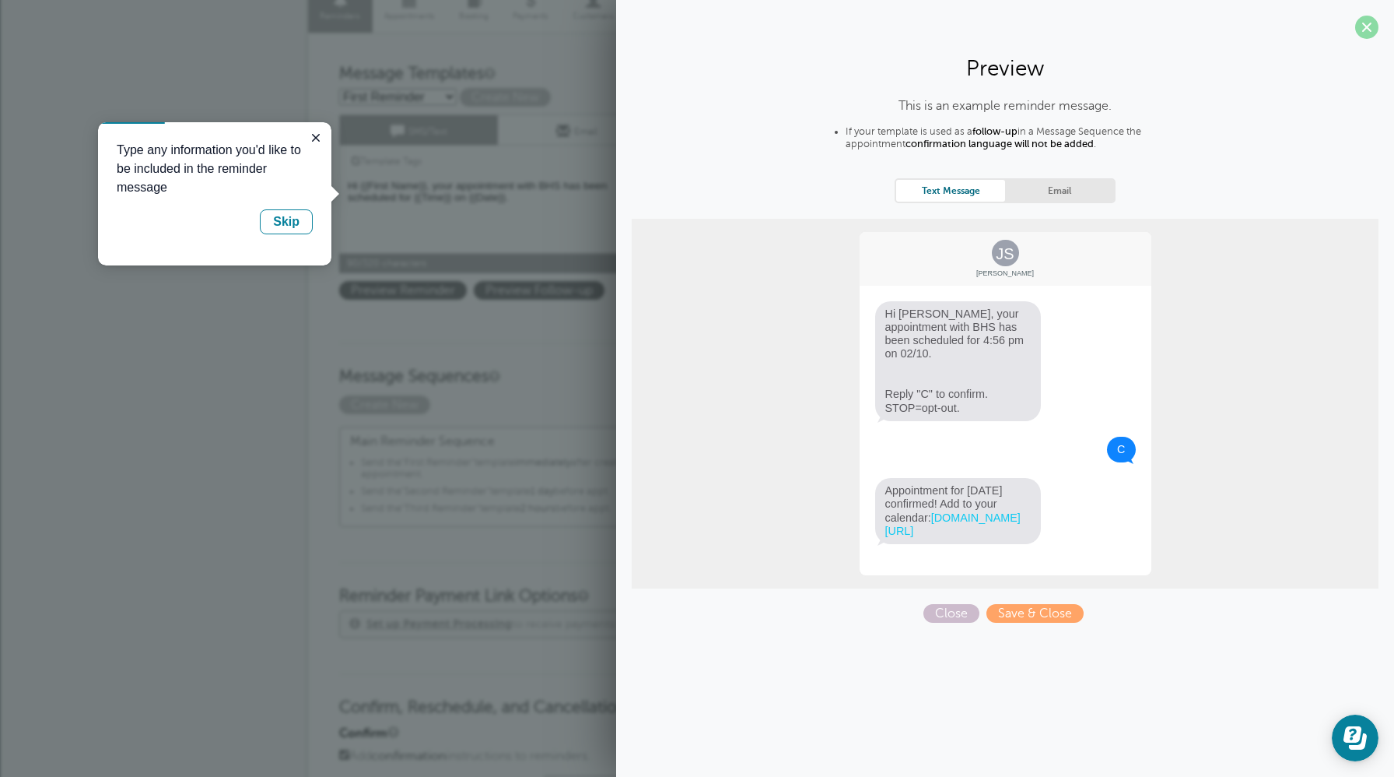
click at [1373, 26] on span at bounding box center [1366, 27] width 23 height 23
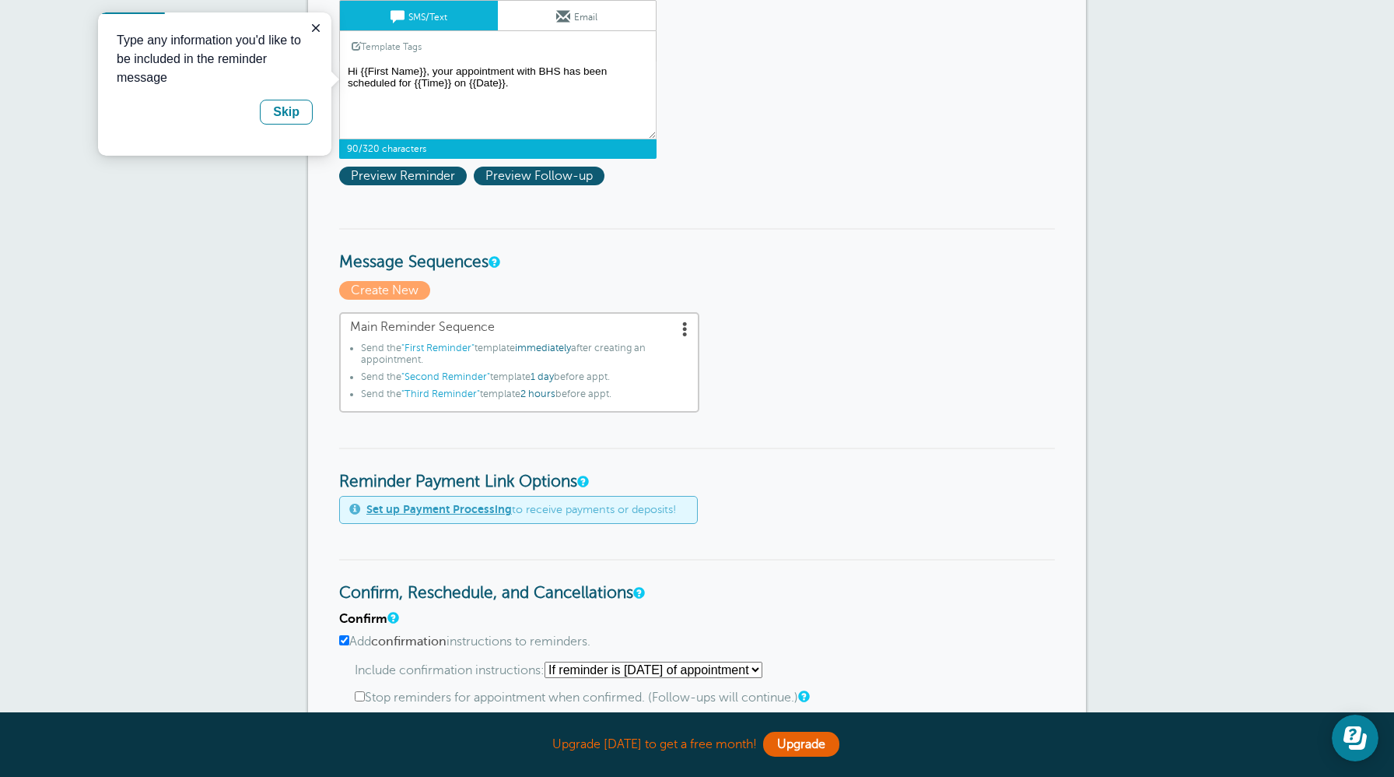
scroll to position [251, 0]
click at [687, 330] on span at bounding box center [686, 329] width 16 height 16
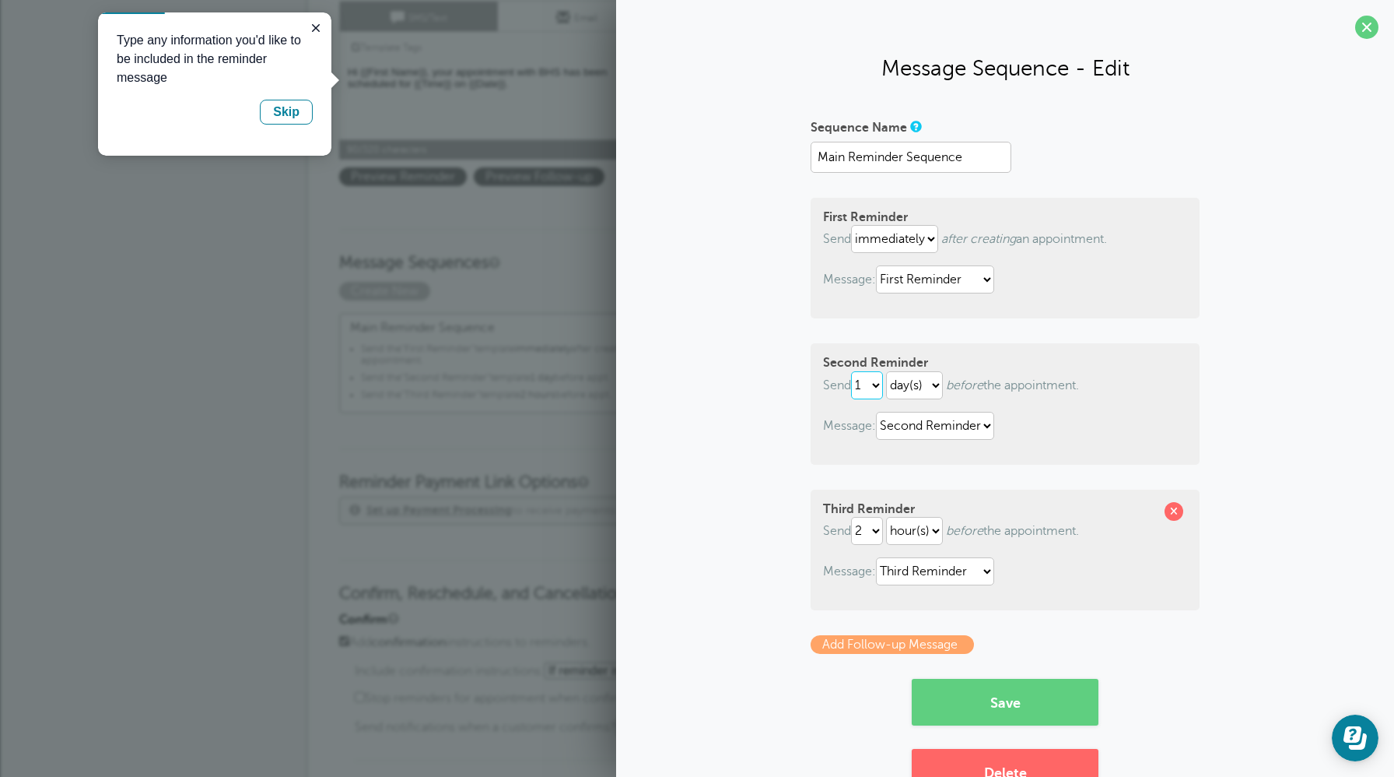
click at [881, 384] on select "1 2 3 4 5 6 7 8 9 10 11 12 13 14 15 16 17 18 19 20 21 22 23 24 25 26 27 28 29 30" at bounding box center [867, 385] width 32 height 28
click at [1172, 508] on span at bounding box center [1174, 511] width 19 height 19
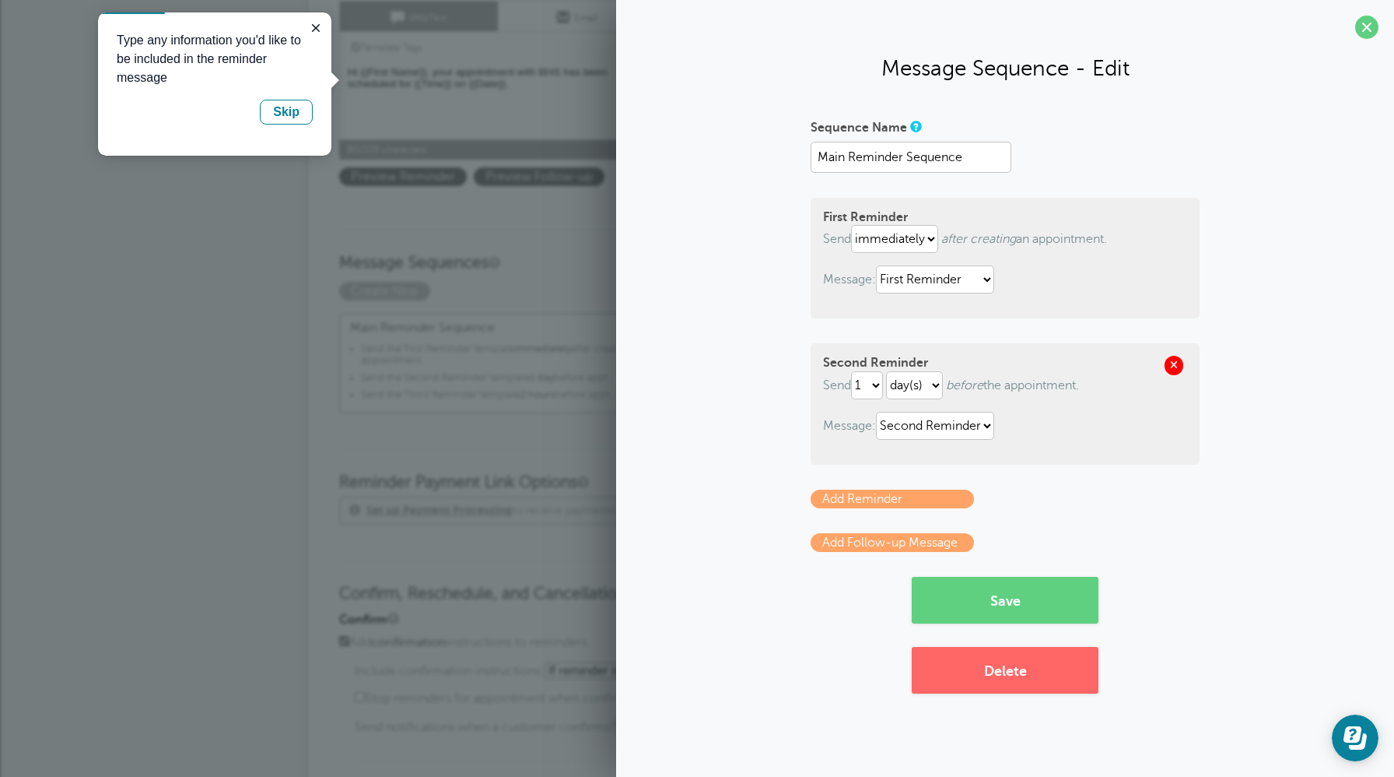
click at [1180, 362] on span at bounding box center [1174, 365] width 19 height 19
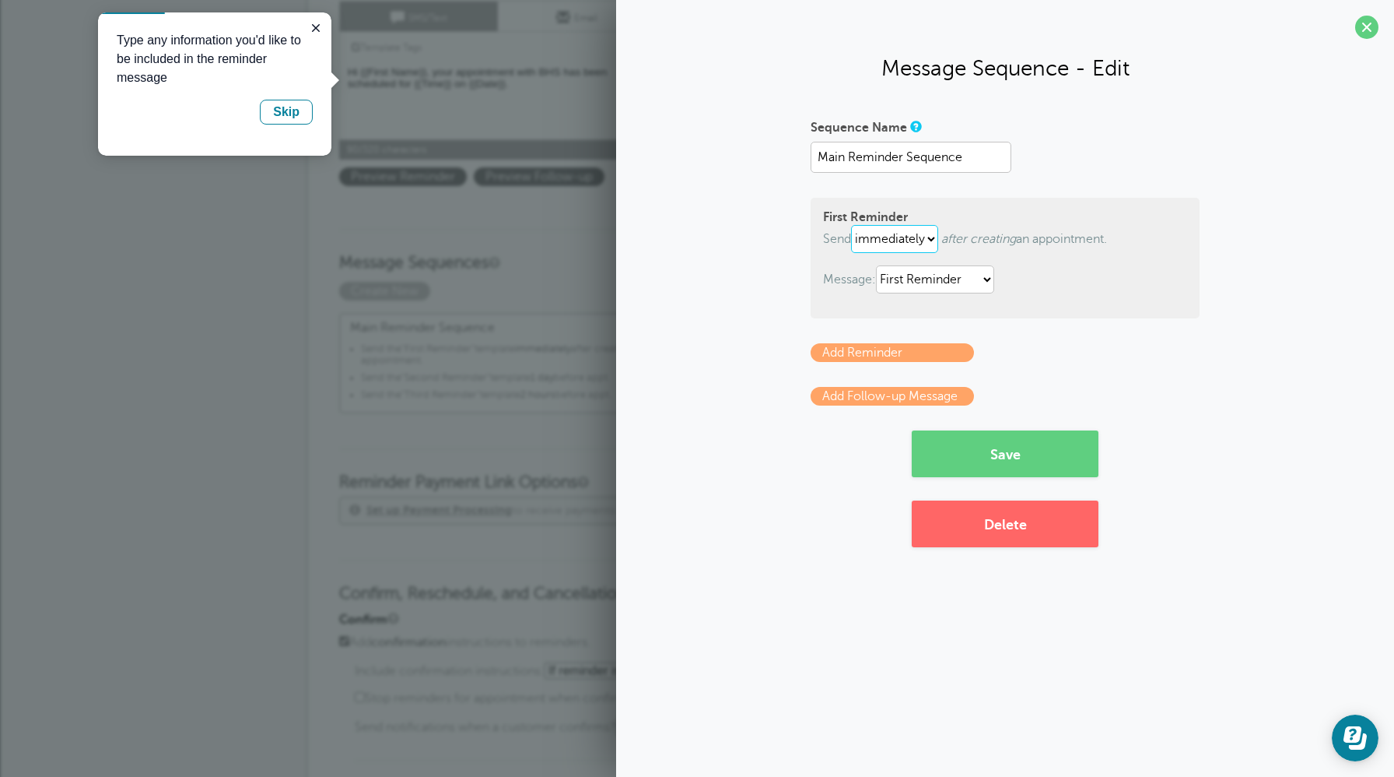
click at [934, 237] on select "immediately 1 2 3 4 5 6 7 8 9 10 11 12 13 14 15 16 17 18 19 20 21 22 23 24 25 2…" at bounding box center [894, 239] width 87 height 28
click at [991, 279] on select "First Reminder Second Reminder Third Reminder" at bounding box center [935, 279] width 118 height 28
click at [932, 237] on select "immediately 1 2 3 4 5 6 7 8 9 10 11 12 13 14 15 16 17 18 19 20 21 22 23 24 25 2…" at bounding box center [894, 239] width 87 height 28
click at [882, 238] on select "immediately 1 2 3 4 5 6 7 8 9 10 11 12 13 14 15 16 17 18 19 20 21 22 23 24 25 2…" at bounding box center [868, 239] width 34 height 28
select select "5"
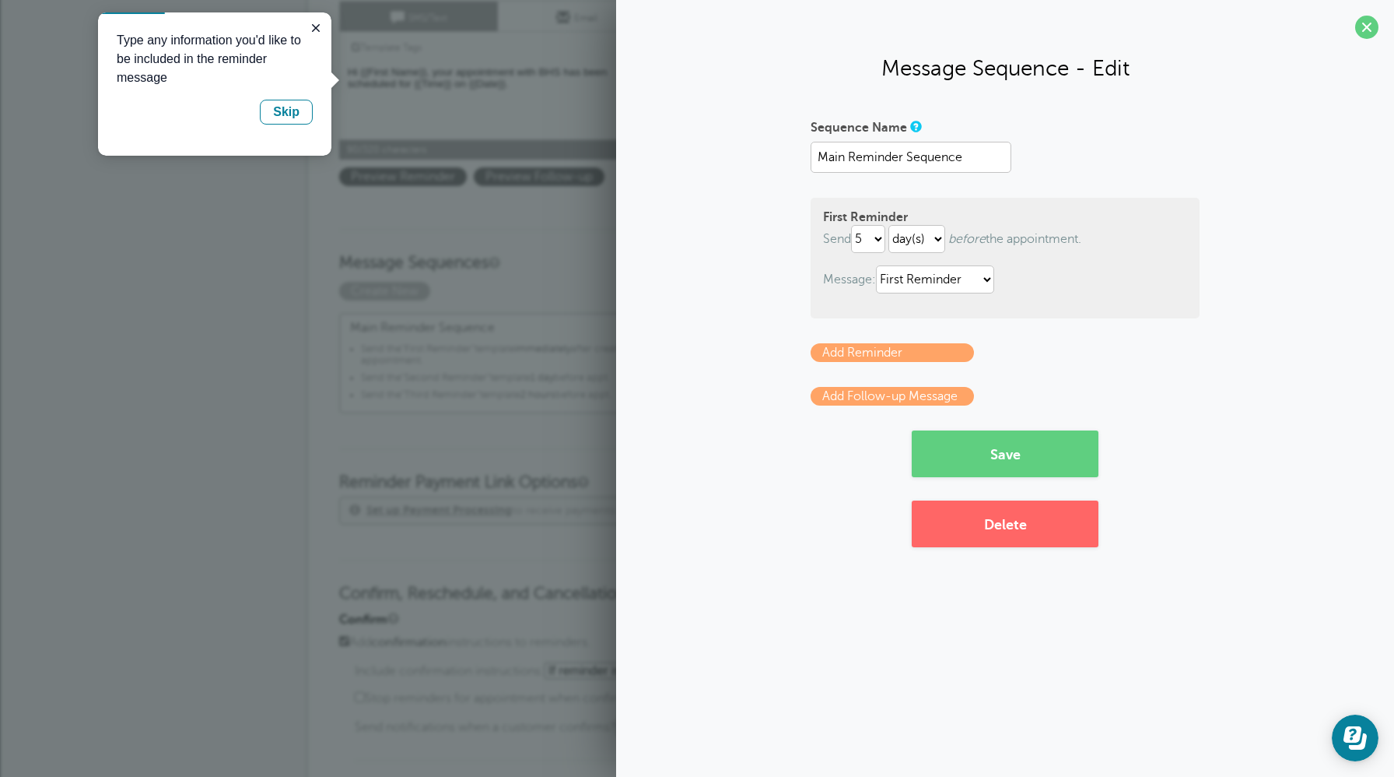
click at [1085, 321] on form "Sequence Name Main Reminder Sequence First Reminder Send immediately 1 2 3 4 5 …" at bounding box center [1005, 295] width 389 height 363
click at [314, 29] on icon "Close guide" at bounding box center [316, 28] width 12 height 12
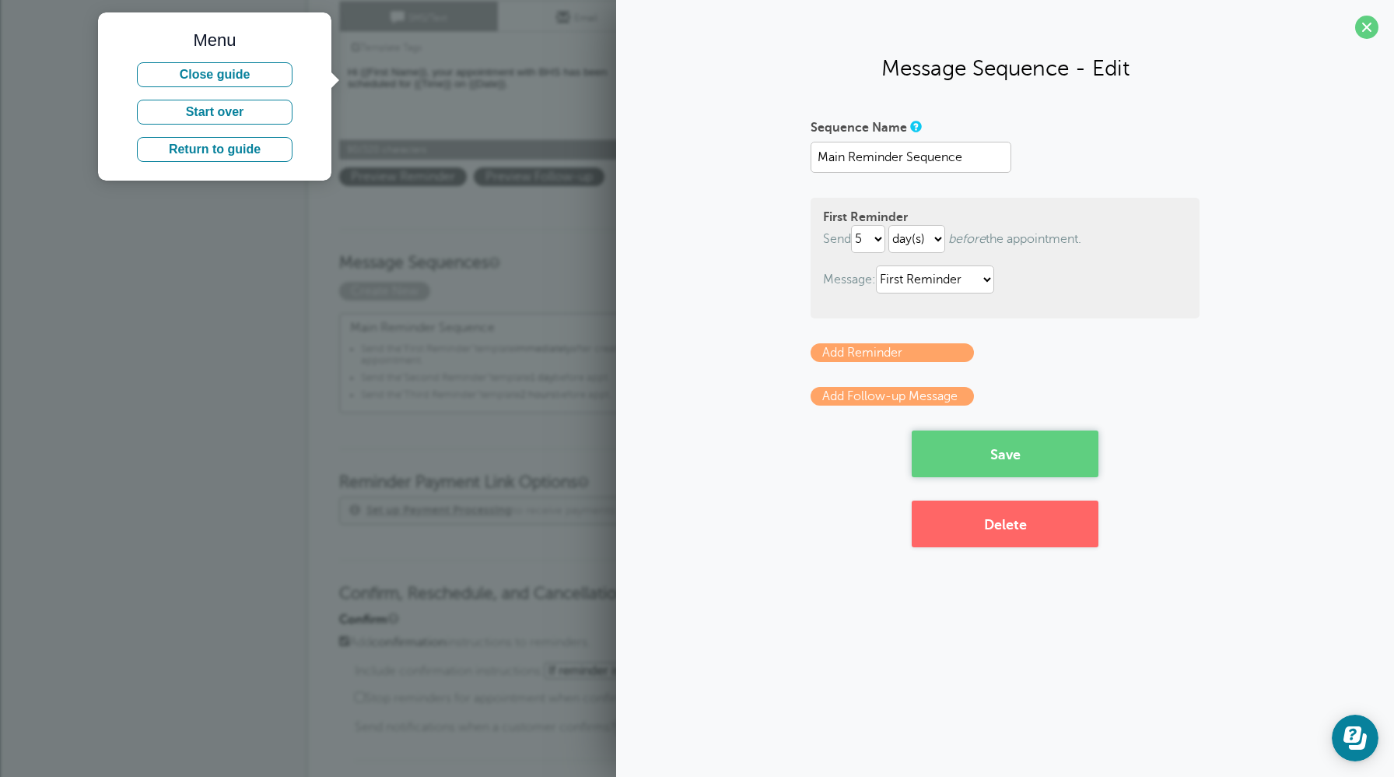
click at [998, 450] on button "Save" at bounding box center [1005, 453] width 187 height 47
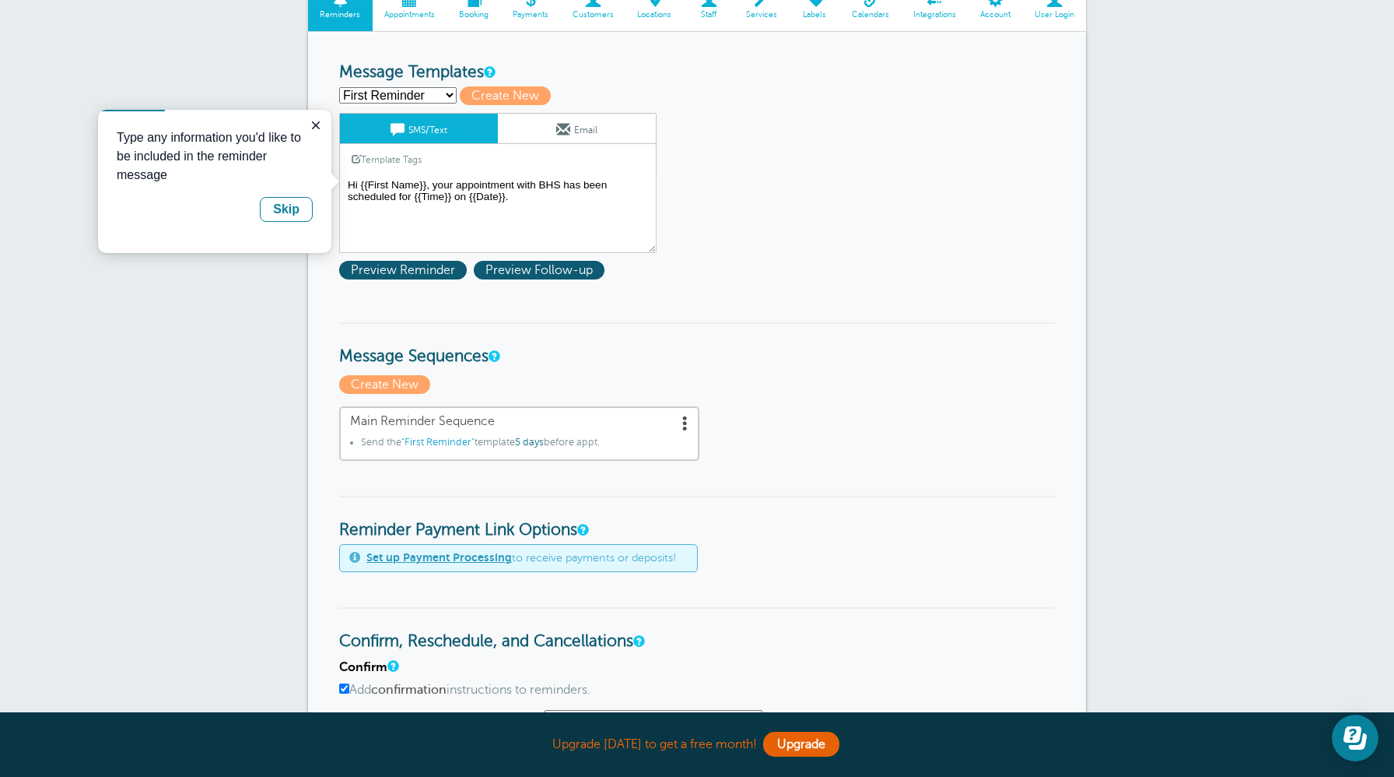
scroll to position [188, 0]
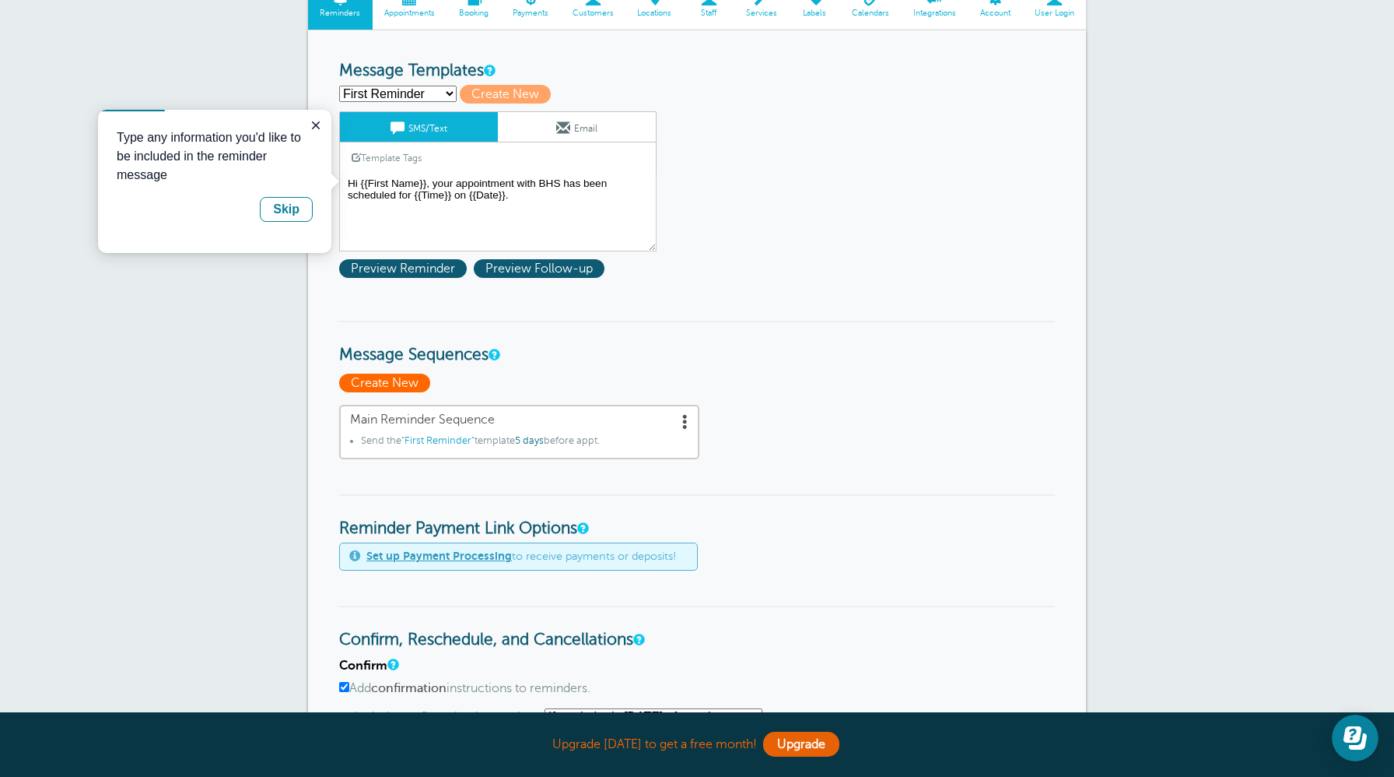
click at [411, 378] on span "Create New" at bounding box center [384, 382] width 91 height 19
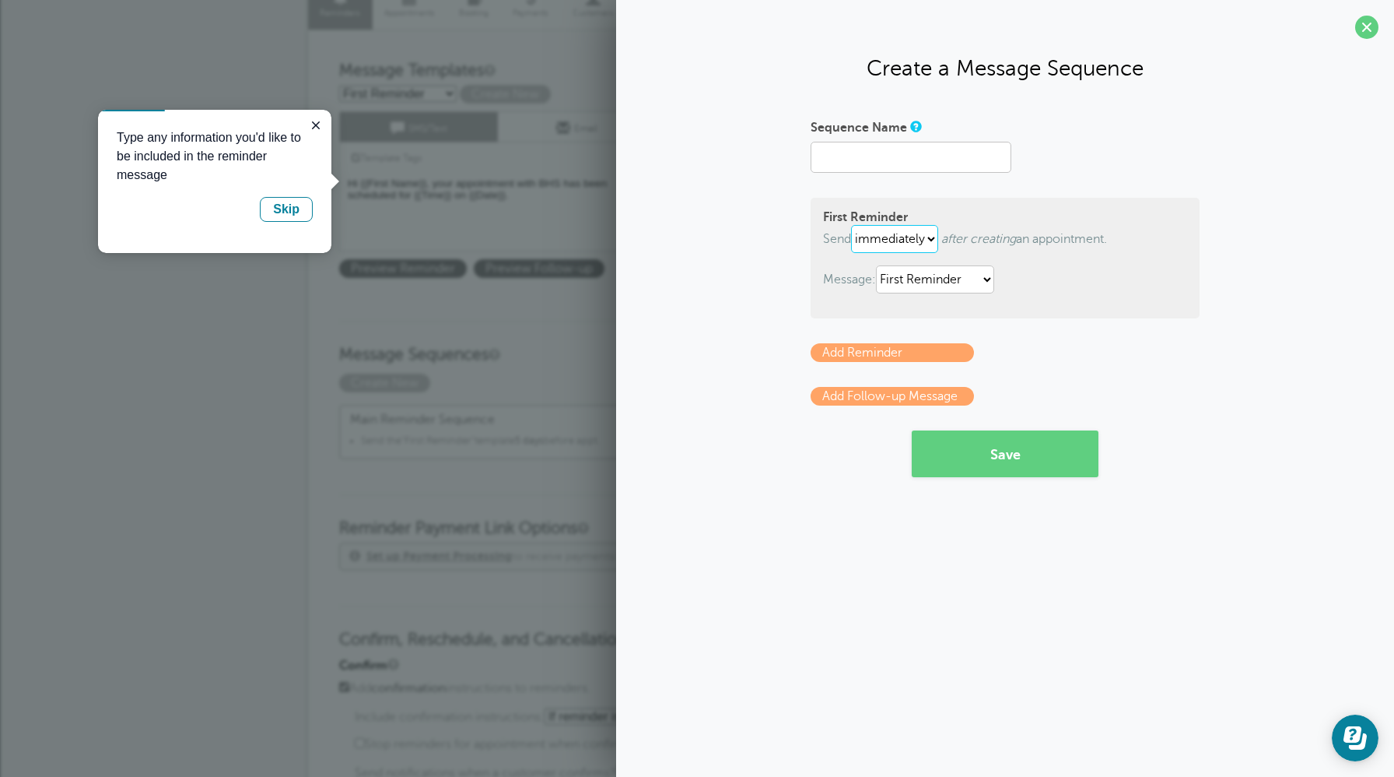
click at [927, 242] on select "immediately 1 2 3 4 5 6 7 8 9 10 11 12 13 14 15 16 17 18 19 20 21 22 23 24 25 2…" at bounding box center [894, 239] width 87 height 28
select select "4"
click at [1365, 29] on span at bounding box center [1366, 27] width 23 height 23
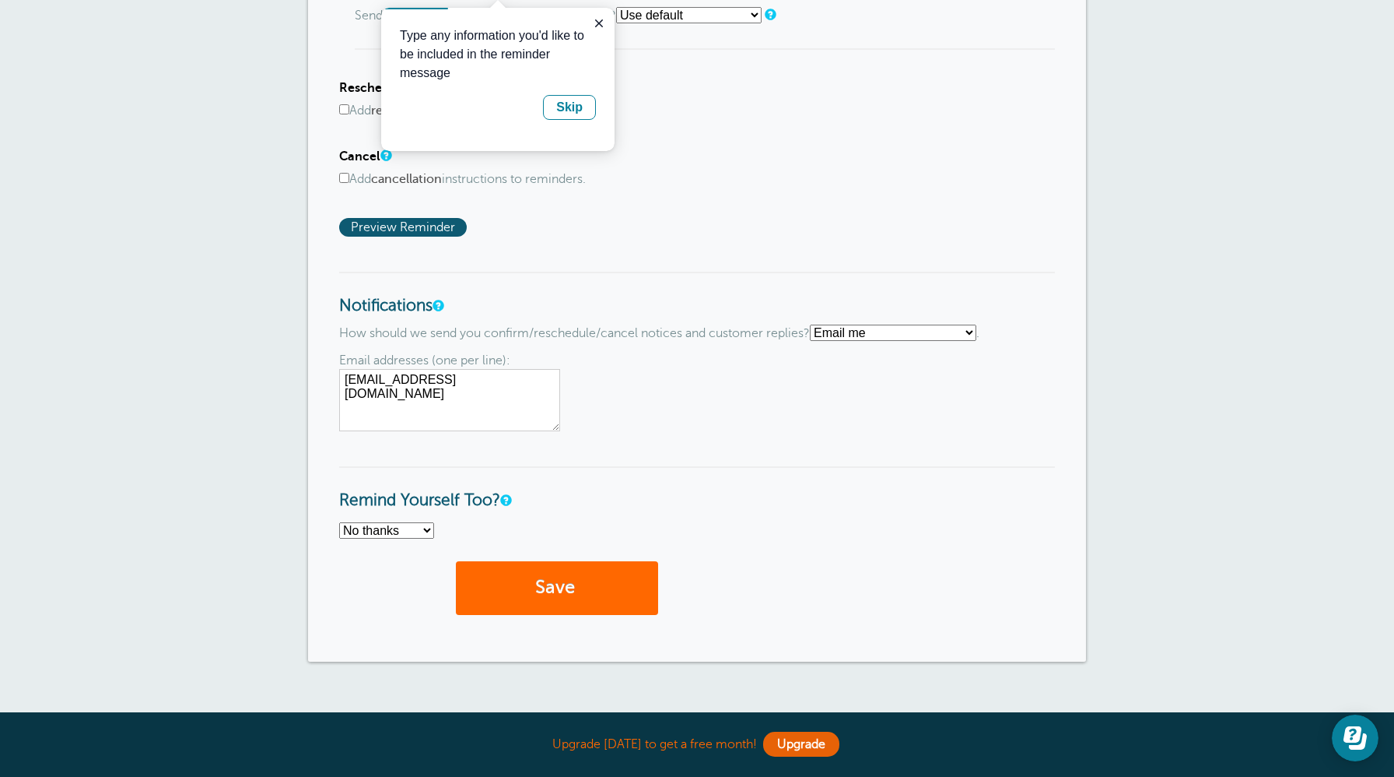
scroll to position [961, 0]
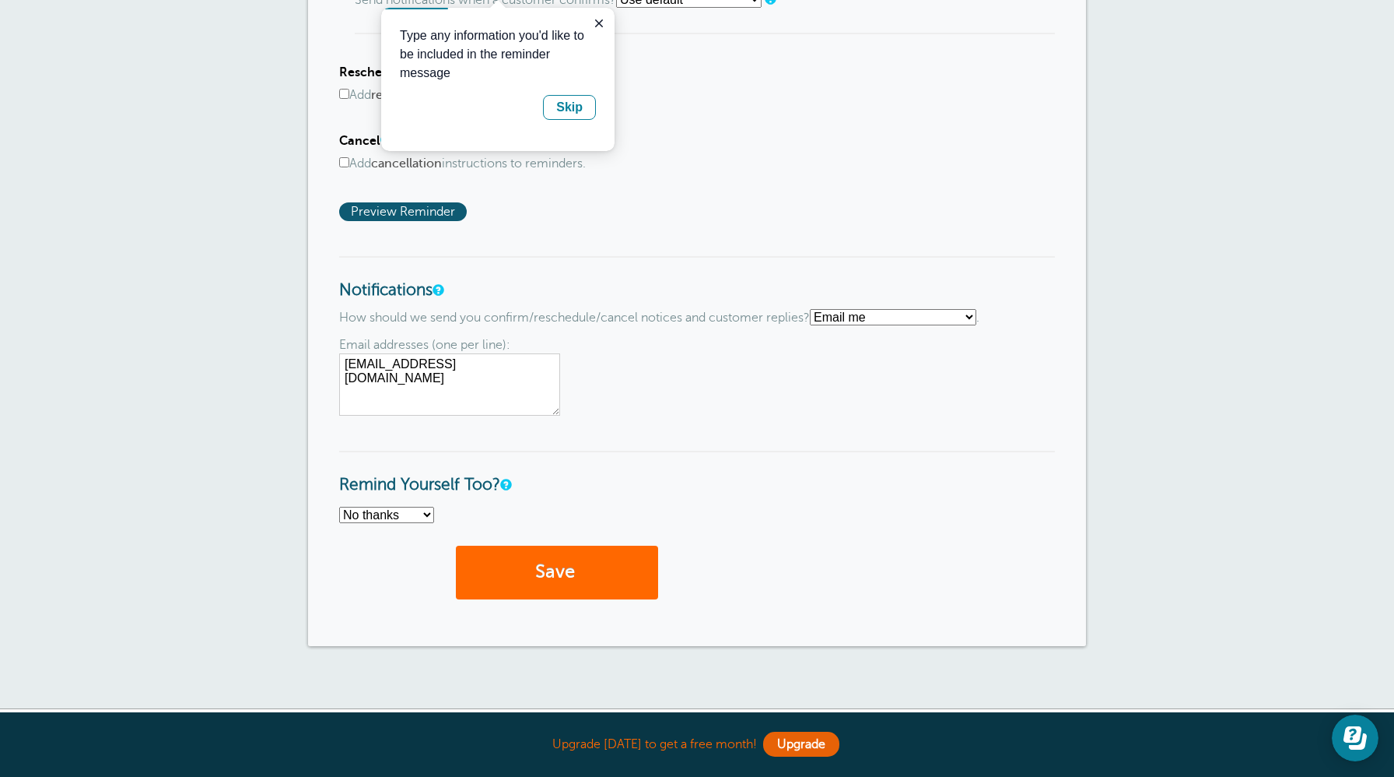
click at [583, 121] on div "Type any information you'd like to be included in the reminder message Skip" at bounding box center [497, 79] width 233 height 143
click at [579, 114] on div "Skip" at bounding box center [569, 107] width 26 height 19
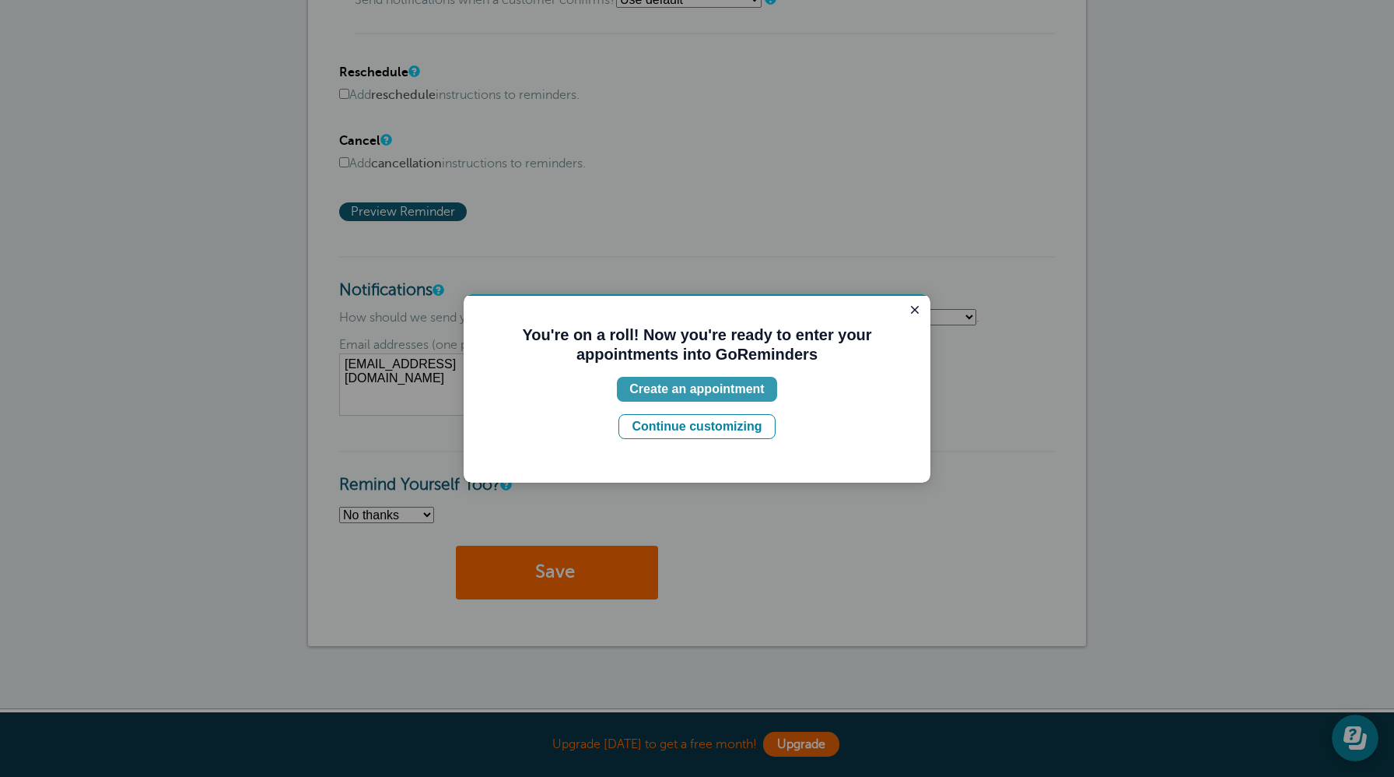
click at [759, 386] on div "Create an appointment" at bounding box center [696, 389] width 135 height 19
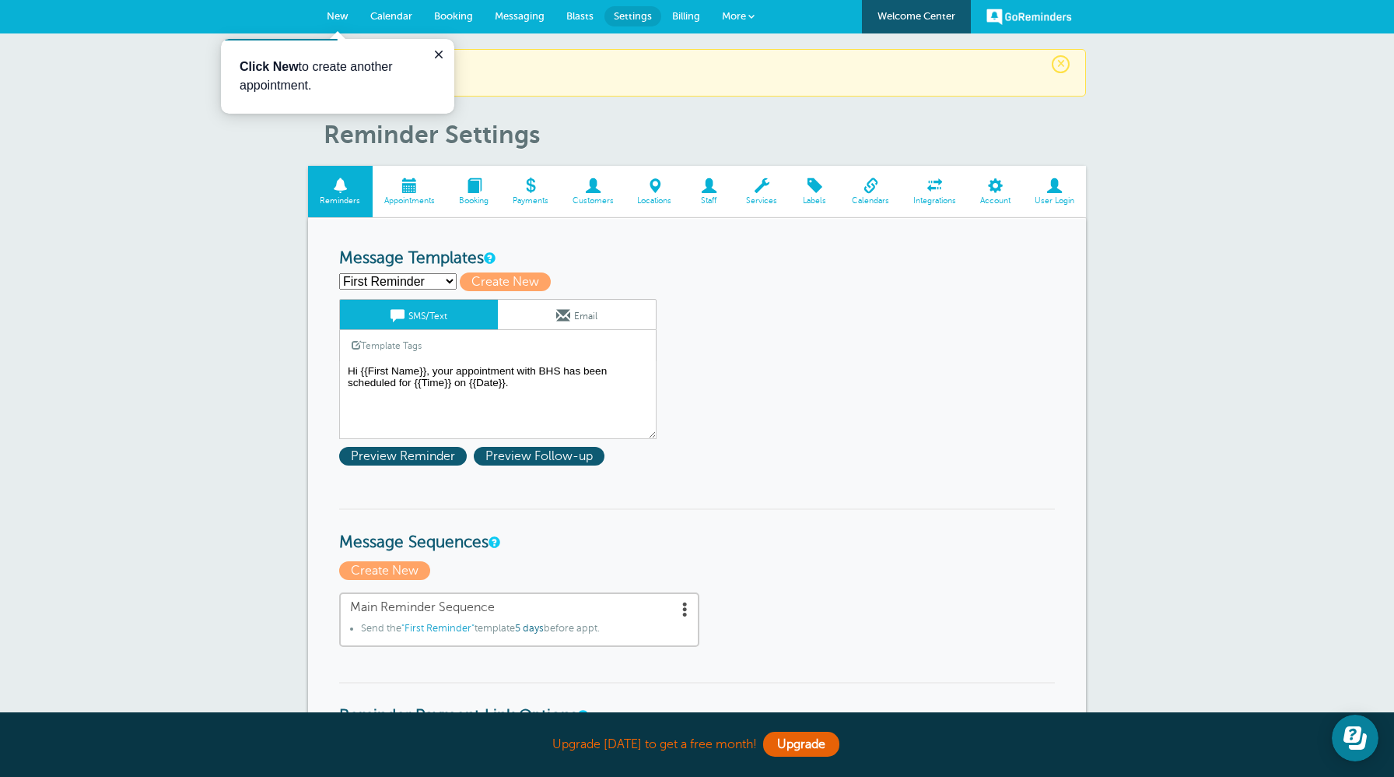
scroll to position [0, 0]
click at [337, 19] on span "New" at bounding box center [338, 17] width 22 height 12
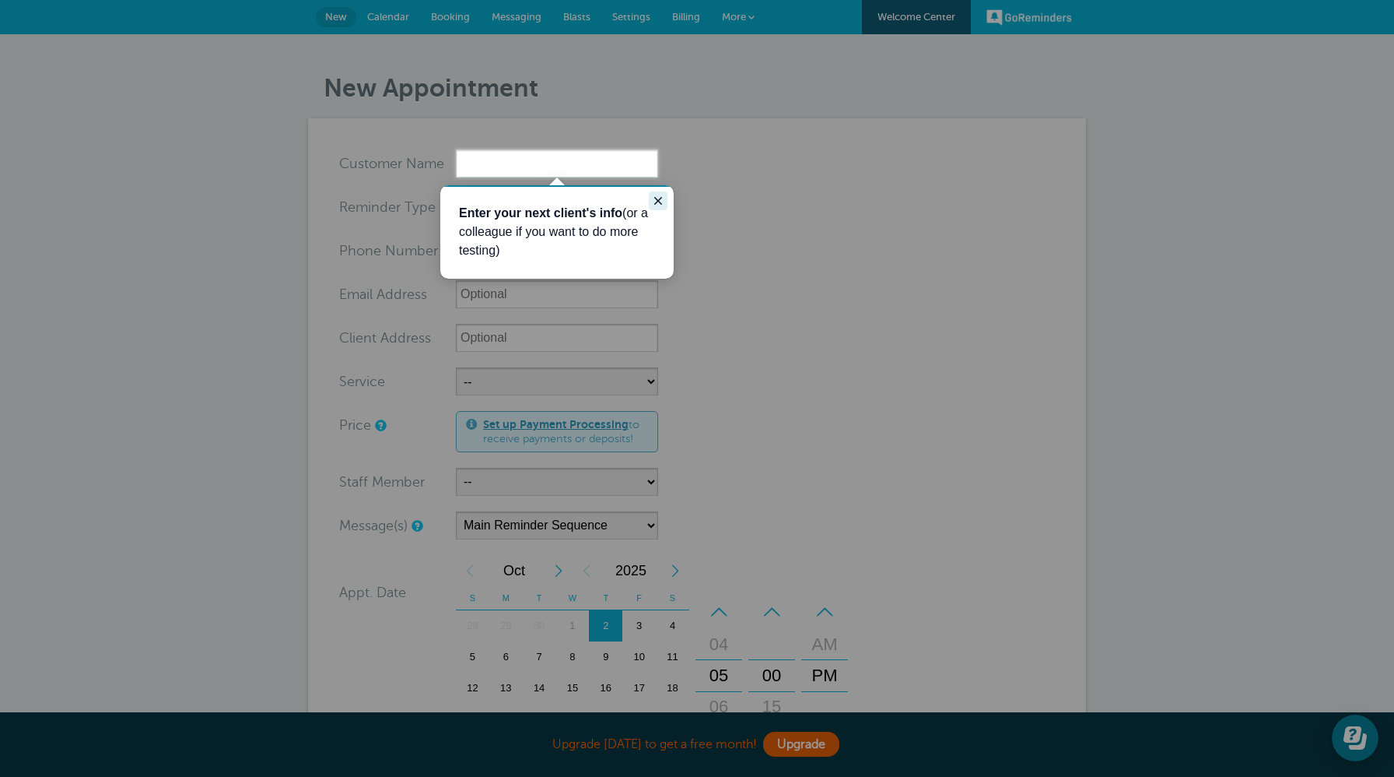
click at [661, 201] on icon "Close guide" at bounding box center [658, 201] width 12 height 12
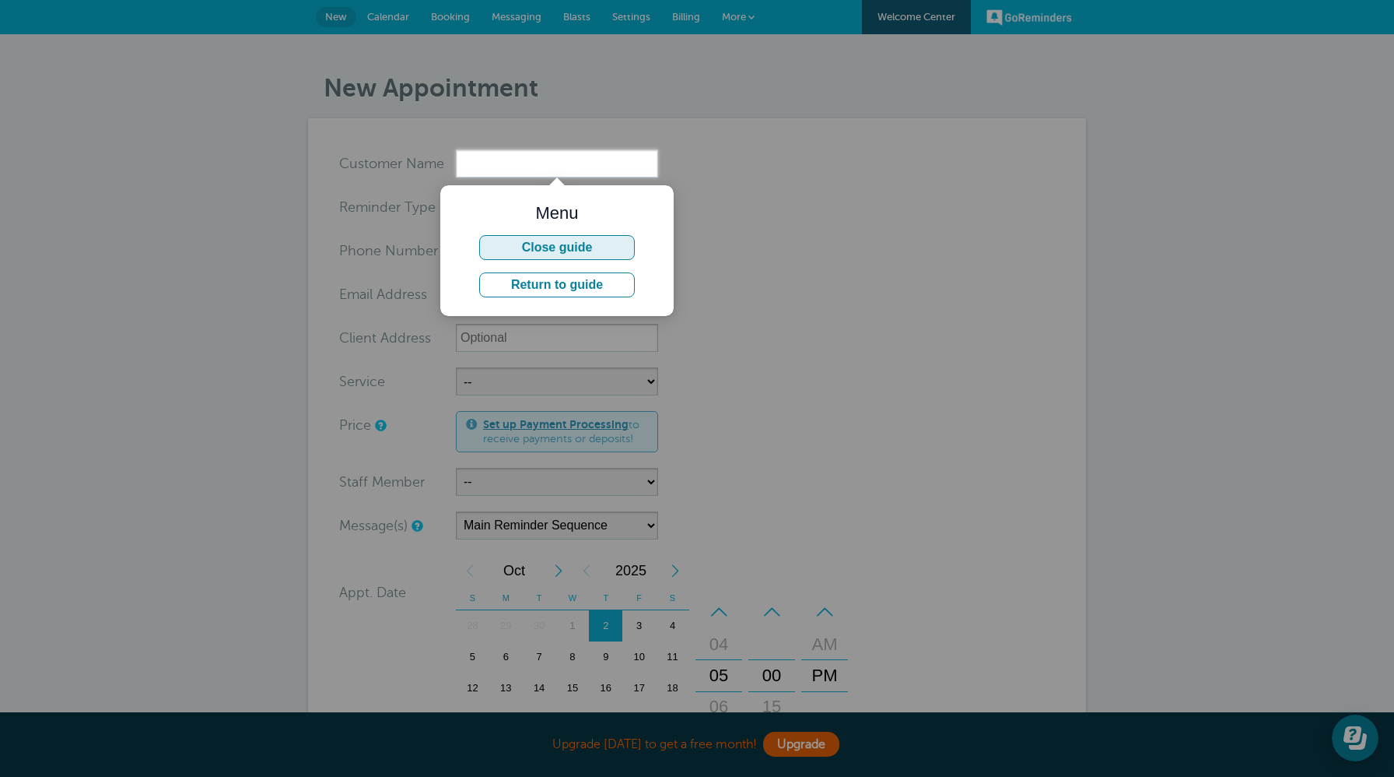
click at [599, 251] on button "Close guide" at bounding box center [557, 247] width 156 height 25
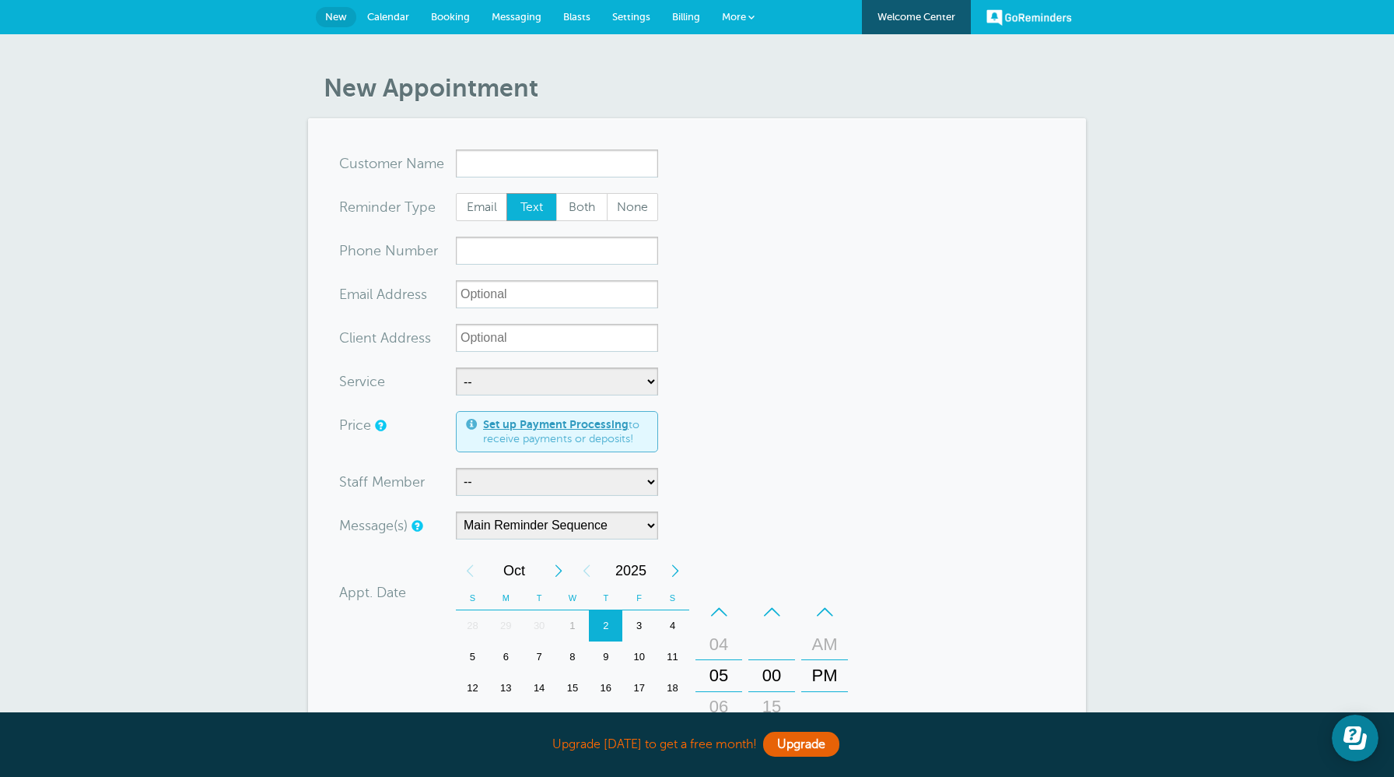
click at [749, 18] on span at bounding box center [752, 17] width 6 height 6
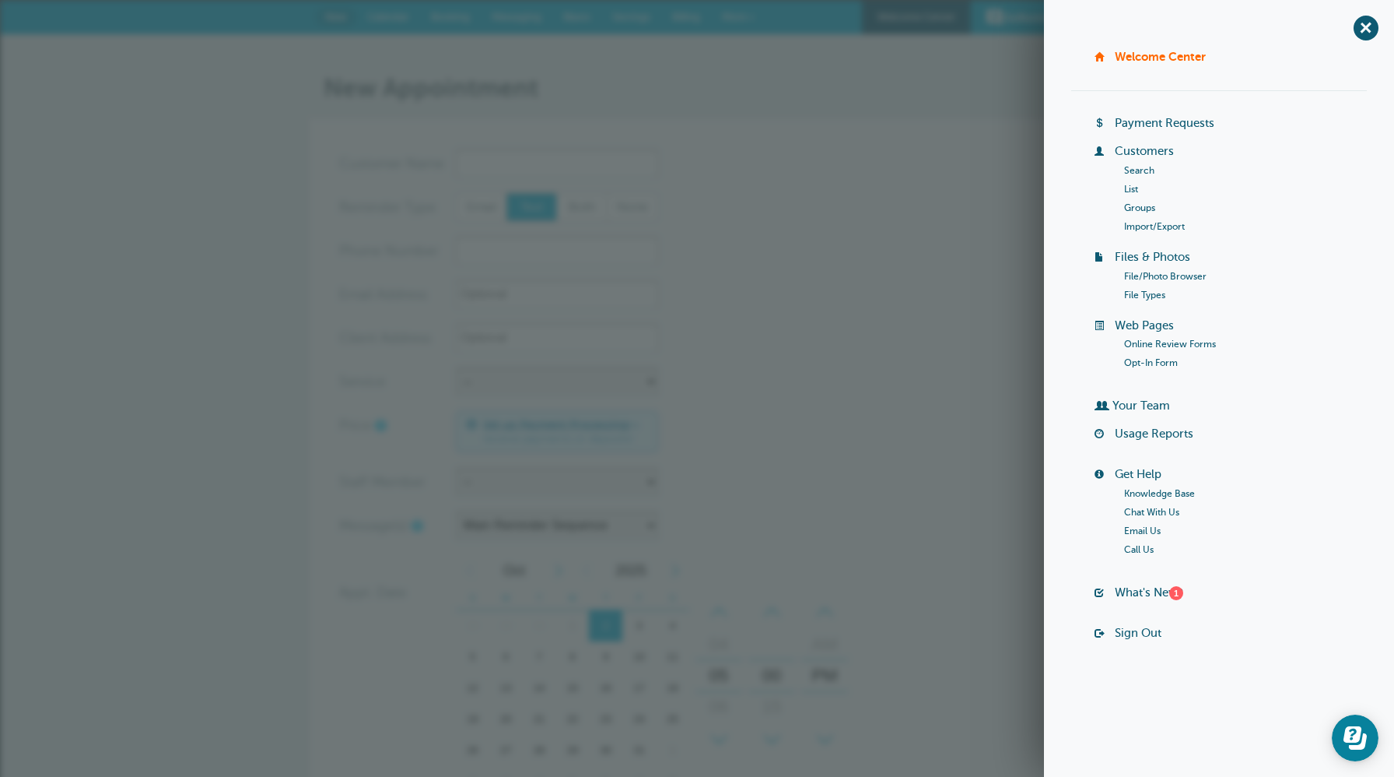
click at [768, 78] on h1 "New Appointment" at bounding box center [705, 88] width 763 height 30
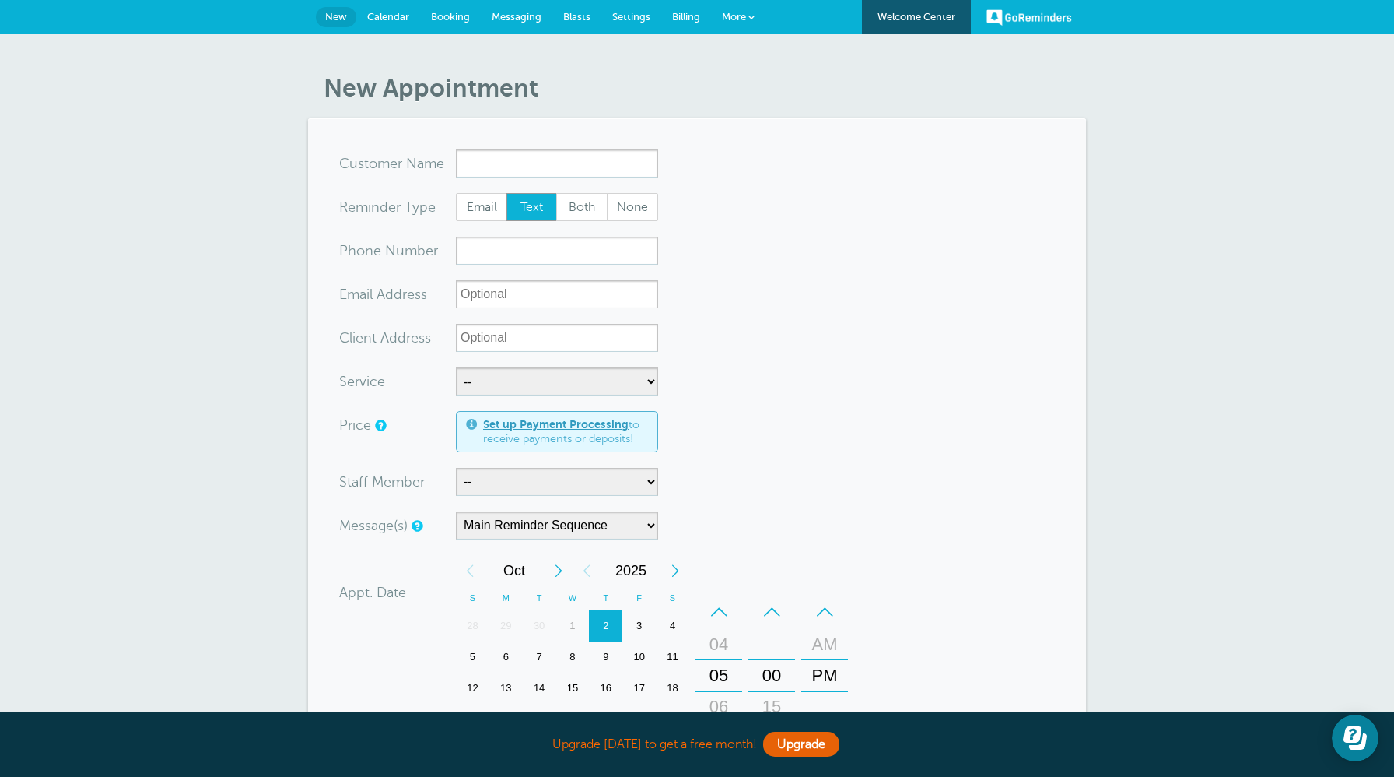
click at [524, 8] on link "Messaging" at bounding box center [517, 17] width 72 height 34
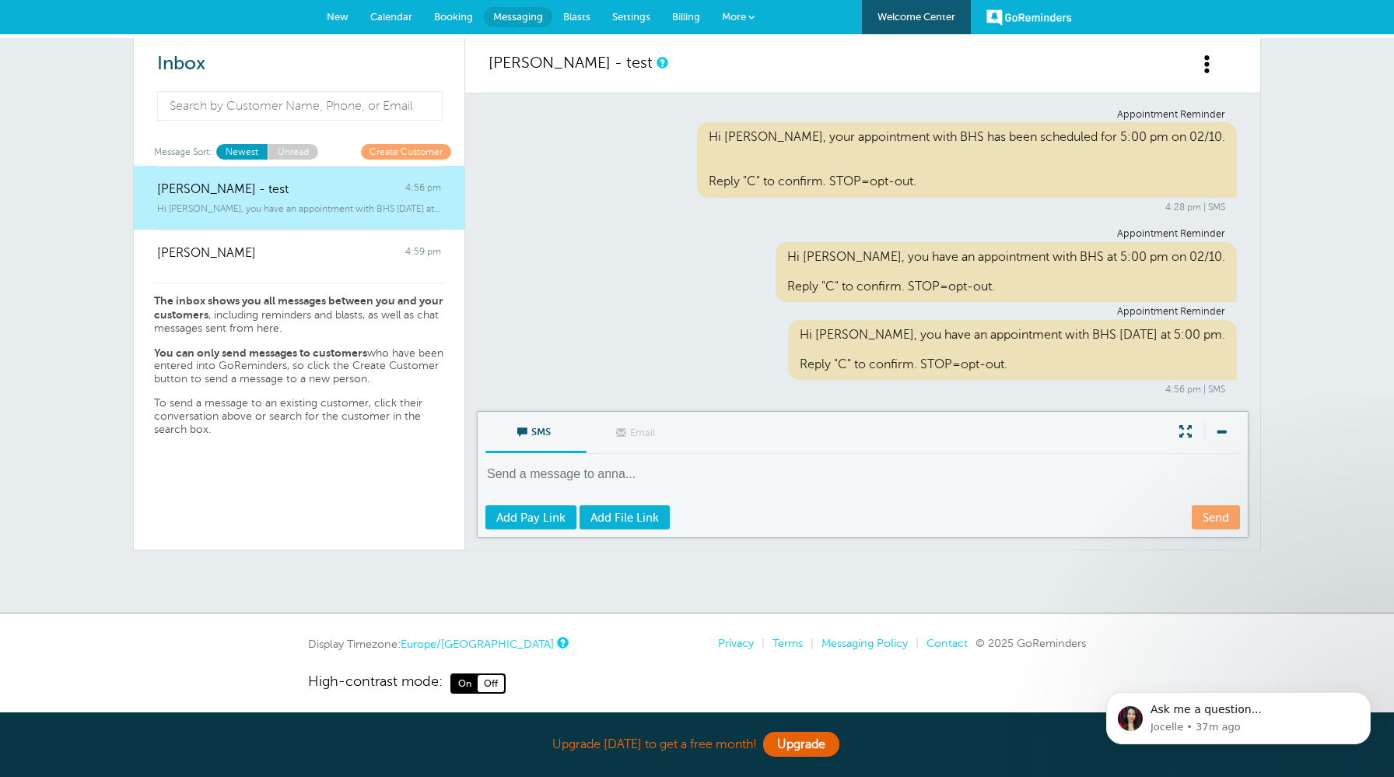
click at [1042, 15] on link "GoReminders" at bounding box center [1030, 17] width 86 height 34
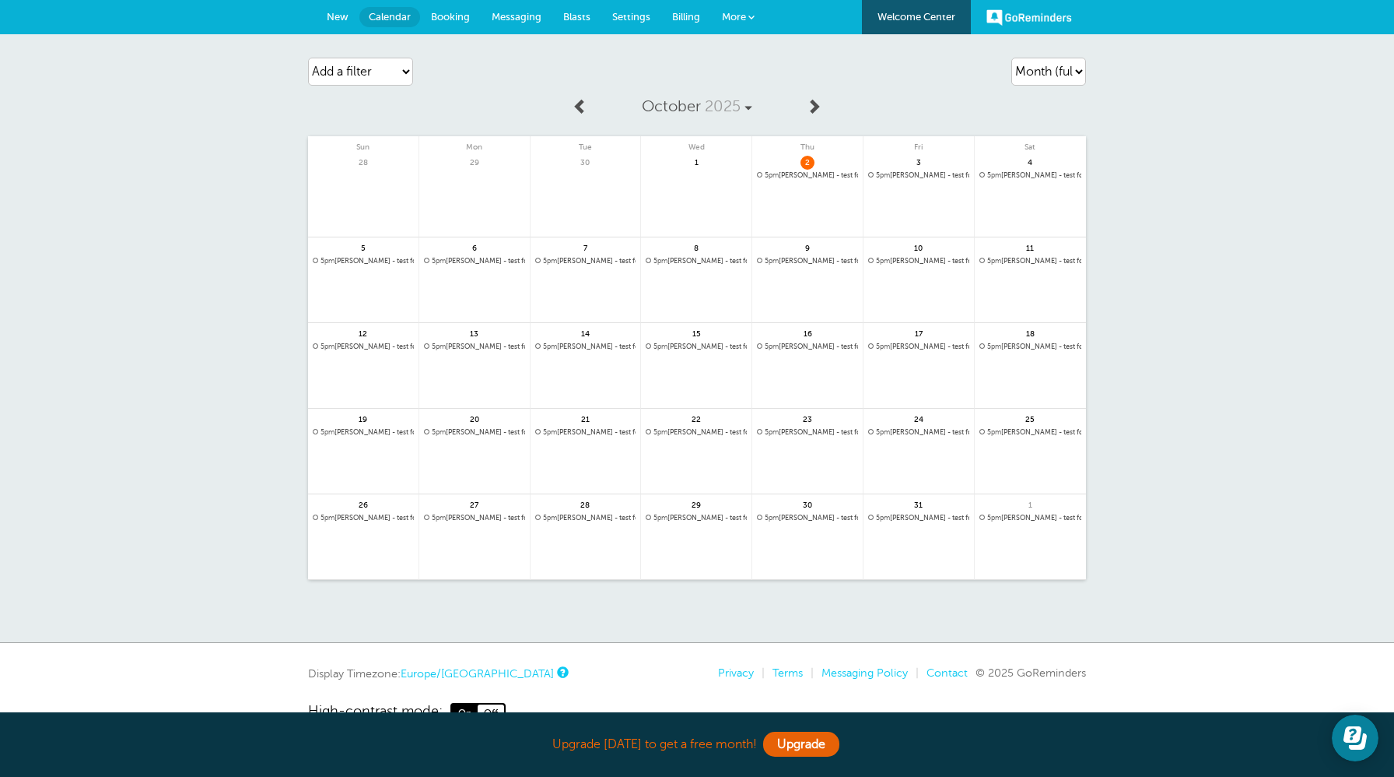
click at [1029, 19] on link "GoReminders" at bounding box center [1030, 17] width 86 height 34
click at [640, 19] on span "Settings" at bounding box center [631, 17] width 38 height 12
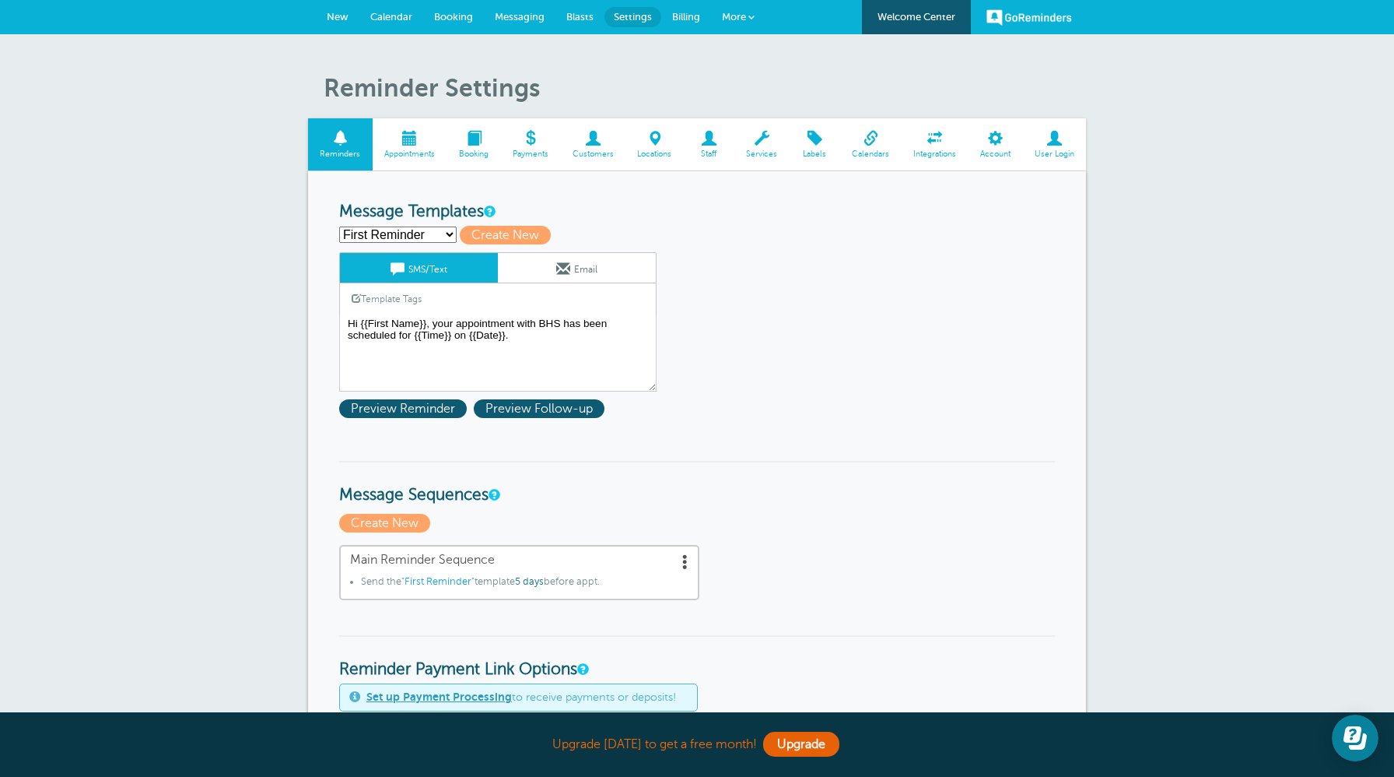
click at [1064, 139] on span at bounding box center [1054, 138] width 64 height 15
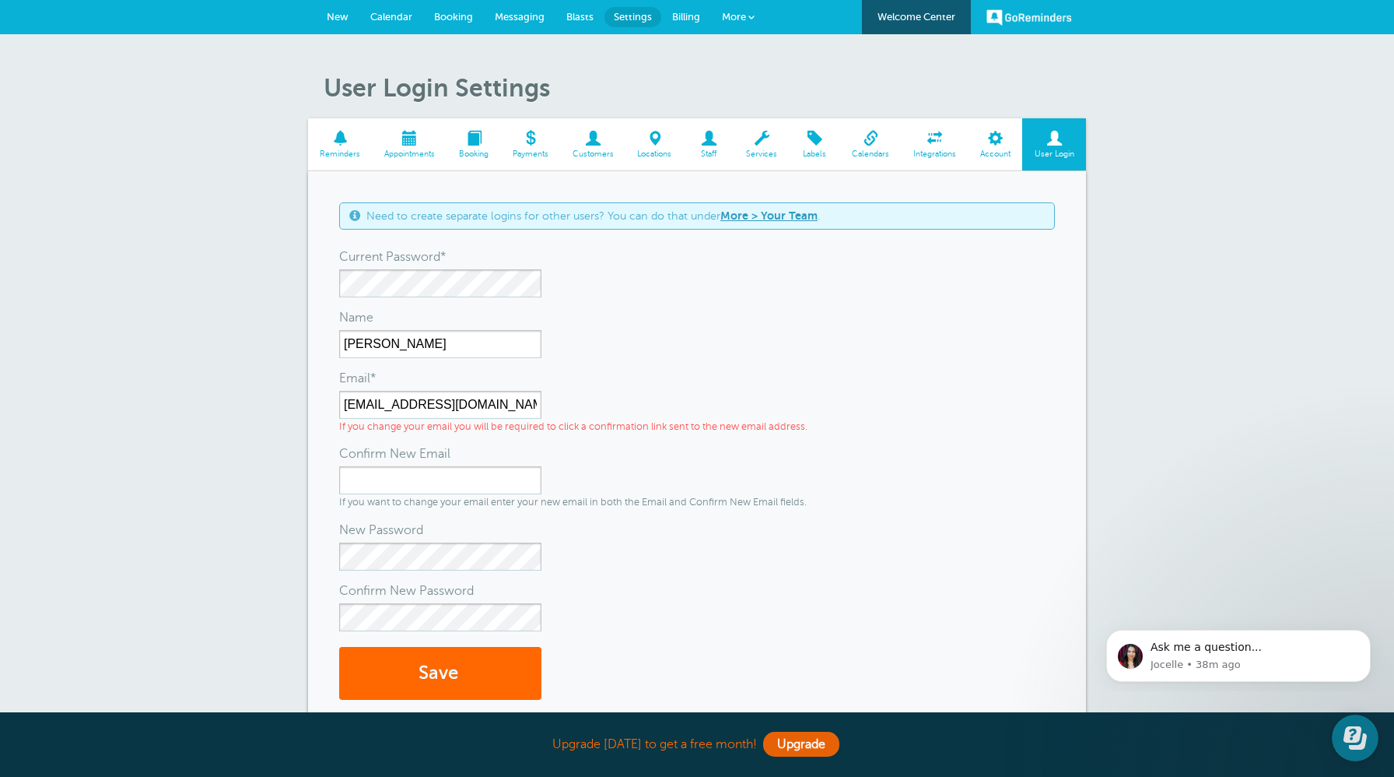
click at [994, 153] on span "Account" at bounding box center [995, 153] width 39 height 9
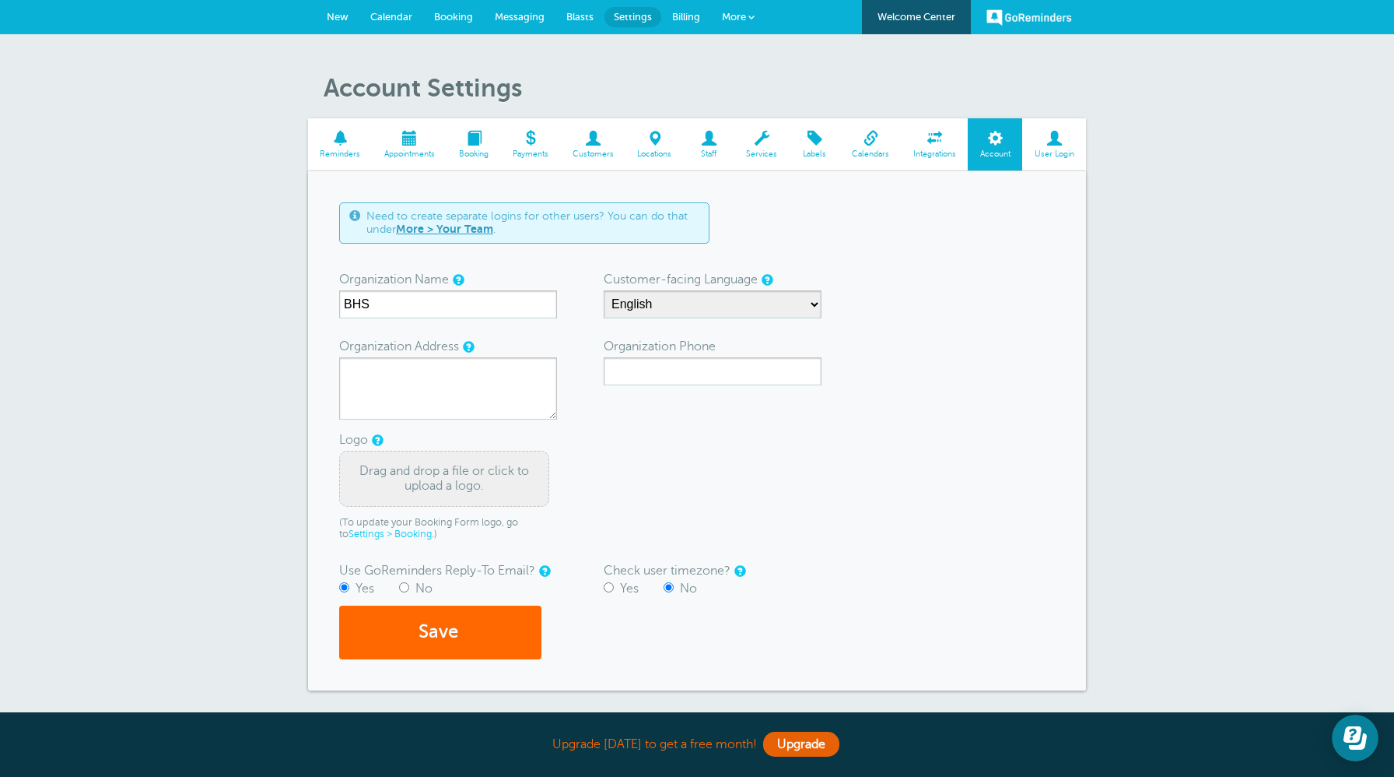
click at [694, 14] on span "Billing" at bounding box center [686, 17] width 28 height 12
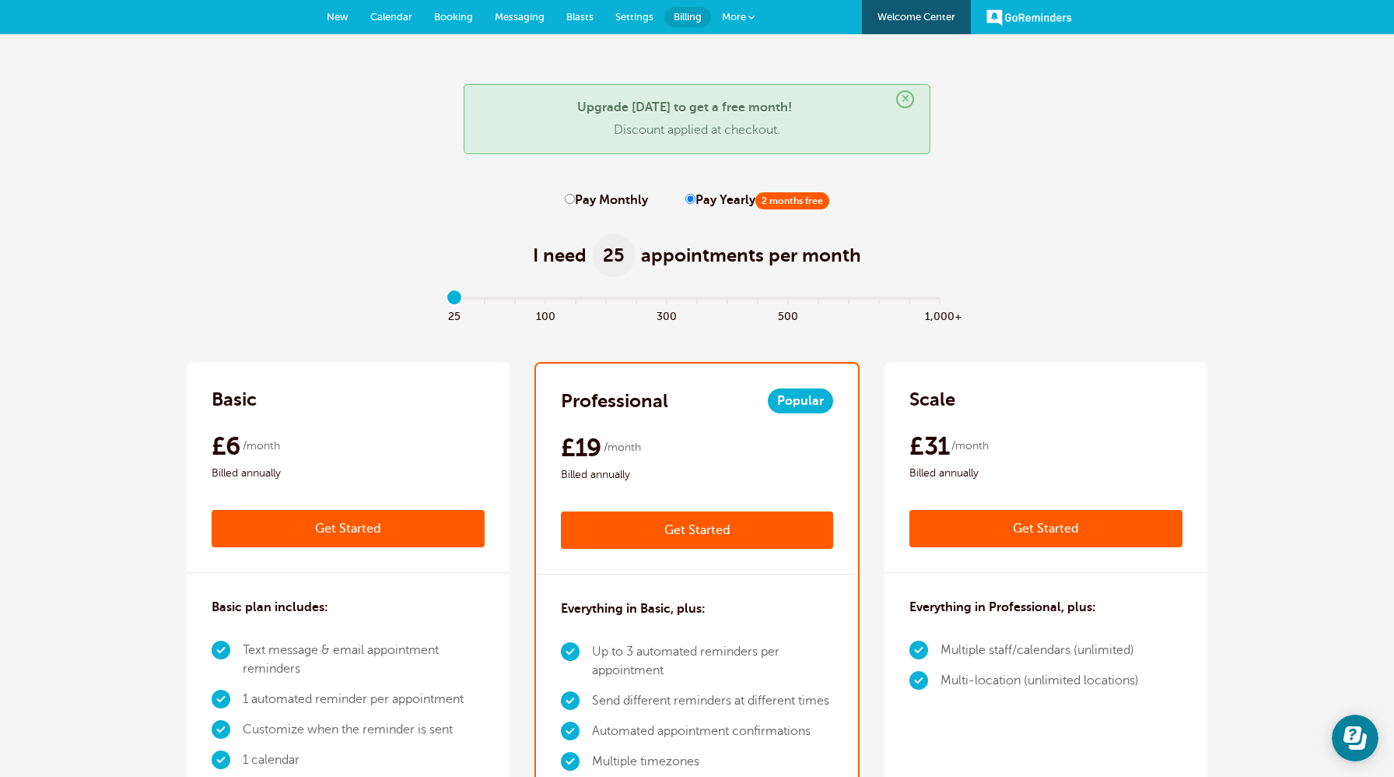
click at [650, 12] on span "Settings" at bounding box center [634, 17] width 38 height 12
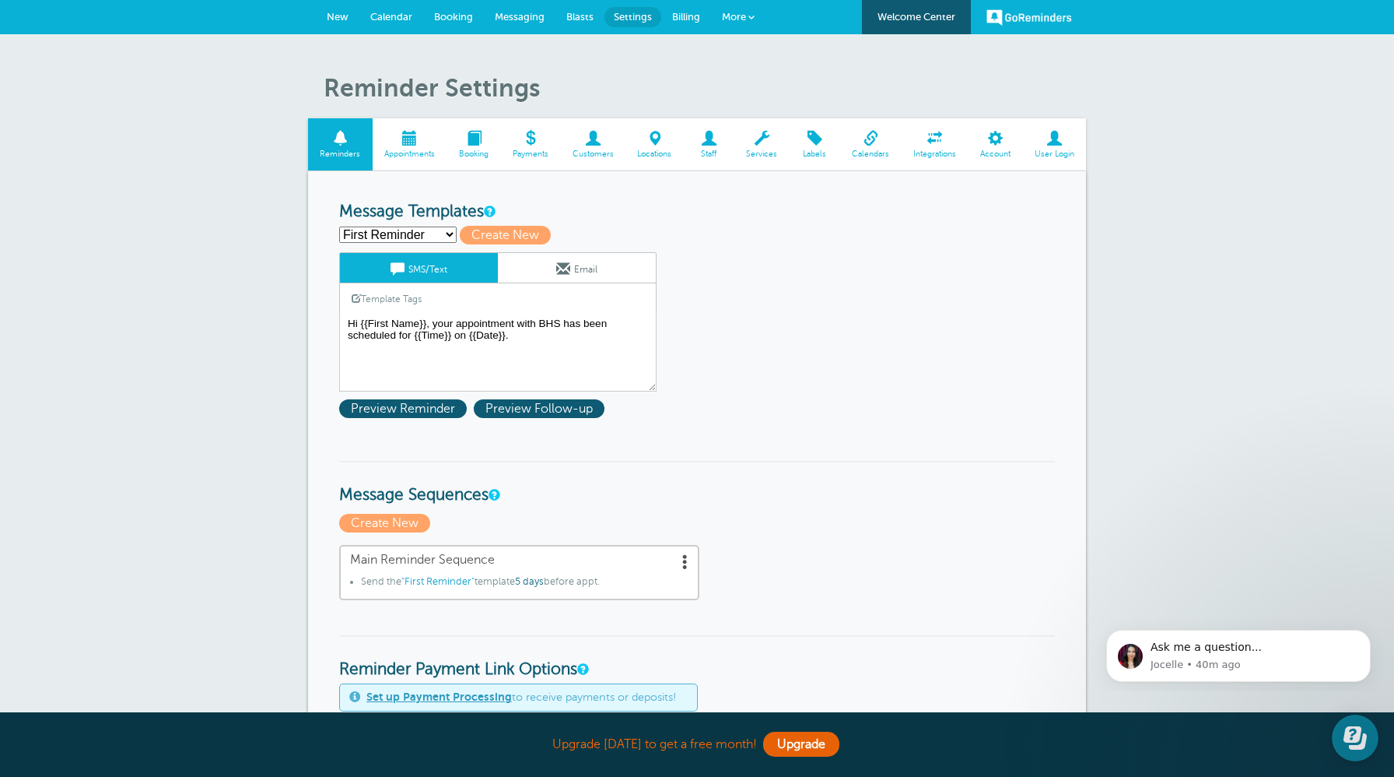
scroll to position [2, 0]
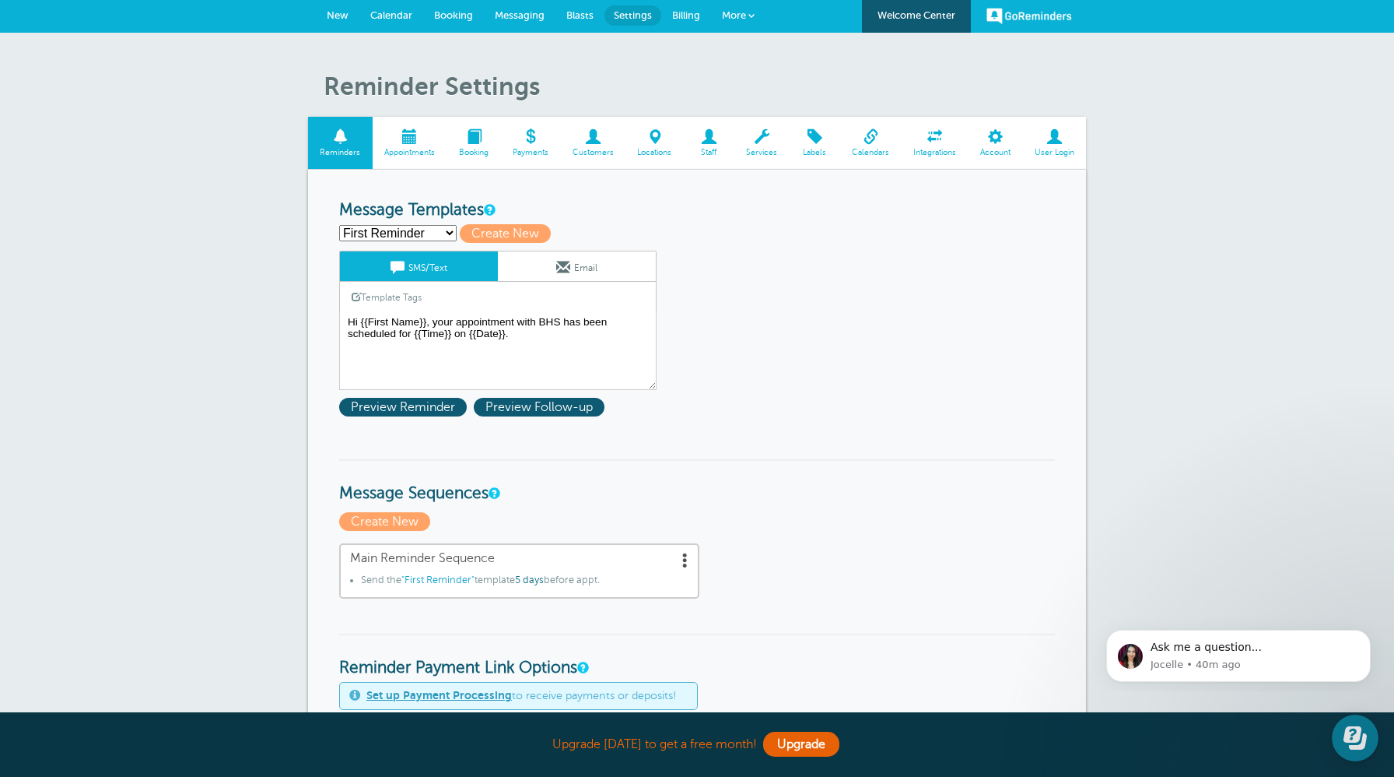
click at [683, 16] on span "Billing" at bounding box center [686, 15] width 28 height 12
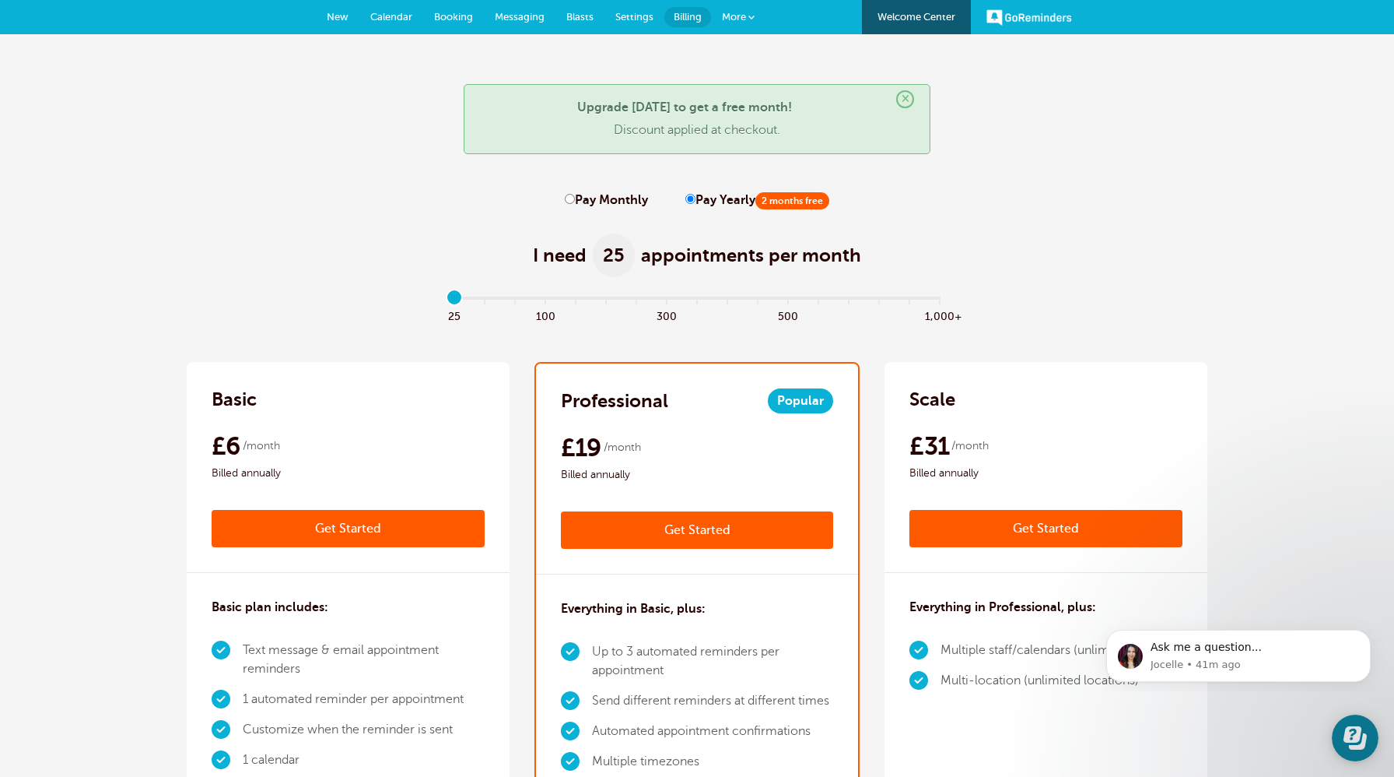
click at [751, 14] on span at bounding box center [752, 17] width 6 height 6
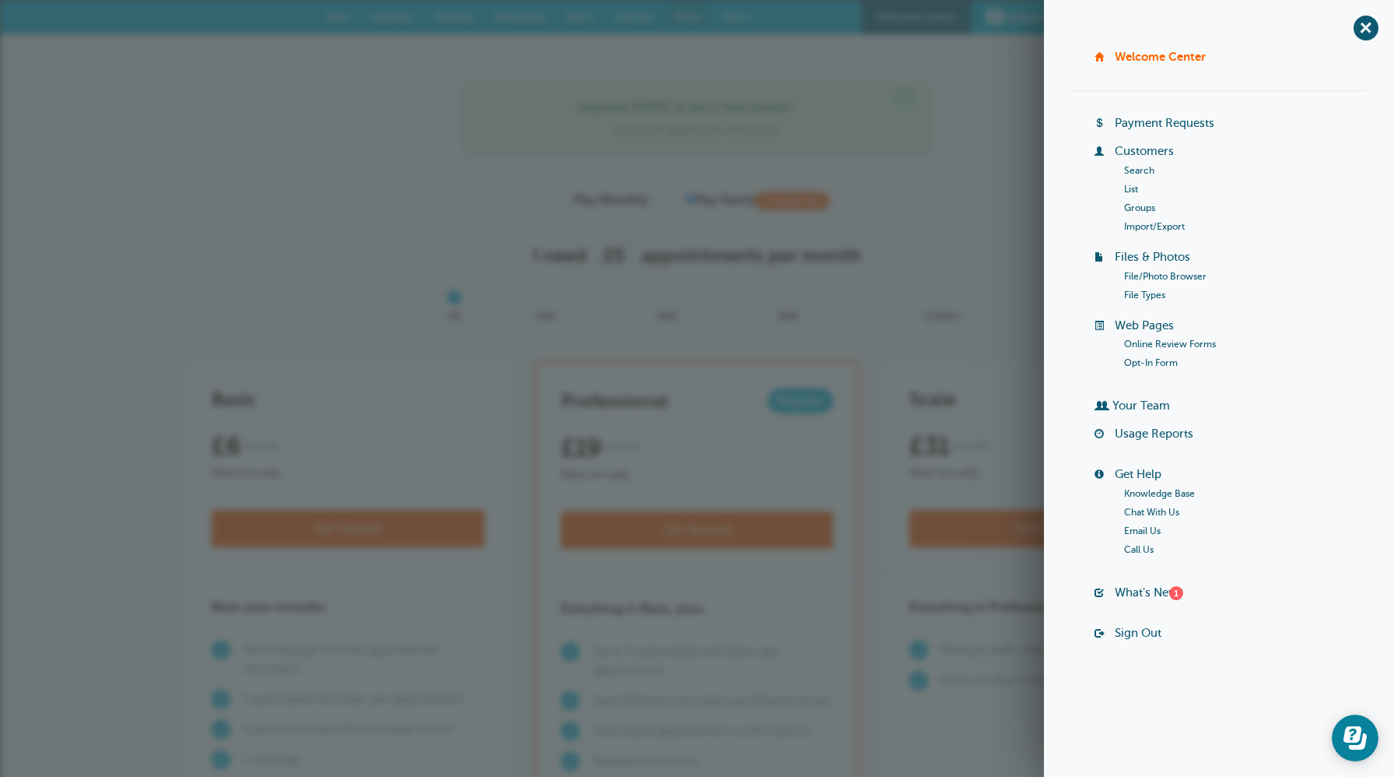
click at [1122, 632] on link "Sign Out" at bounding box center [1138, 632] width 47 height 12
